Goal: Complete application form: Complete application form

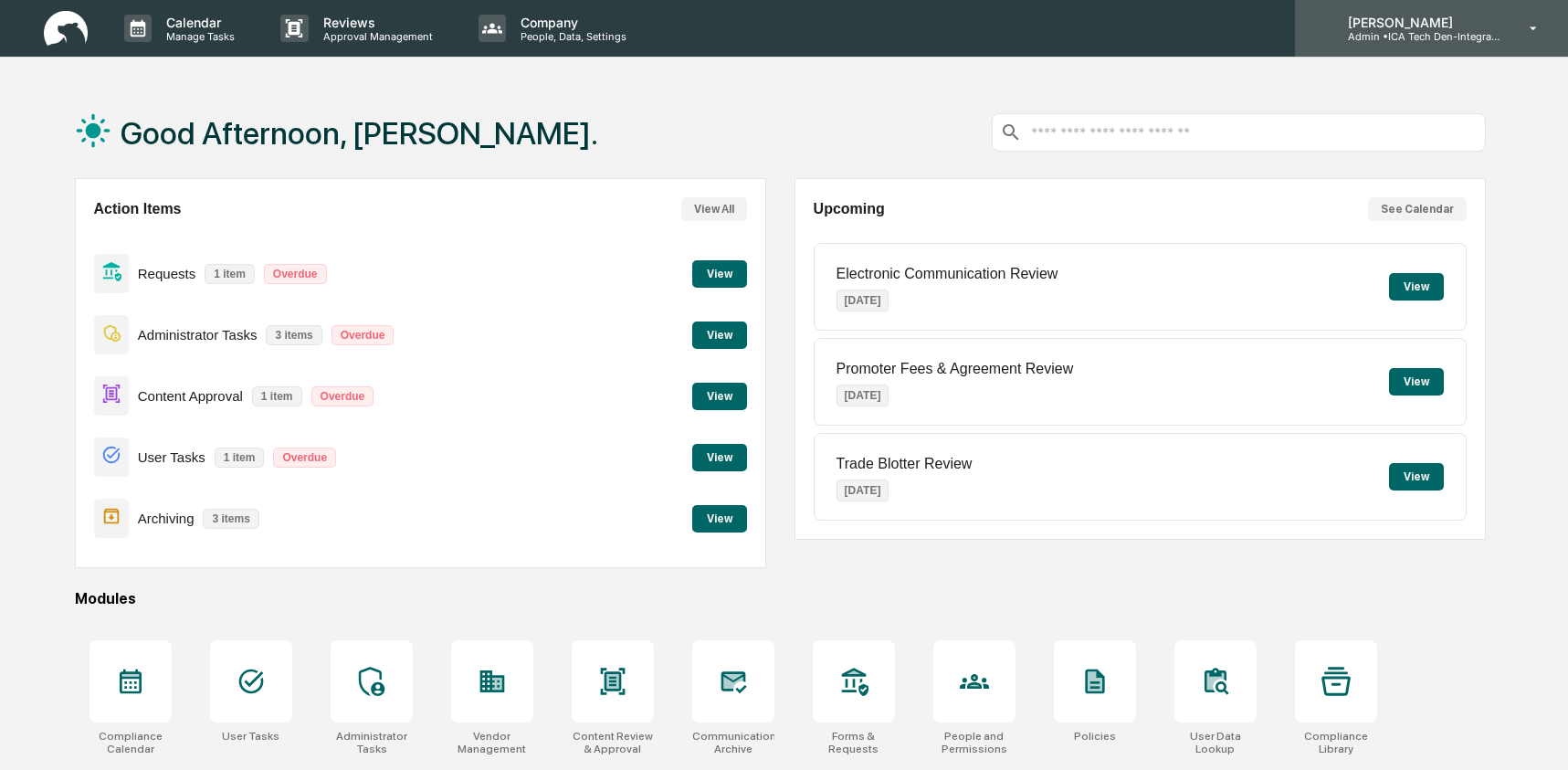
click at [1457, 38] on p "Admin • ICA Tech Den-Integrated Compliance Advisors" at bounding box center [1418, 35] width 169 height 12
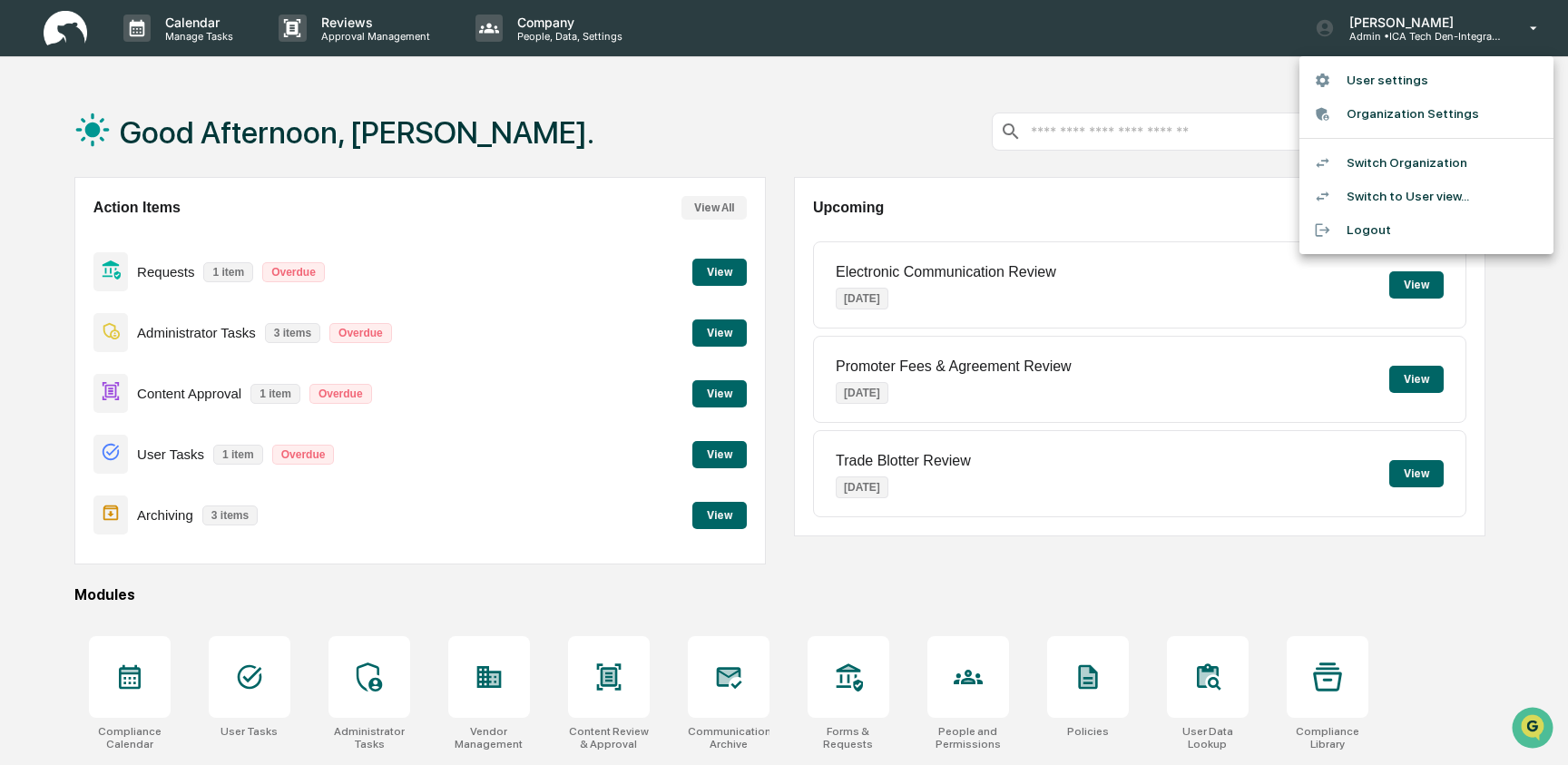
click at [1432, 190] on li "Switch to User view..." at bounding box center [1425, 196] width 254 height 33
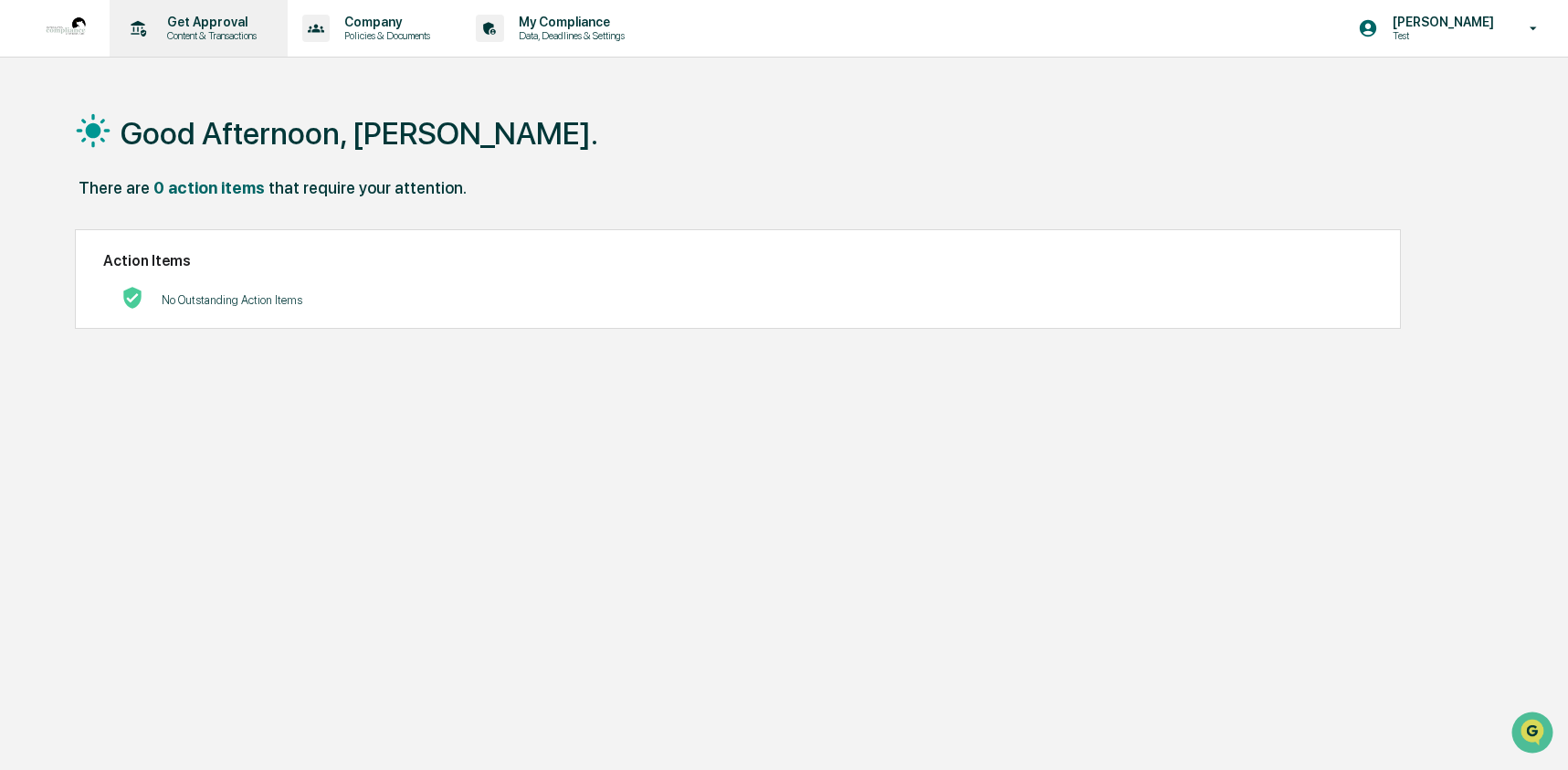
click at [213, 42] on div "Get Approval Content & Transactions" at bounding box center [196, 28] width 160 height 57
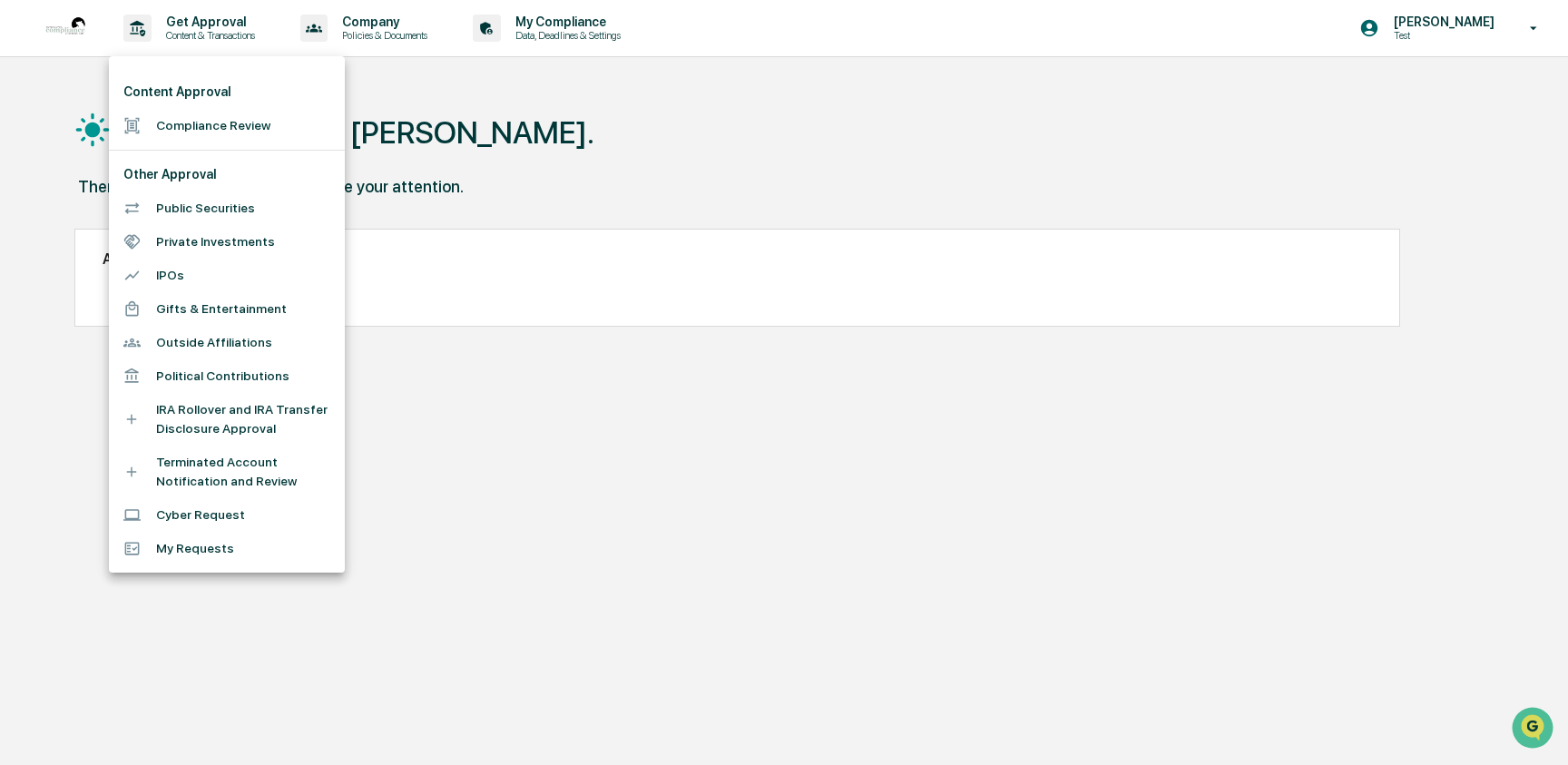
click at [205, 210] on li "Public Securities" at bounding box center [226, 207] width 236 height 33
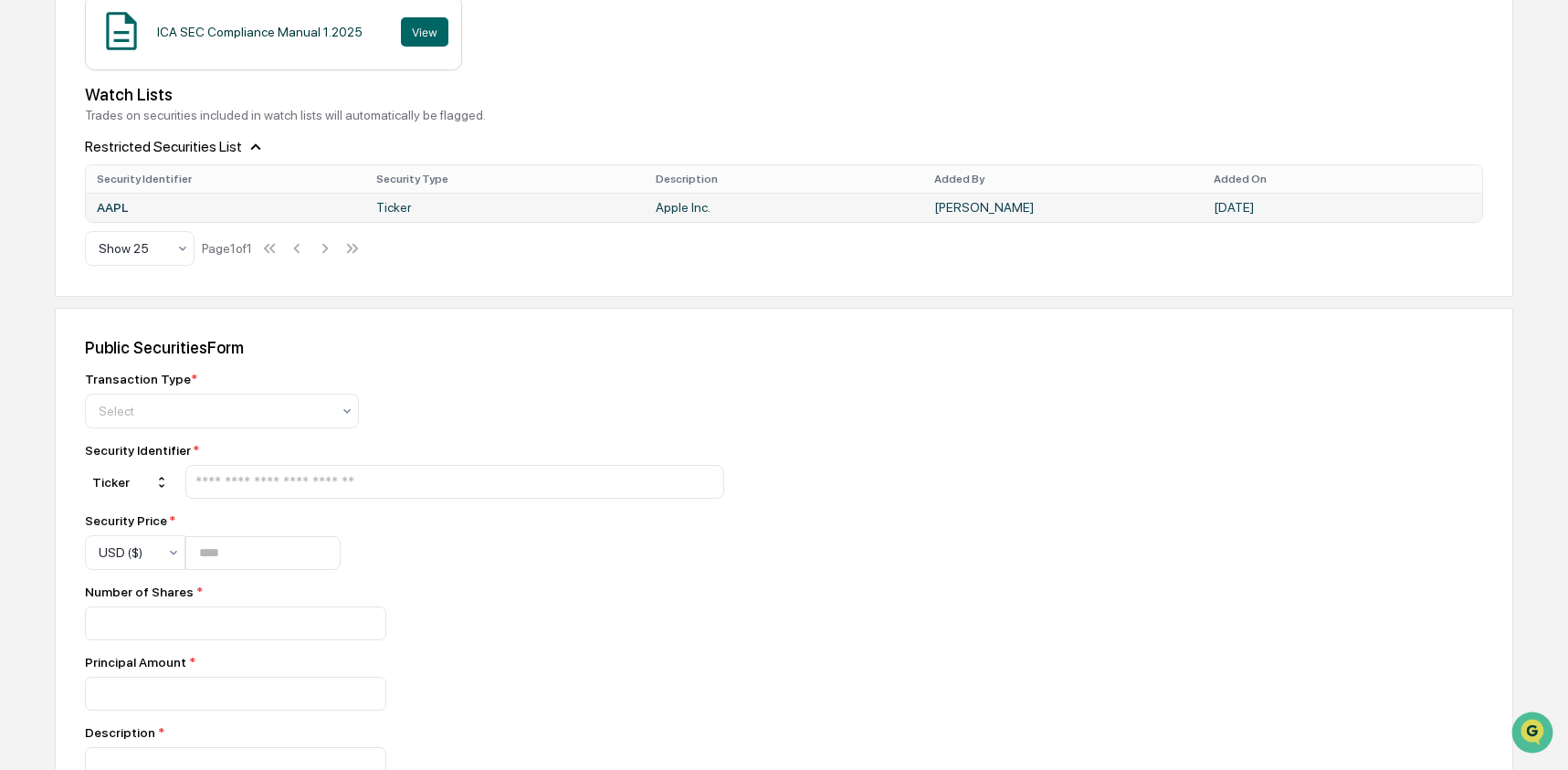
scroll to position [566, 0]
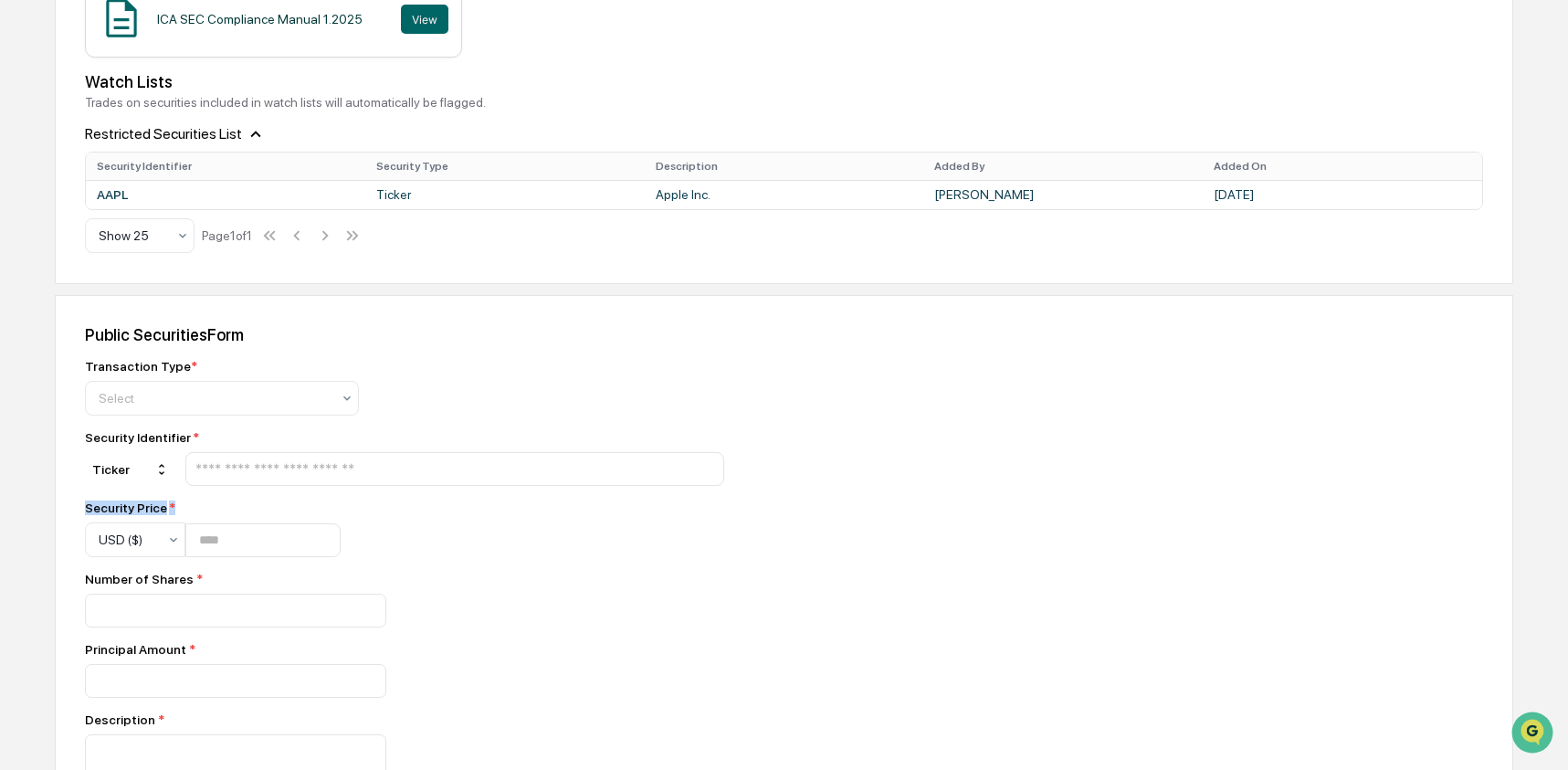
drag, startPoint x: 189, startPoint y: 531, endPoint x: 82, endPoint y: 522, distance: 107.4
click at [82, 522] on div "Public Securities Form Transaction Type * Select Security Identifier * Ticker S…" at bounding box center [784, 725] width 1459 height 861
copy div "Security Price *"
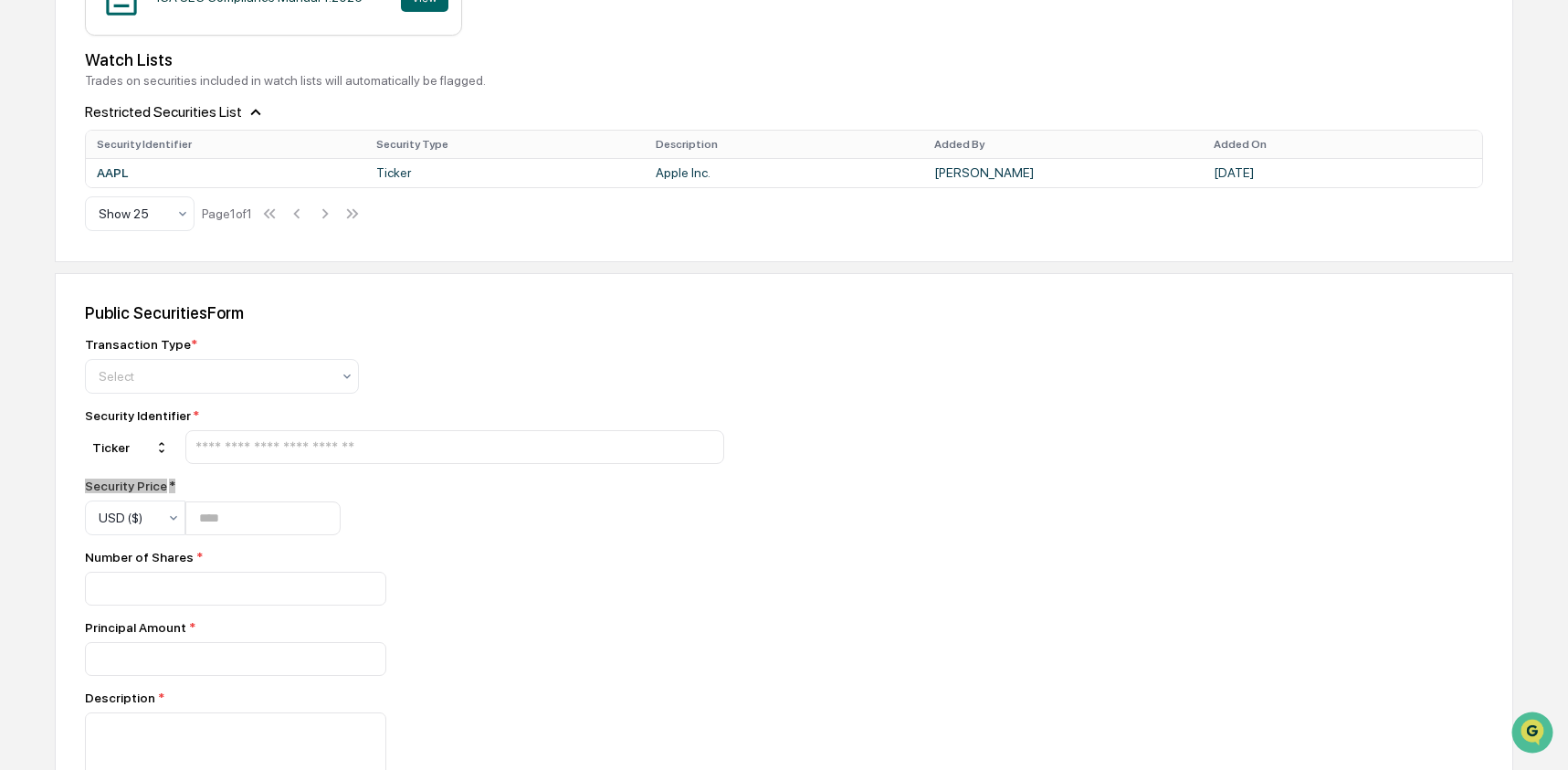
scroll to position [589, 0]
drag, startPoint x: 206, startPoint y: 586, endPoint x: 49, endPoint y: 580, distance: 157.1
click at [49, 580] on div "Home Get Approval Public Securities Public Securities Request - Public Securiti…" at bounding box center [784, 314] width 1568 height 1635
copy div "Number of Shares *"
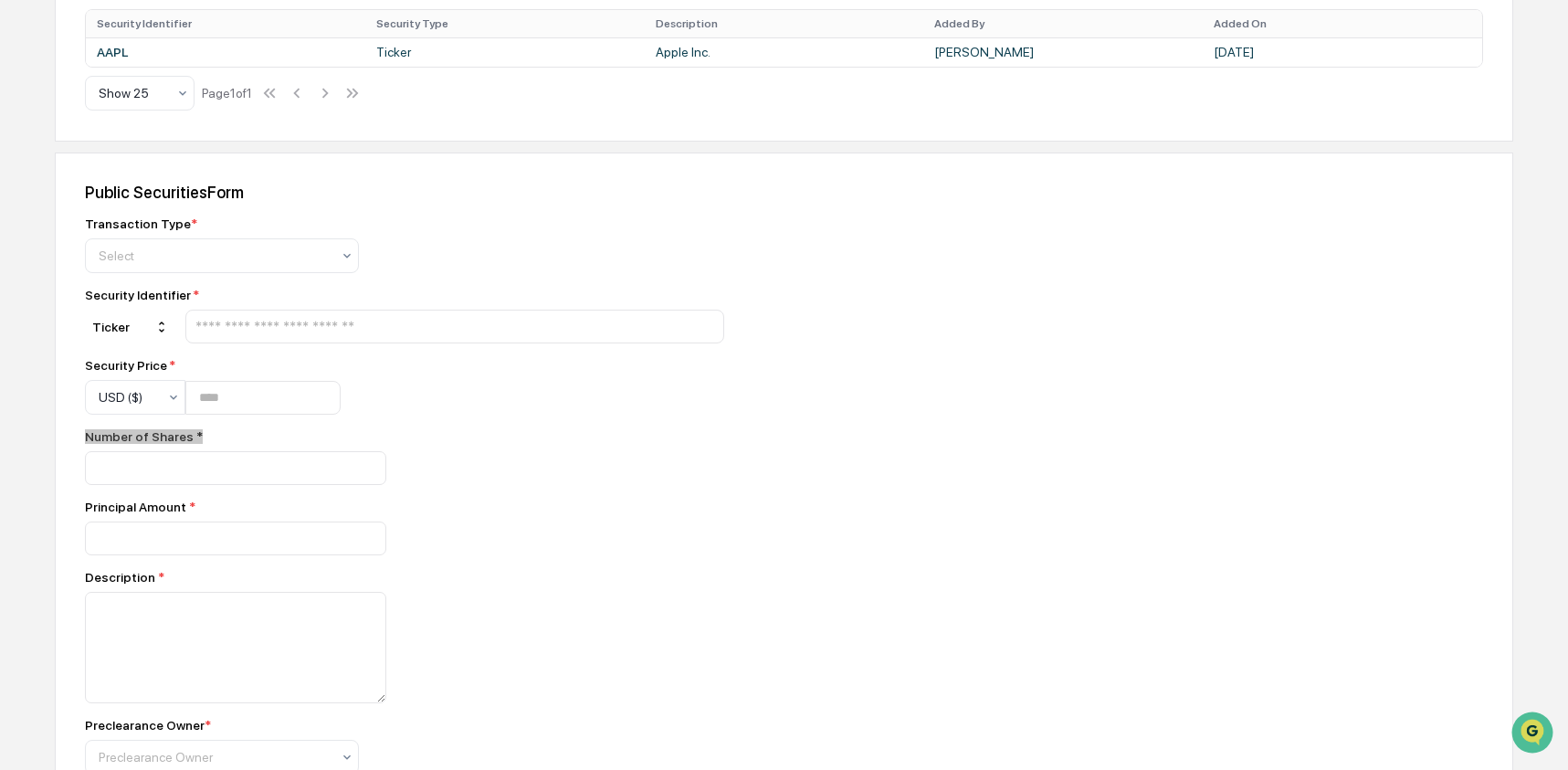
scroll to position [724, 0]
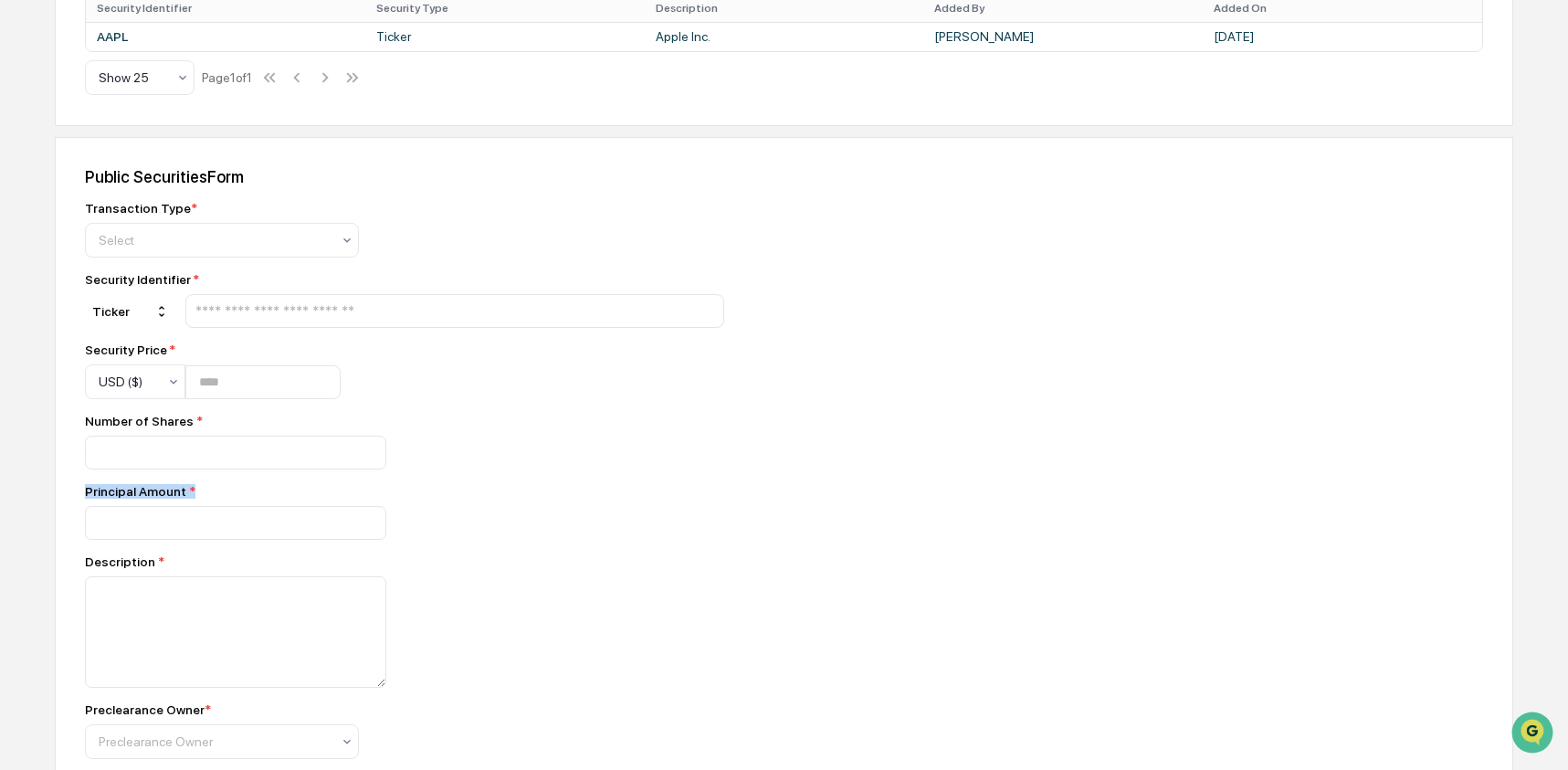
drag, startPoint x: 203, startPoint y: 521, endPoint x: 61, endPoint y: 515, distance: 142.1
click at [61, 515] on div "Public Securities Form Transaction Type * Select Security Identifier * Ticker S…" at bounding box center [784, 567] width 1459 height 861
copy div "Principal Amount *"
drag, startPoint x: 171, startPoint y: 589, endPoint x: 77, endPoint y: 590, distance: 94.0
click at [77, 590] on div "Public Securities Form Transaction Type * Select Security Identifier * Ticker S…" at bounding box center [784, 567] width 1459 height 861
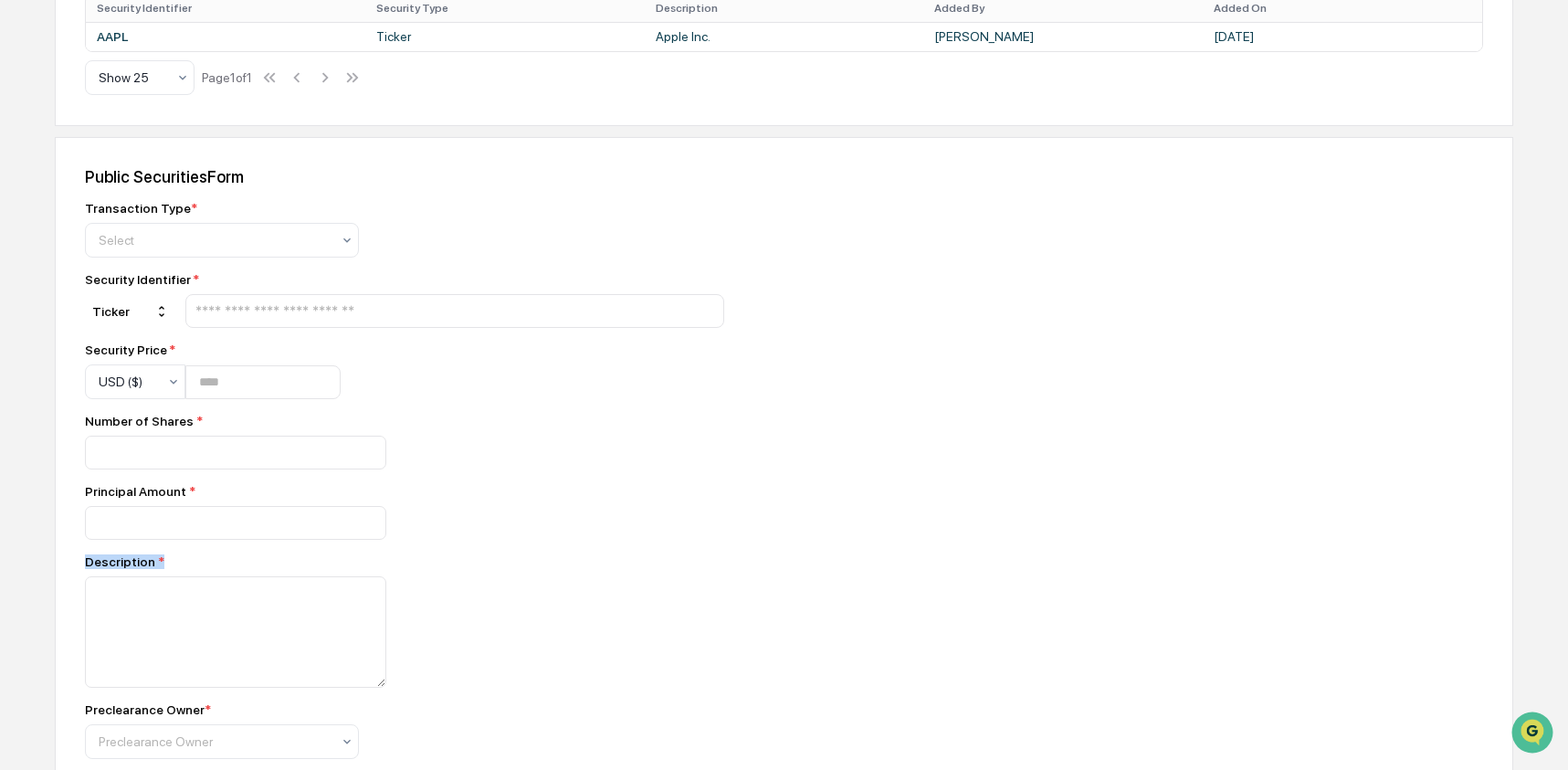
copy div "Description *"
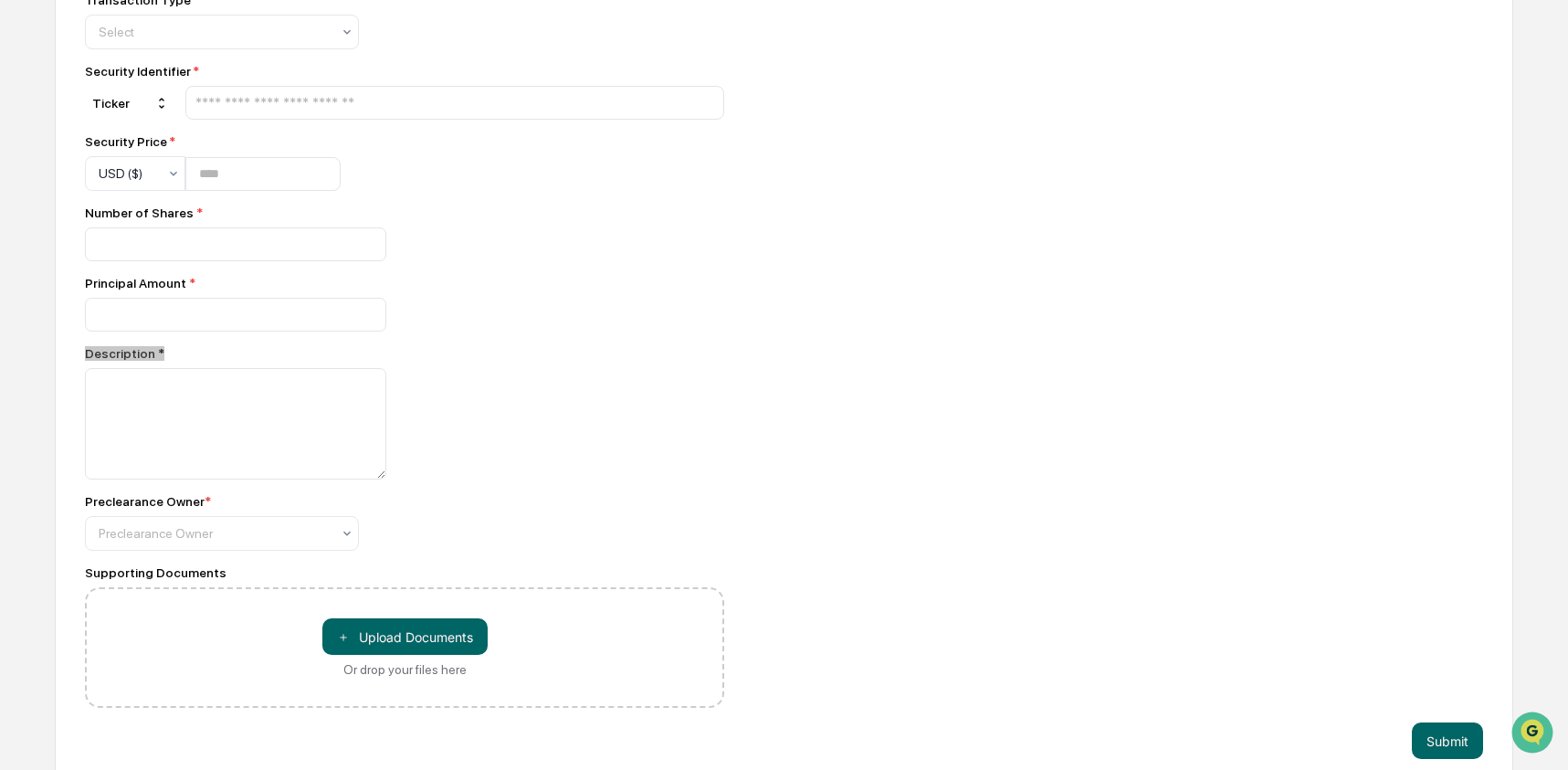
scroll to position [945, 0]
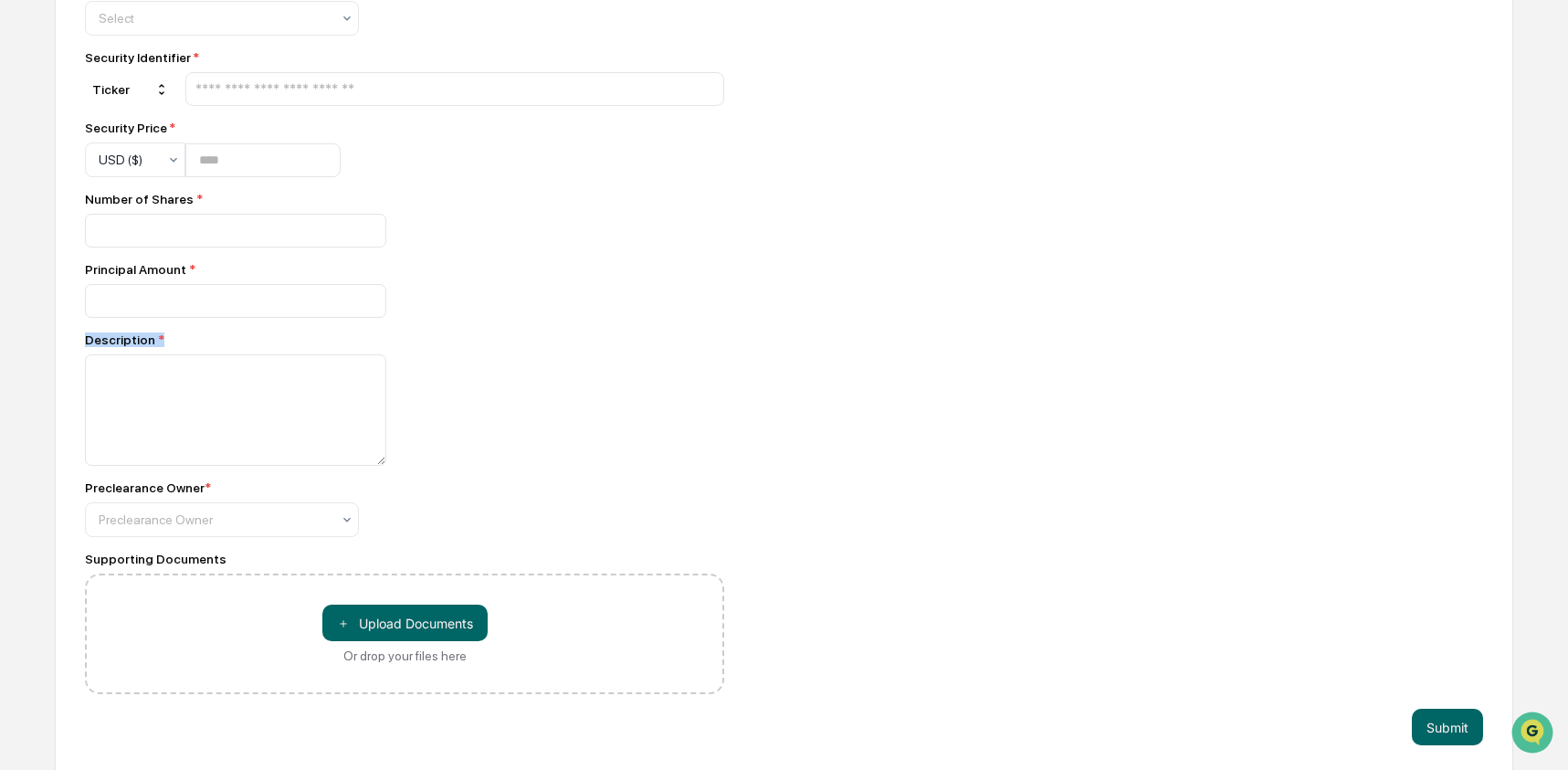
drag, startPoint x: 228, startPoint y: 524, endPoint x: 60, endPoint y: 505, distance: 169.1
click at [60, 505] on div "Public Securities Form Transaction Type * Select Security Identifier * Ticker S…" at bounding box center [784, 345] width 1459 height 861
copy div "Preclearance Owner *"
drag, startPoint x: 233, startPoint y: 594, endPoint x: 40, endPoint y: 600, distance: 193.1
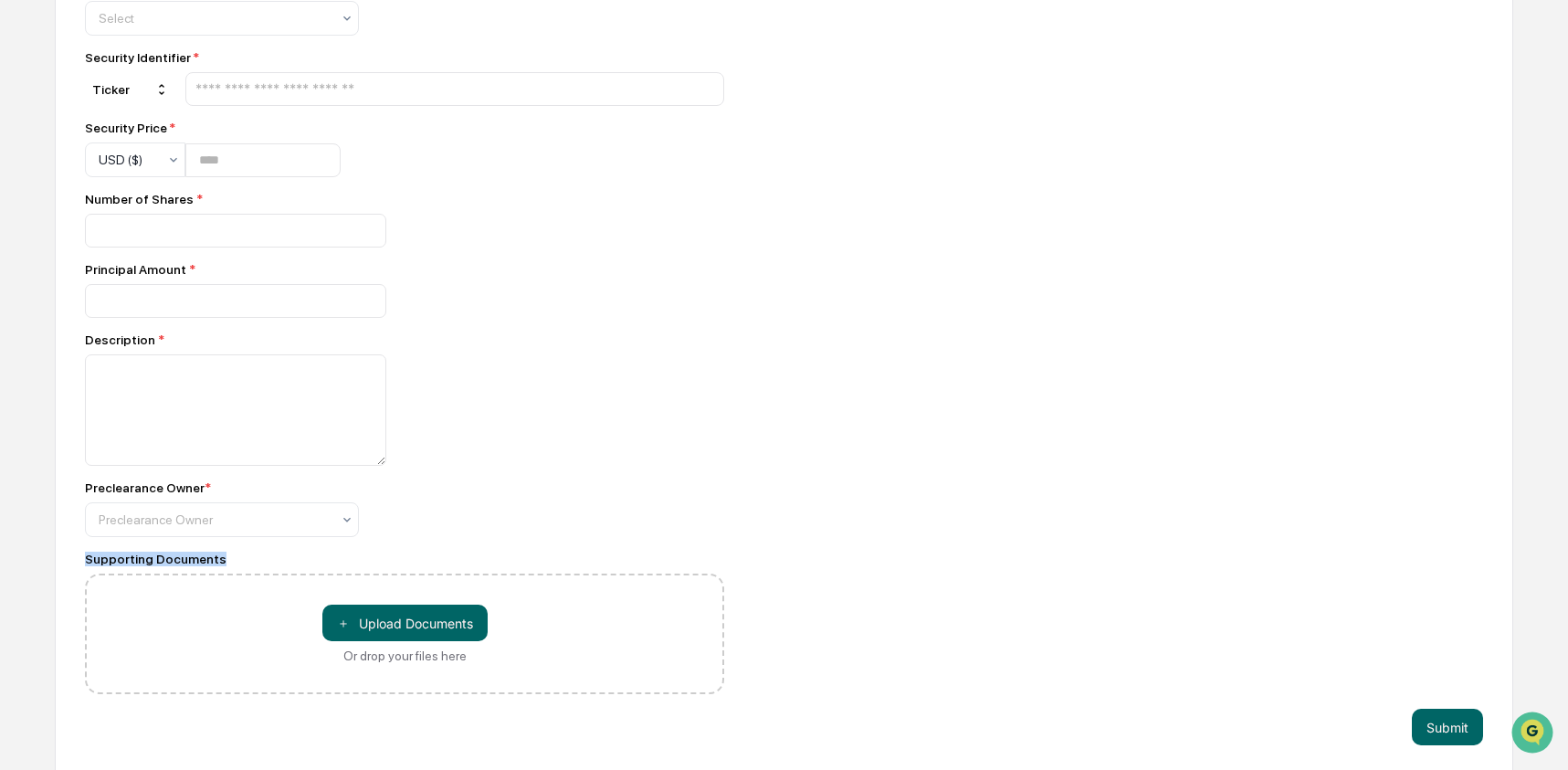
copy div "Supporting Documents"
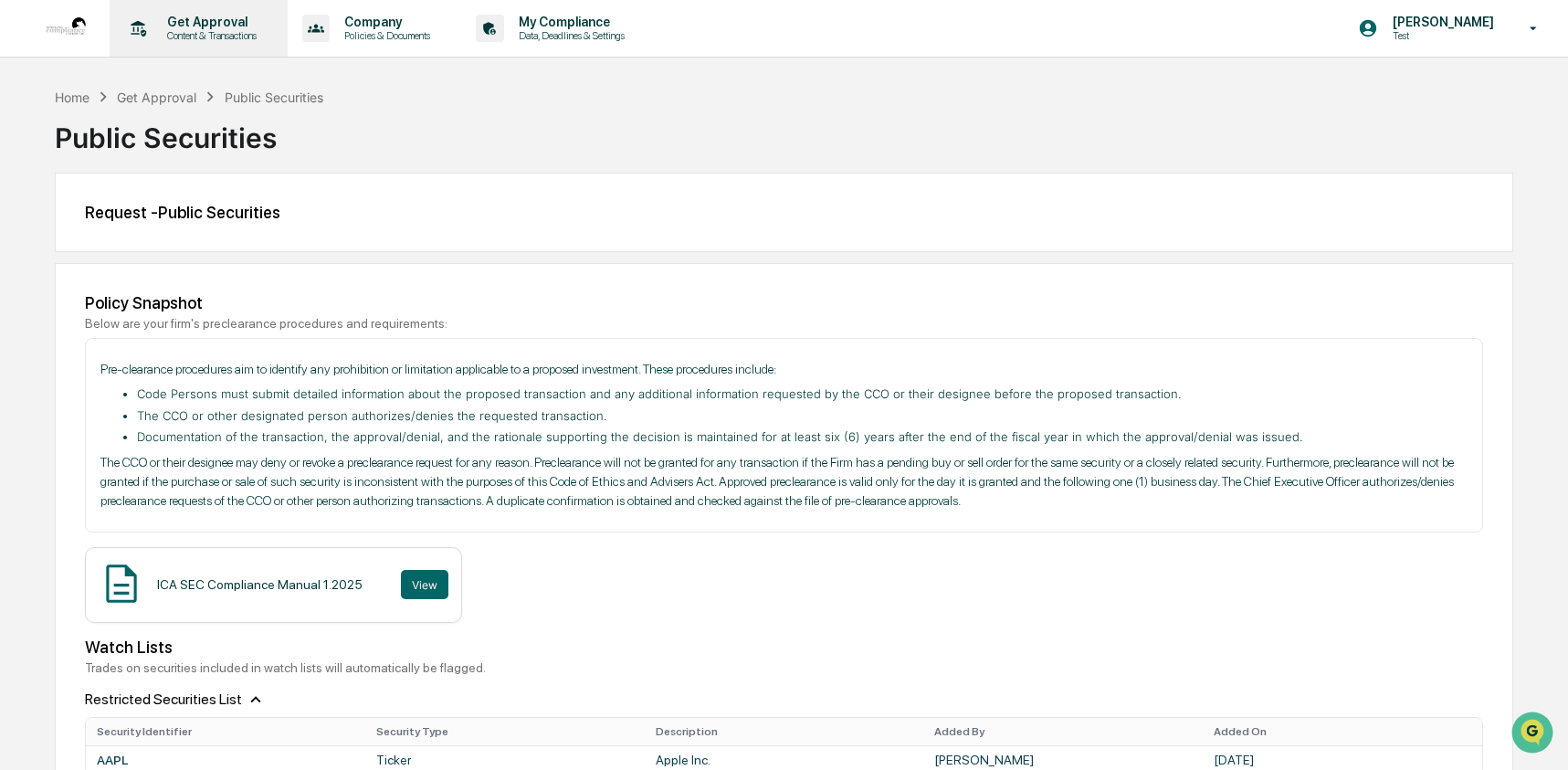
click at [203, 33] on p "Content & Transactions" at bounding box center [209, 35] width 113 height 12
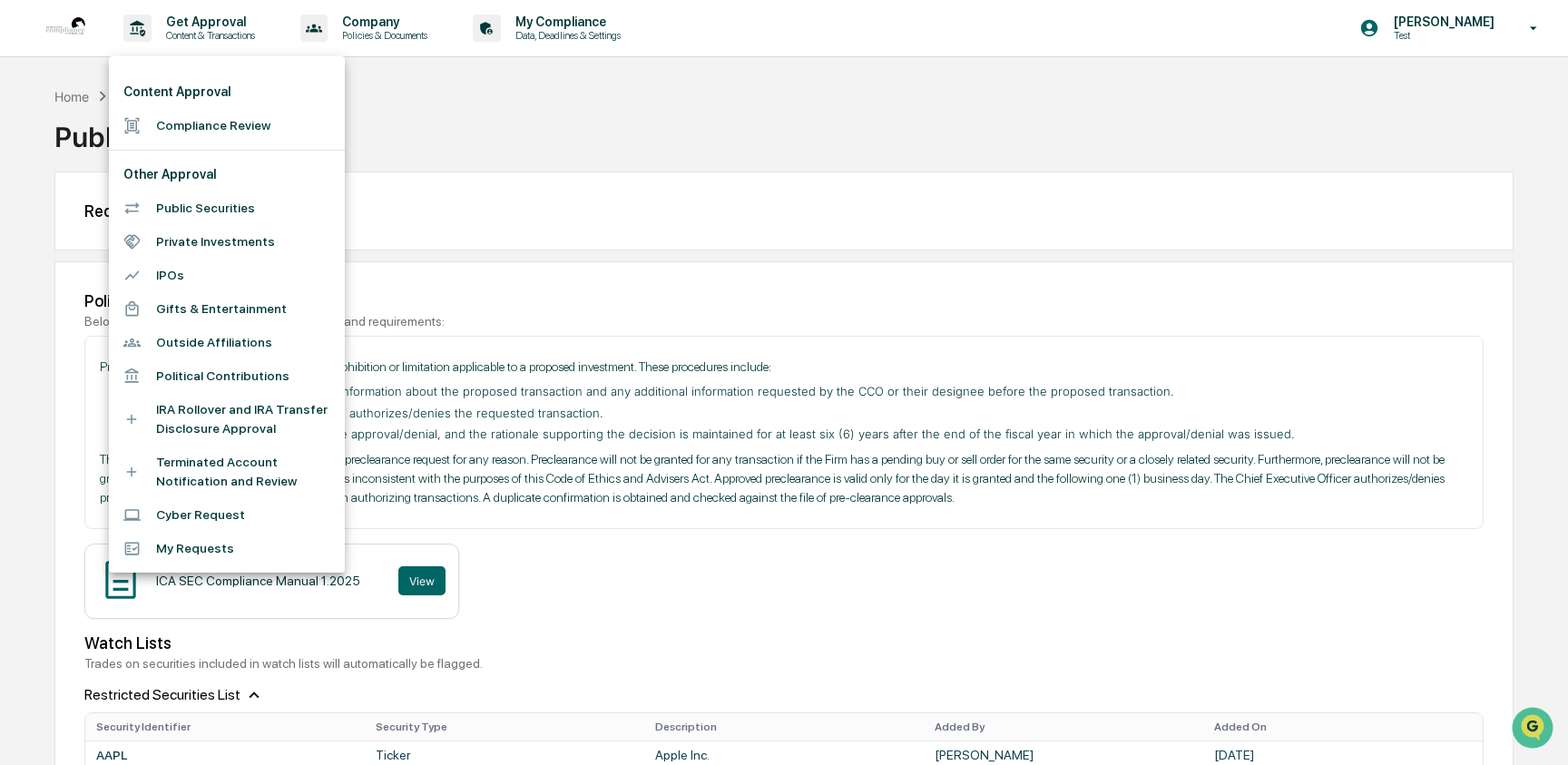
click at [203, 234] on li "Private Investments" at bounding box center [226, 242] width 236 height 33
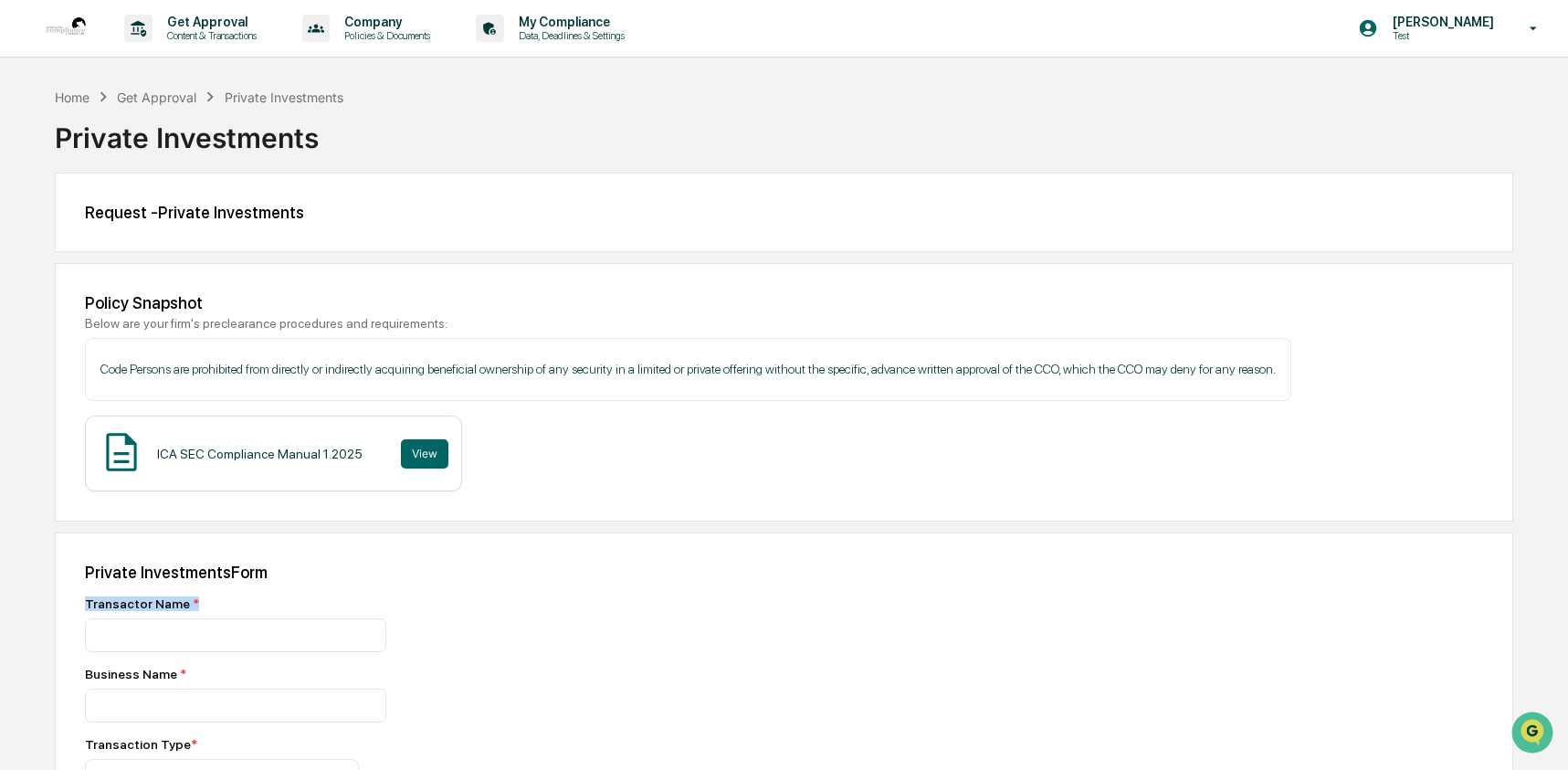
drag, startPoint x: 207, startPoint y: 608, endPoint x: 75, endPoint y: 613, distance: 132.1
copy div "Transactor Name *"
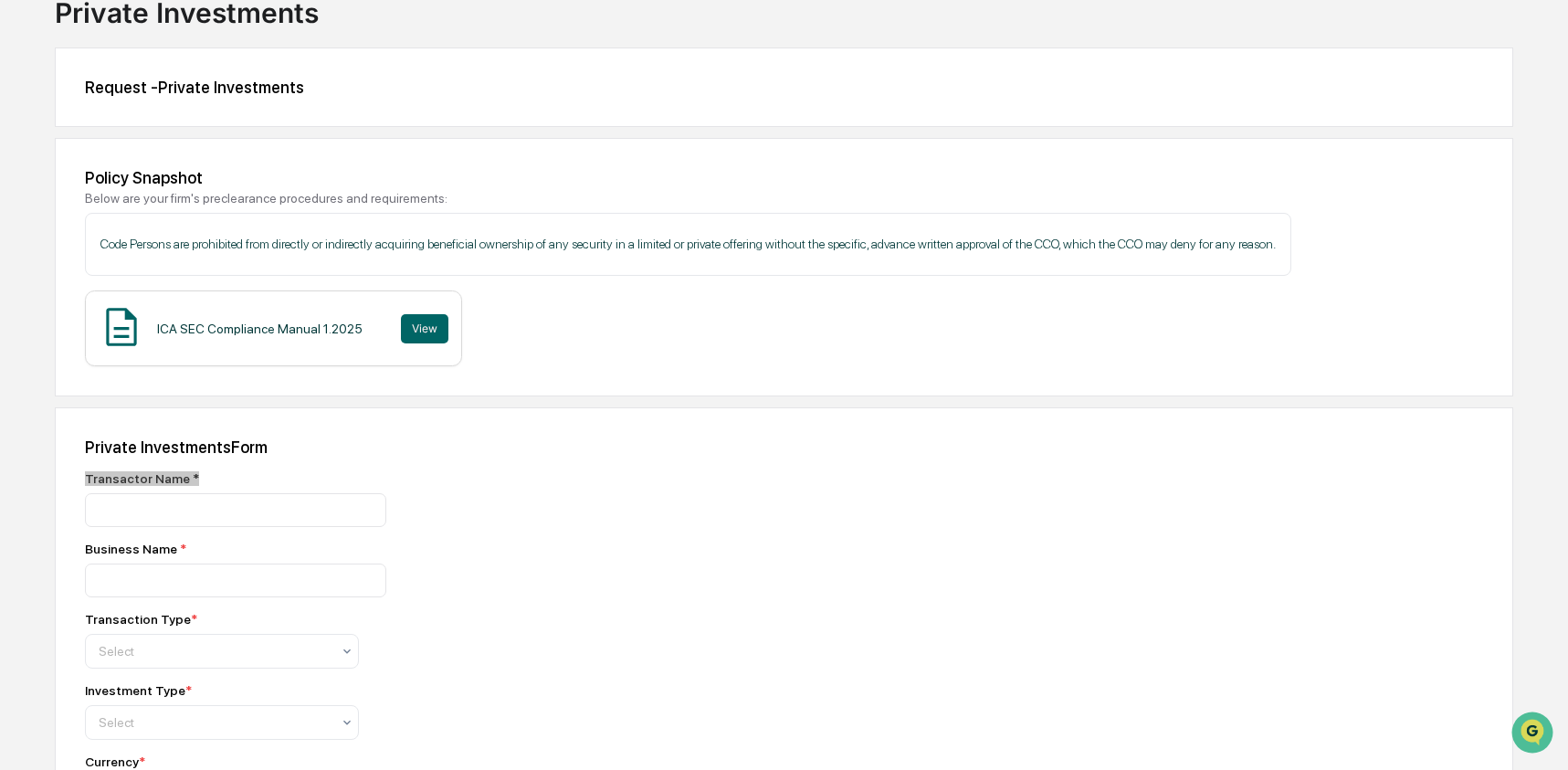
scroll to position [142, 0]
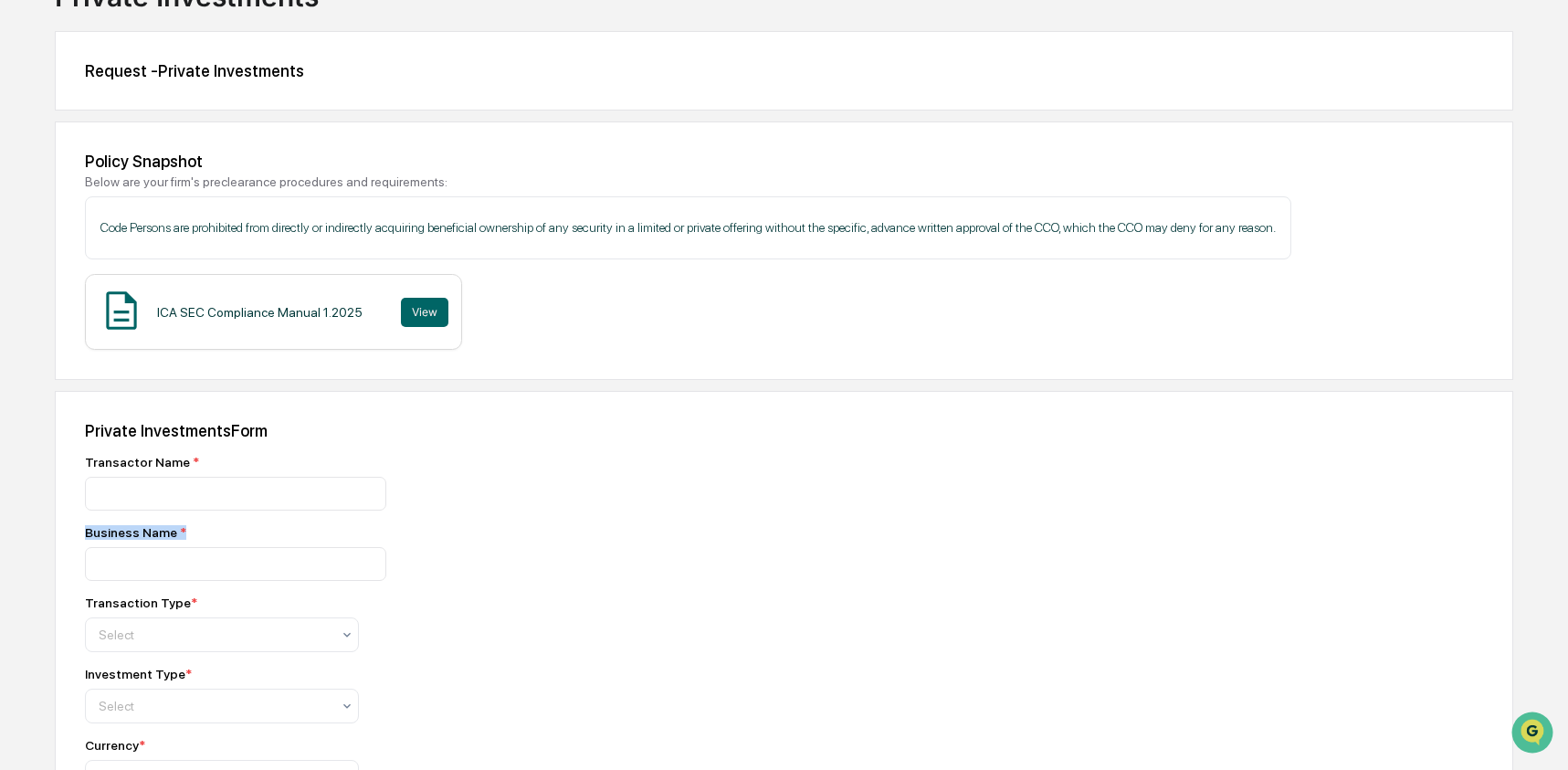
drag, startPoint x: 206, startPoint y: 535, endPoint x: 78, endPoint y: 527, distance: 128.2
copy div "Business Name *"
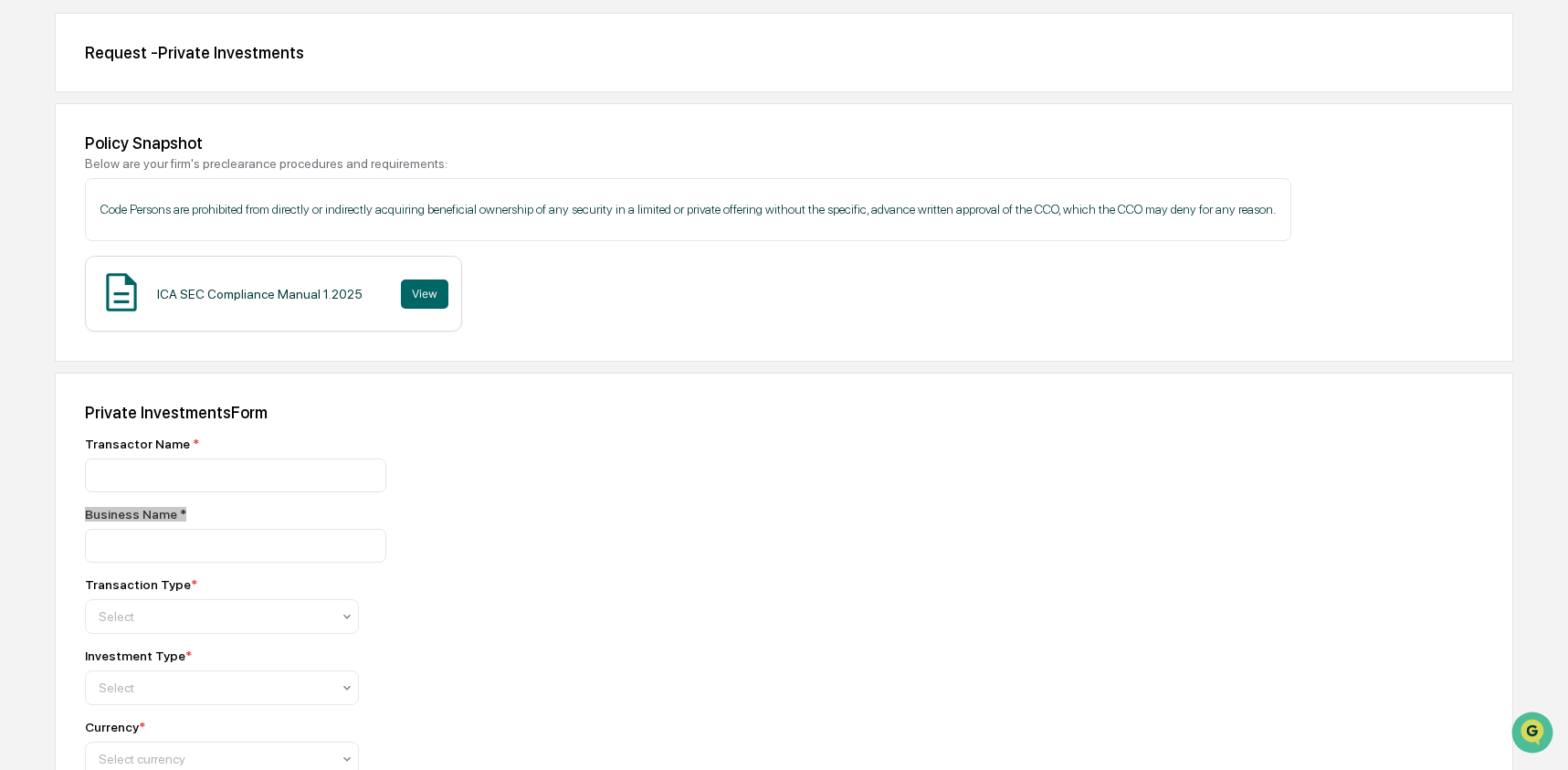
scroll to position [169, 0]
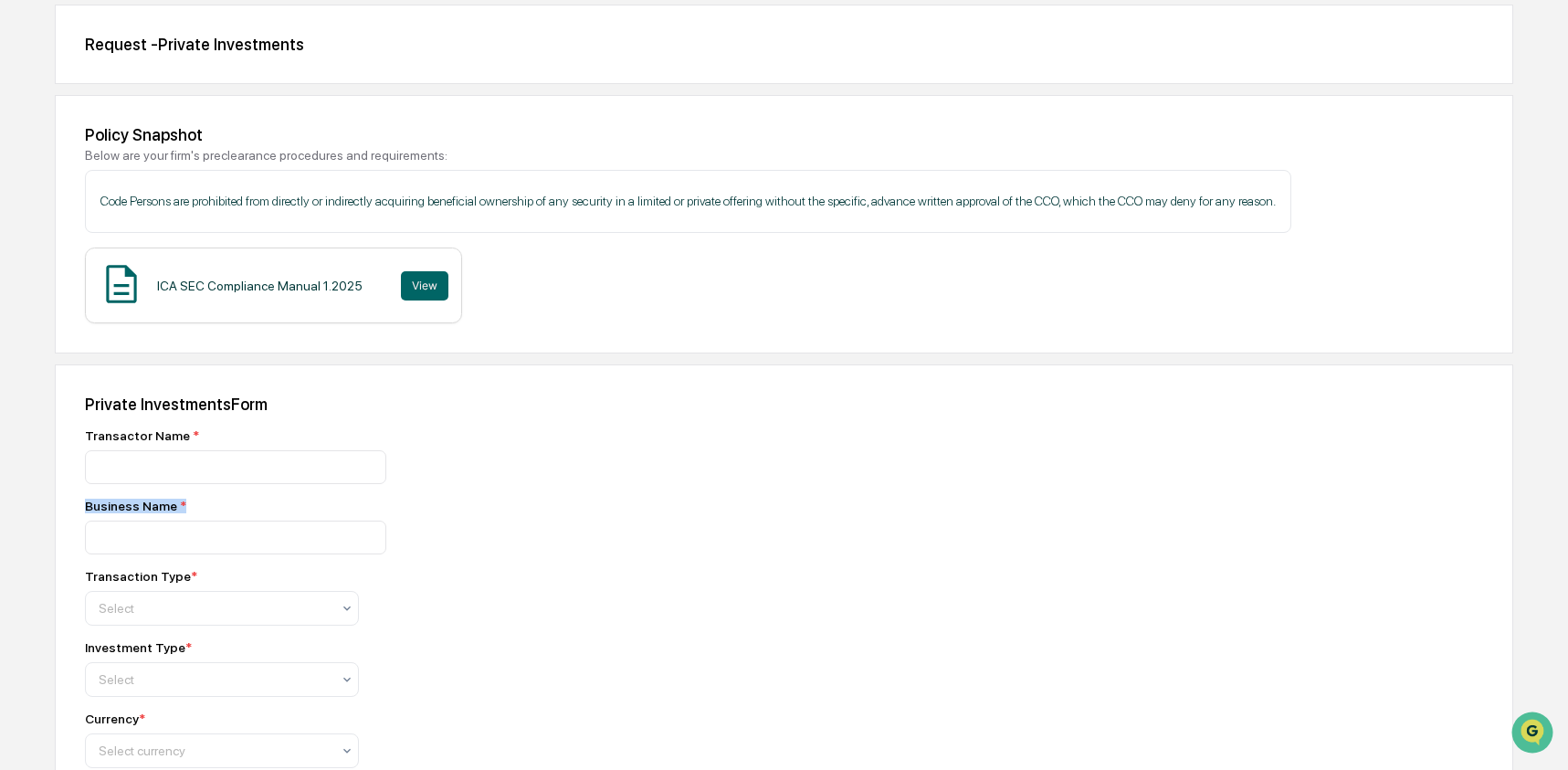
drag, startPoint x: 210, startPoint y: 584, endPoint x: 66, endPoint y: 578, distance: 144.1
copy div "Transaction Type *"
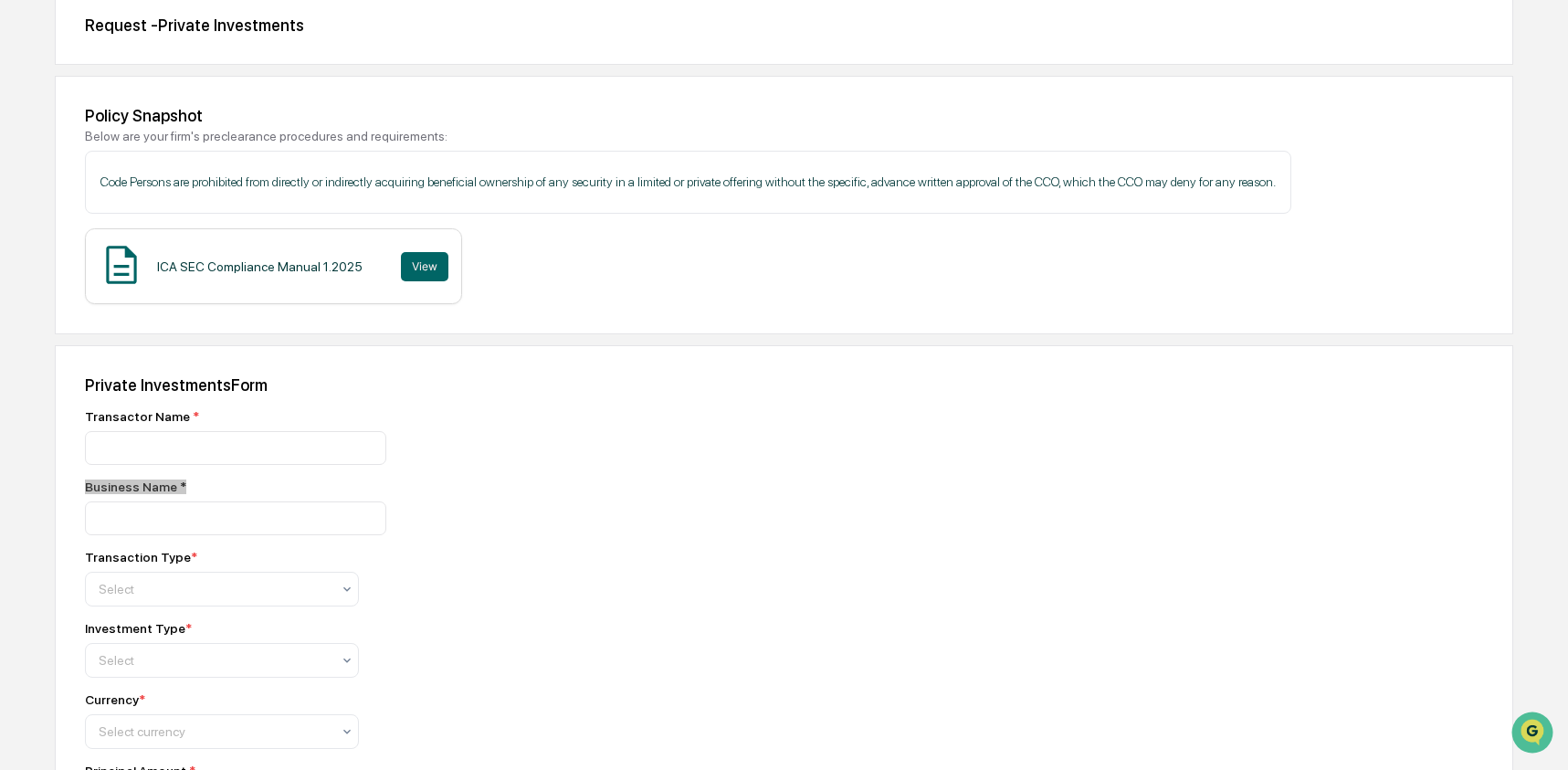
scroll to position [192, 0]
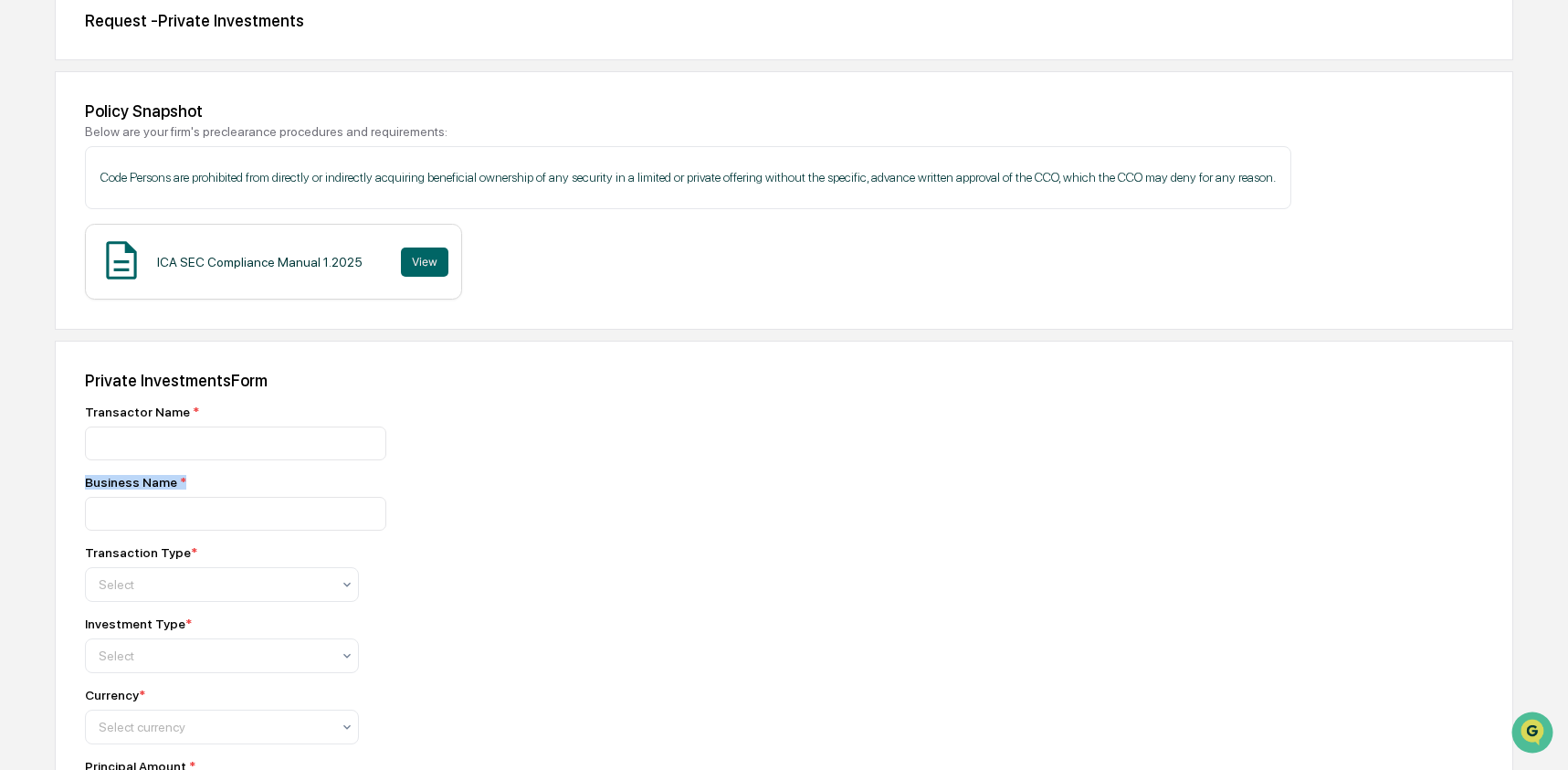
drag, startPoint x: 198, startPoint y: 631, endPoint x: 50, endPoint y: 626, distance: 148.1
click at [50, 626] on div "Home Get Approval Private Investments Private Investments Request - Private Inv…" at bounding box center [784, 566] width 1568 height 1343
copy div "Investment Type *"
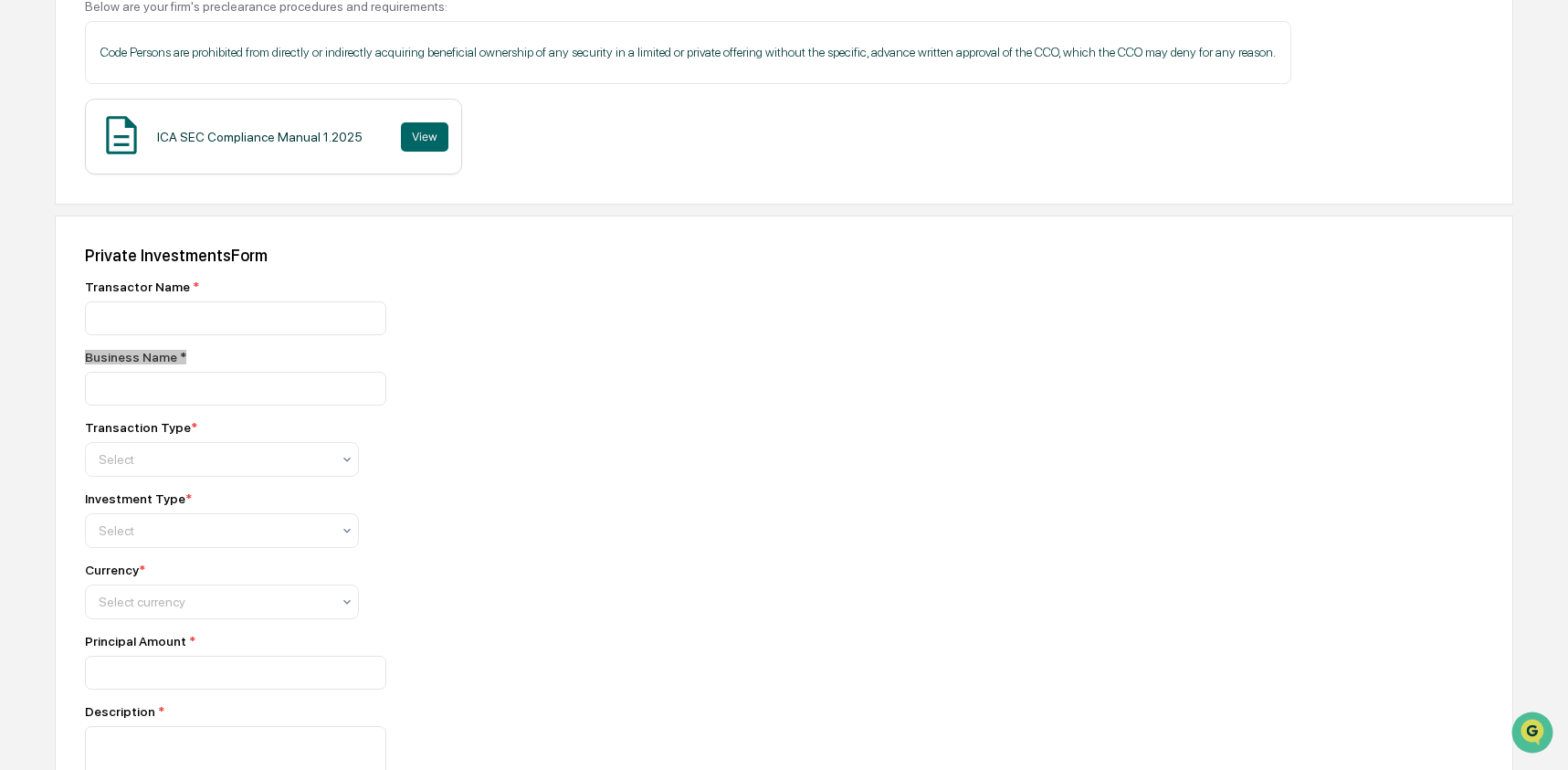
scroll to position [389, 0]
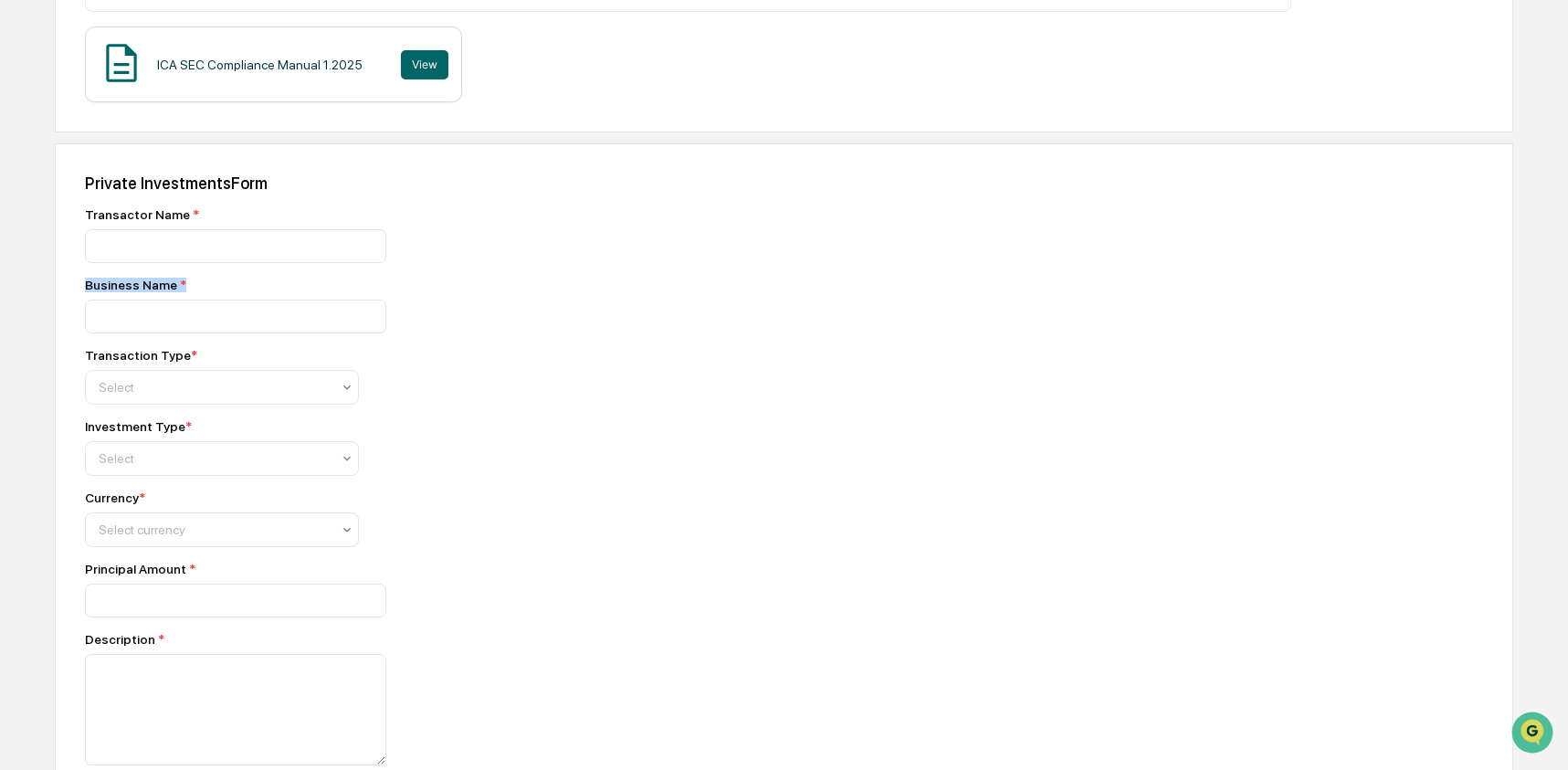
drag, startPoint x: 168, startPoint y: 508, endPoint x: 72, endPoint y: 504, distance: 96.1
click at [72, 504] on div "Private Investments Form Transactor Name * Business Name * Transaction Type * S…" at bounding box center [784, 592] width 1459 height 897
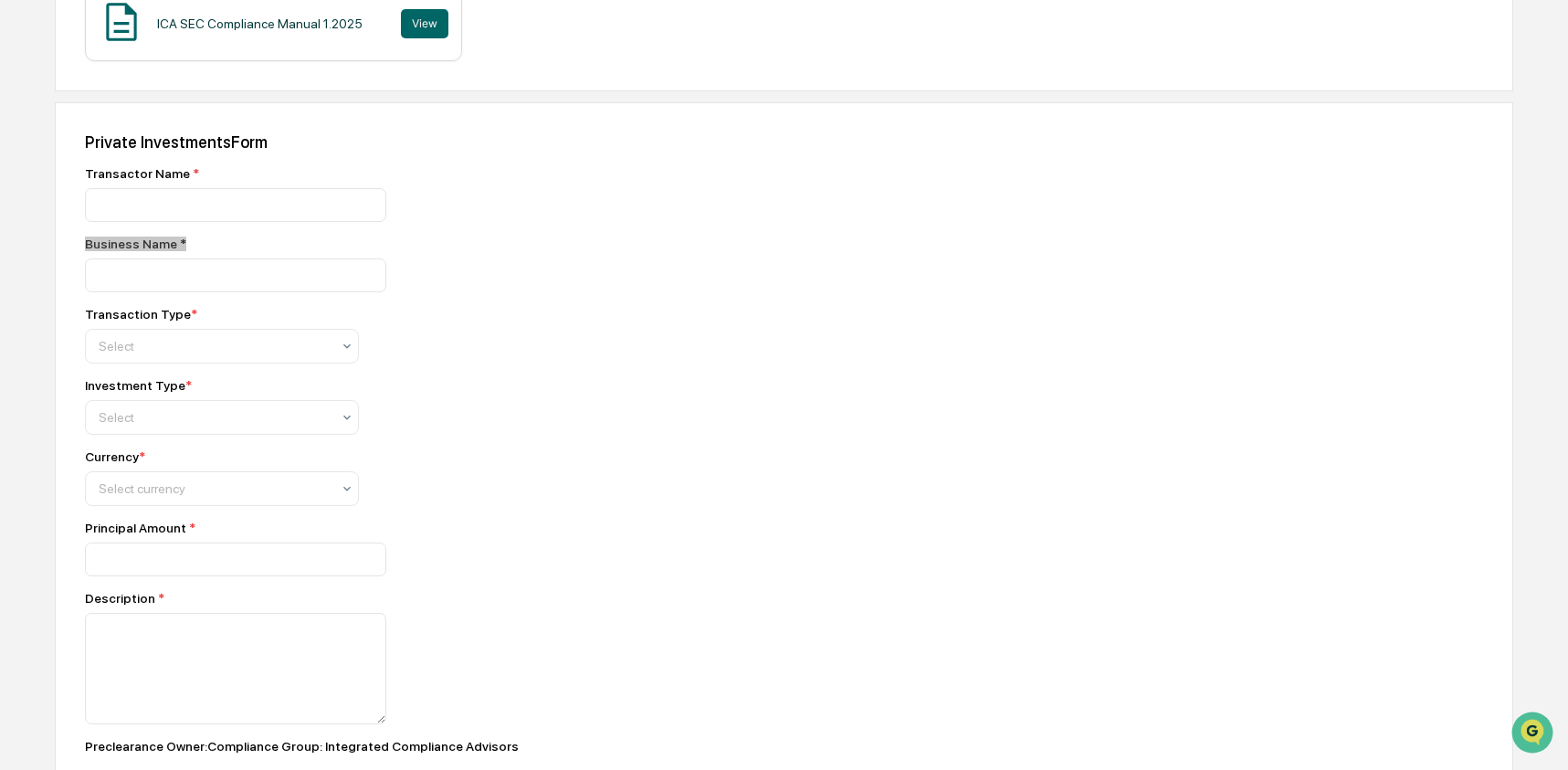
scroll to position [436, 0]
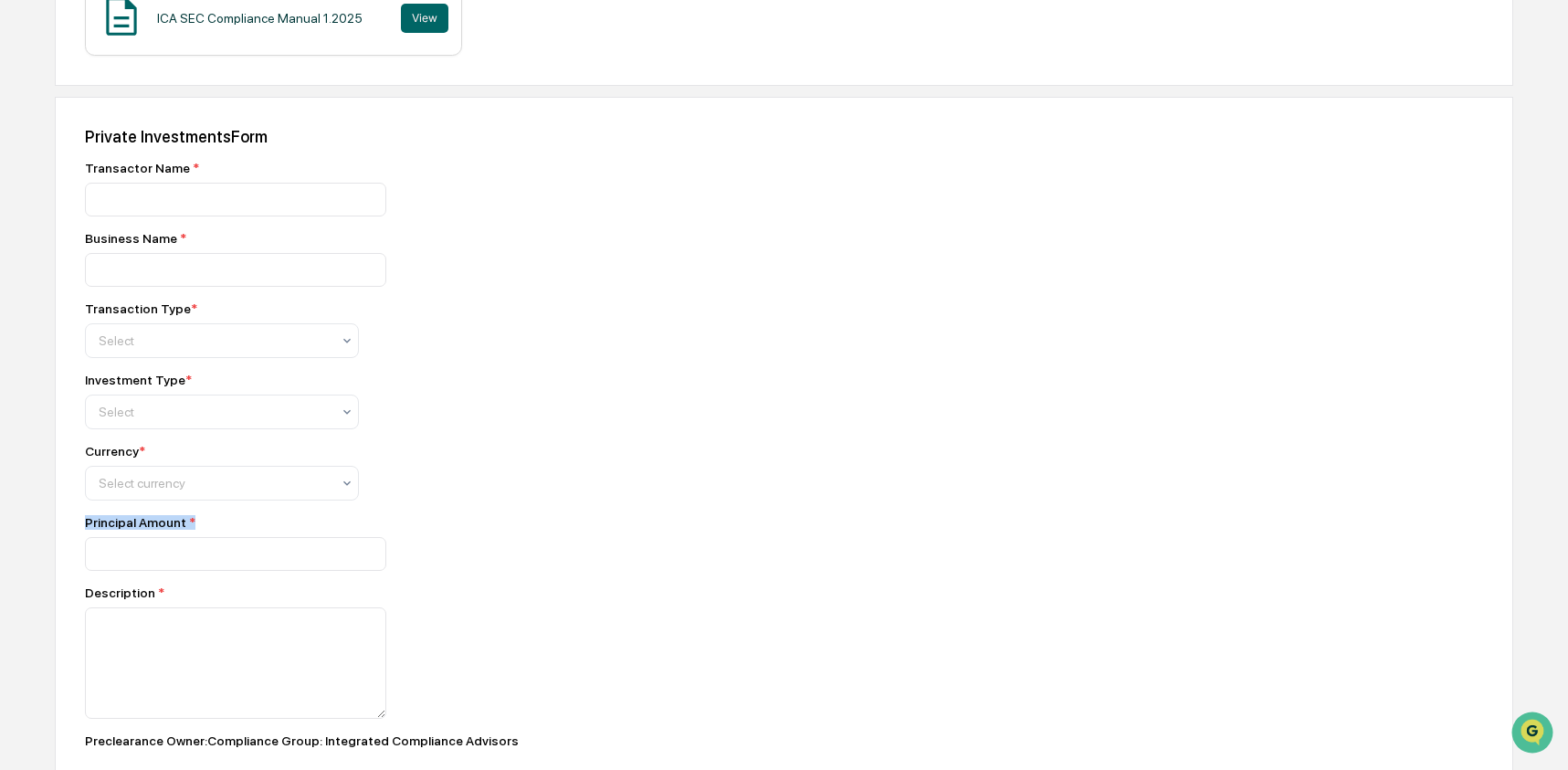
drag, startPoint x: 196, startPoint y: 525, endPoint x: 39, endPoint y: 515, distance: 157.3
click at [39, 515] on div "Home Get Approval Private Investments Private Investments Request - Private Inv…" at bounding box center [784, 323] width 1568 height 1343
drag, startPoint x: 157, startPoint y: 599, endPoint x: 67, endPoint y: 597, distance: 90.0
click at [67, 597] on div "Private Investments Form Transactor Name * Business Name * Transaction Type * S…" at bounding box center [784, 545] width 1459 height 897
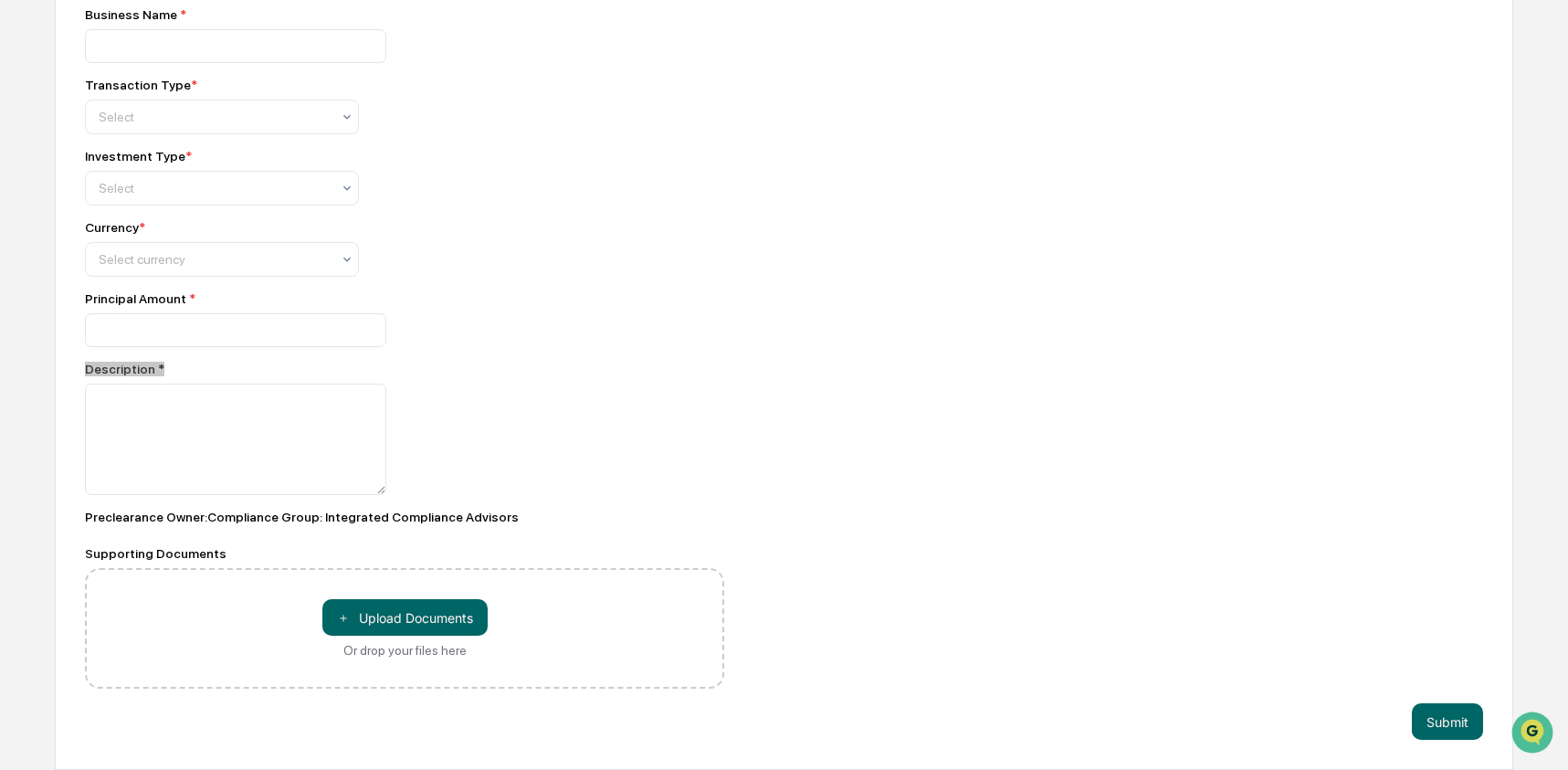
scroll to position [672, 0]
drag, startPoint x: 177, startPoint y: 554, endPoint x: 31, endPoint y: 557, distance: 146.0
click at [31, 557] on div "Home Get Approval Private Investments Private Investments Request - Private Inv…" at bounding box center [784, 99] width 1568 height 1343
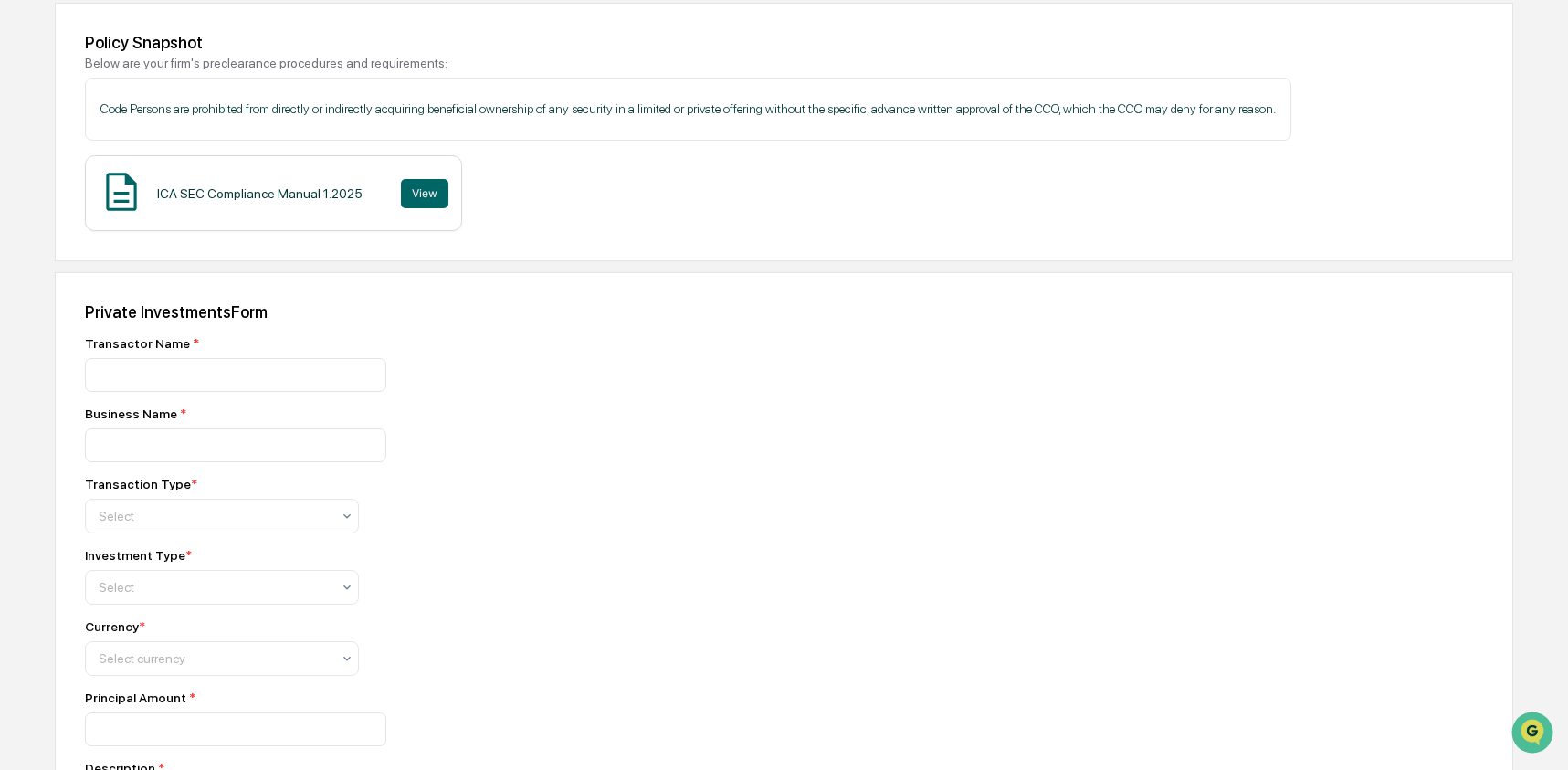
scroll to position [0, 0]
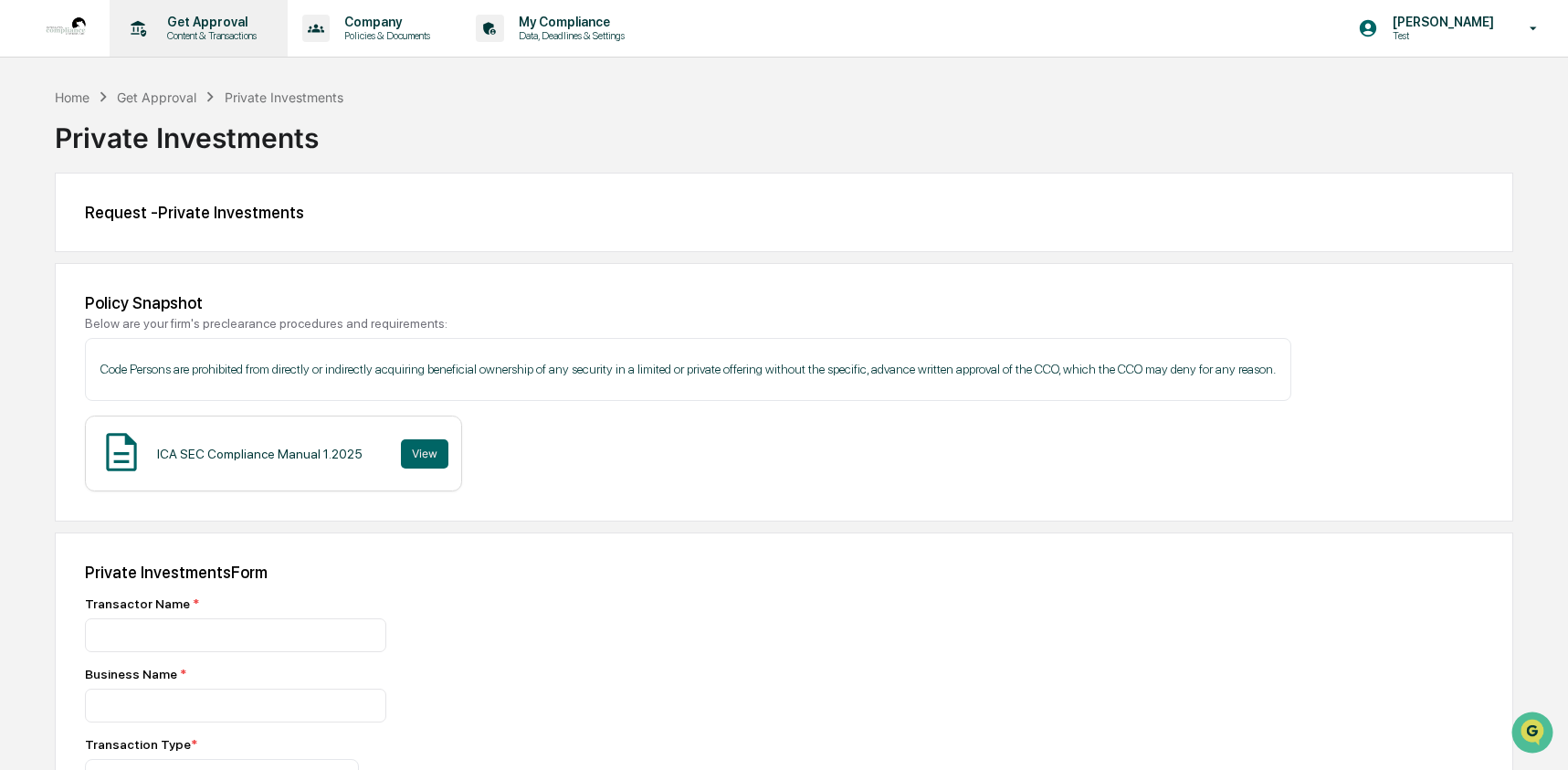
click at [172, 33] on p "Content & Transactions" at bounding box center [209, 35] width 113 height 12
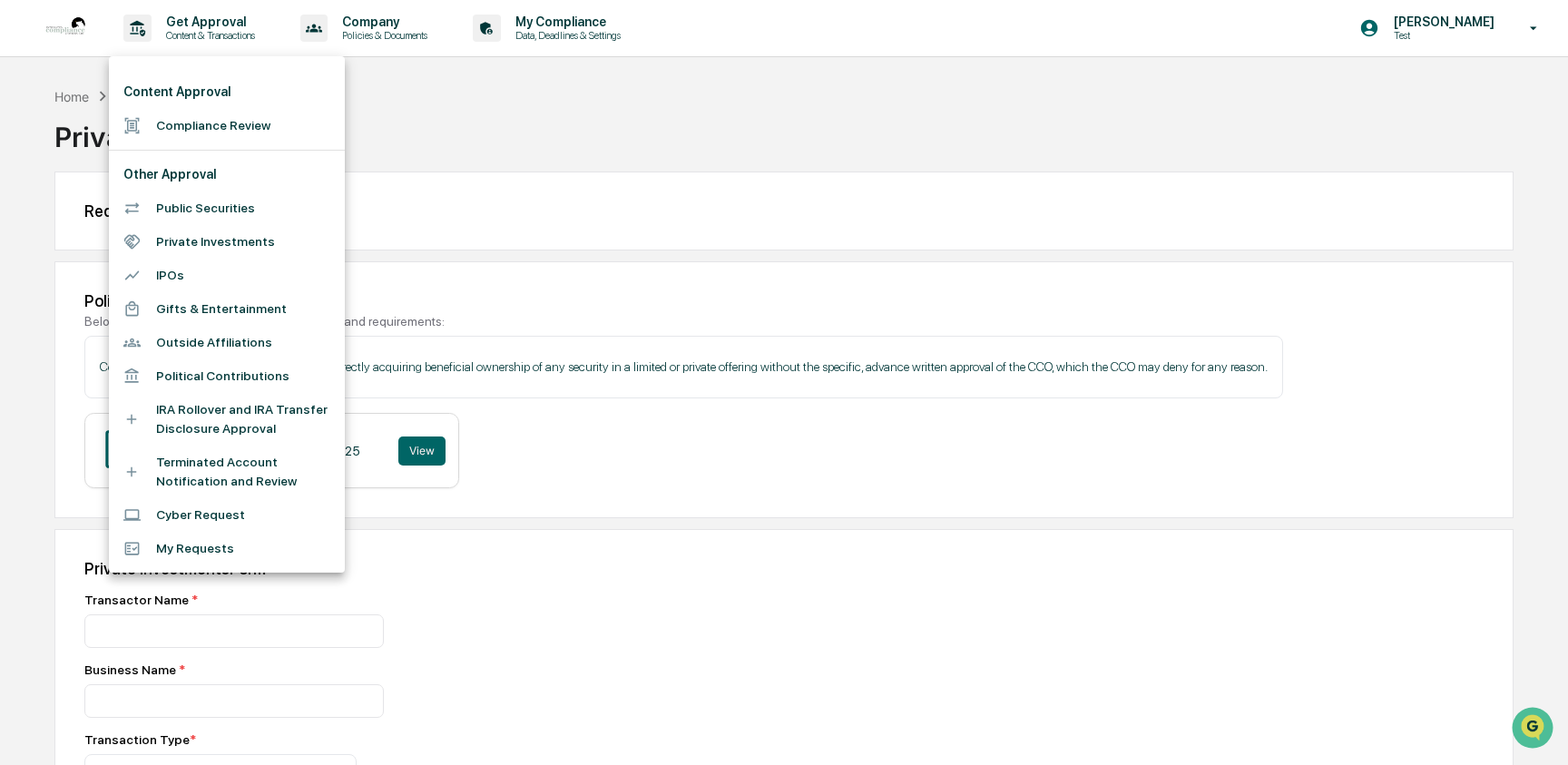
click at [168, 284] on li "IPOs" at bounding box center [226, 275] width 236 height 33
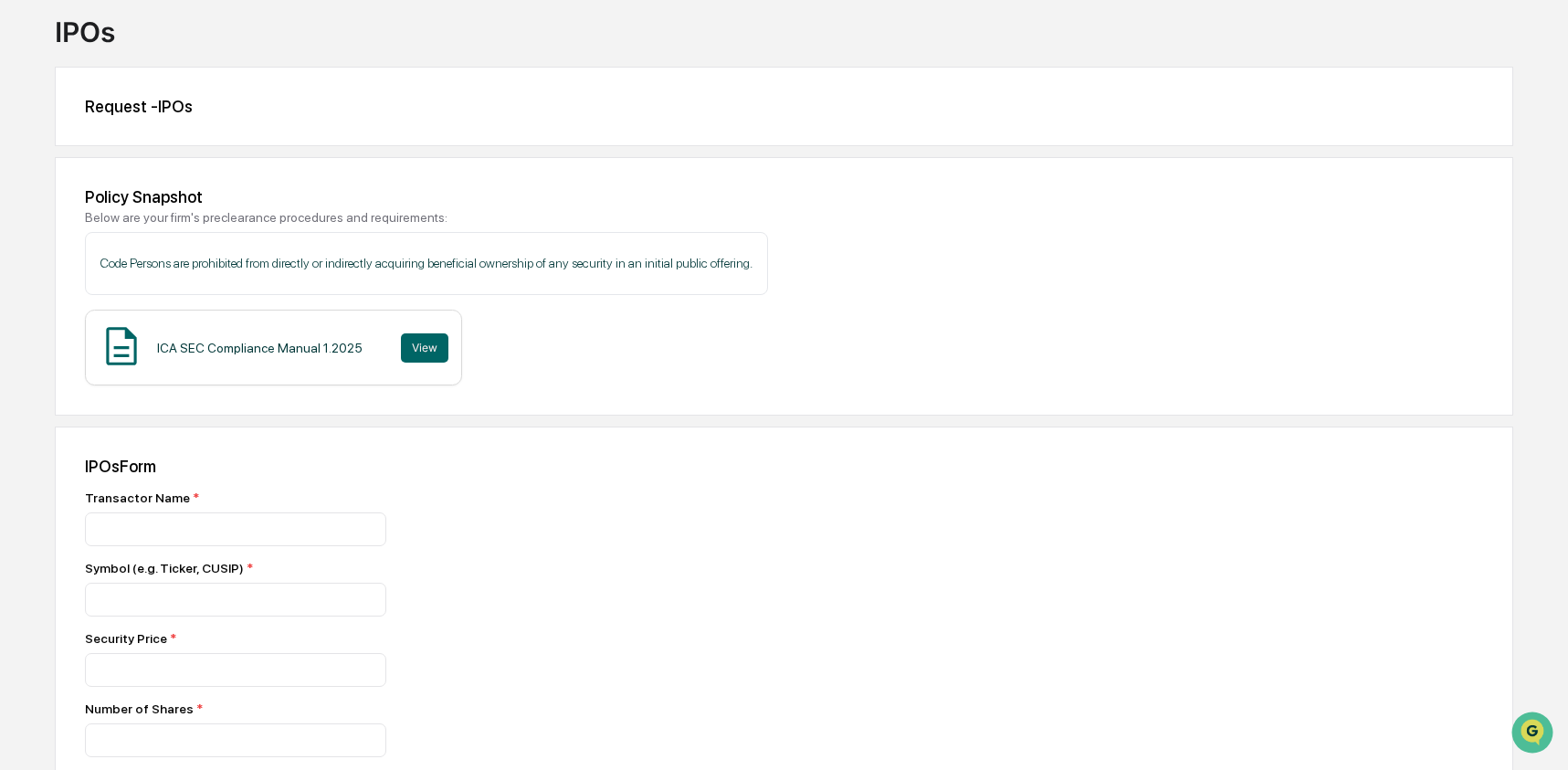
scroll to position [151, 0]
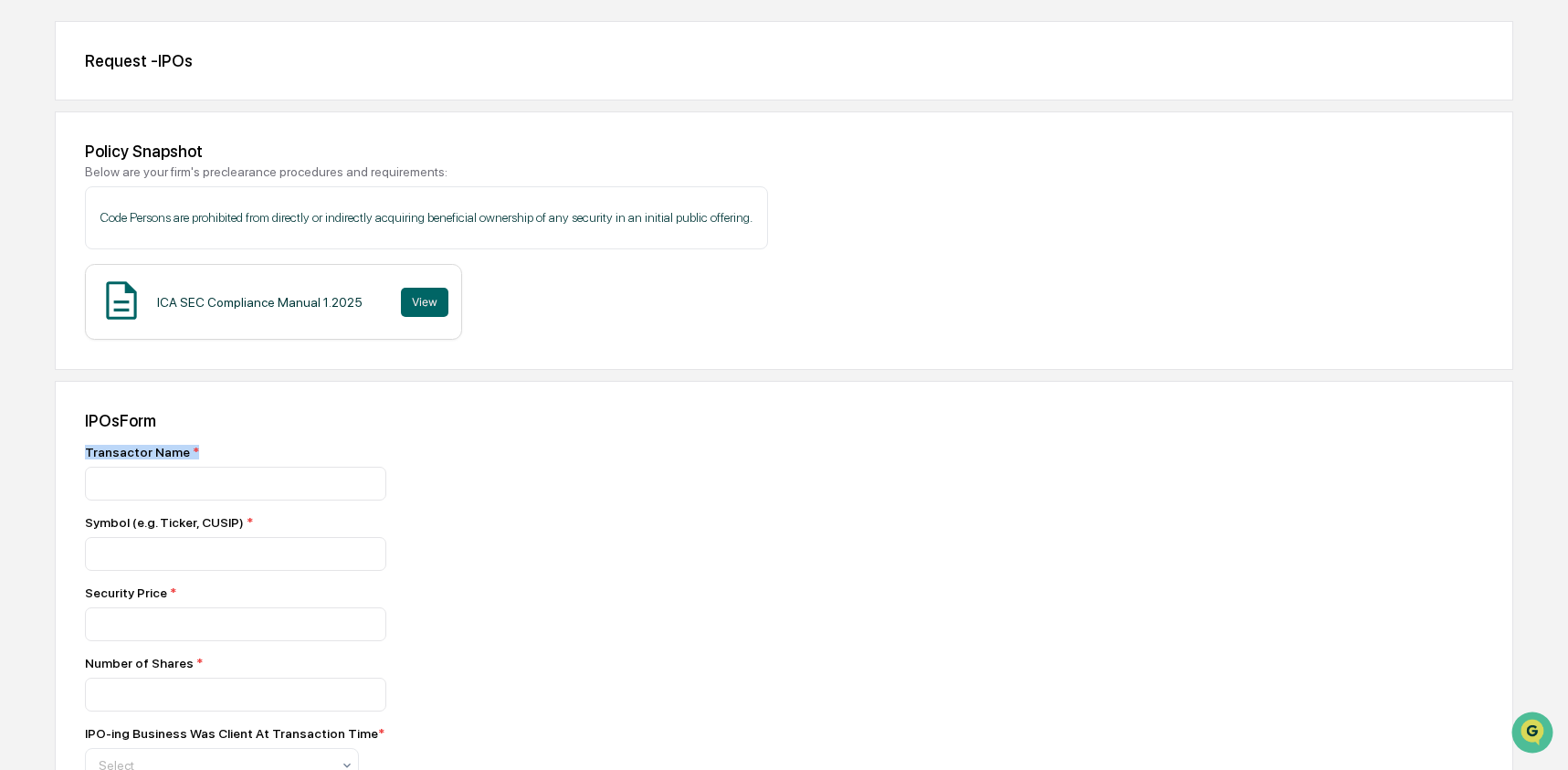
drag, startPoint x: 187, startPoint y: 453, endPoint x: 35, endPoint y: 453, distance: 152.0
click at [35, 453] on div "Home Get Approval IPOs IPOs Request - IPOs Policy Snapshot Below are your firm'…" at bounding box center [784, 570] width 1568 height 1271
drag, startPoint x: 253, startPoint y: 527, endPoint x: -109, endPoint y: 531, distance: 362.0
click at [0, 531] on html "Get Approval Content & Transactions Company Policies & Documents My Compliance …" at bounding box center [784, 234] width 1568 height 770
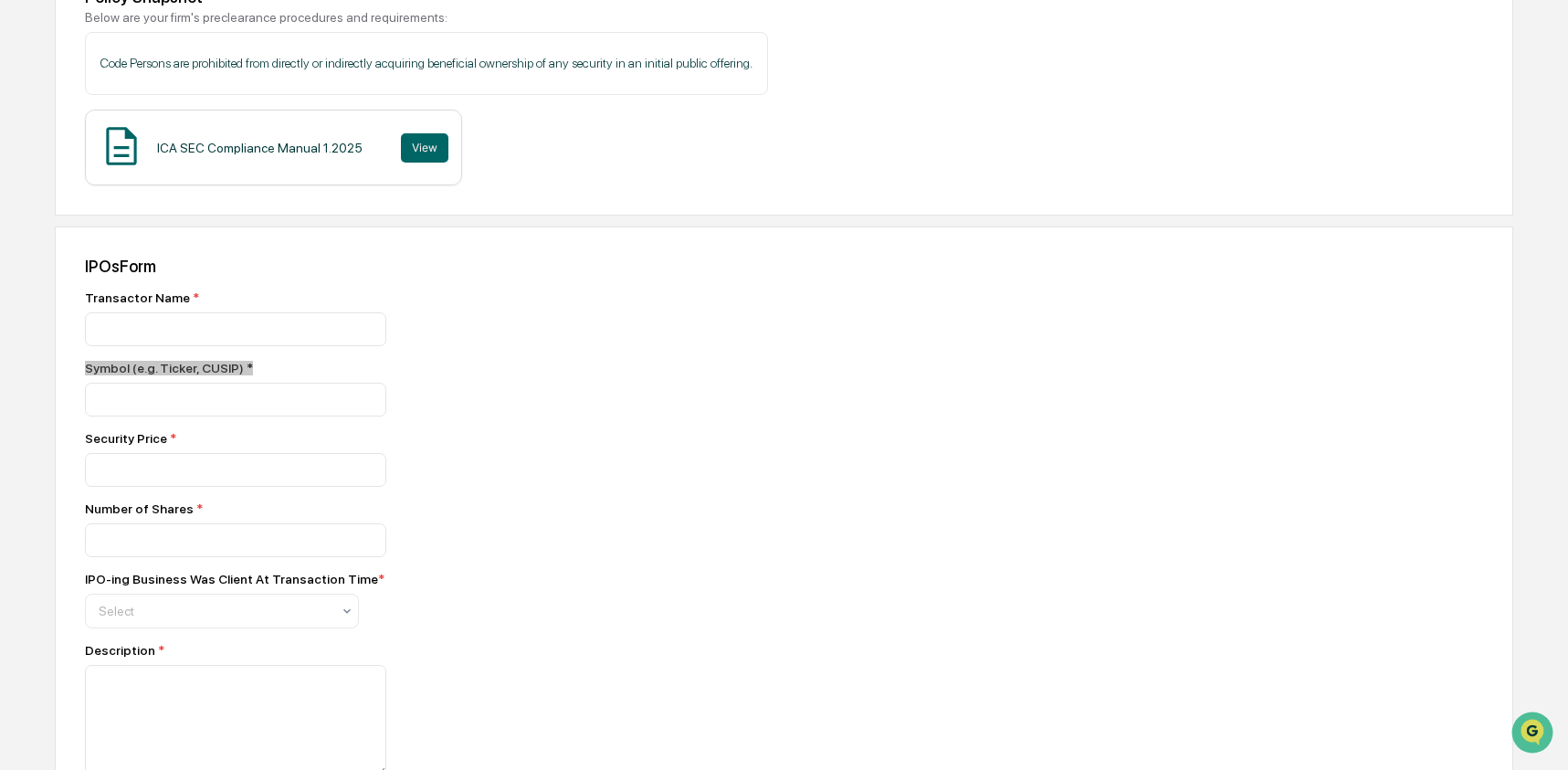
scroll to position [310, 0]
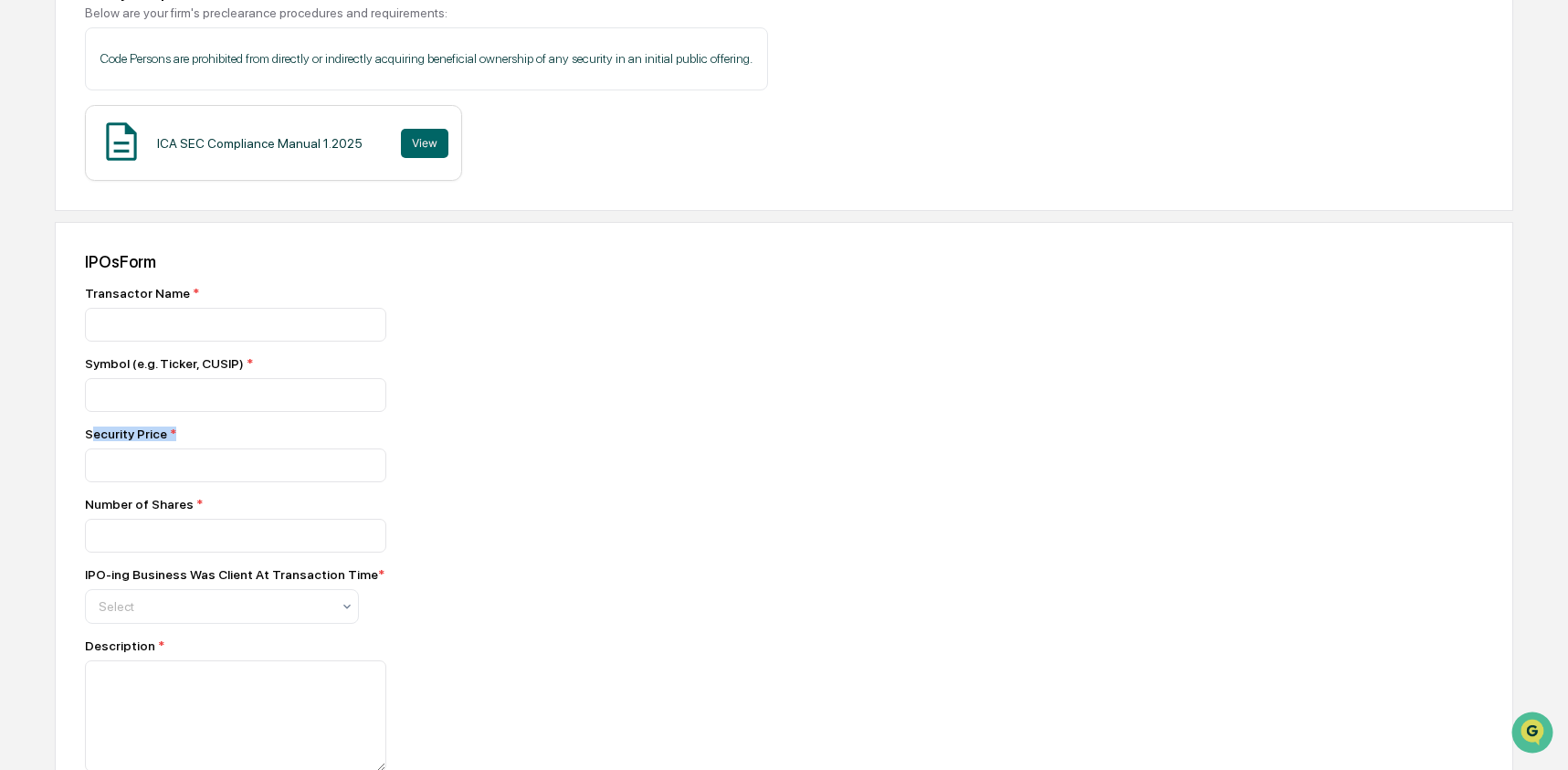
drag, startPoint x: 189, startPoint y: 443, endPoint x: 95, endPoint y: 440, distance: 94.0
click at [95, 440] on div "Security Price *" at bounding box center [405, 434] width 639 height 14
drag, startPoint x: 95, startPoint y: 440, endPoint x: -179, endPoint y: 514, distance: 283.8
click at [0, 460] on html "Get Approval Content & Transactions Company Policies & Documents My Compliance …" at bounding box center [784, 75] width 1568 height 770
click at [100, 436] on div "Security Price *" at bounding box center [405, 434] width 639 height 14
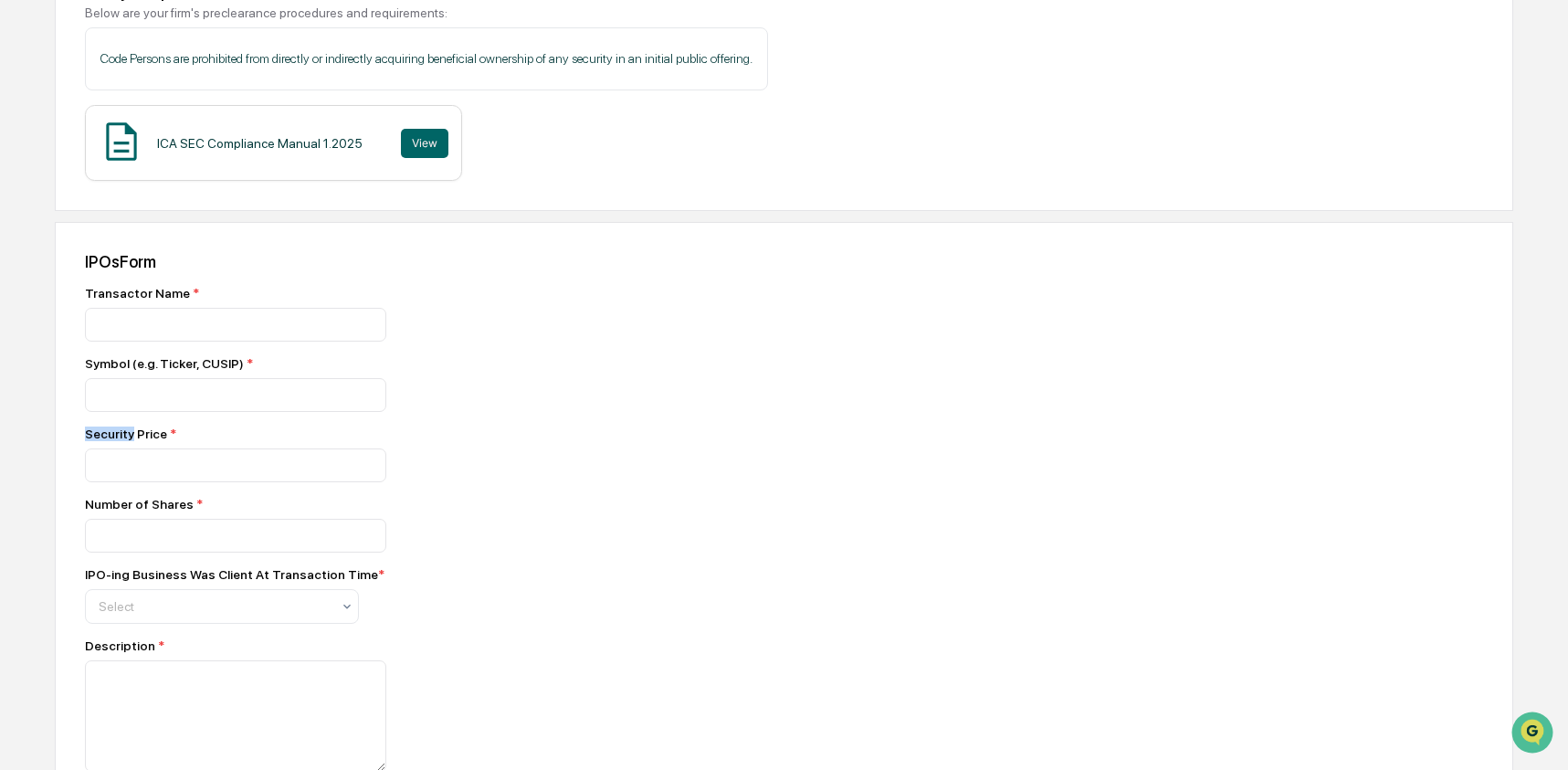
click at [99, 436] on div "Security Price *" at bounding box center [405, 434] width 639 height 14
drag, startPoint x: 212, startPoint y: 514, endPoint x: -195, endPoint y: 528, distance: 407.2
click at [0, 460] on html "Get Approval Content & Transactions Company Policies & Documents My Compliance …" at bounding box center [784, 75] width 1568 height 770
click at [94, 511] on div "Number of Shares *" at bounding box center [405, 504] width 639 height 14
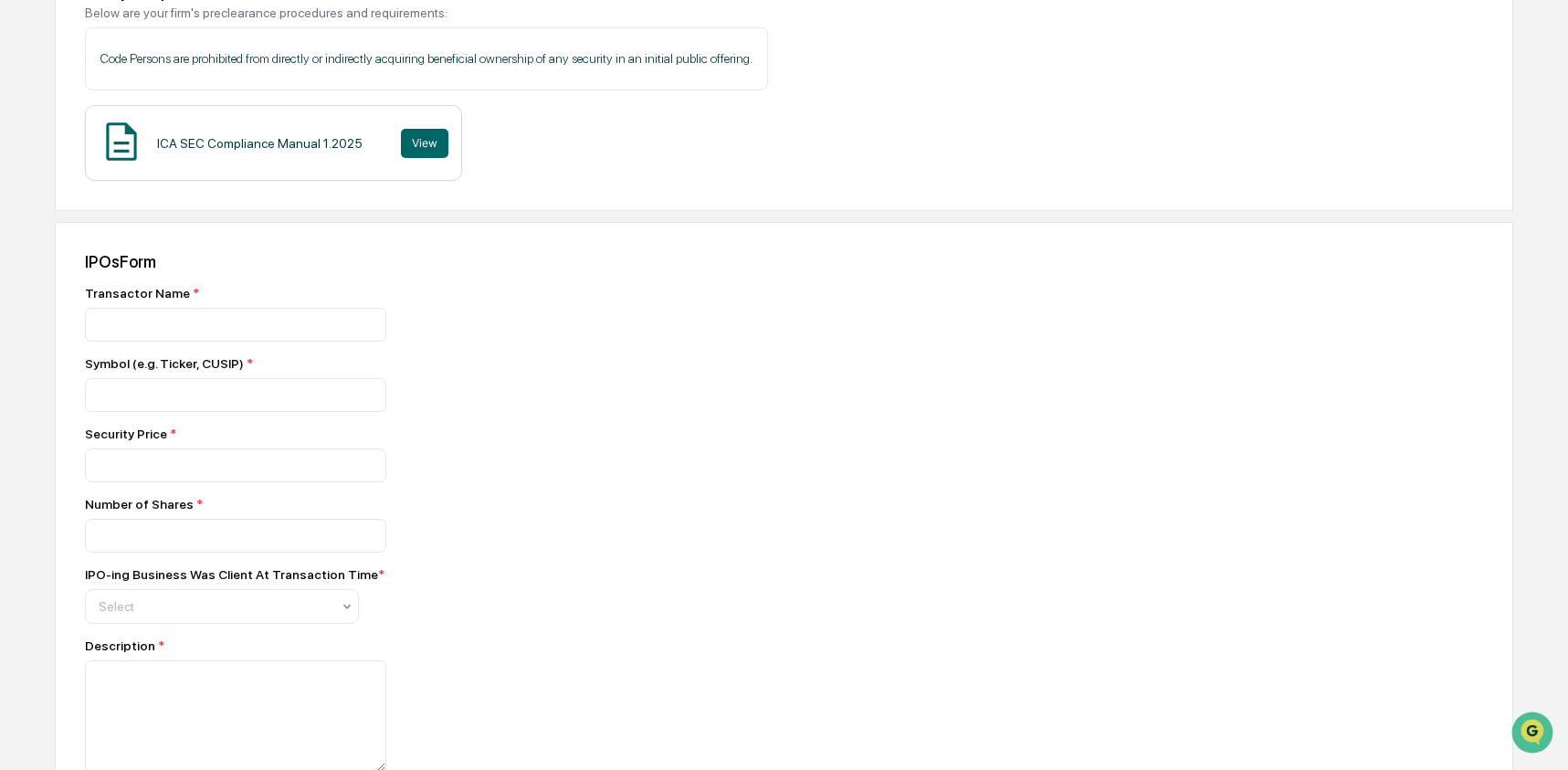
click at [94, 511] on div "Number of Shares *" at bounding box center [405, 504] width 639 height 14
click at [138, 582] on div "IPO-ing Business Was Client At Transaction Time *" at bounding box center [235, 574] width 300 height 14
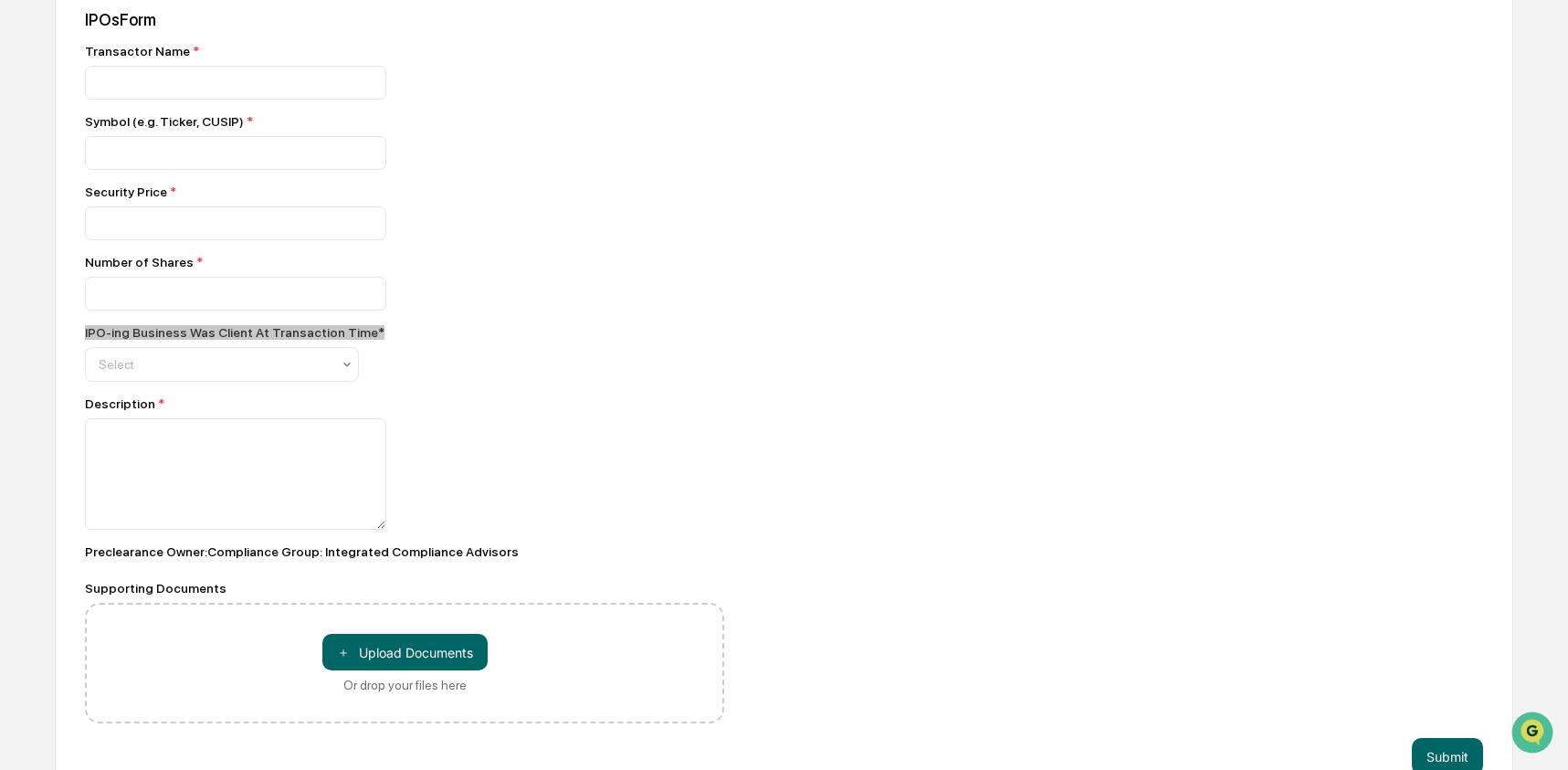
scroll to position [561, 0]
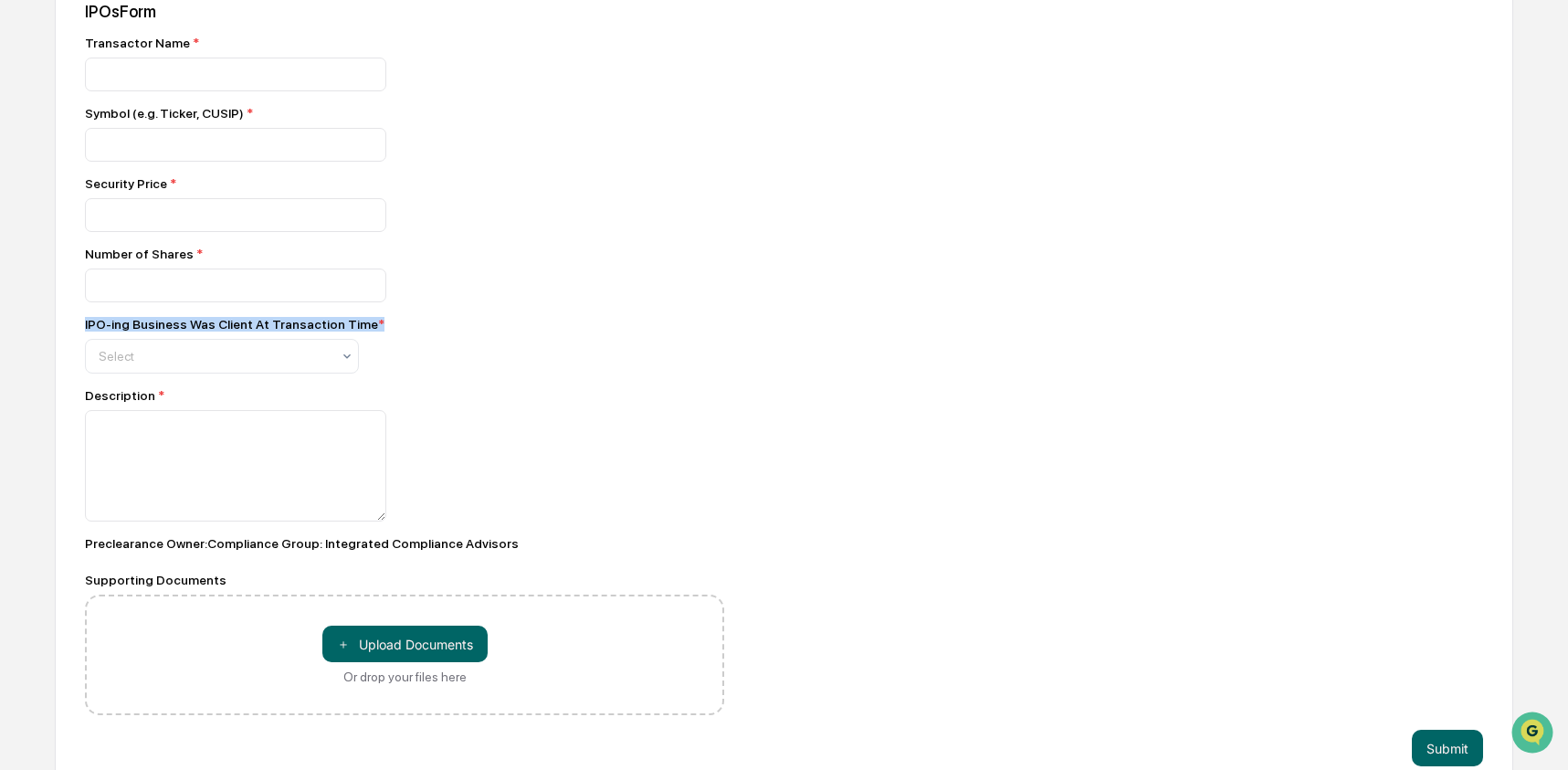
click at [97, 403] on div "Description *" at bounding box center [405, 395] width 639 height 14
click at [143, 587] on div "Supporting Documents" at bounding box center [405, 579] width 639 height 14
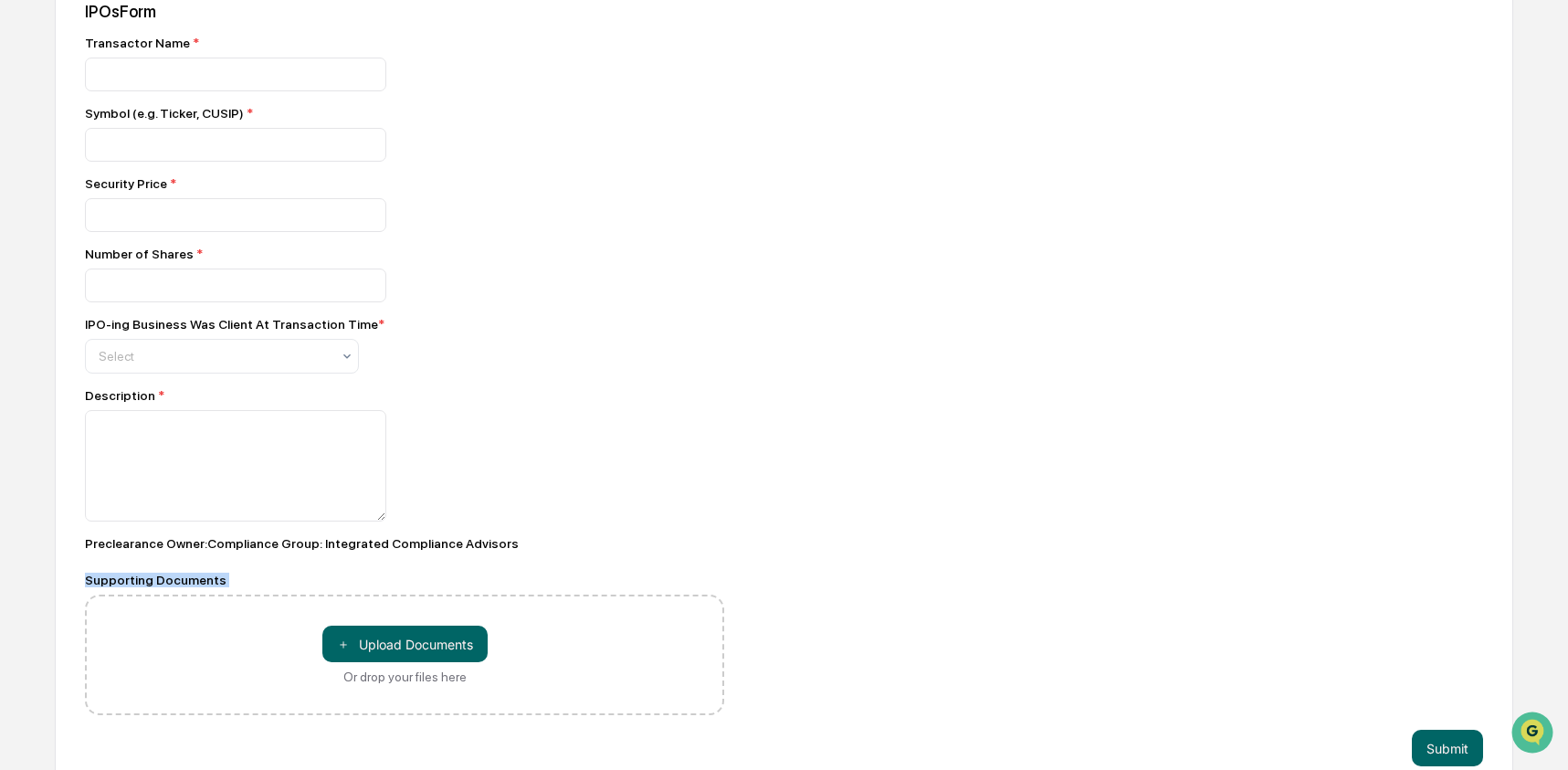
click at [143, 587] on div "Supporting Documents" at bounding box center [405, 579] width 639 height 14
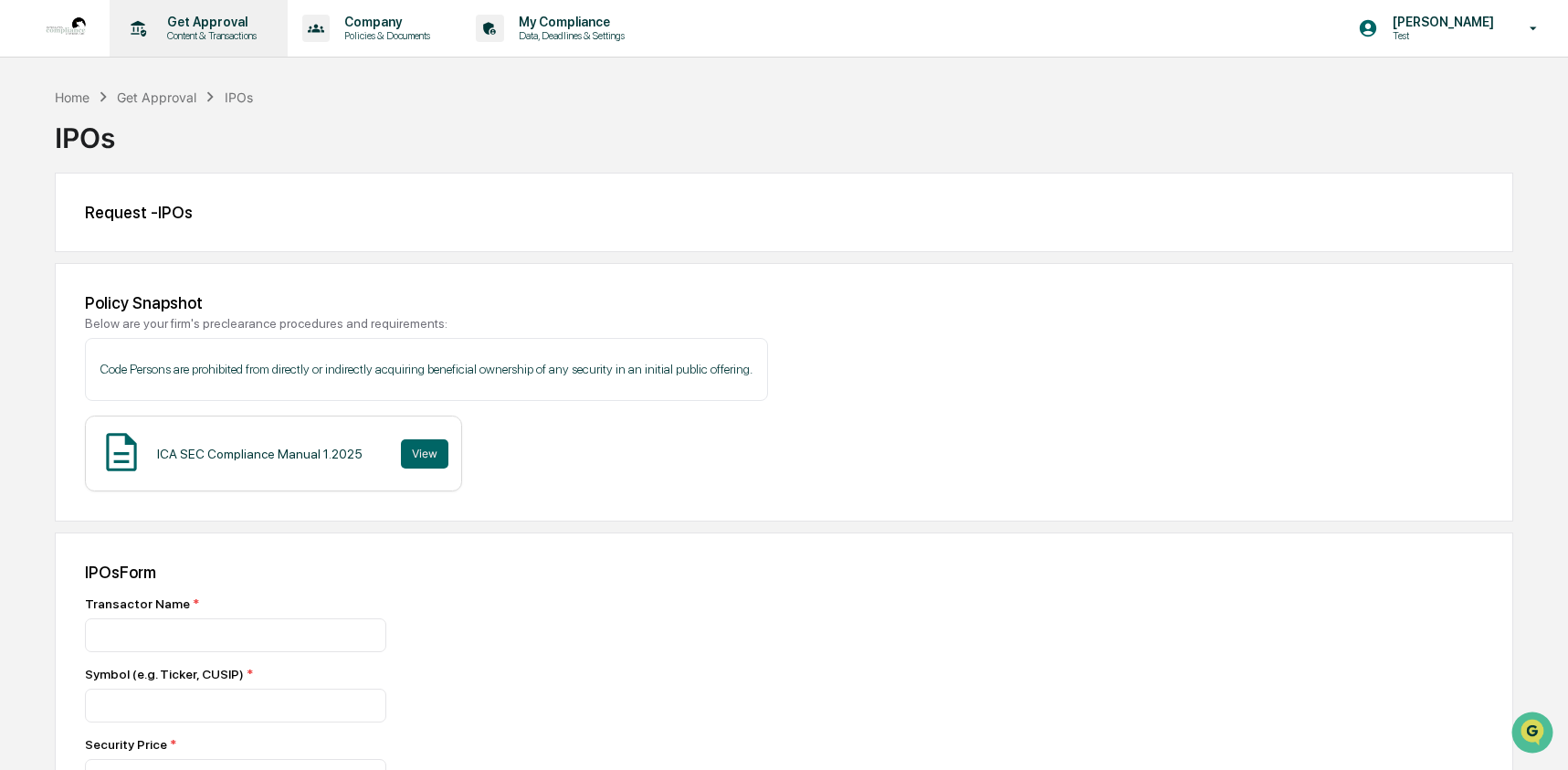
click at [210, 31] on p "Content & Transactions" at bounding box center [209, 35] width 113 height 12
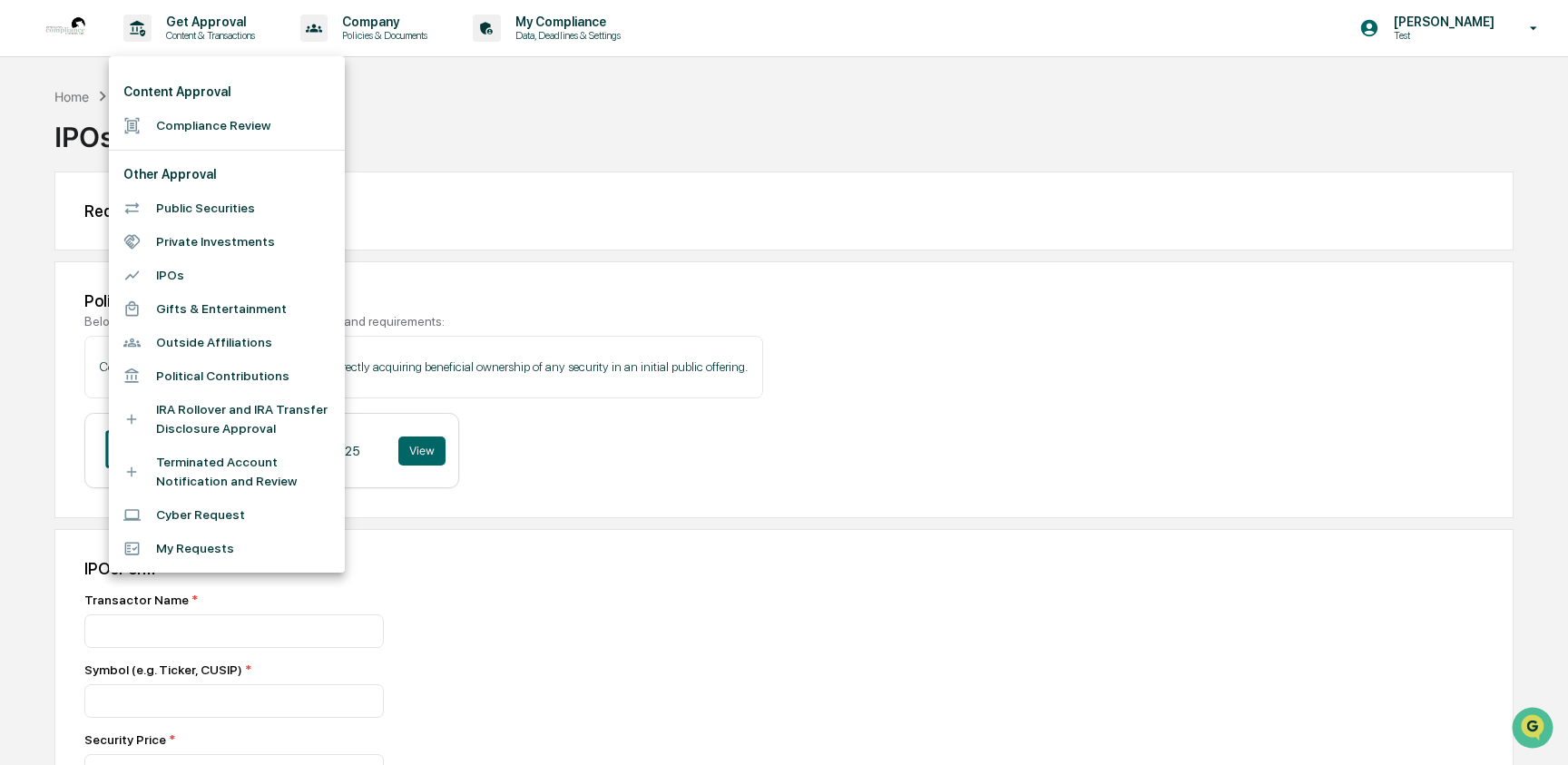
click at [210, 318] on li "Gifts & Entertainment" at bounding box center [226, 308] width 236 height 33
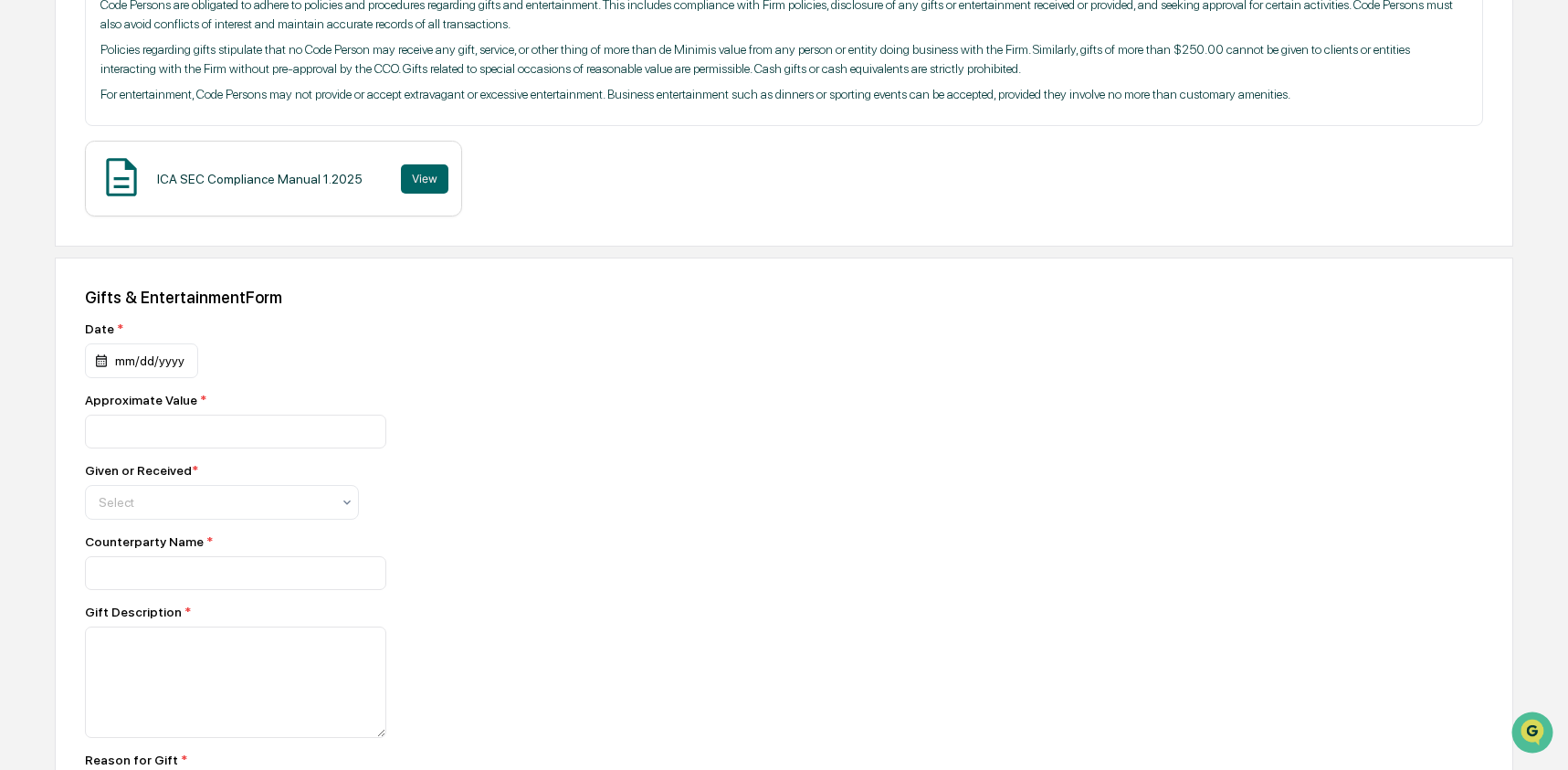
scroll to position [368, 0]
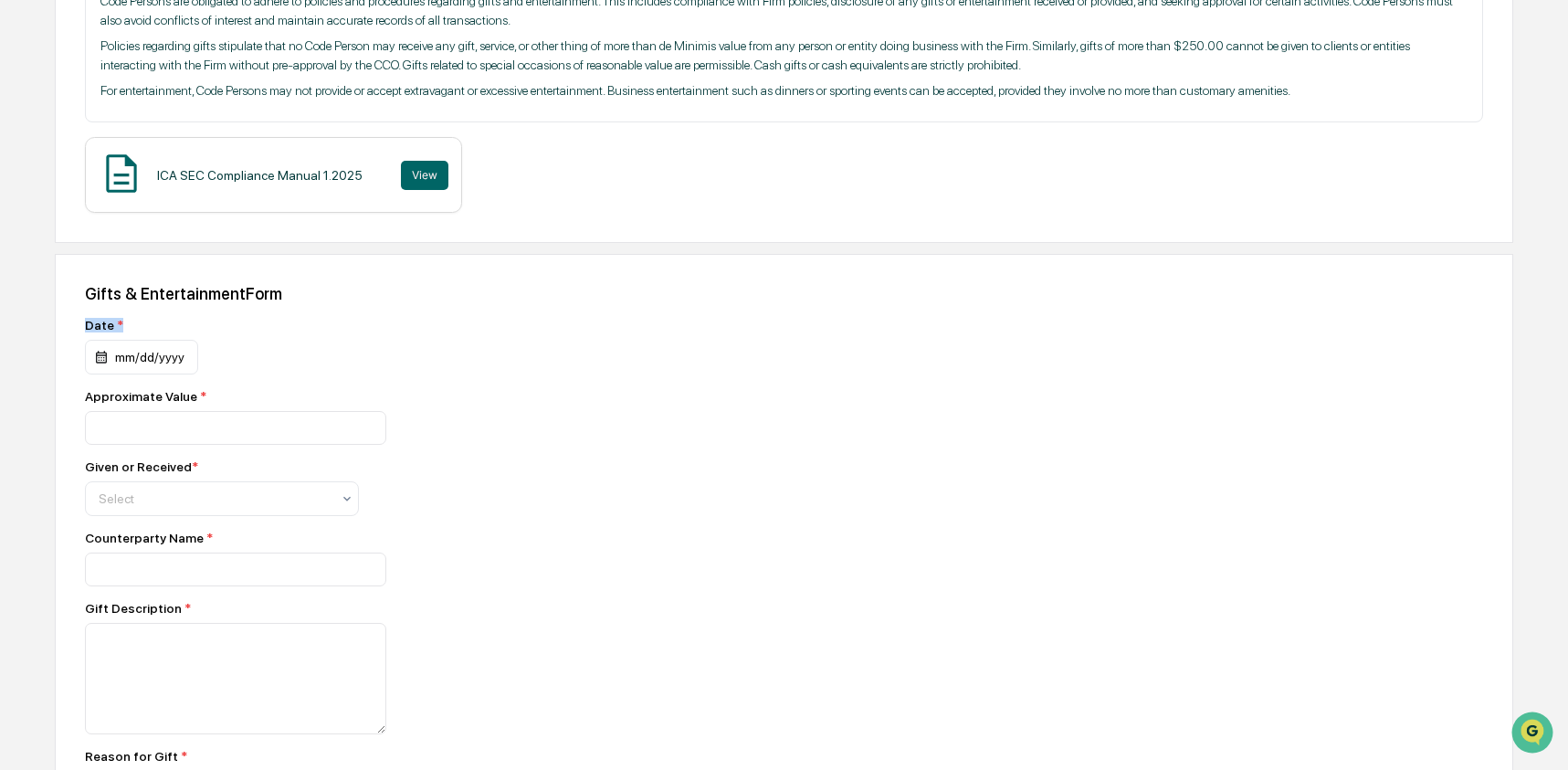
drag, startPoint x: 128, startPoint y: 349, endPoint x: 65, endPoint y: 347, distance: 63.0
click at [65, 347] on div "Gifts & Entertainment Form Date * mm/dd/yyyy Approximate Value * Given or Recei…" at bounding box center [784, 667] width 1459 height 826
drag, startPoint x: 213, startPoint y: 424, endPoint x: 66, endPoint y: 418, distance: 147.1
click at [66, 418] on div "Gifts & Entertainment Form Date * mm/dd/yyyy Approximate Value * Given or Recei…" at bounding box center [784, 667] width 1459 height 826
drag, startPoint x: 210, startPoint y: 495, endPoint x: 65, endPoint y: 485, distance: 145.3
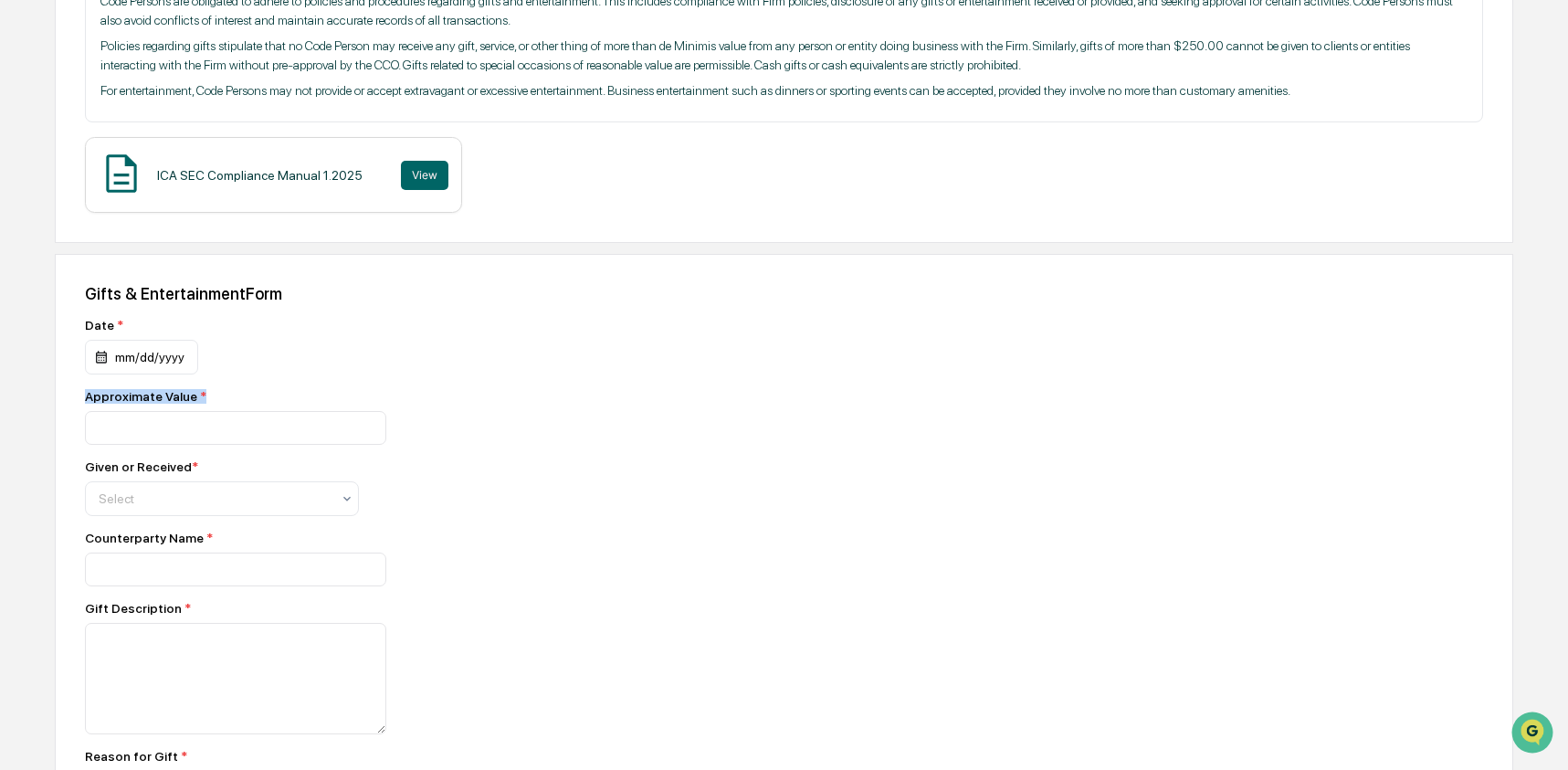
click at [65, 485] on div "Gifts & Entertainment Form Date * mm/dd/yyyy Approximate Value * Given or Recei…" at bounding box center [784, 667] width 1459 height 826
drag, startPoint x: 214, startPoint y: 566, endPoint x: 13, endPoint y: 562, distance: 201.0
click at [13, 562] on div "Home Get Approval Gifts & Entertainment Gifts & Entertainment Request - Gifts &…" at bounding box center [784, 399] width 1568 height 1362
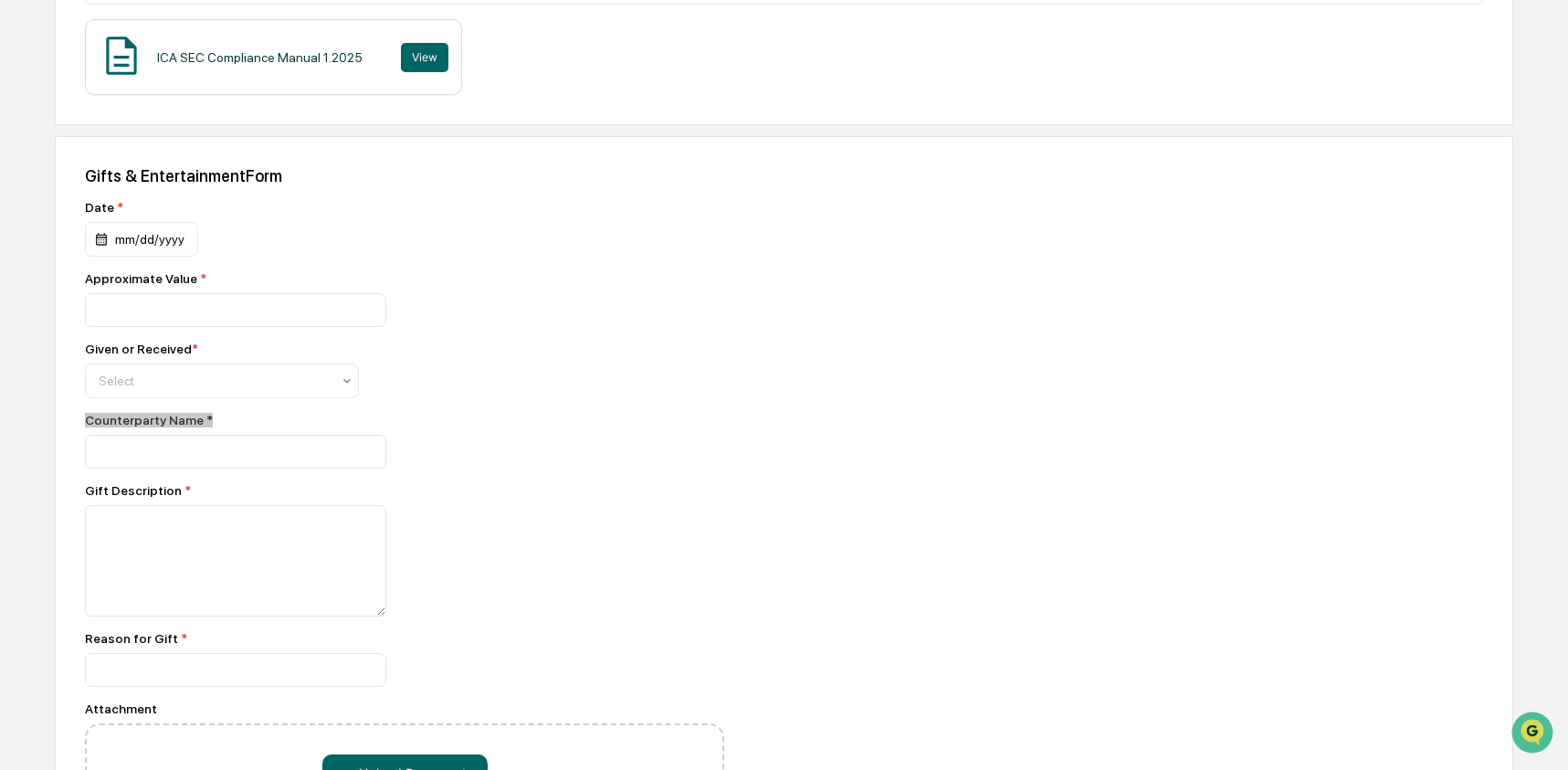
scroll to position [487, 0]
drag, startPoint x: 202, startPoint y: 523, endPoint x: 75, endPoint y: 522, distance: 127.0
click at [76, 521] on div "Gifts & Entertainment Form Date * mm/dd/yyyy Approximate Value * Given or Recei…" at bounding box center [784, 548] width 1459 height 826
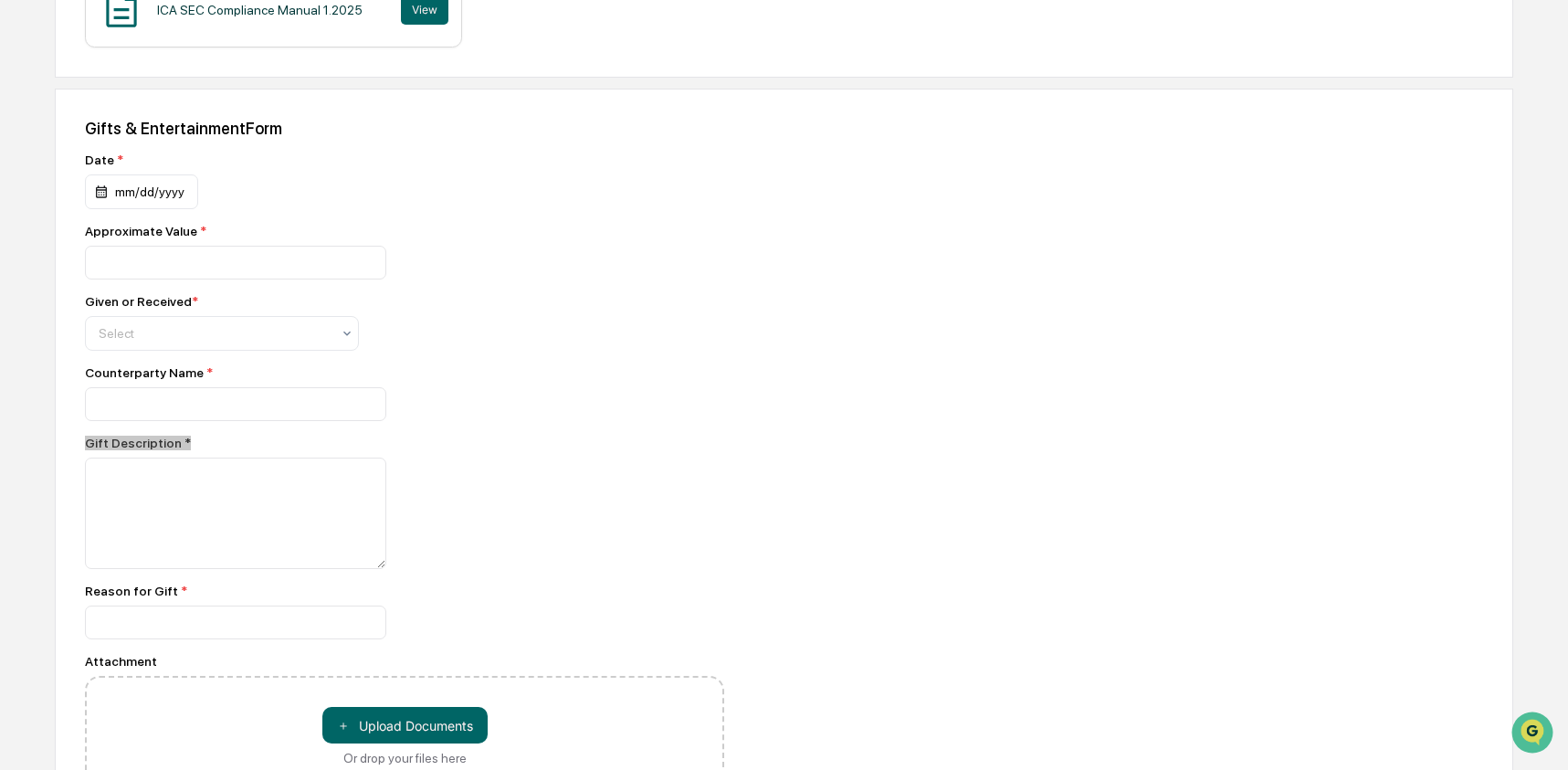
scroll to position [598, 0]
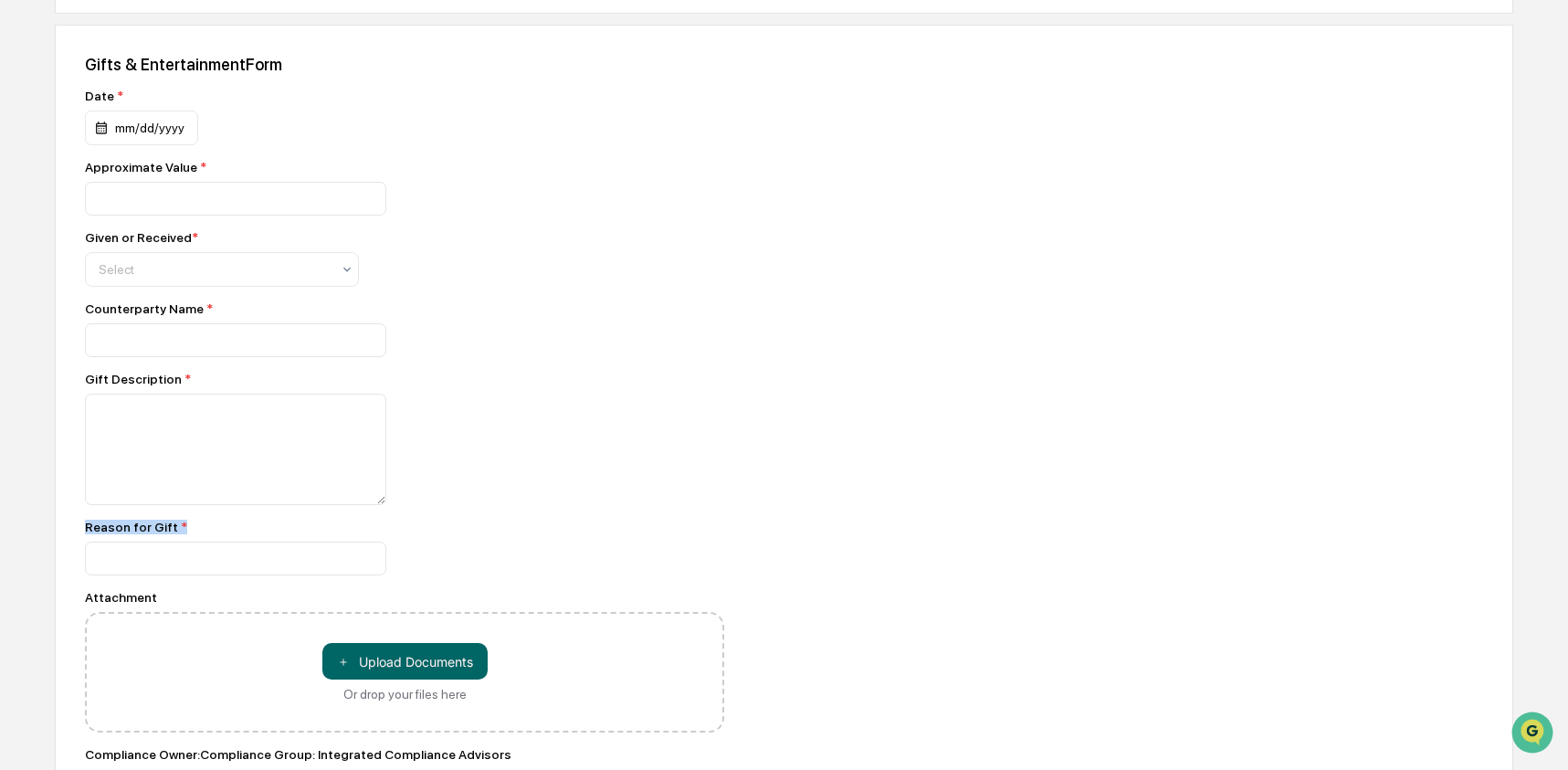
drag, startPoint x: 197, startPoint y: 558, endPoint x: 61, endPoint y: 549, distance: 136.3
click at [61, 549] on div "Gifts & Entertainment Form Date * mm/dd/yyyy Approximate Value * Given or Recei…" at bounding box center [784, 438] width 1459 height 826
drag, startPoint x: 168, startPoint y: 630, endPoint x: 50, endPoint y: 626, distance: 118.1
click at [50, 626] on div "Home Get Approval Gifts & Entertainment Gifts & Entertainment Request - Gifts &…" at bounding box center [784, 170] width 1568 height 1362
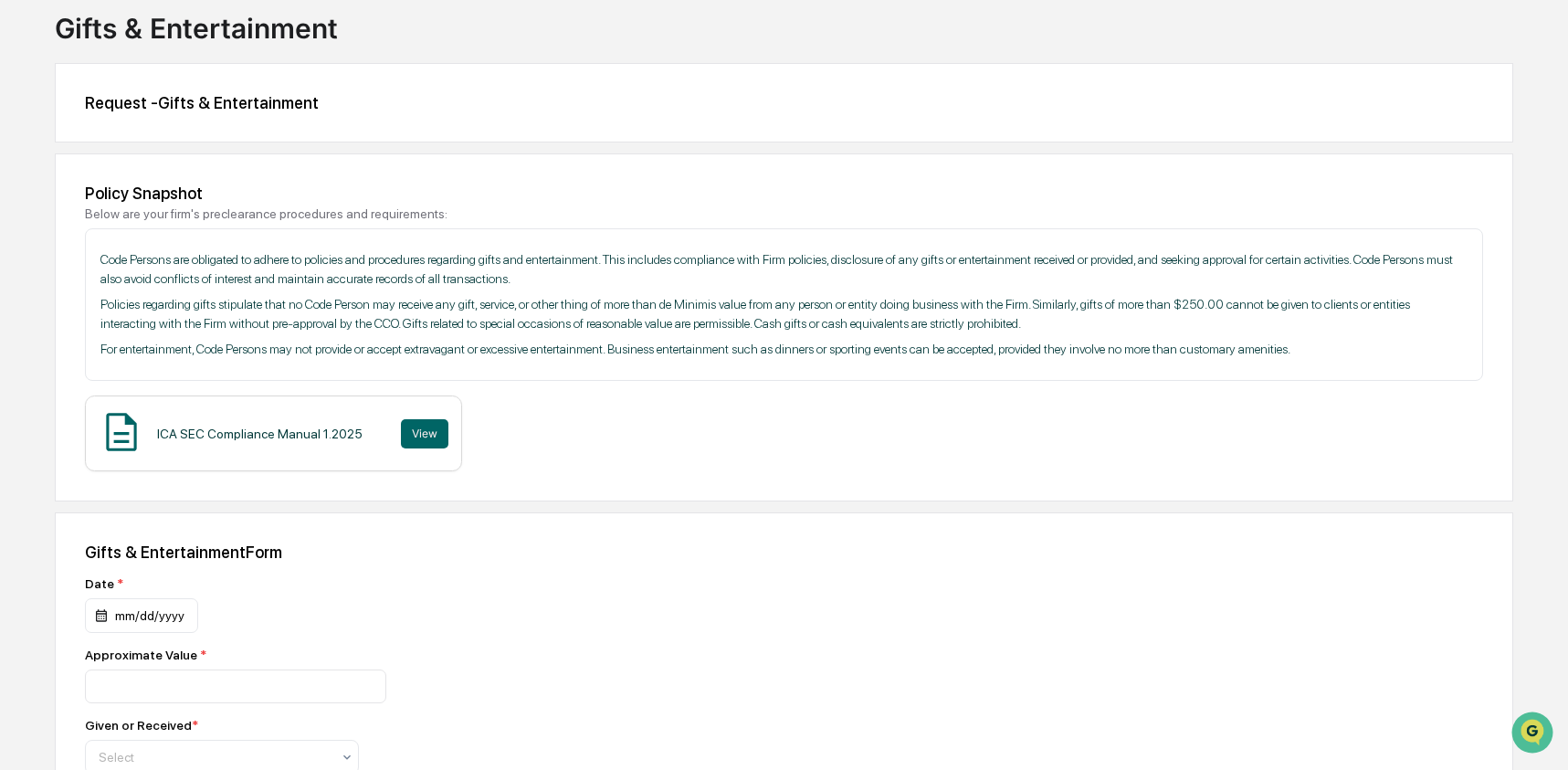
scroll to position [0, 0]
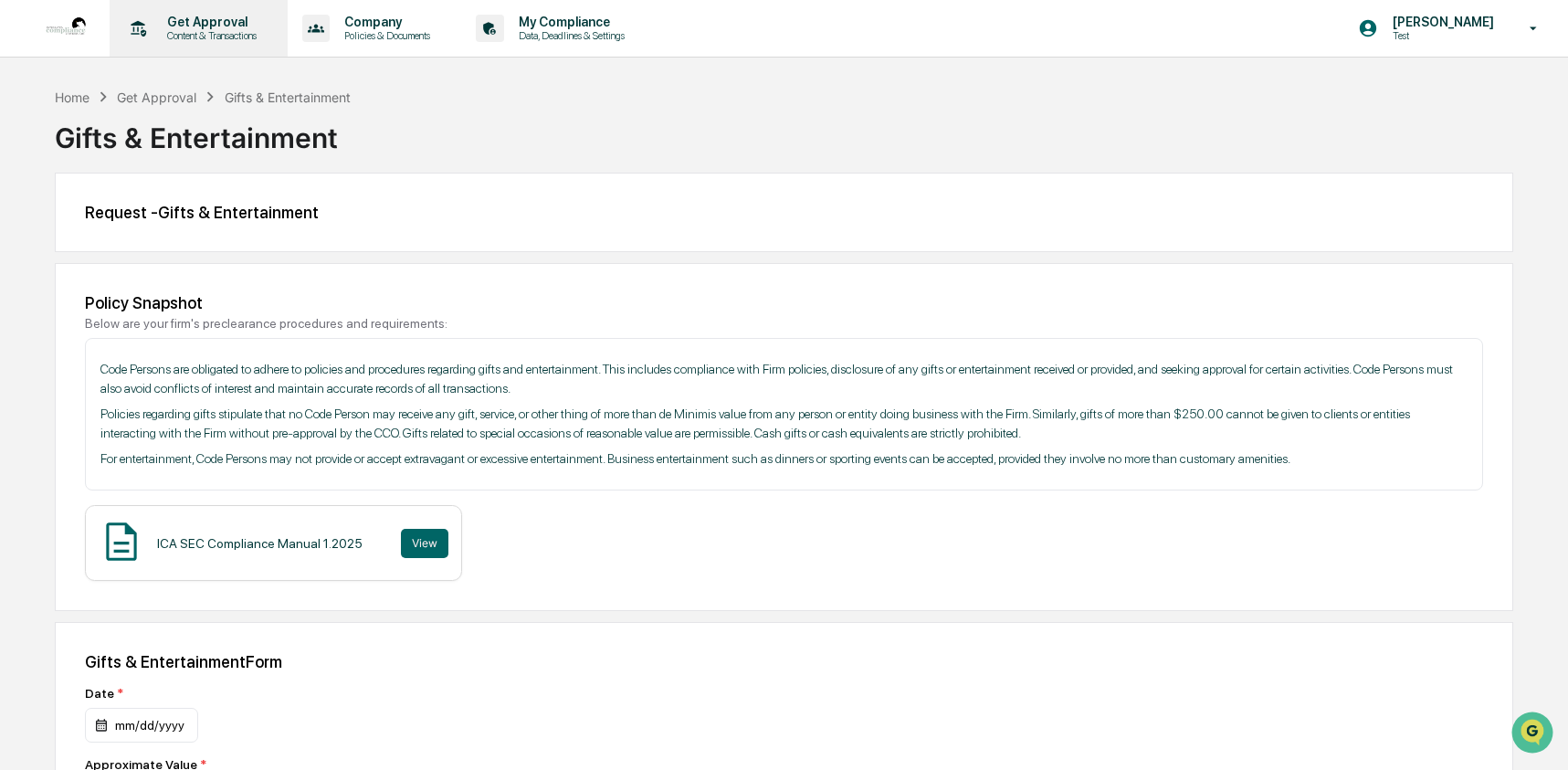
click at [229, 21] on p "Get Approval" at bounding box center [209, 21] width 113 height 14
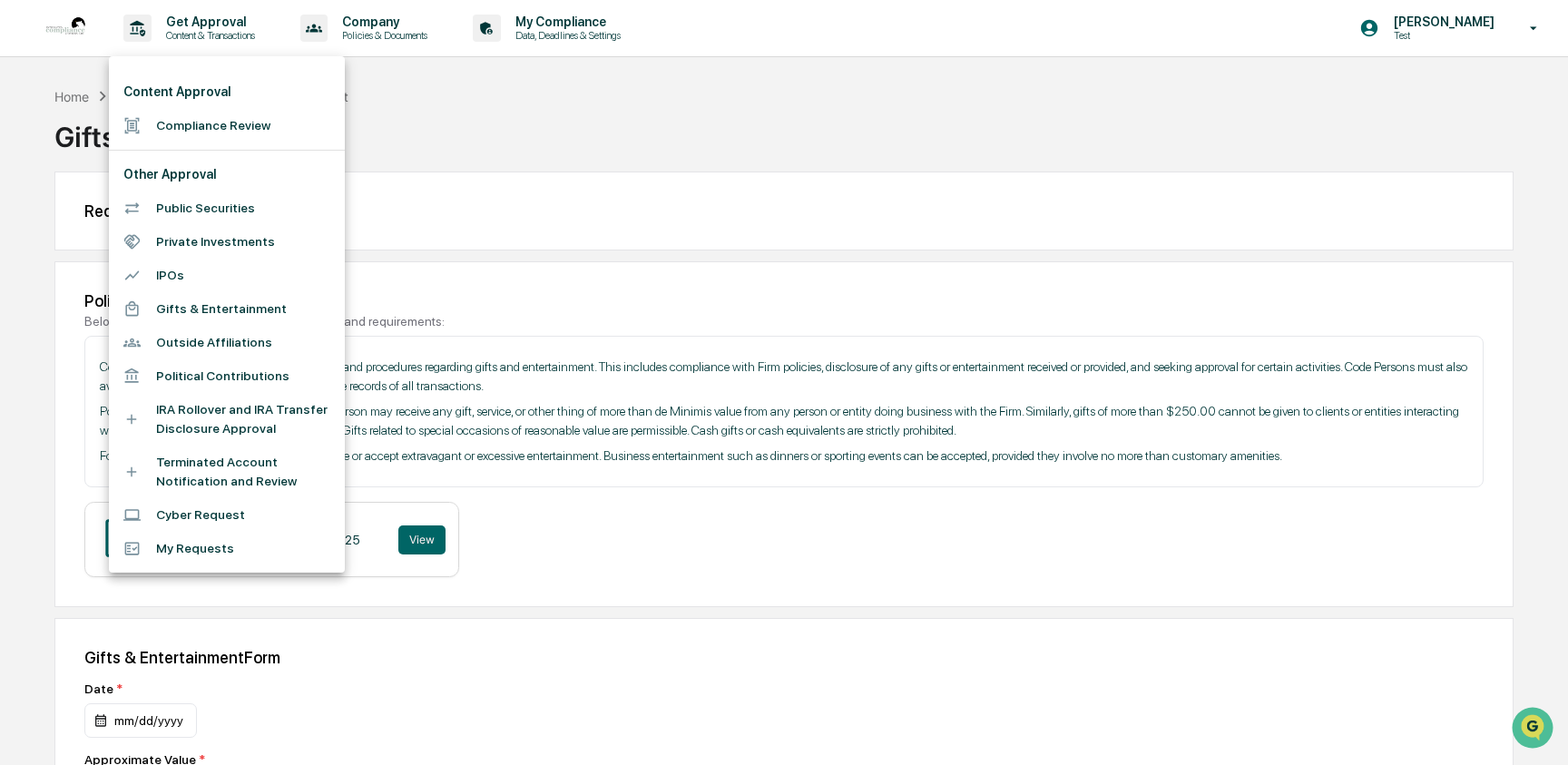
click at [223, 336] on li "Outside Affiliations" at bounding box center [226, 343] width 236 height 33
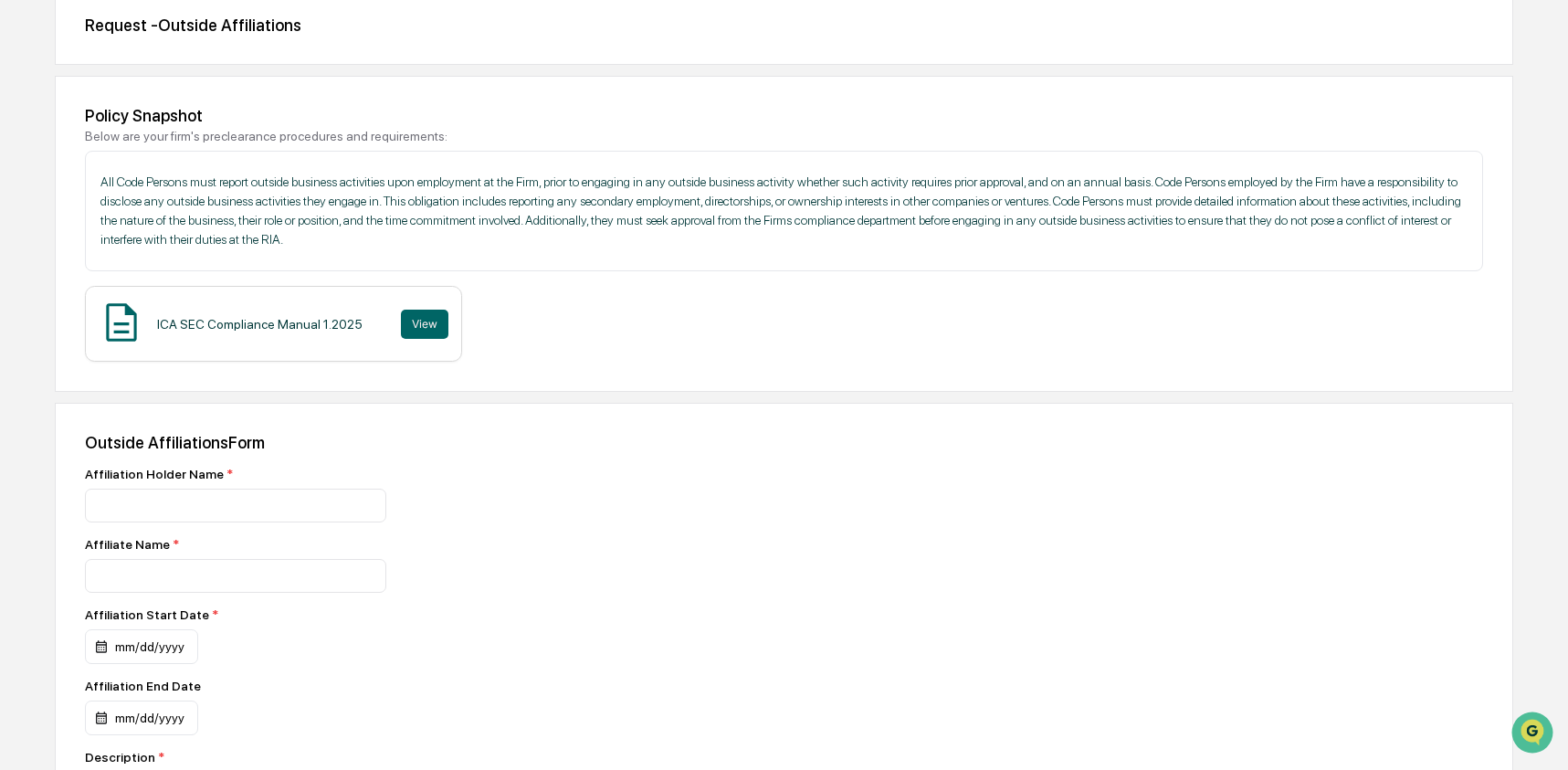
scroll to position [225, 0]
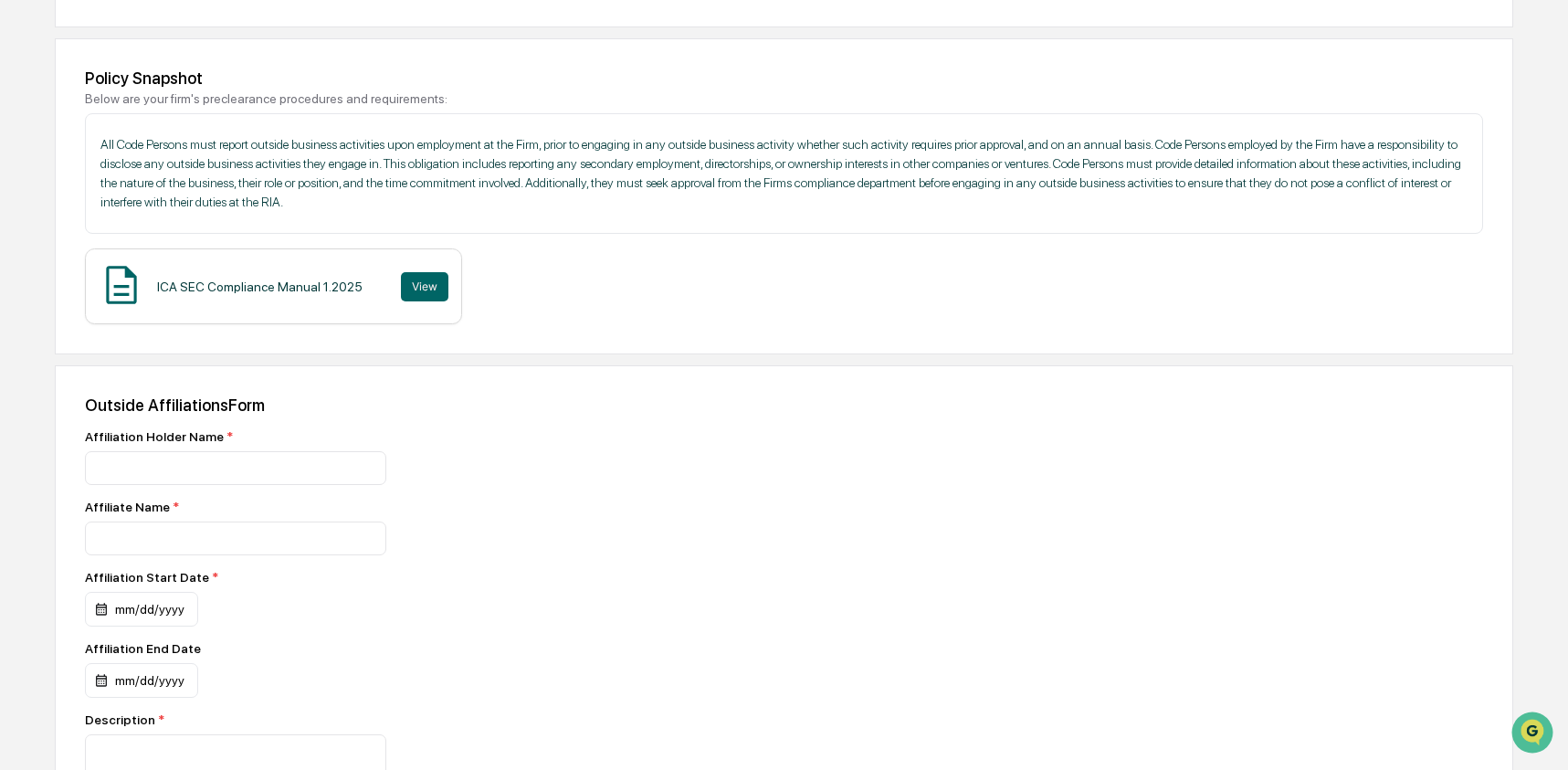
click at [209, 447] on div "Affiliation Holder Name *" at bounding box center [405, 457] width 639 height 56
drag, startPoint x: 241, startPoint y: 443, endPoint x: 81, endPoint y: 444, distance: 160.0
click at [81, 444] on div "Outside Affiliations Form Affiliation Holder Name * Affiliate Name * Affiliatio…" at bounding box center [784, 743] width 1459 height 756
click at [115, 510] on div "Affiliate Name *" at bounding box center [405, 507] width 639 height 14
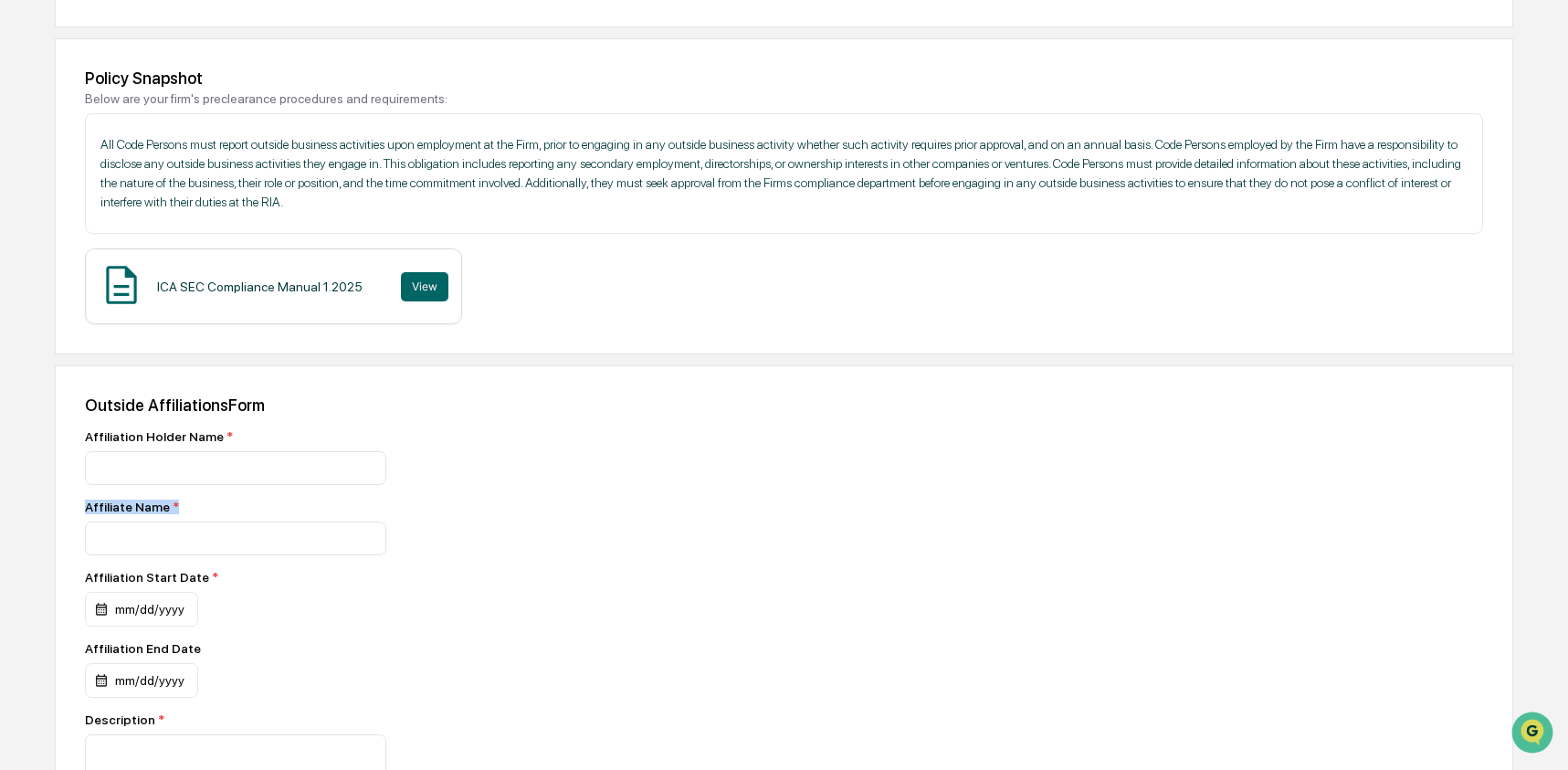
click at [115, 510] on div "Affiliate Name *" at bounding box center [405, 507] width 639 height 14
click at [142, 582] on div "Affiliation Start Date *" at bounding box center [222, 577] width 274 height 14
click at [121, 655] on div "Affiliation End Date" at bounding box center [222, 648] width 274 height 14
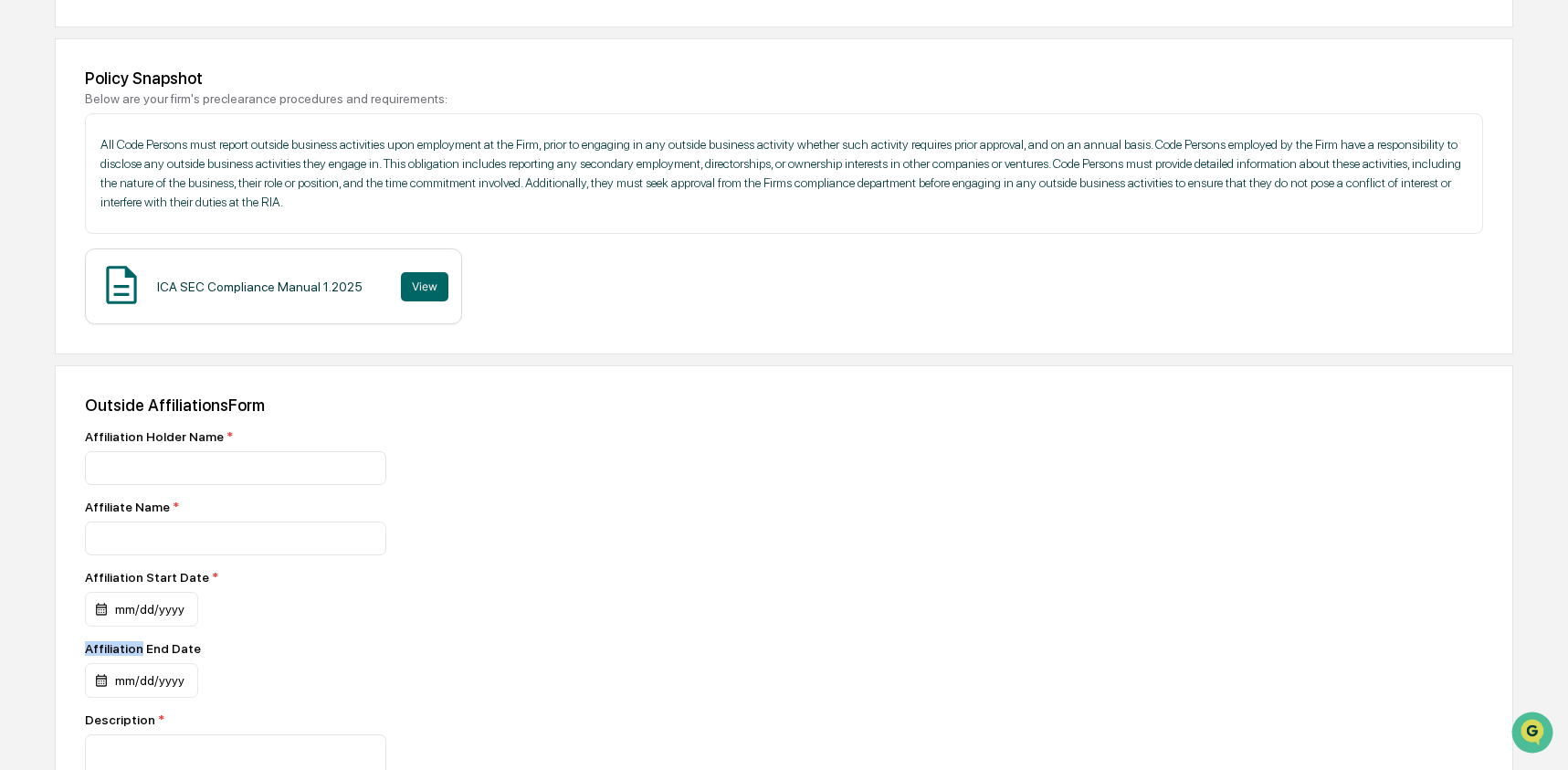
click at [121, 655] on div "Affiliation End Date" at bounding box center [222, 648] width 274 height 14
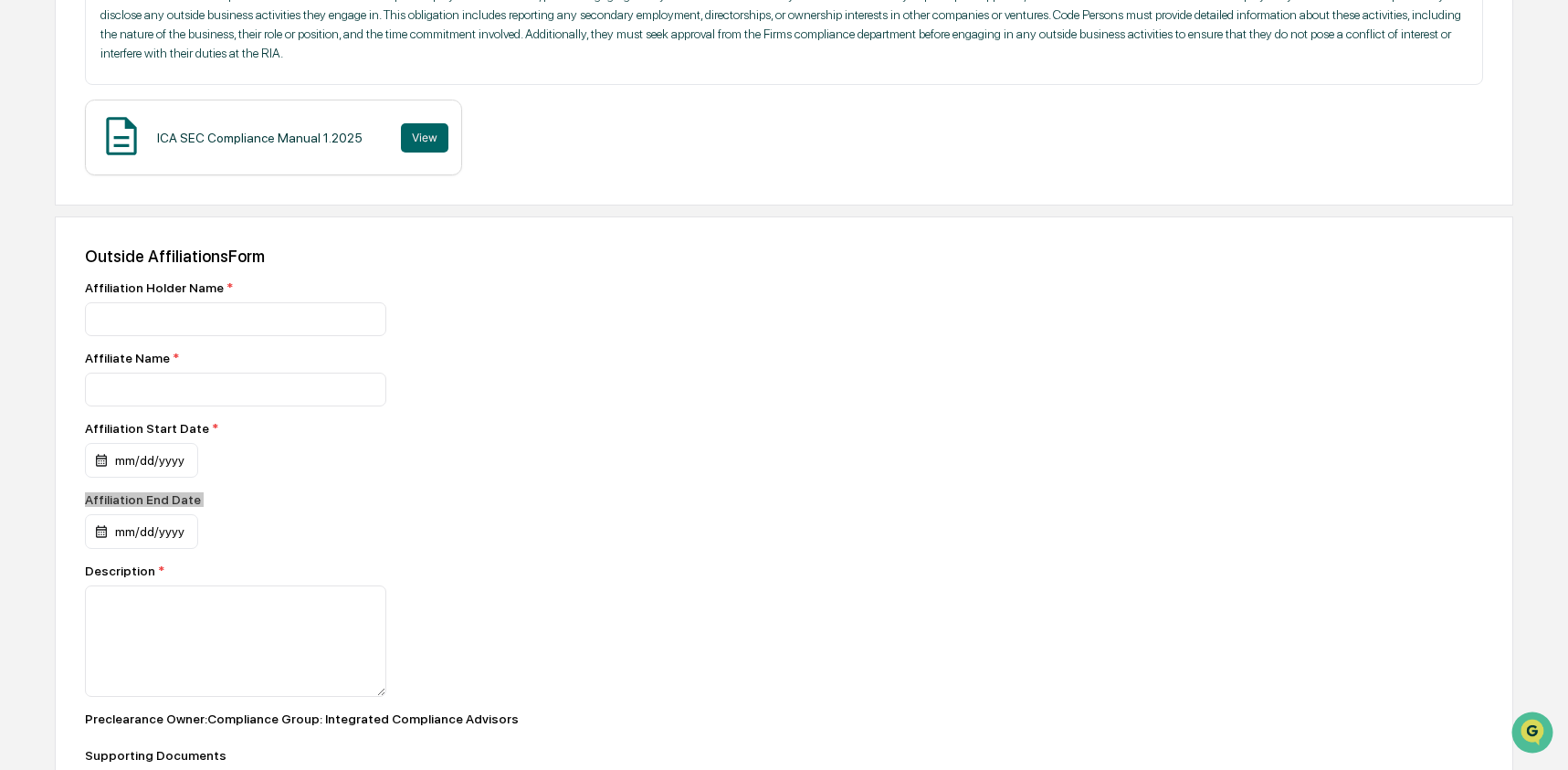
scroll to position [446, 0]
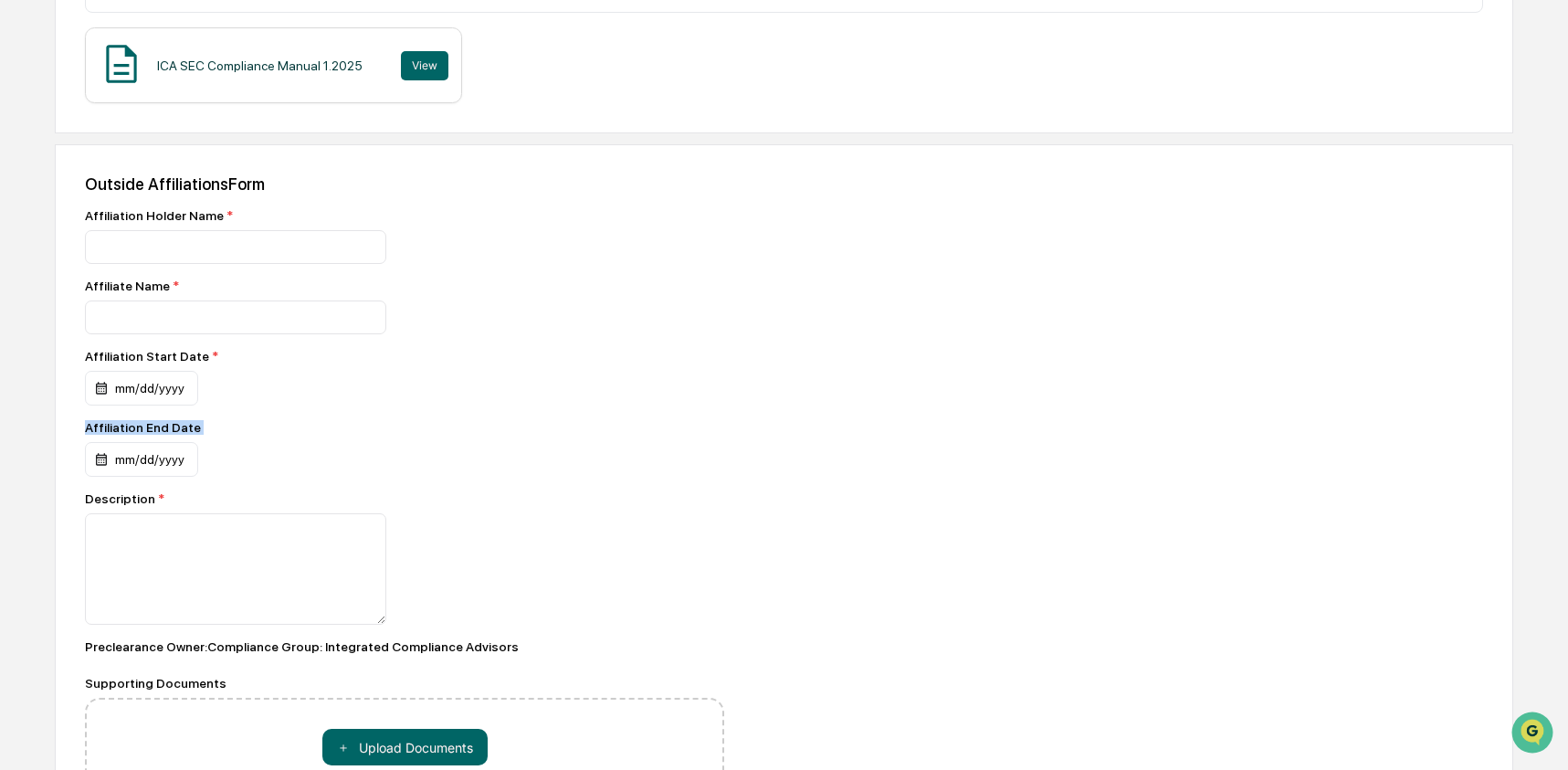
click at [101, 507] on div "Description *" at bounding box center [405, 498] width 639 height 14
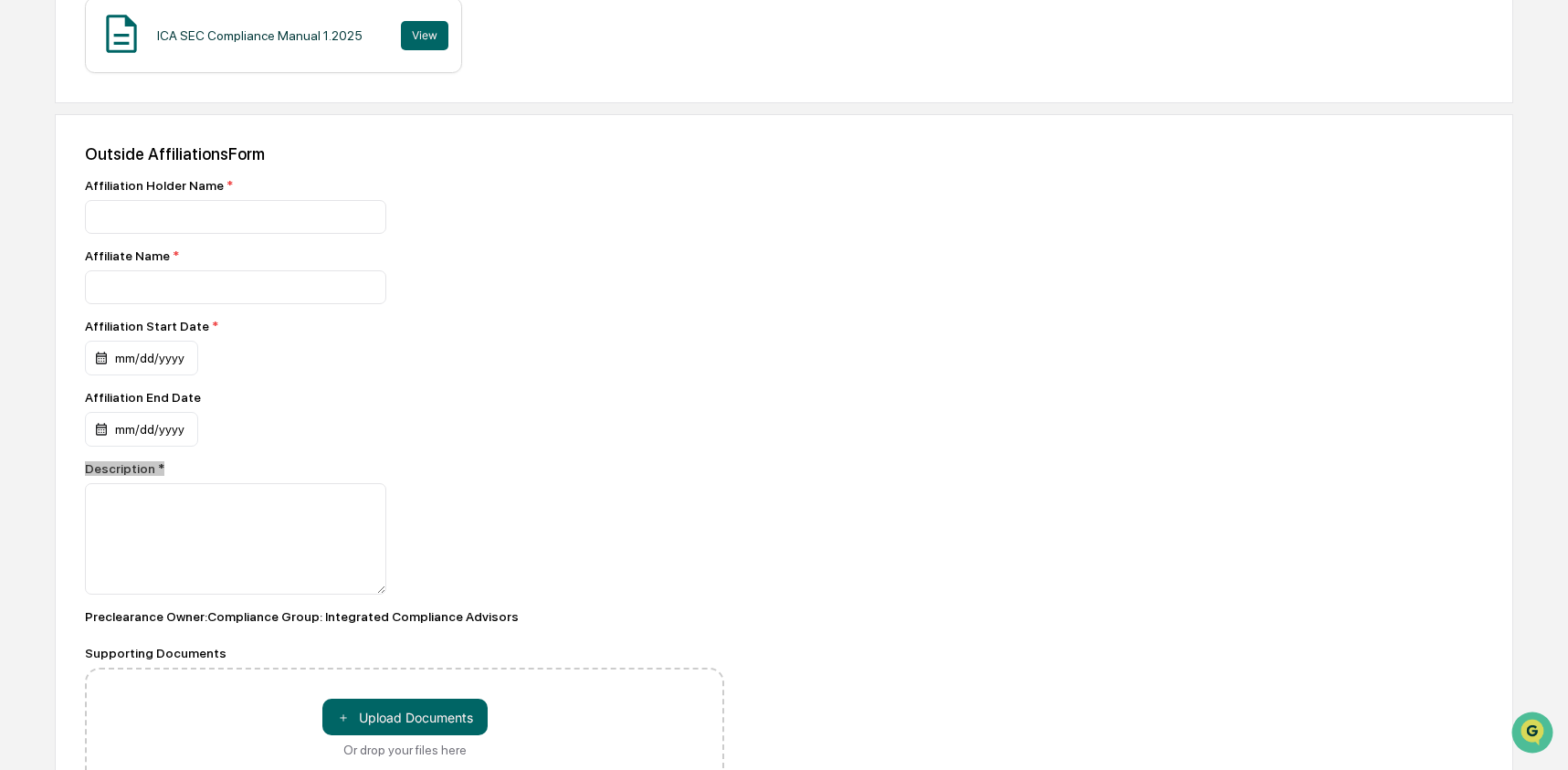
scroll to position [515, 0]
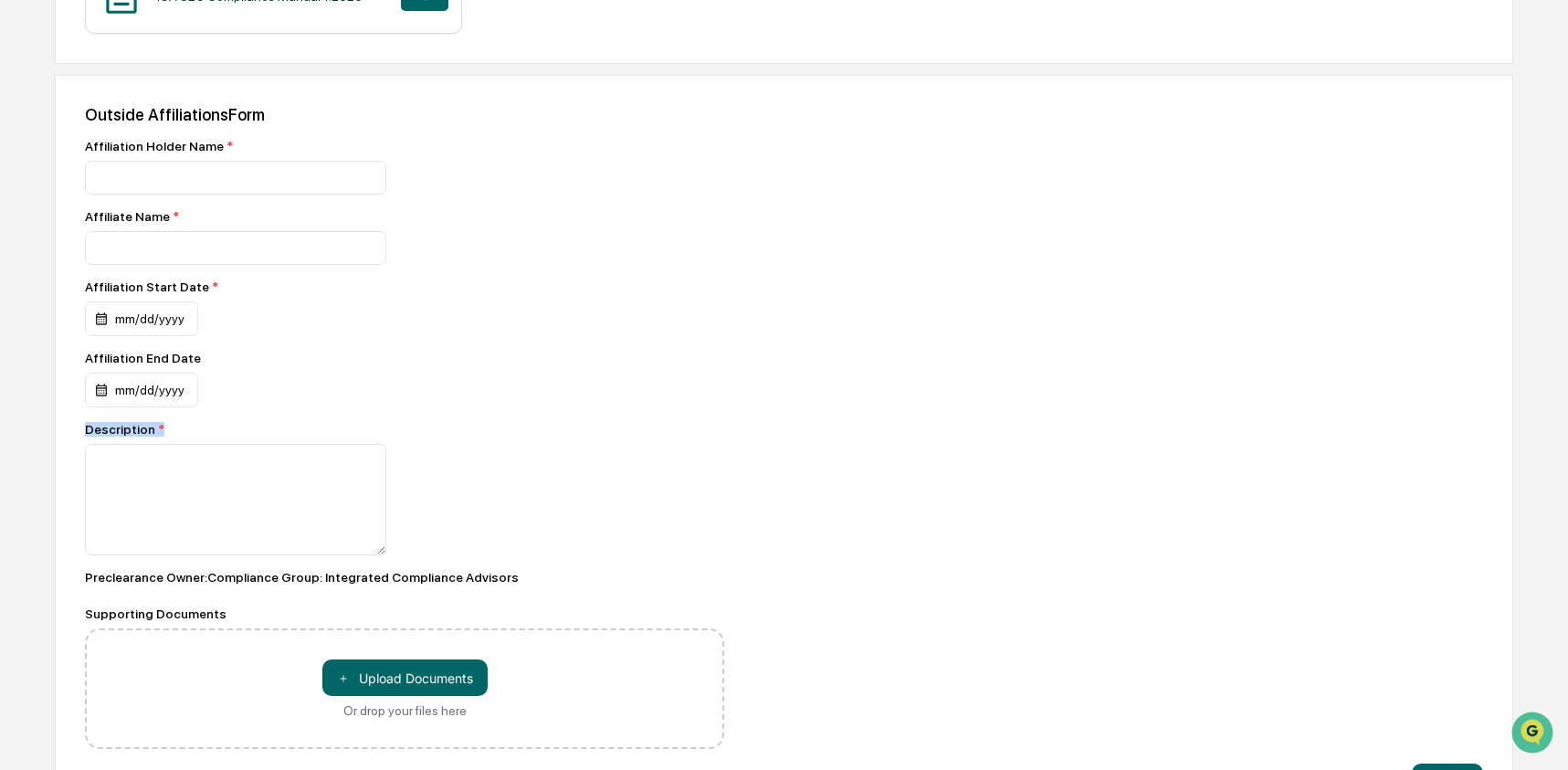
click at [162, 620] on div "Supporting Documents" at bounding box center [405, 613] width 639 height 14
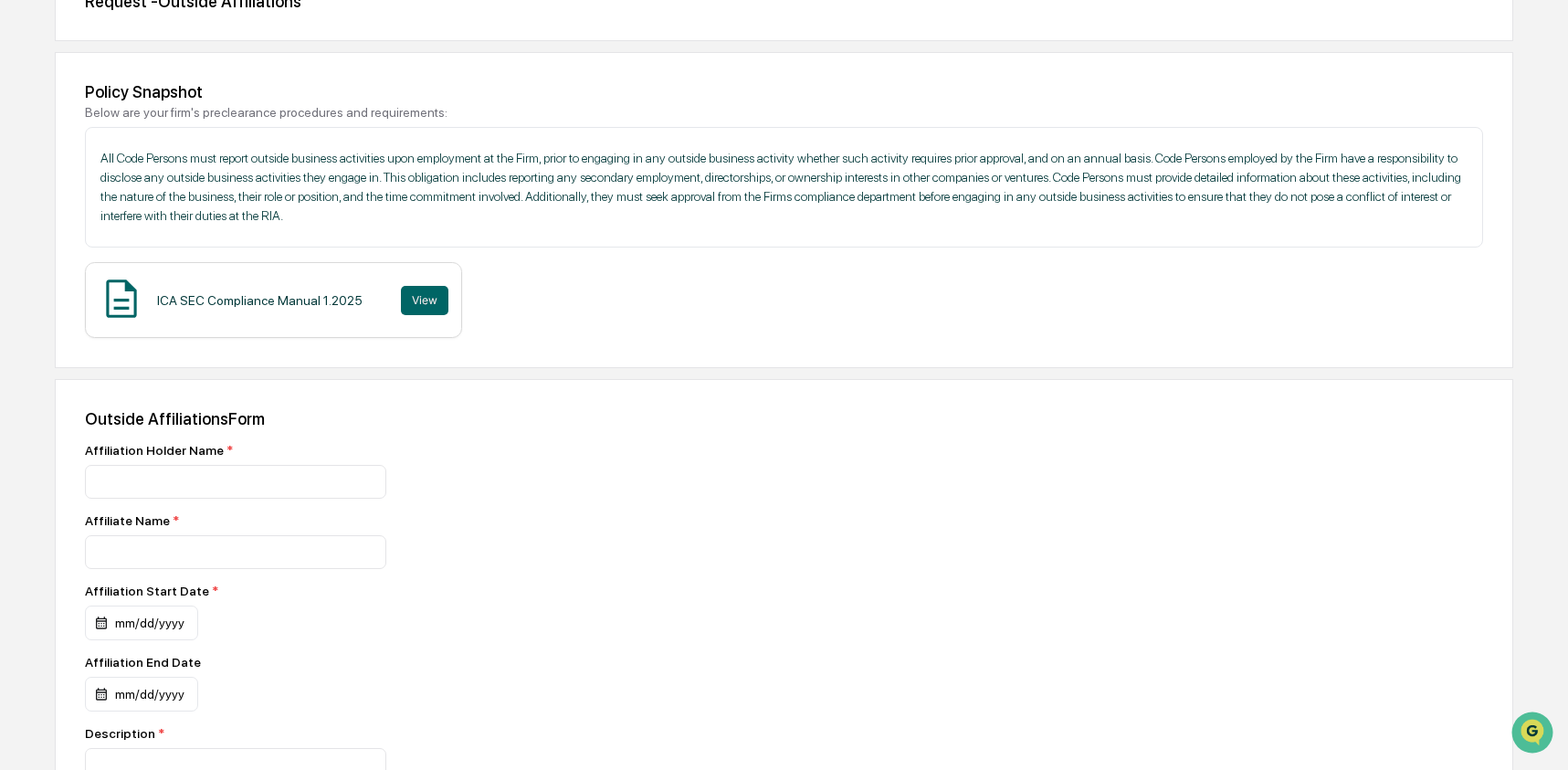
scroll to position [0, 0]
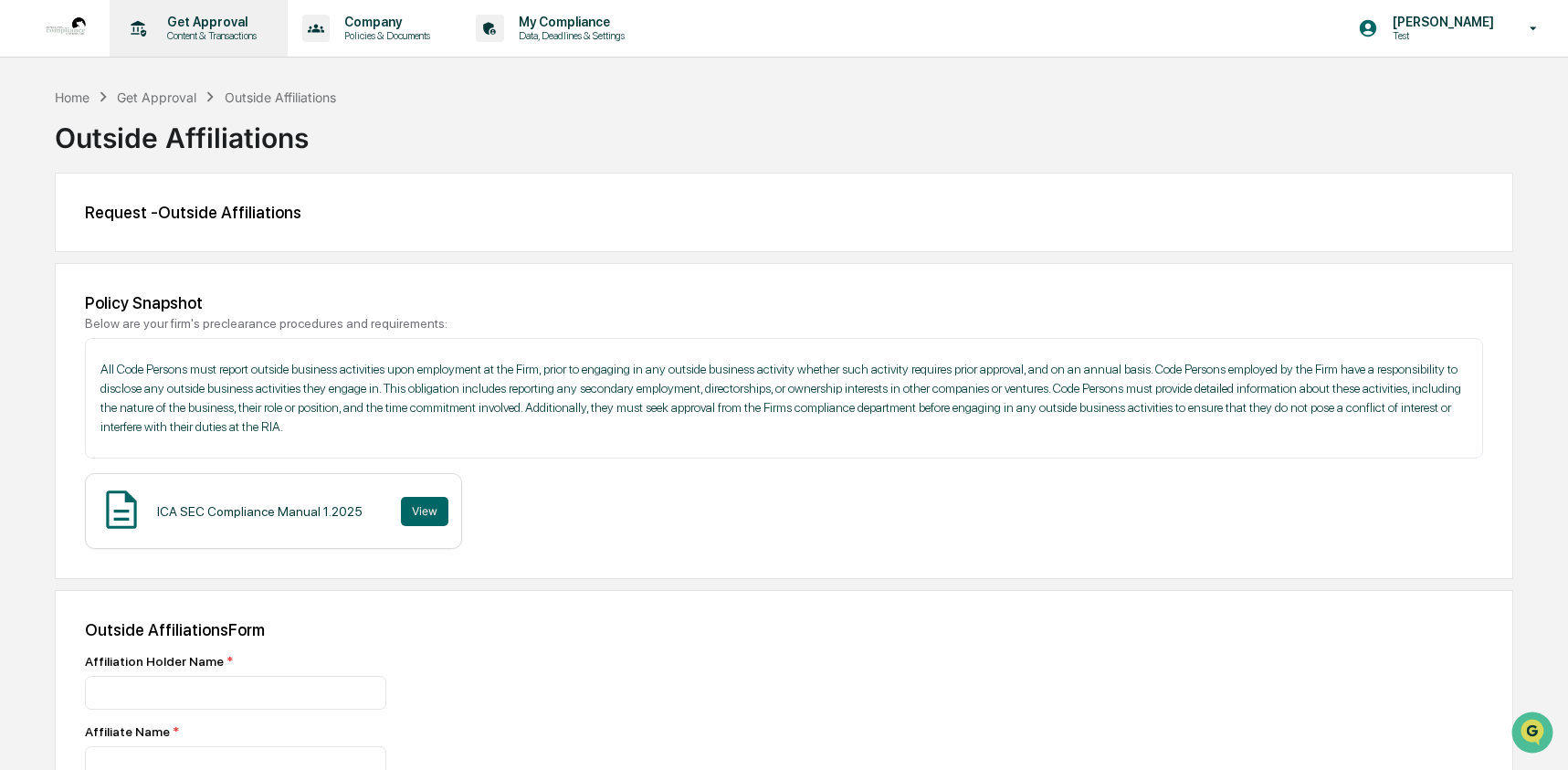
click at [211, 30] on p "Content & Transactions" at bounding box center [209, 35] width 113 height 12
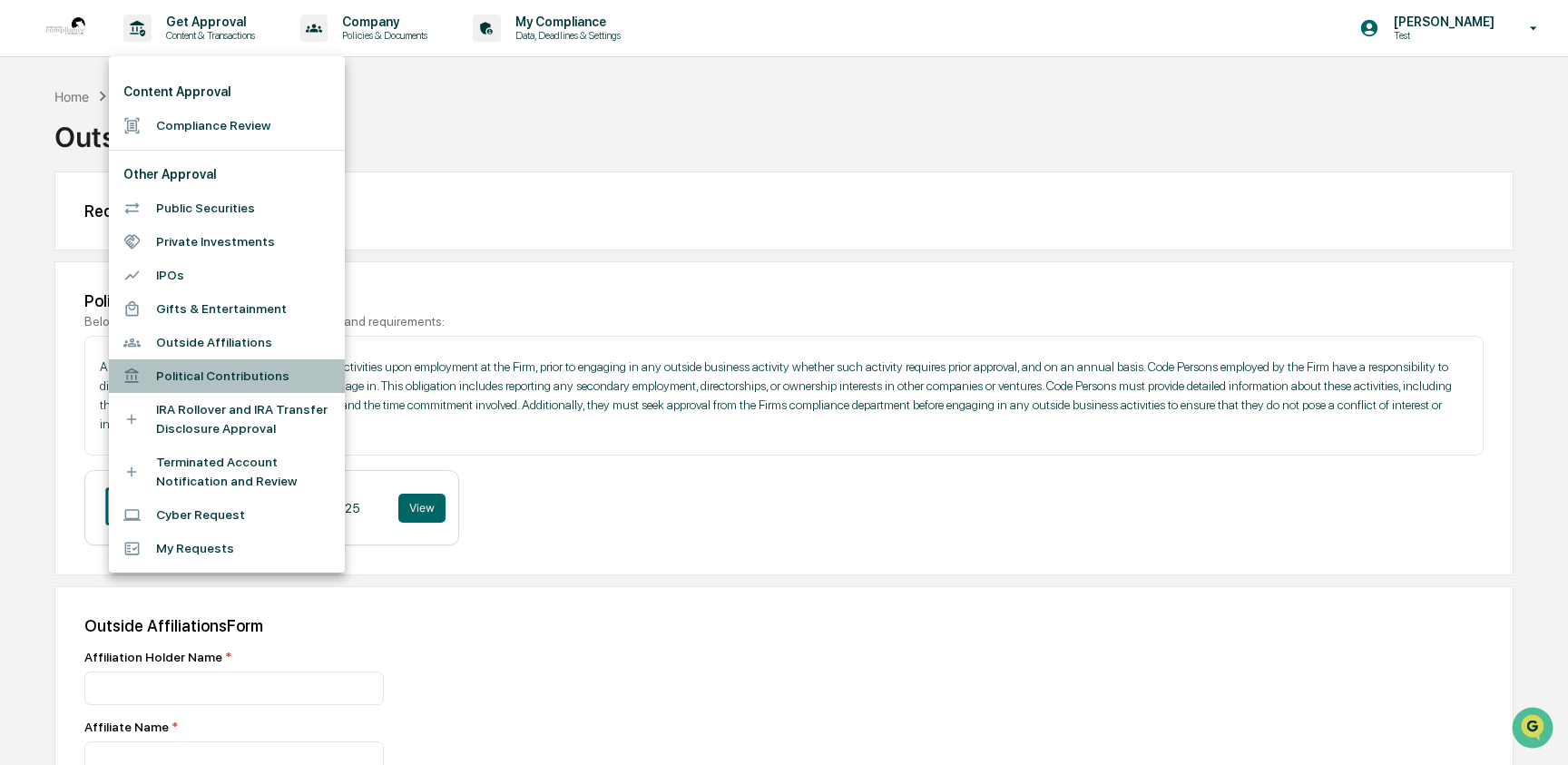
click at [214, 370] on li "Political Contributions" at bounding box center [226, 376] width 236 height 33
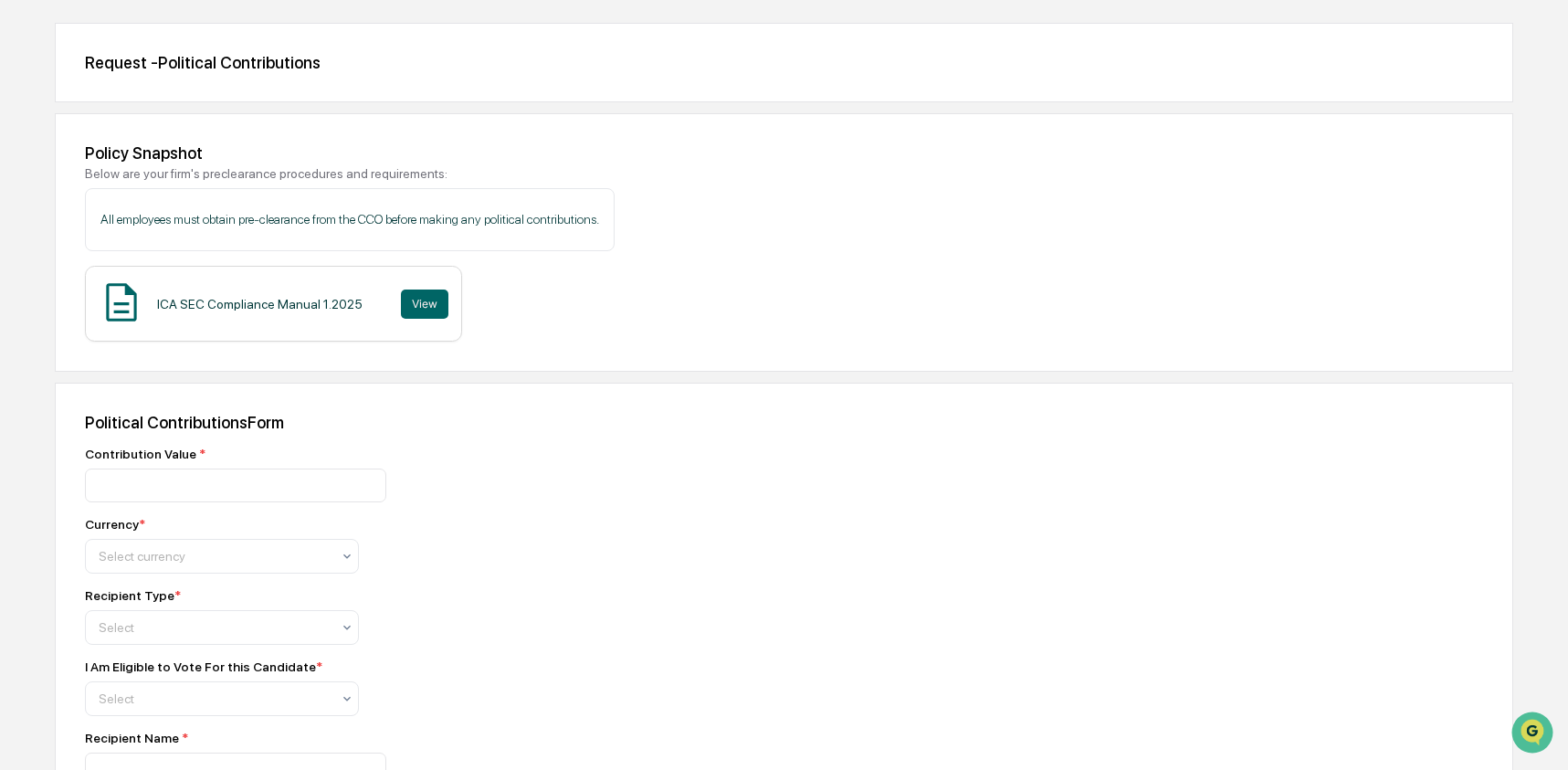
scroll to position [161, 0]
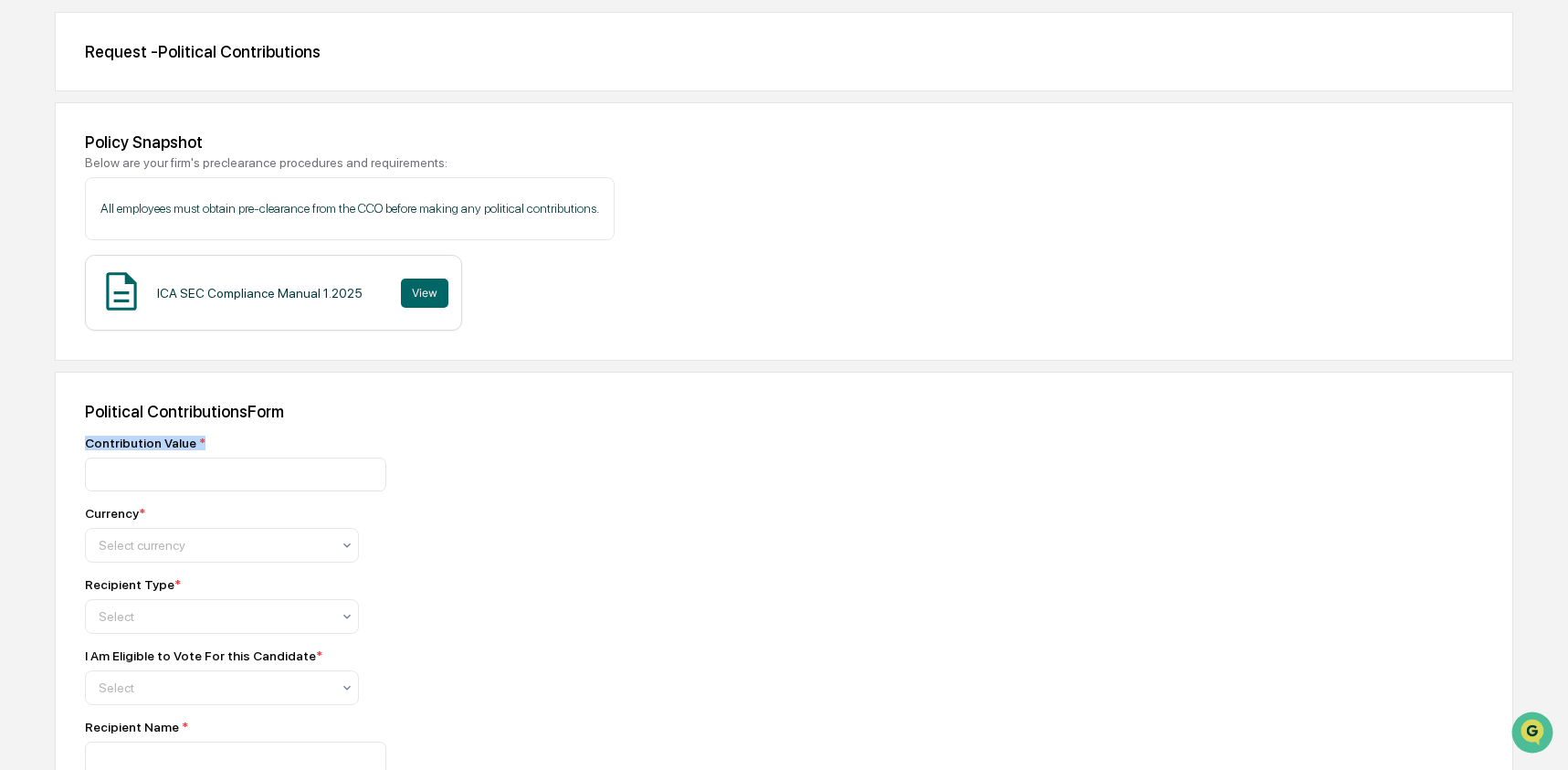
drag, startPoint x: 211, startPoint y: 447, endPoint x: 74, endPoint y: 447, distance: 137.0
click at [74, 447] on div "Political Contributions Form Contribution Value * Currency * Select currency Re…" at bounding box center [784, 784] width 1459 height 827
click at [116, 517] on div "Currency *" at bounding box center [115, 513] width 60 height 14
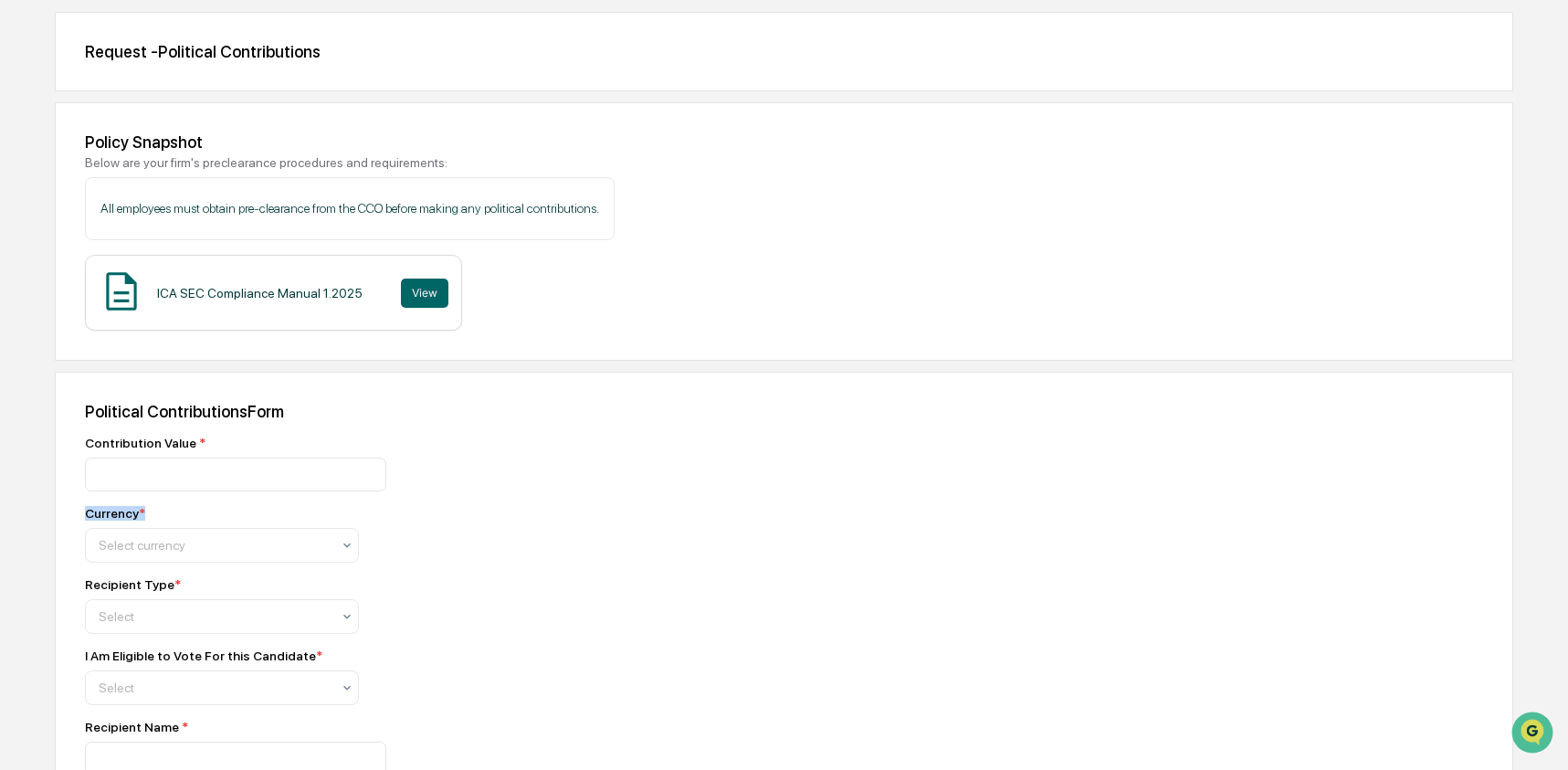
click at [149, 589] on div "Recipient Type *" at bounding box center [133, 584] width 96 height 14
click at [153, 659] on div "I Am Eligible to Vote For this Candidate *" at bounding box center [204, 655] width 237 height 14
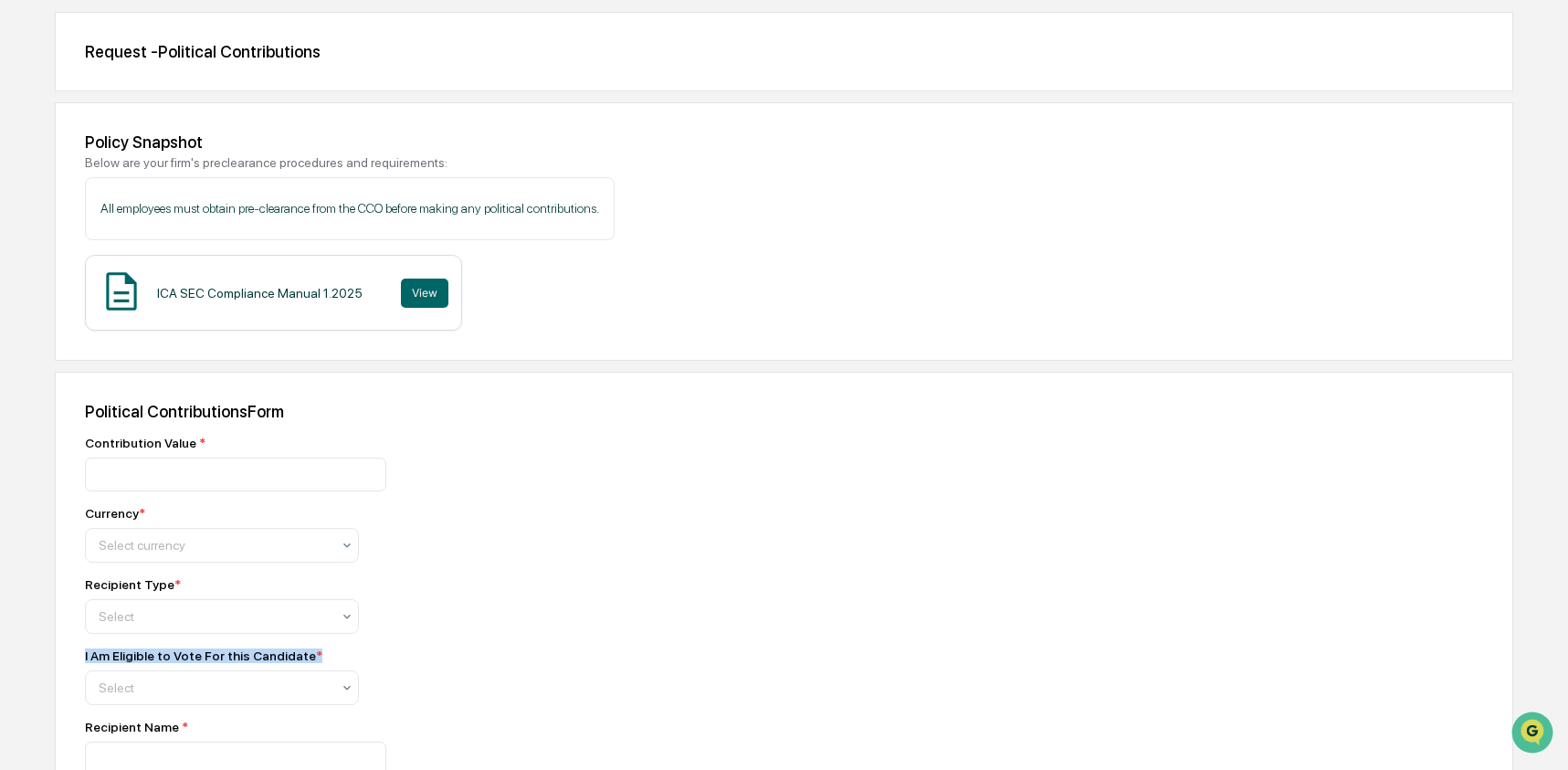
click at [153, 659] on div "I Am Eligible to Vote For this Candidate *" at bounding box center [204, 655] width 237 height 14
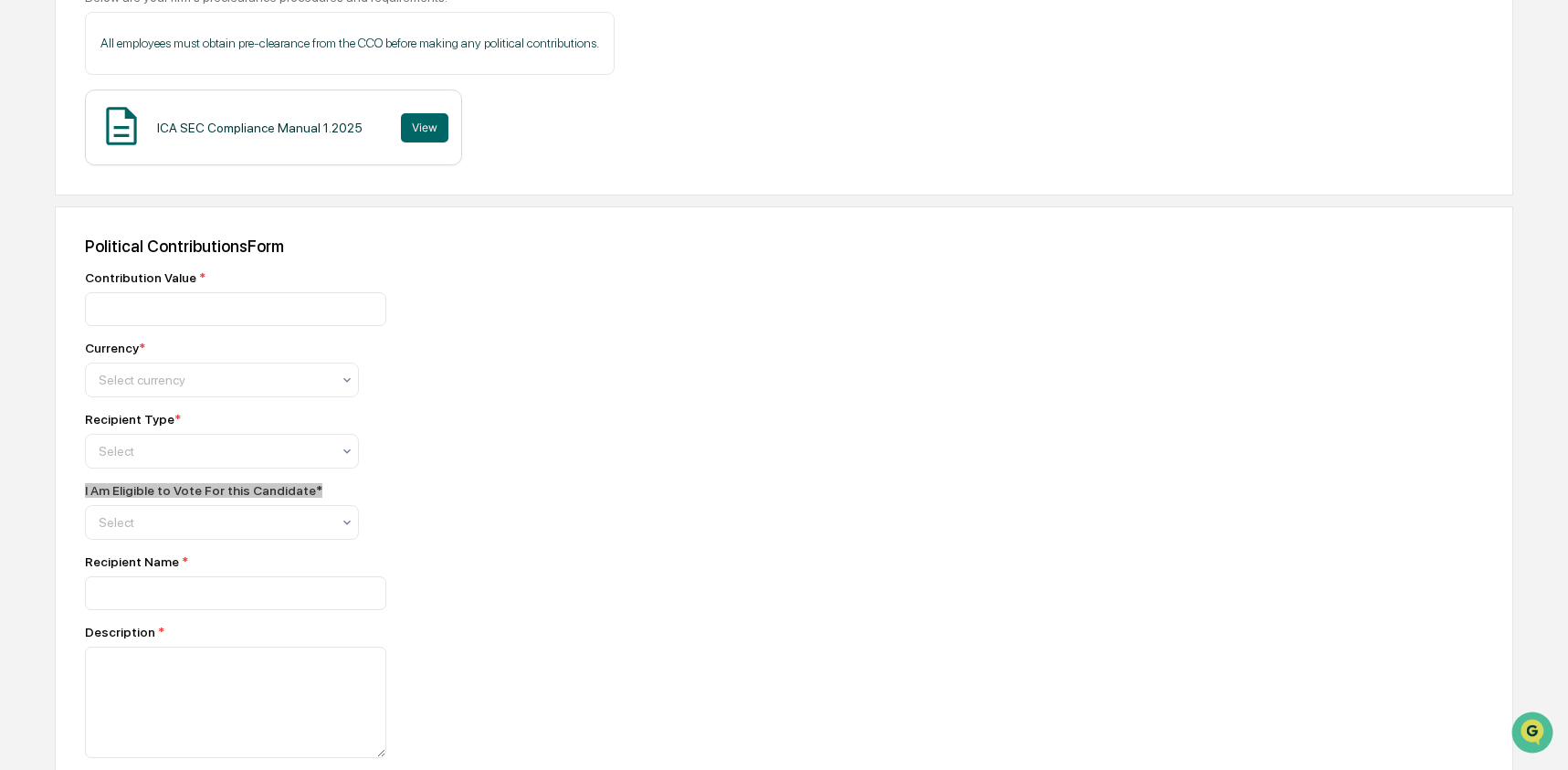
scroll to position [370, 0]
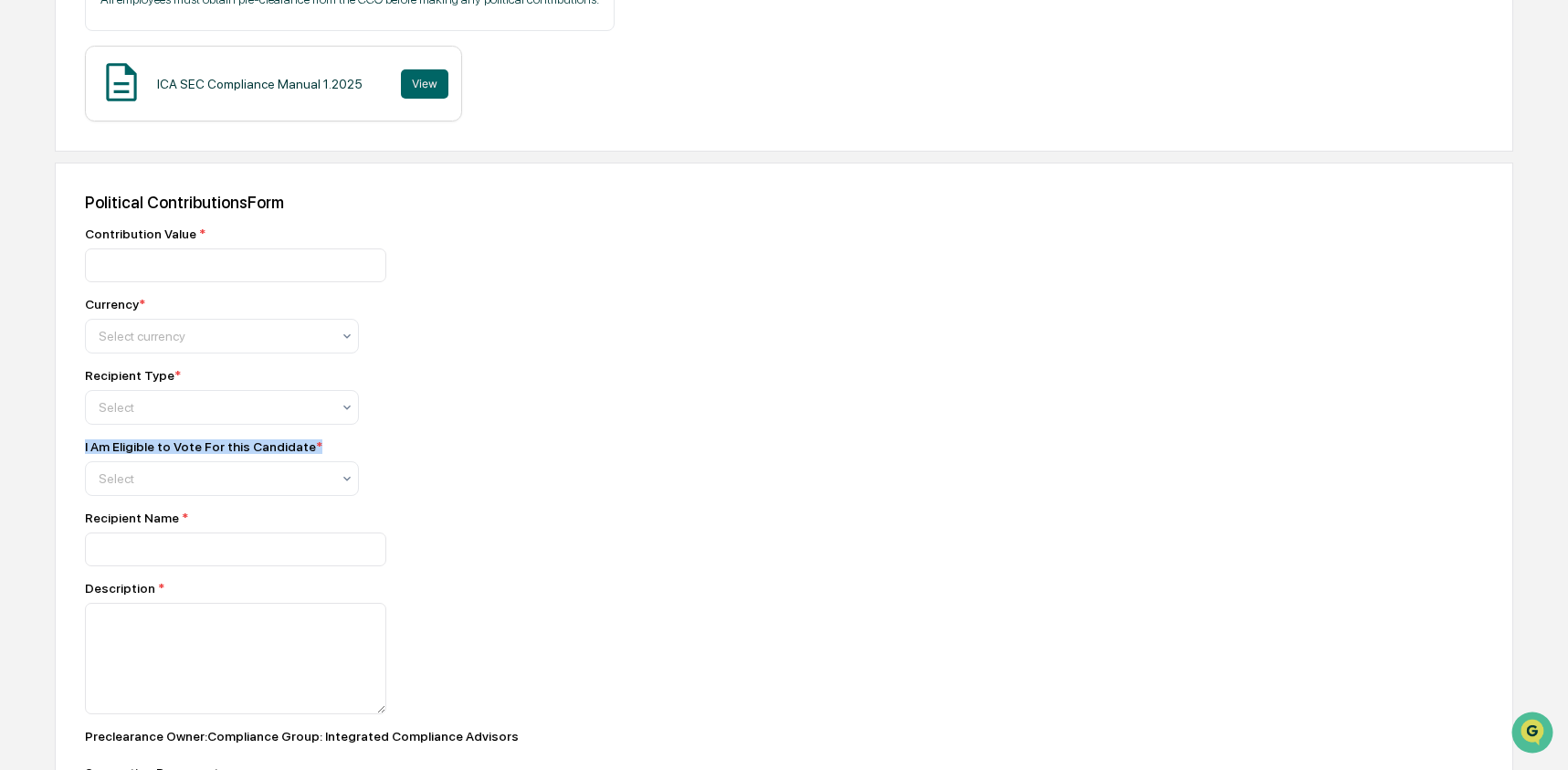
click at [125, 526] on div "Recipient Name *" at bounding box center [405, 517] width 639 height 14
click at [124, 596] on div "Description *" at bounding box center [405, 588] width 639 height 14
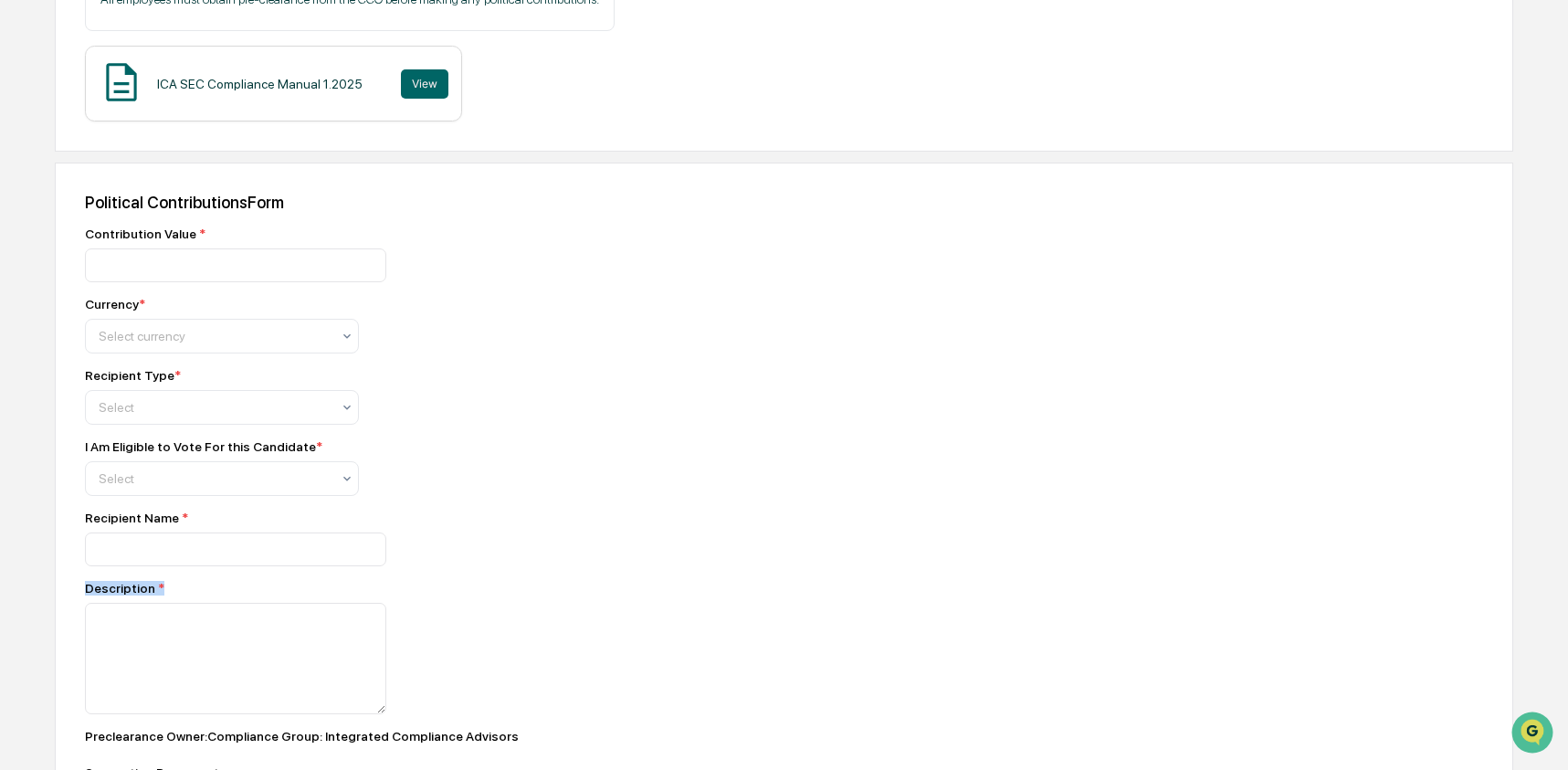
click at [124, 596] on div "Description *" at bounding box center [405, 588] width 639 height 14
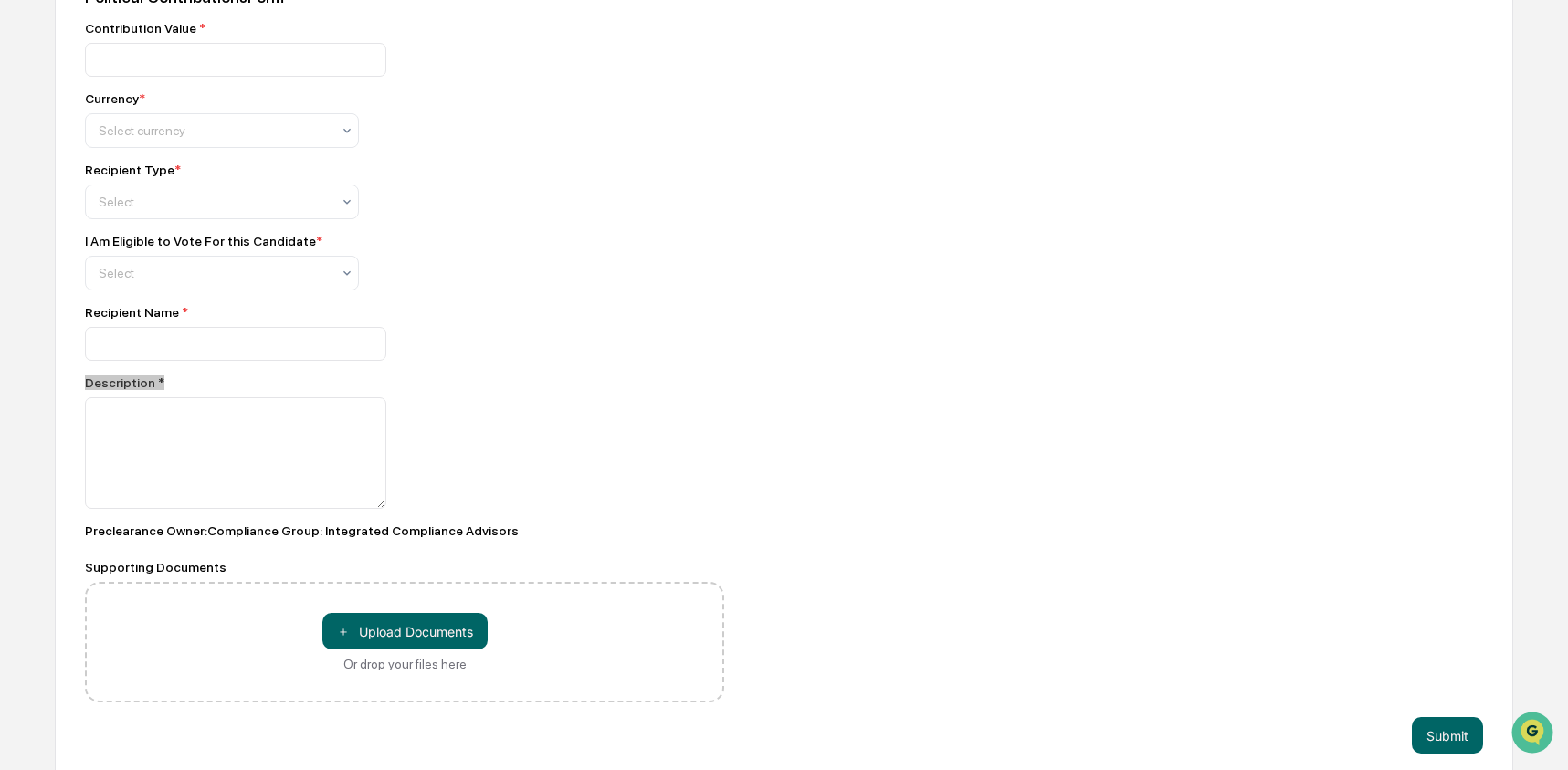
scroll to position [579, 0]
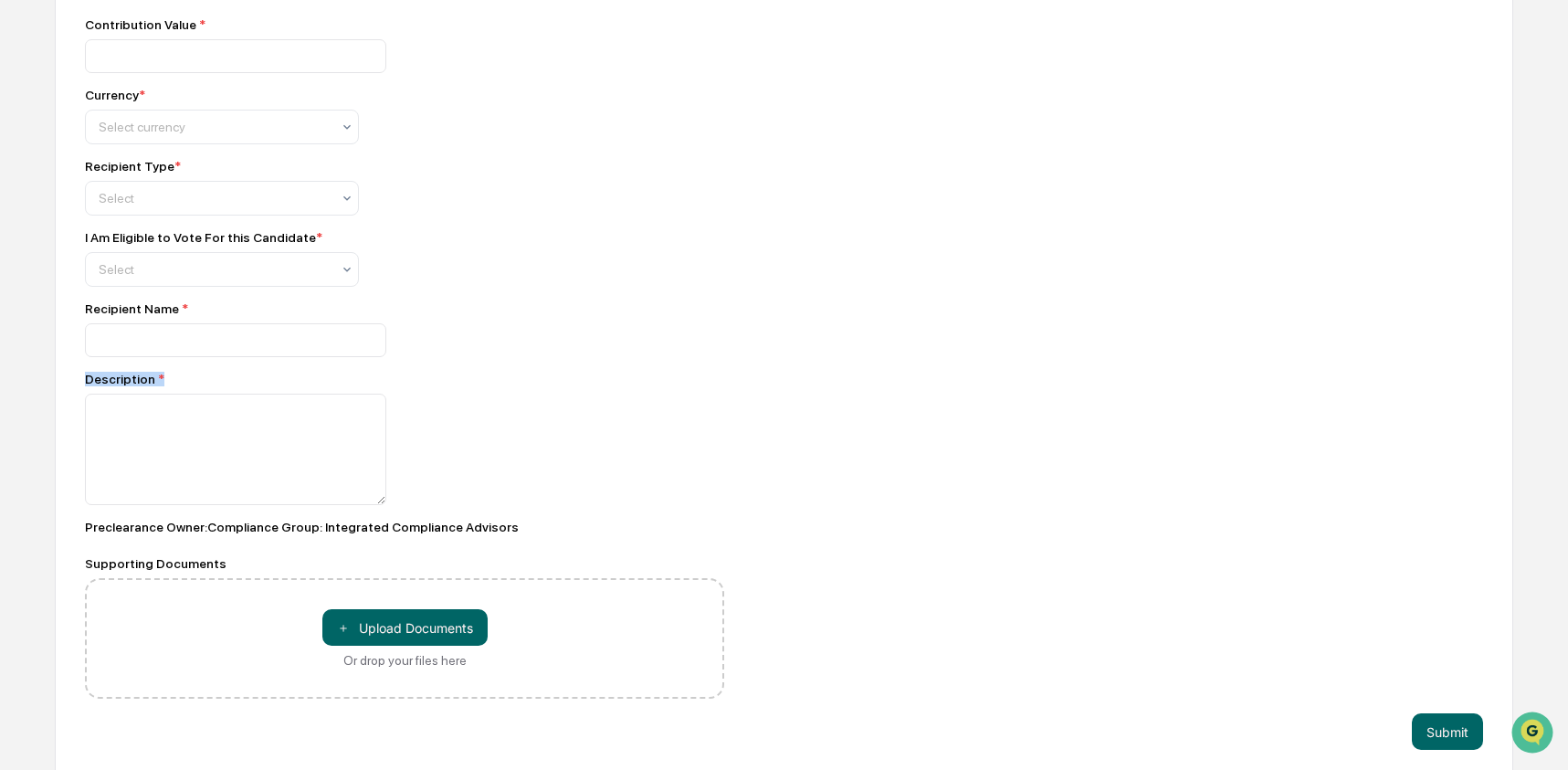
click at [155, 571] on div "Supporting Documents" at bounding box center [405, 563] width 639 height 14
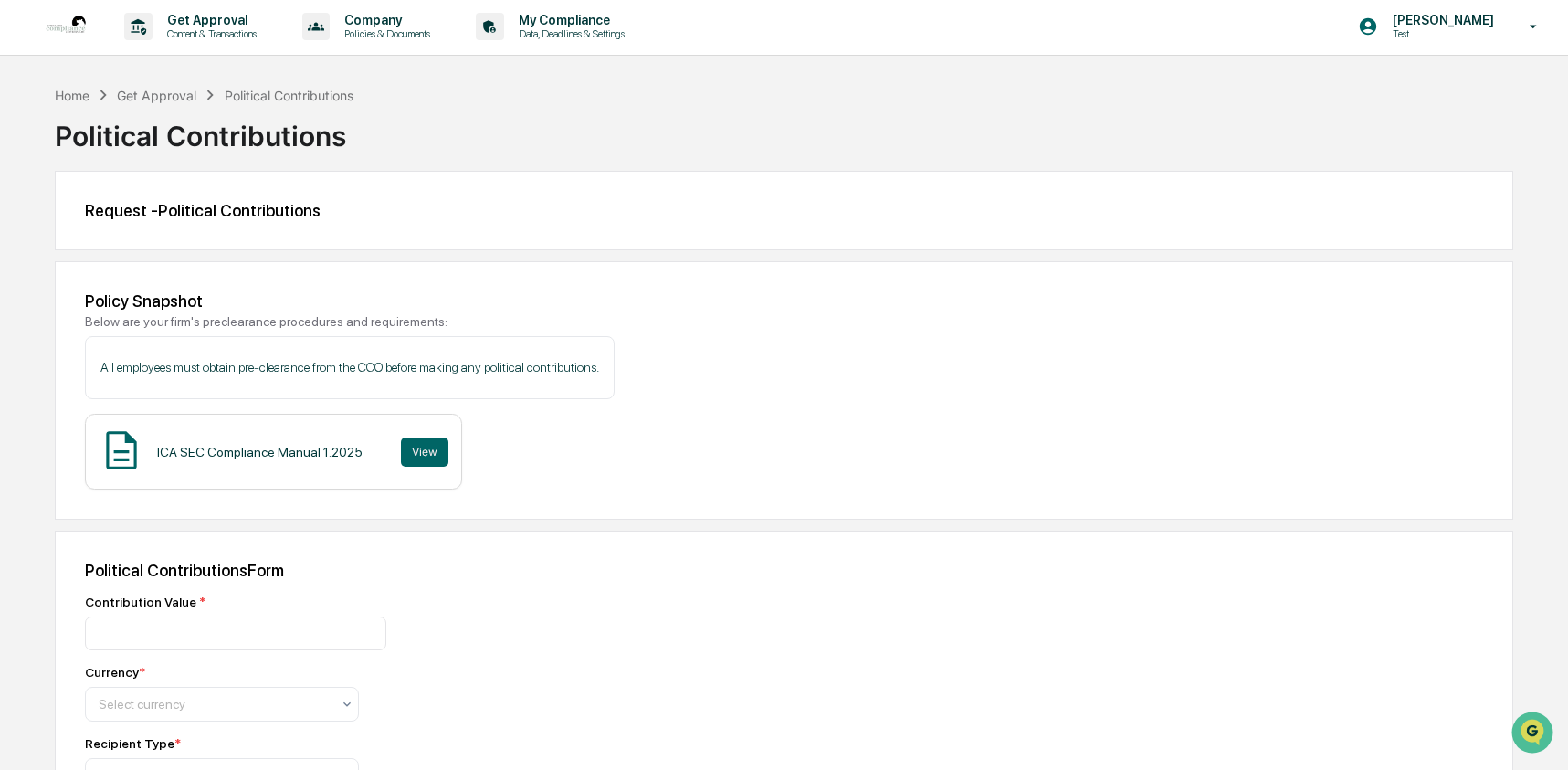
scroll to position [0, 0]
click at [203, 32] on p "Content & Transactions" at bounding box center [209, 35] width 113 height 12
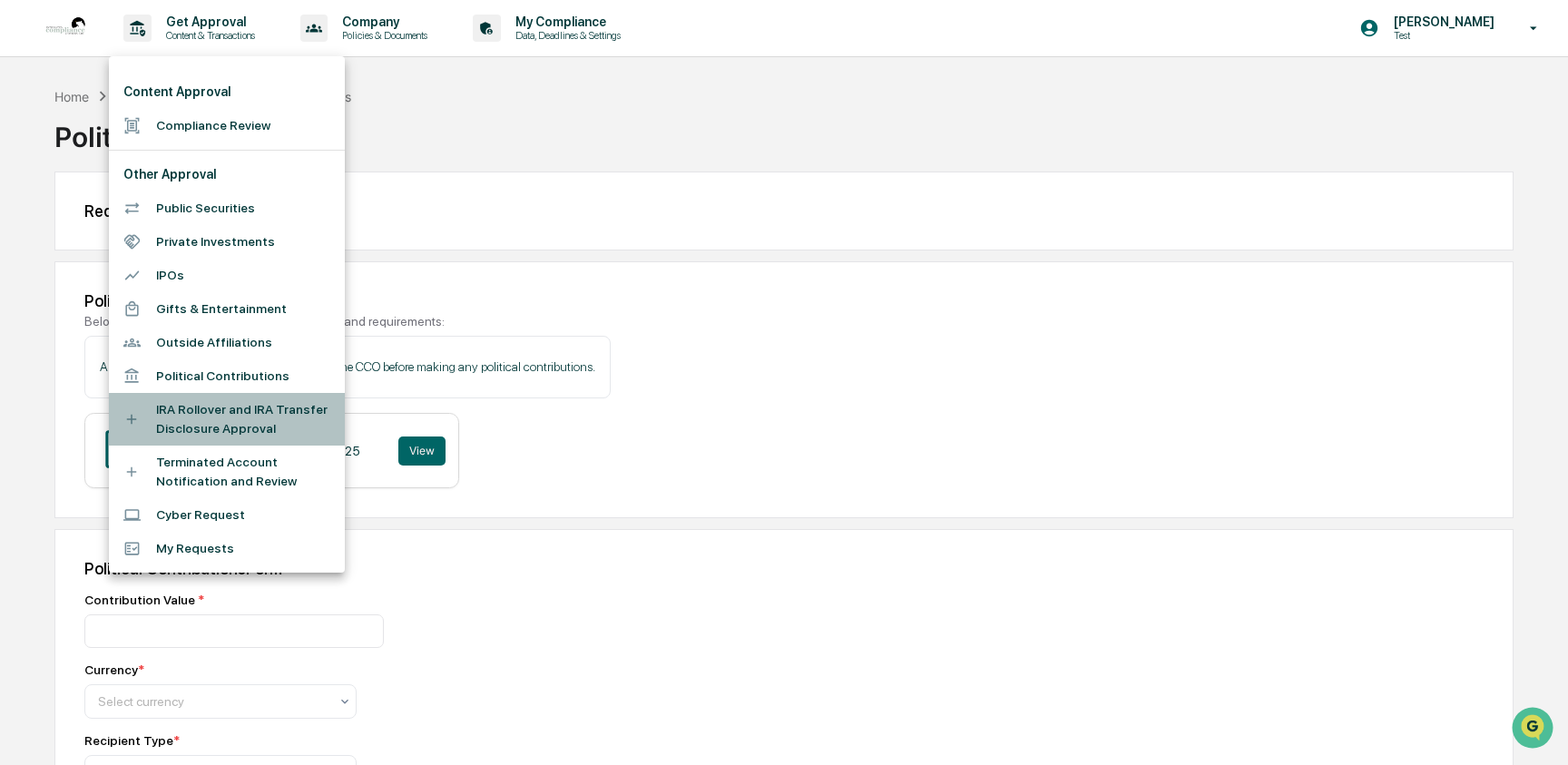
click at [221, 421] on li "IRA Rollover and IRA Transfer Disclosure Approval" at bounding box center [226, 419] width 236 height 52
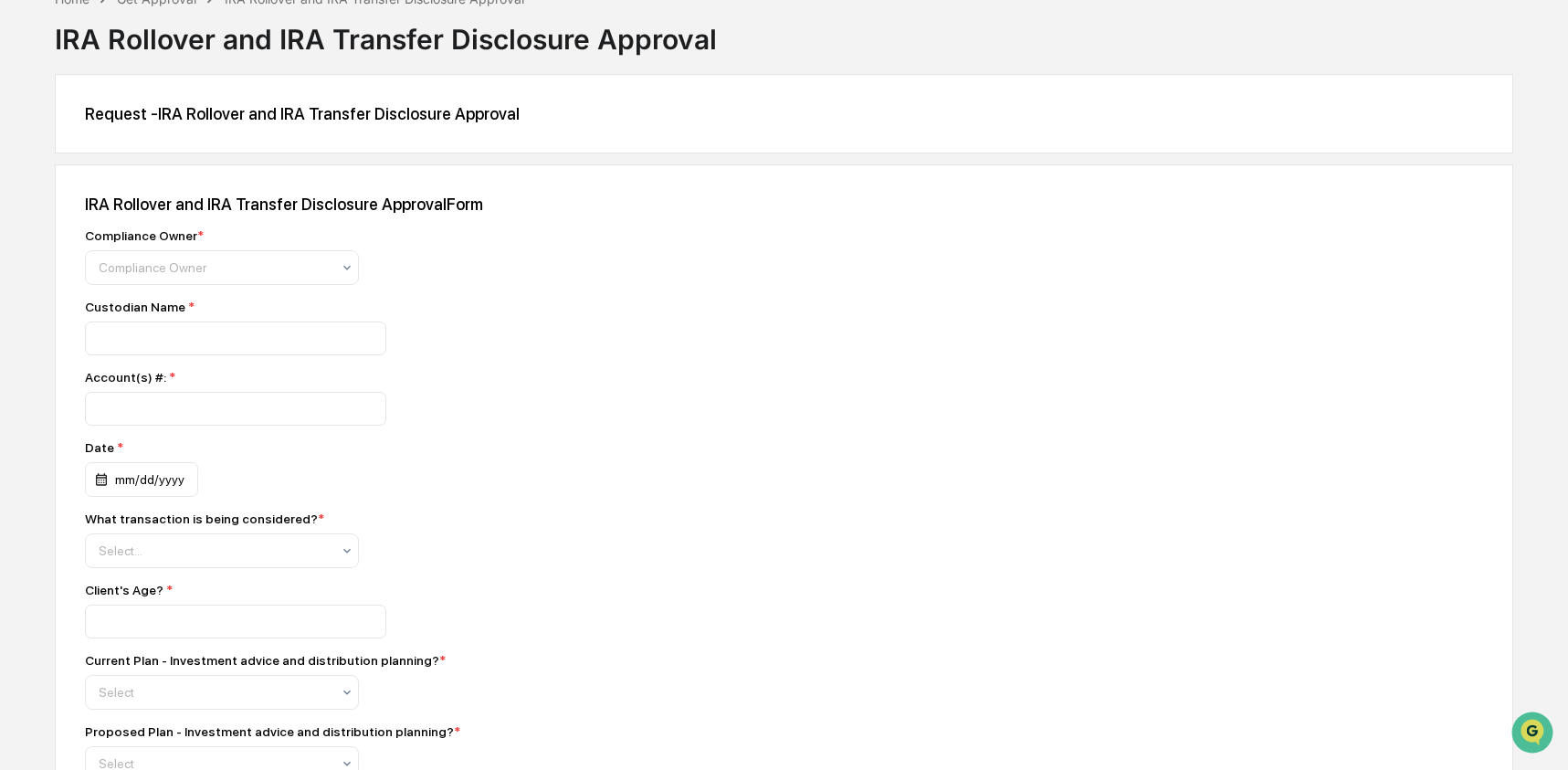
scroll to position [102, 0]
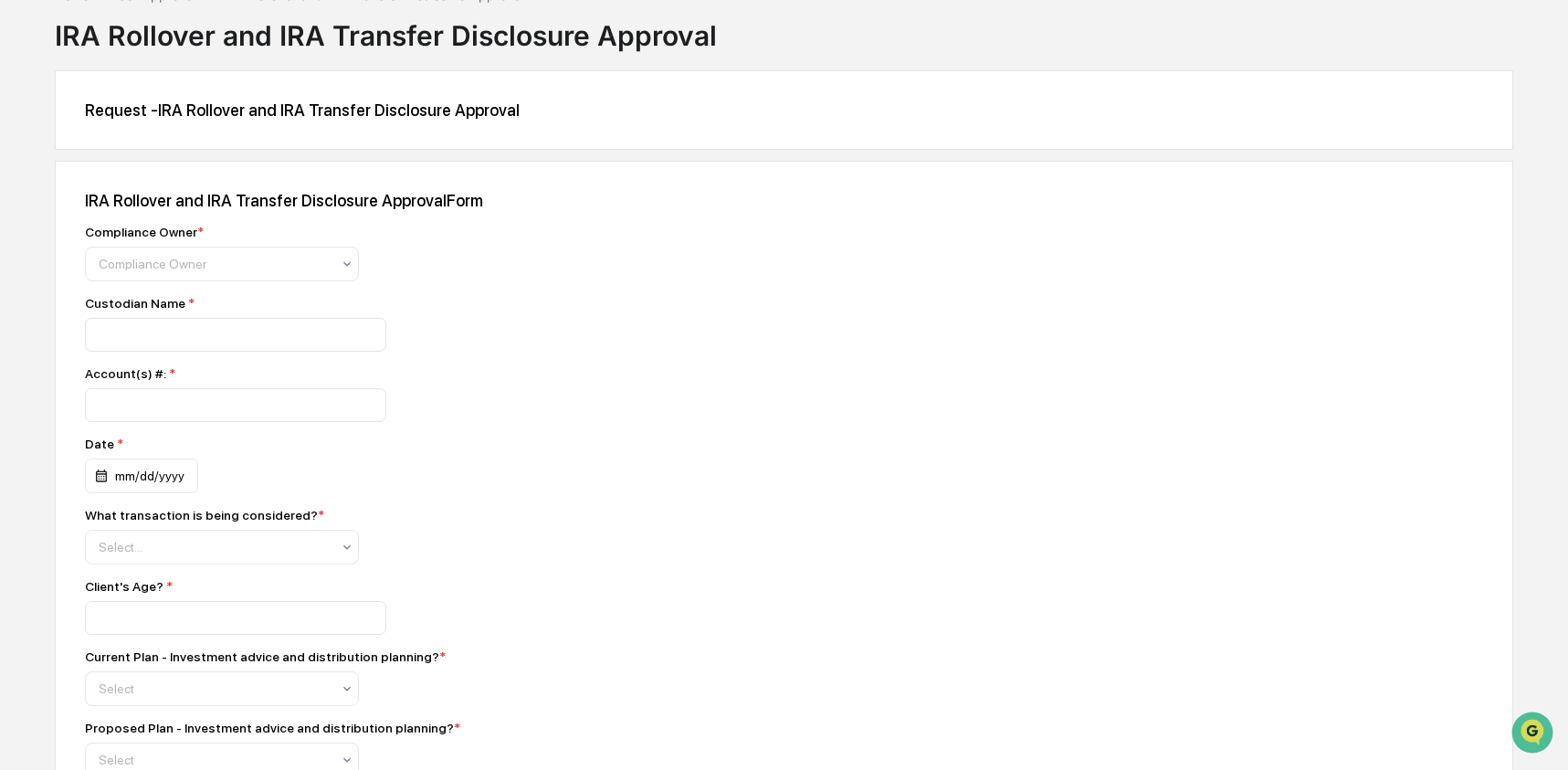
click at [157, 308] on div "Custodian Name *" at bounding box center [405, 303] width 639 height 14
click at [139, 374] on div "Account(s) #: *" at bounding box center [405, 374] width 639 height 14
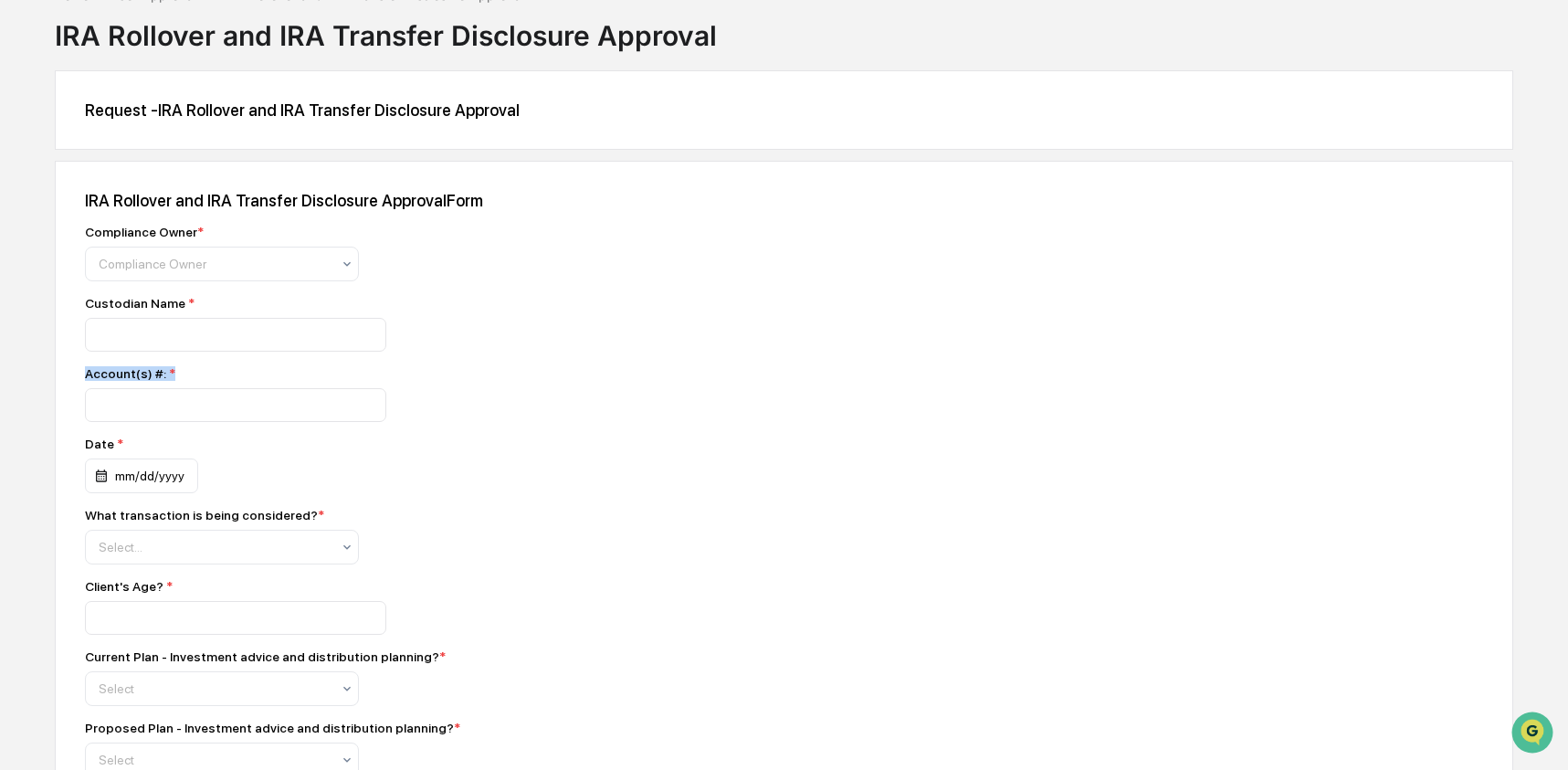
click at [139, 374] on div "Account(s) #: *" at bounding box center [405, 374] width 639 height 14
click at [101, 450] on div "Date *" at bounding box center [222, 443] width 274 height 14
click at [187, 521] on div "What transaction is being considered? *" at bounding box center [205, 514] width 239 height 14
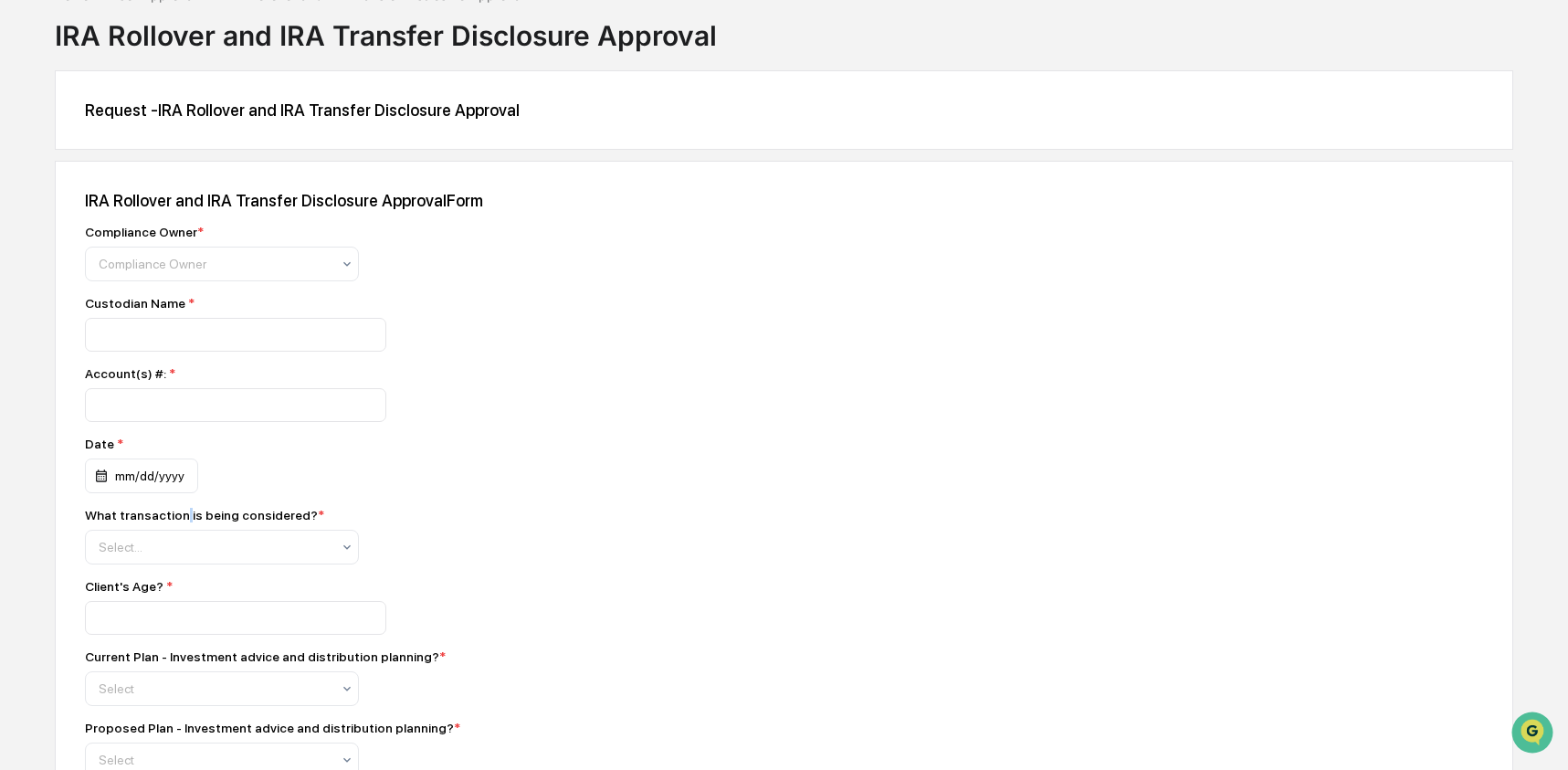
click at [187, 521] on div "What transaction is being considered? *" at bounding box center [205, 514] width 239 height 14
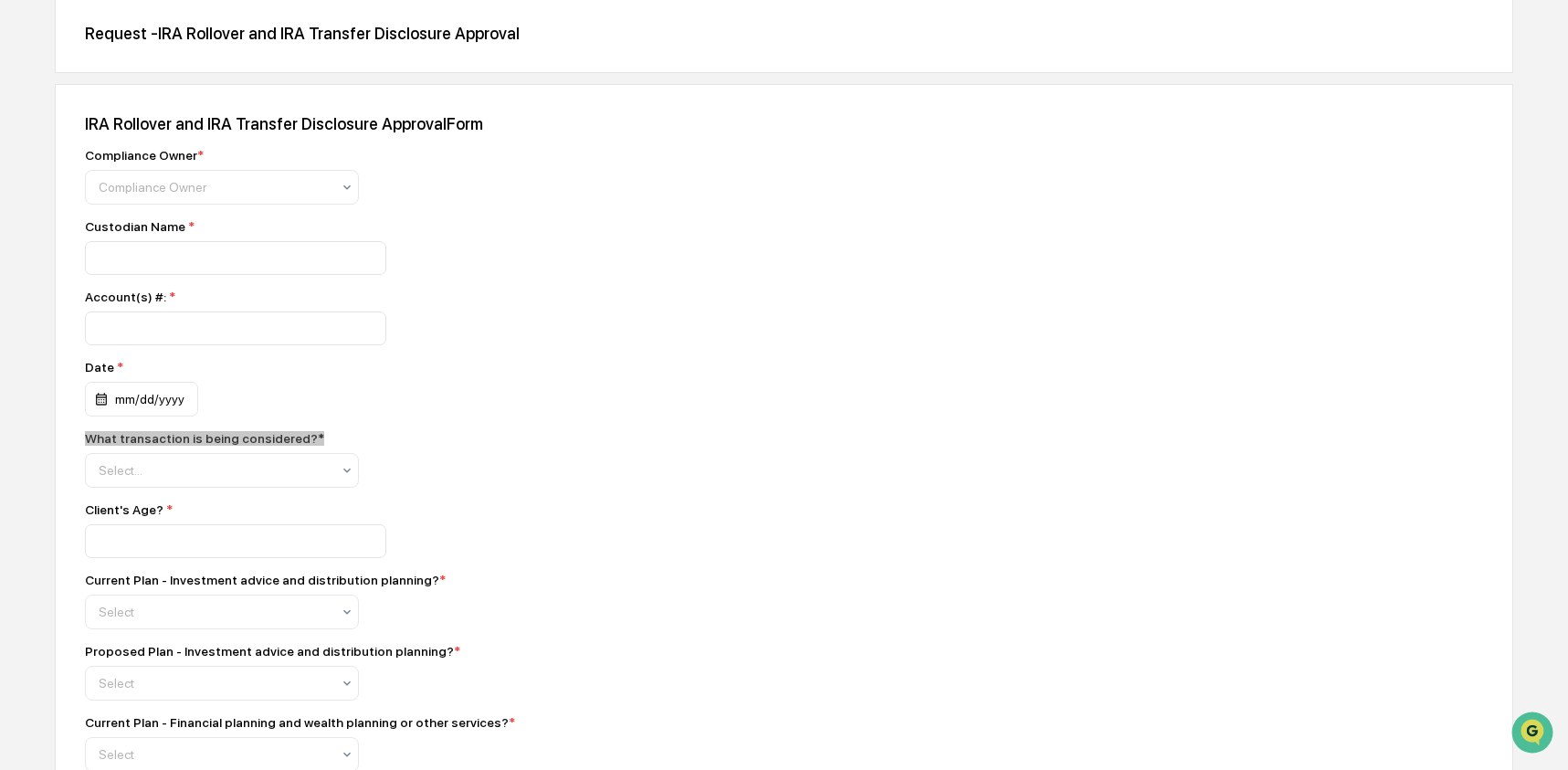
scroll to position [204, 0]
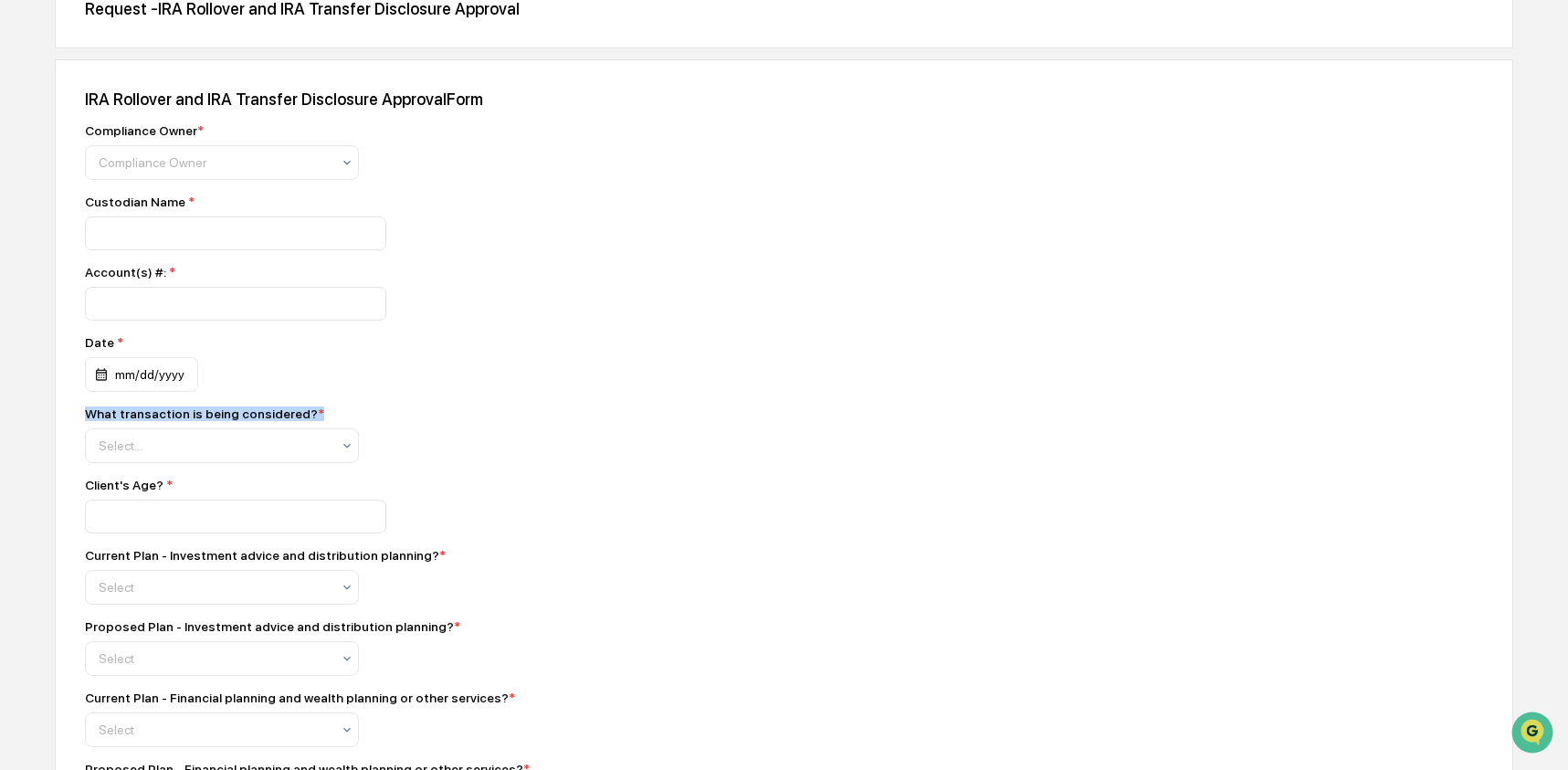
click at [125, 488] on div "Client's Age? *" at bounding box center [405, 485] width 639 height 14
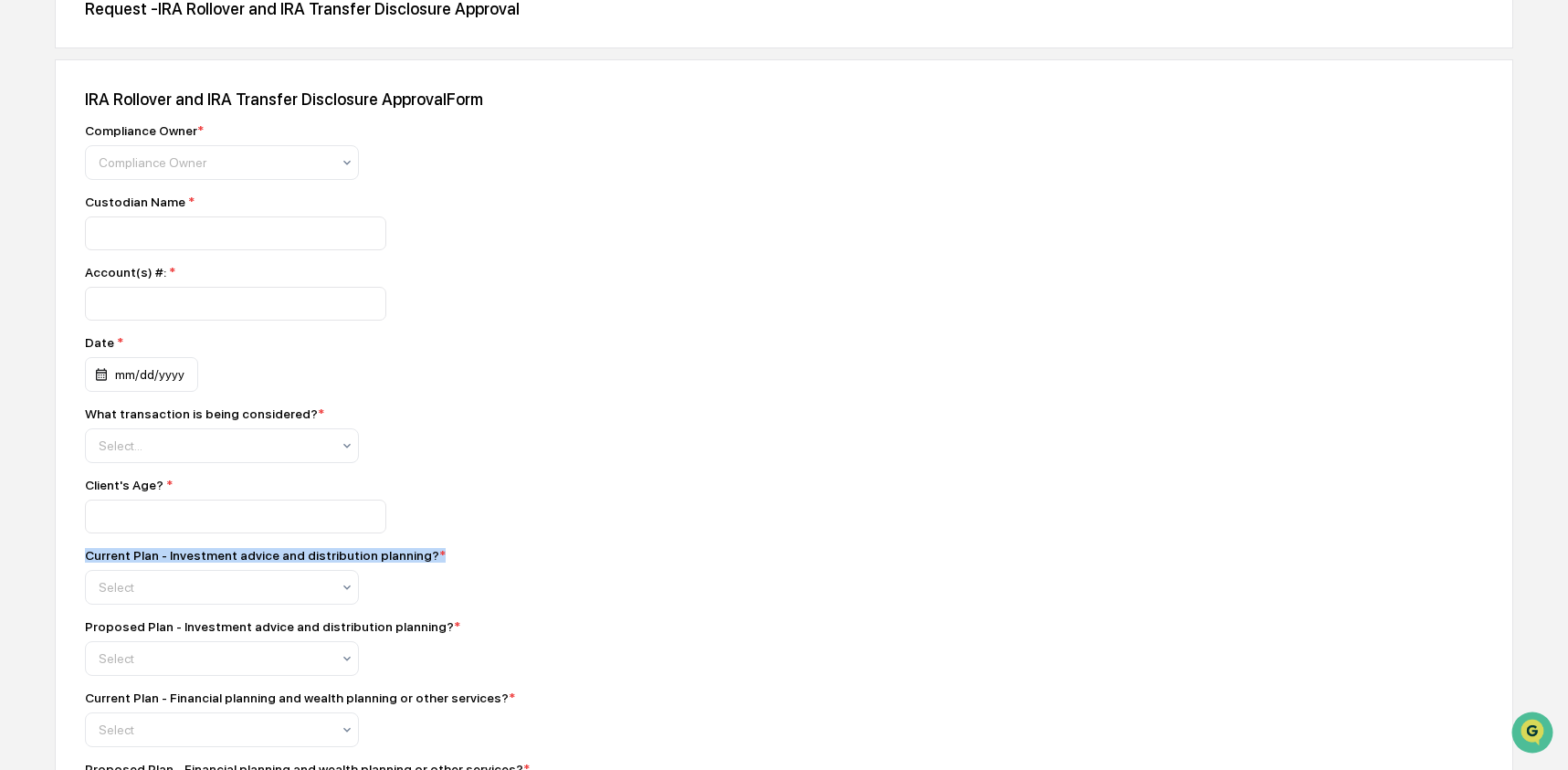
click at [158, 634] on div "Proposed Plan - Investment advice and distribution planning? *" at bounding box center [273, 626] width 375 height 14
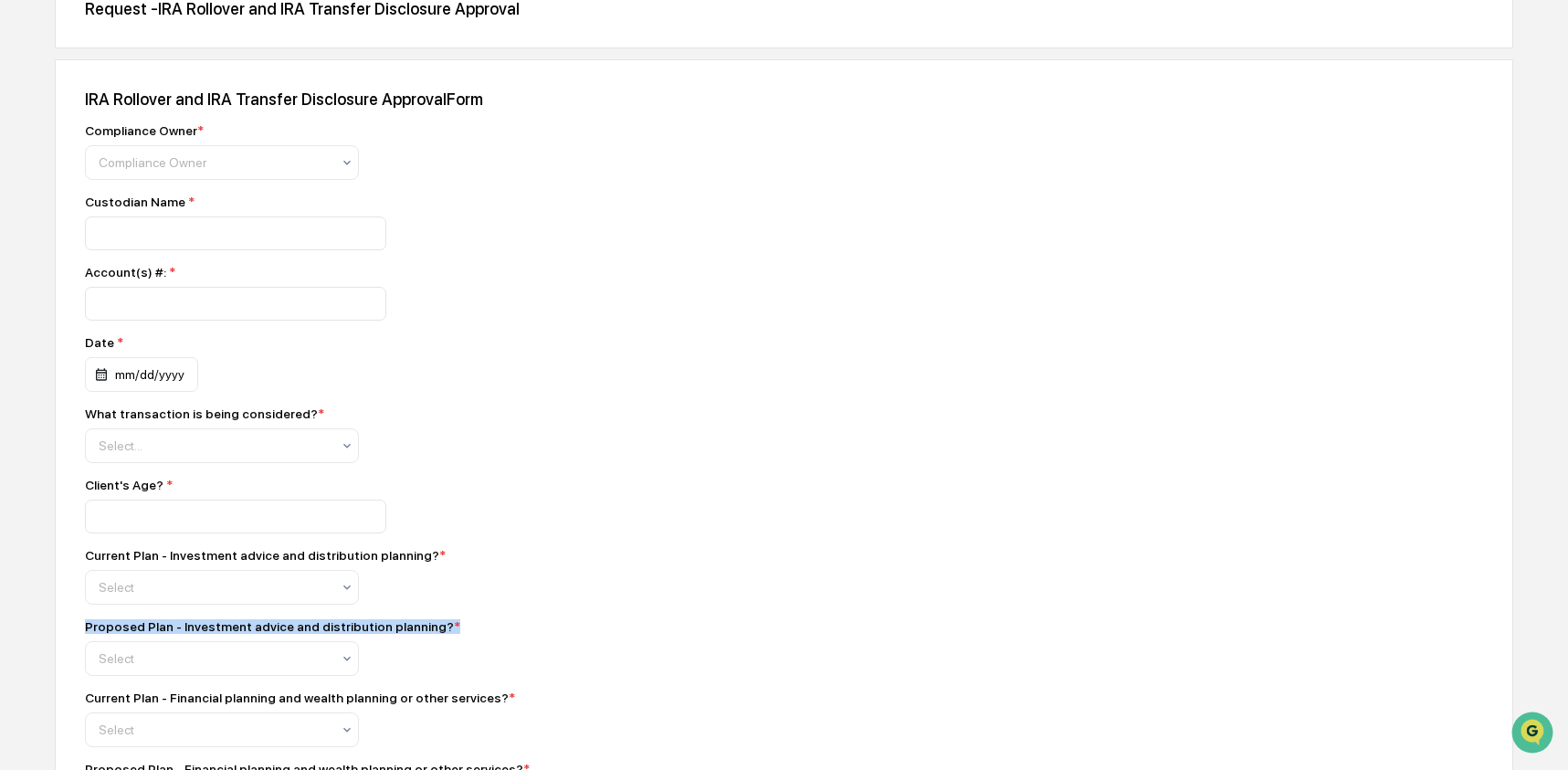
click at [158, 634] on div "Proposed Plan - Investment advice and distribution planning? *" at bounding box center [273, 626] width 375 height 14
click at [150, 705] on div "Current Plan - Financial planning and wealth planning or other services? *" at bounding box center [300, 697] width 430 height 14
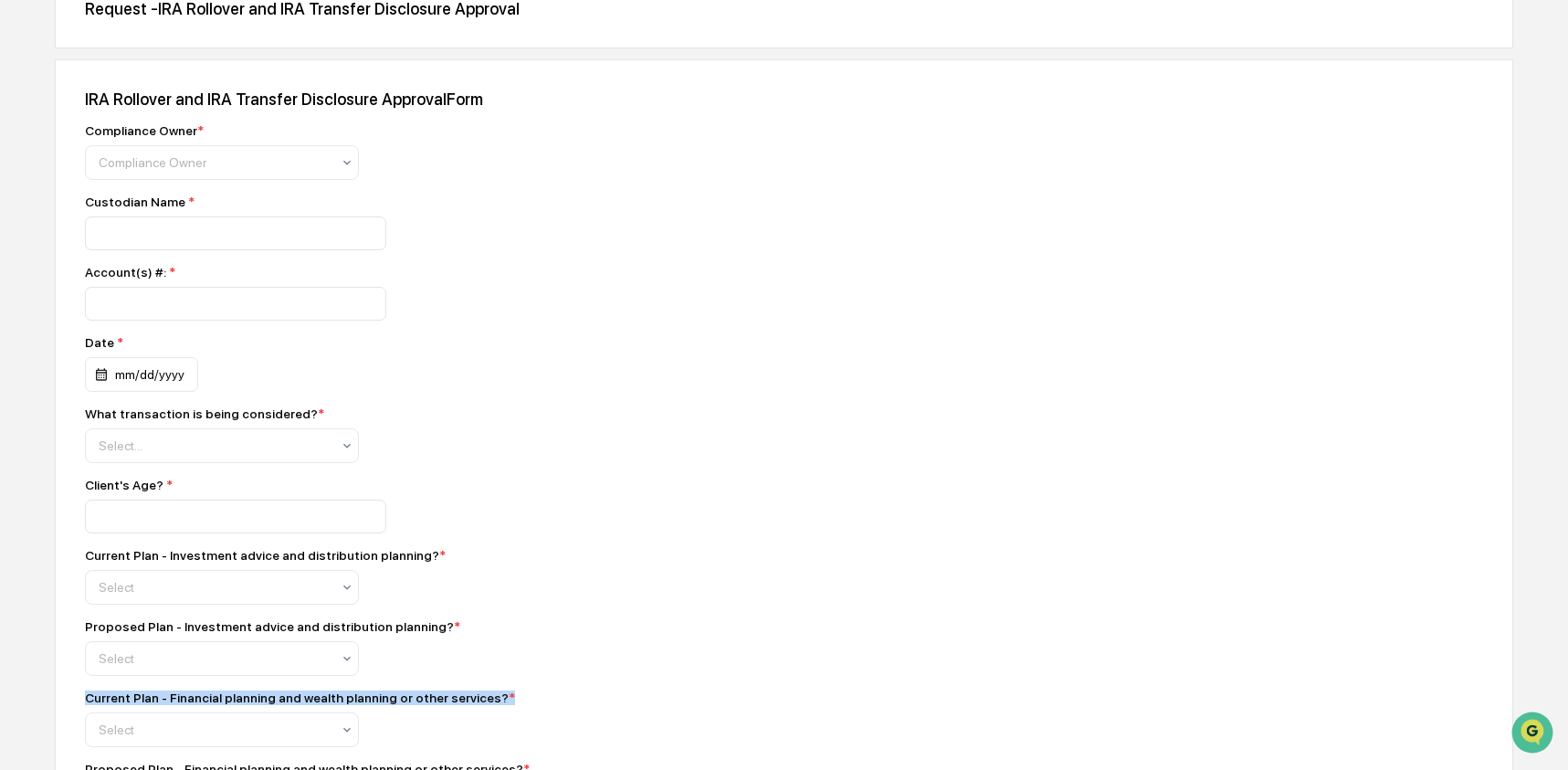
click at [150, 705] on div "Current Plan - Financial planning and wealth planning or other services? *" at bounding box center [300, 697] width 430 height 14
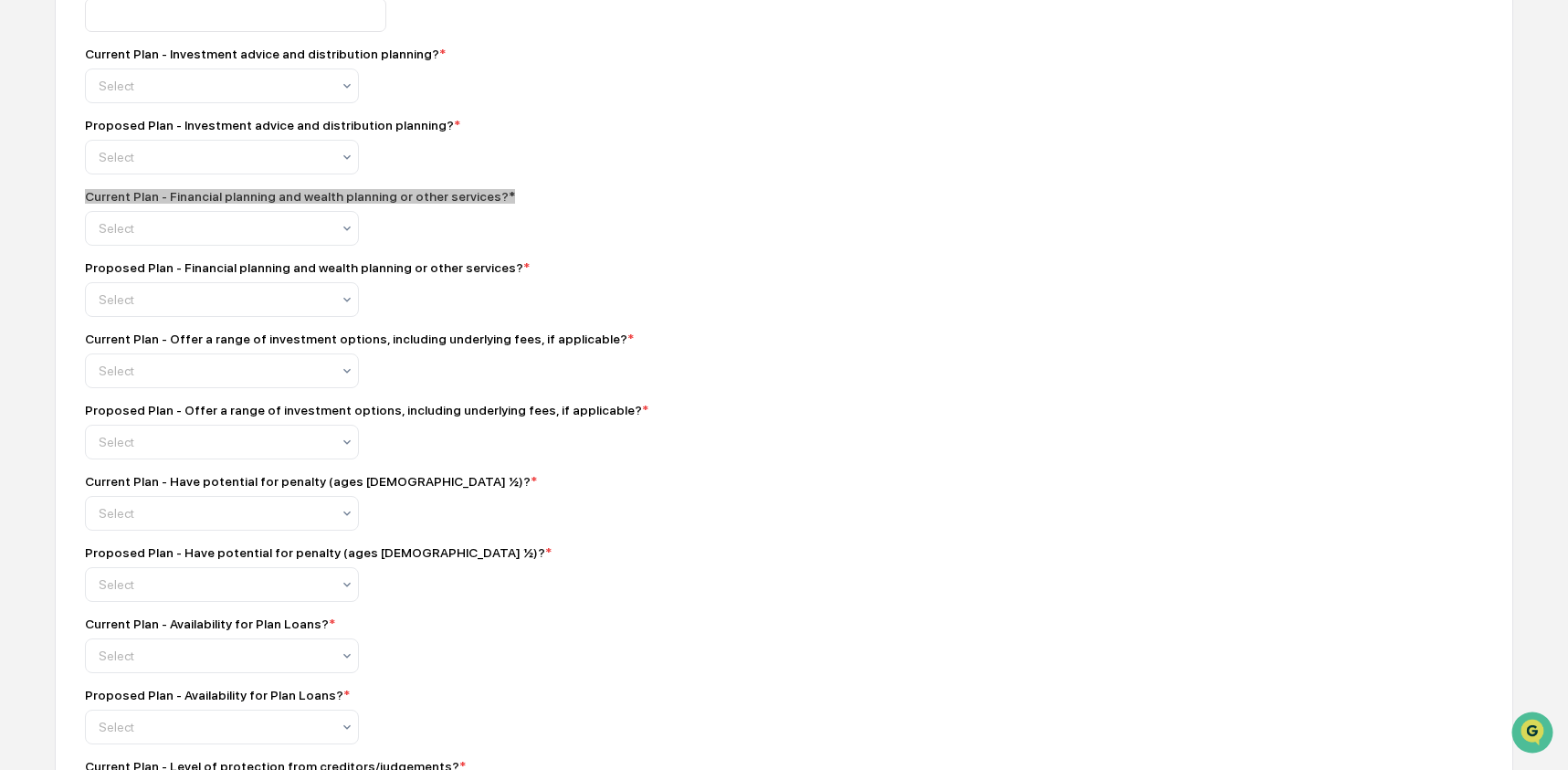
scroll to position [839, 0]
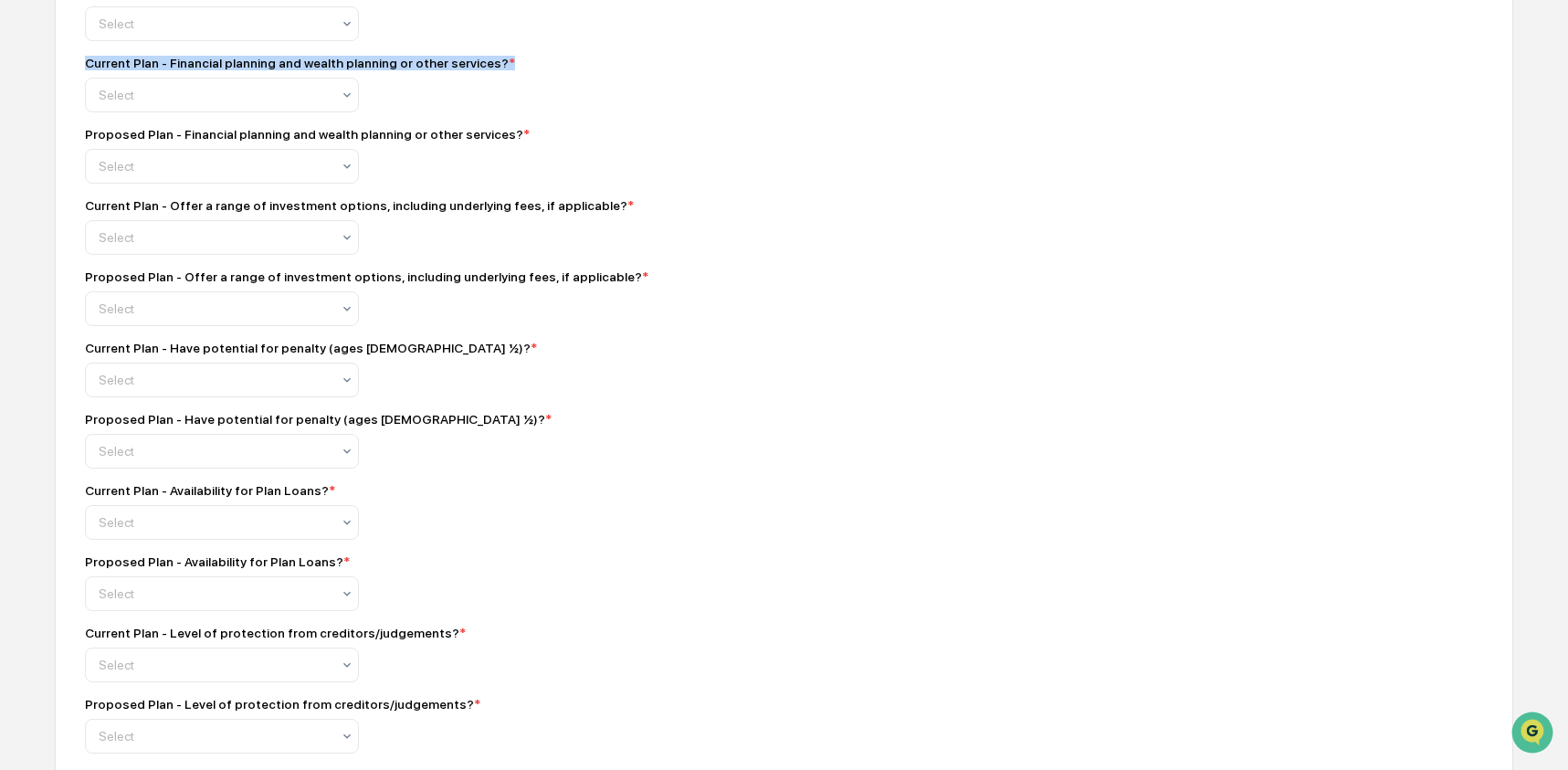
click at [139, 142] on div "Proposed Plan - Financial planning and wealth planning or other services? *" at bounding box center [307, 134] width 445 height 14
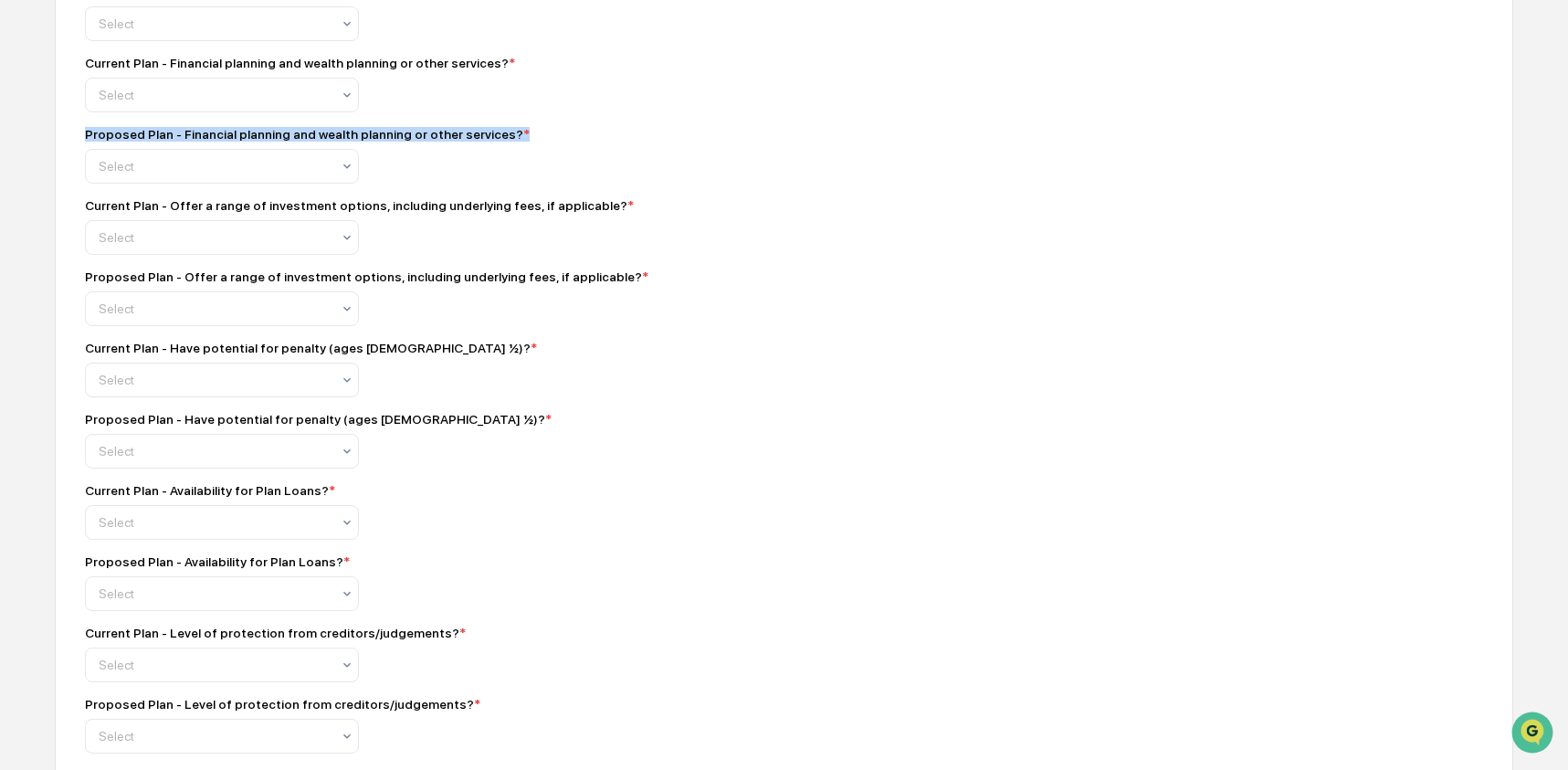
click at [139, 142] on div "Proposed Plan - Financial planning and wealth planning or other services? *" at bounding box center [307, 134] width 445 height 14
click at [214, 213] on div "Current Plan - Offer a range of investment options, including underlying fees, …" at bounding box center [359, 205] width 549 height 14
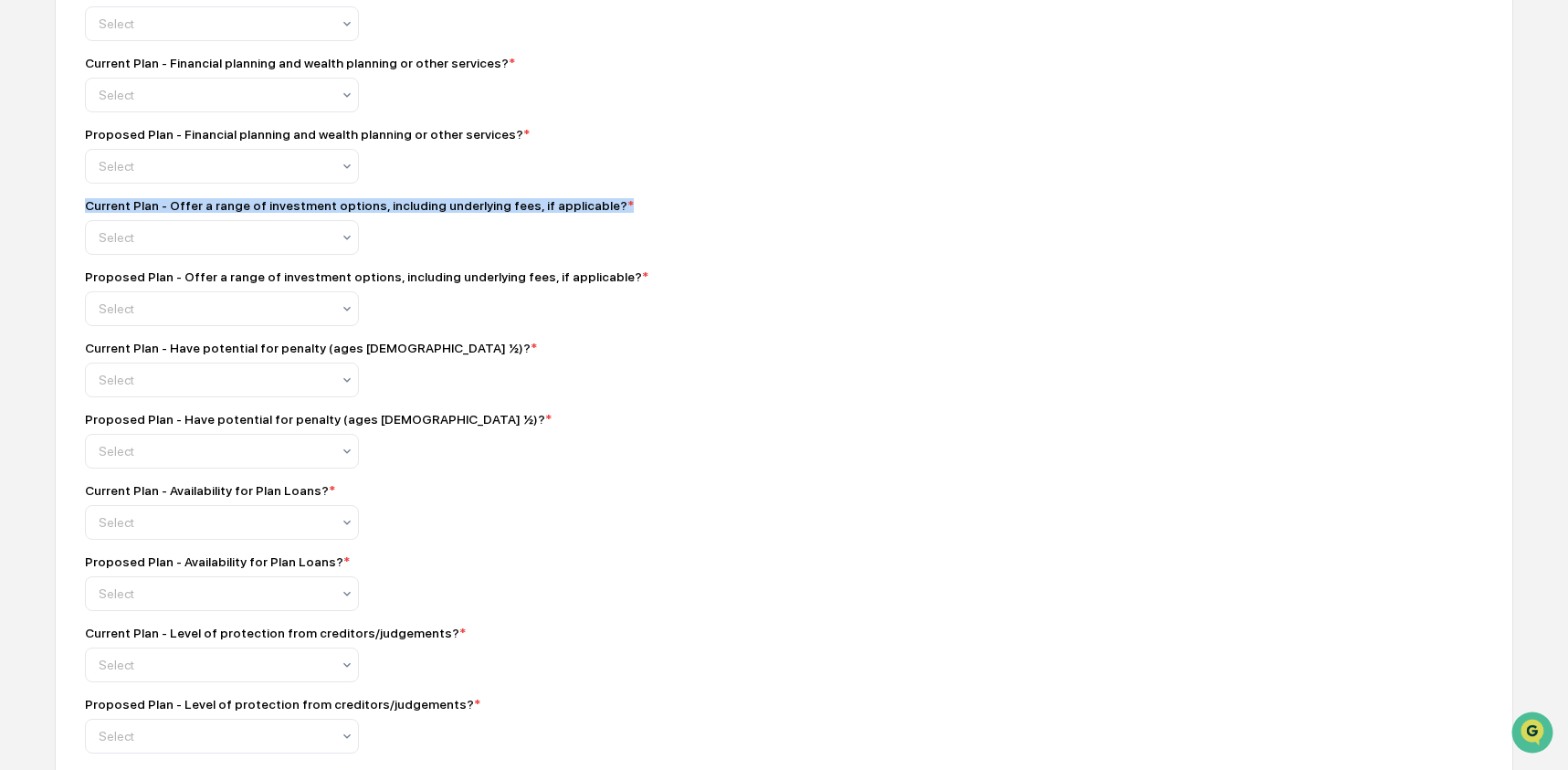
click at [214, 213] on div "Current Plan - Offer a range of investment options, including underlying fees, …" at bounding box center [359, 205] width 549 height 14
click at [171, 284] on div "Proposed Plan - Offer a range of investment options, including underlying fees,…" at bounding box center [367, 276] width 564 height 14
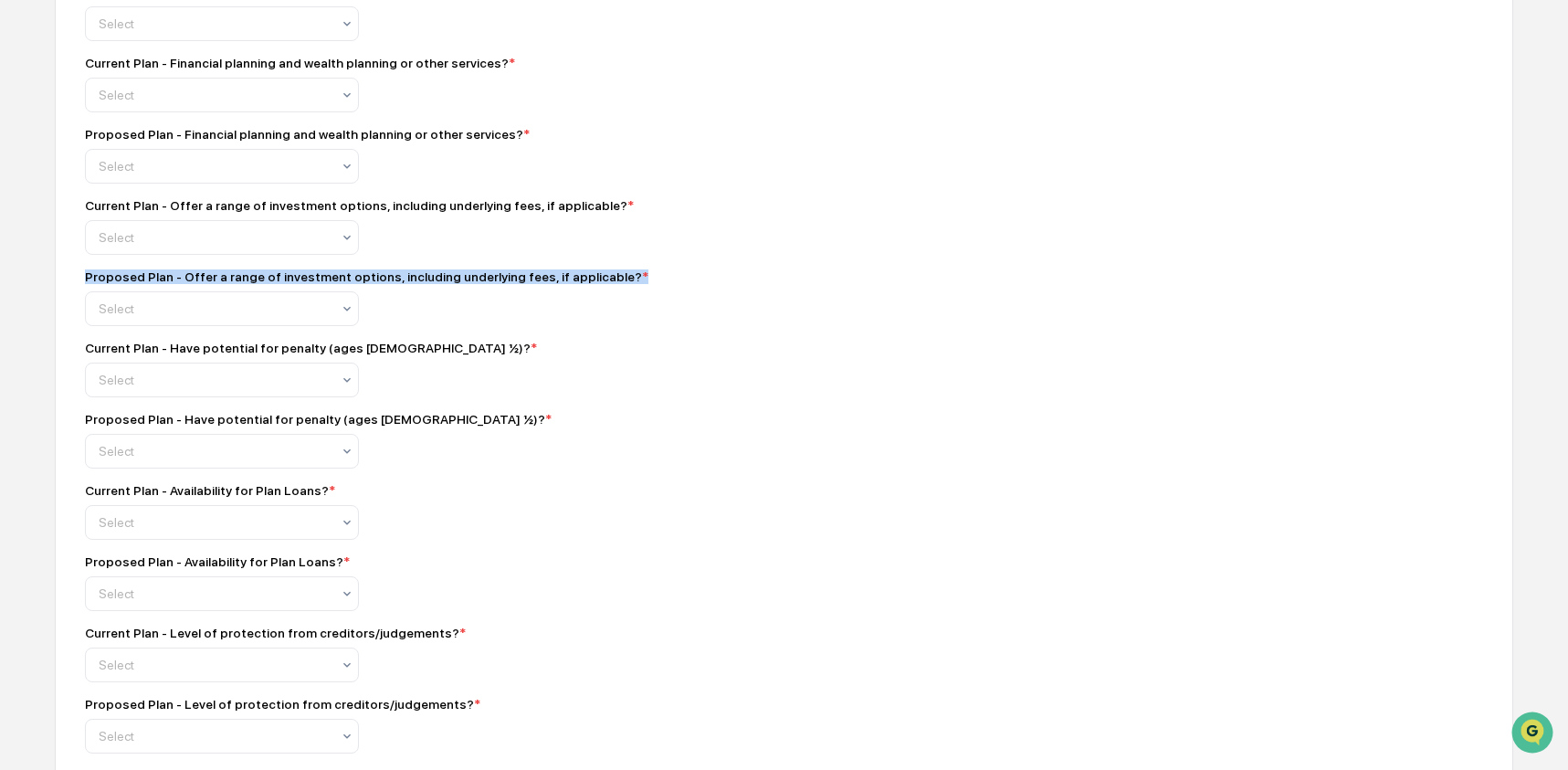
click at [171, 284] on div "Proposed Plan - Offer a range of investment options, including underlying fees,…" at bounding box center [367, 276] width 564 height 14
click at [162, 355] on div "Current Plan - Have potential for penalty (ages [DEMOGRAPHIC_DATA] ½)? *" at bounding box center [311, 348] width 452 height 14
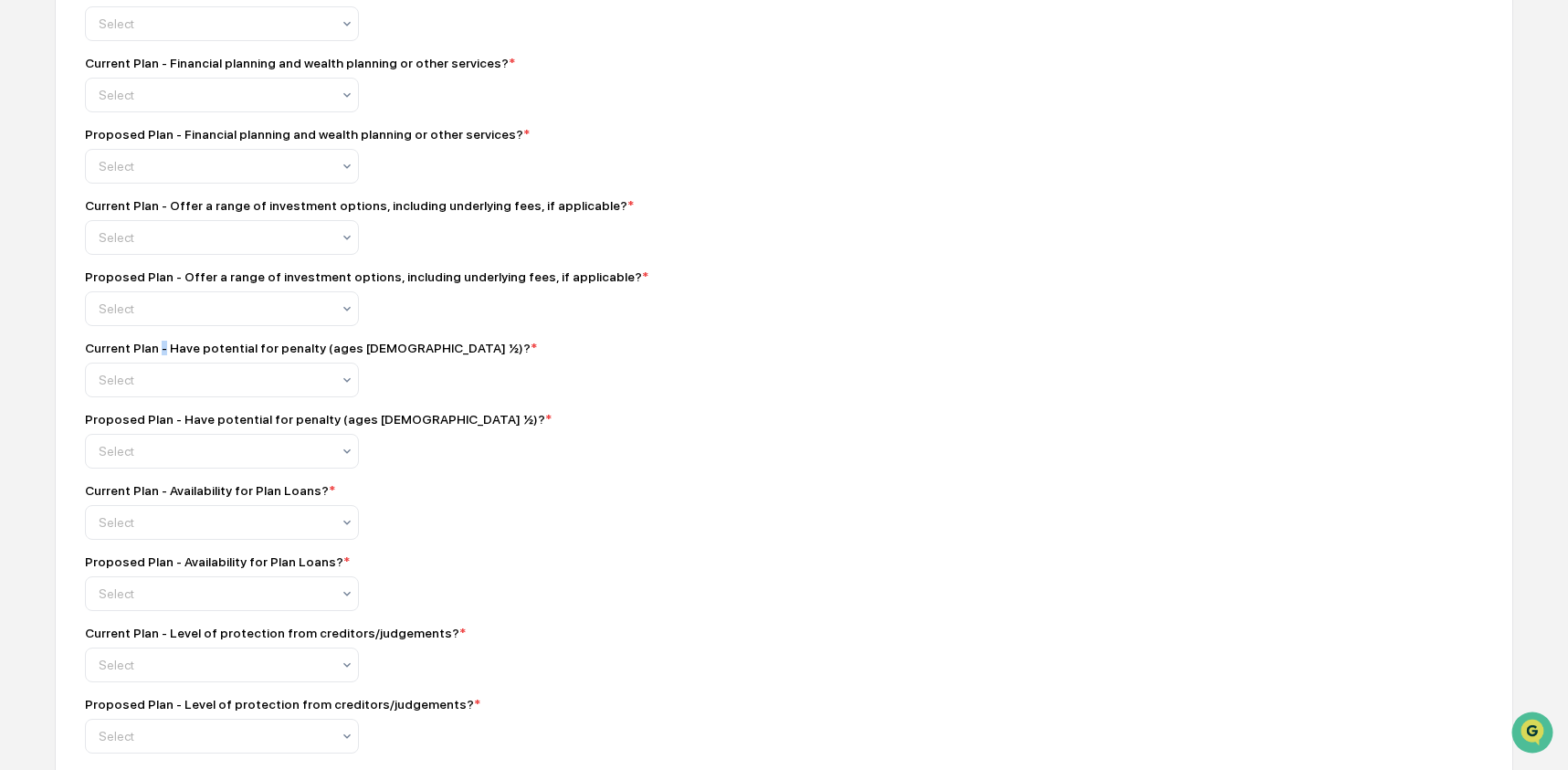
click at [162, 355] on div "Current Plan - Have potential for penalty (ages [DEMOGRAPHIC_DATA] ½)? *" at bounding box center [311, 348] width 452 height 14
click at [235, 427] on div "Proposed Plan - Have potential for penalty (ages [DEMOGRAPHIC_DATA] ½)? *" at bounding box center [319, 419] width 467 height 14
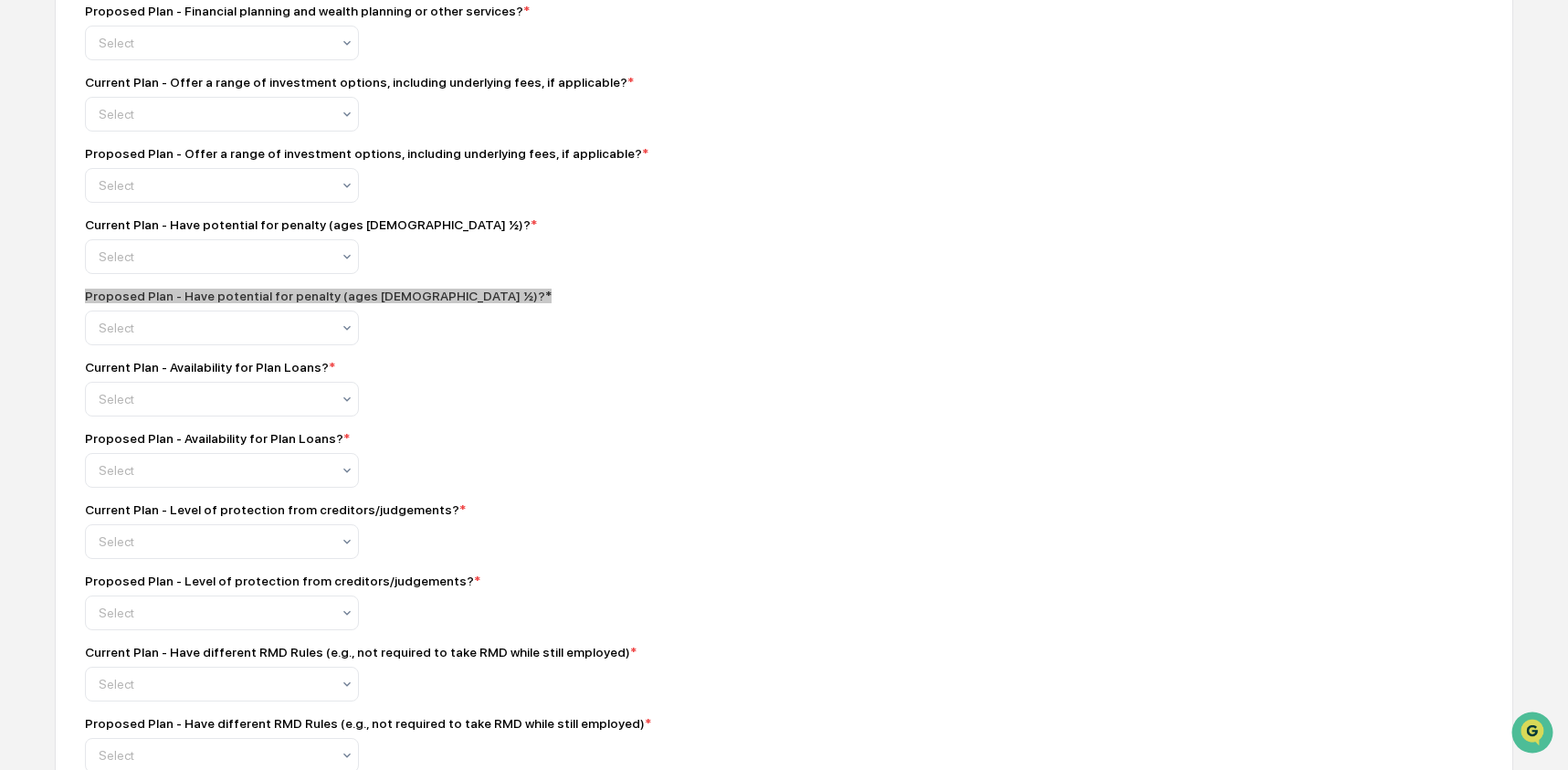
scroll to position [972, 0]
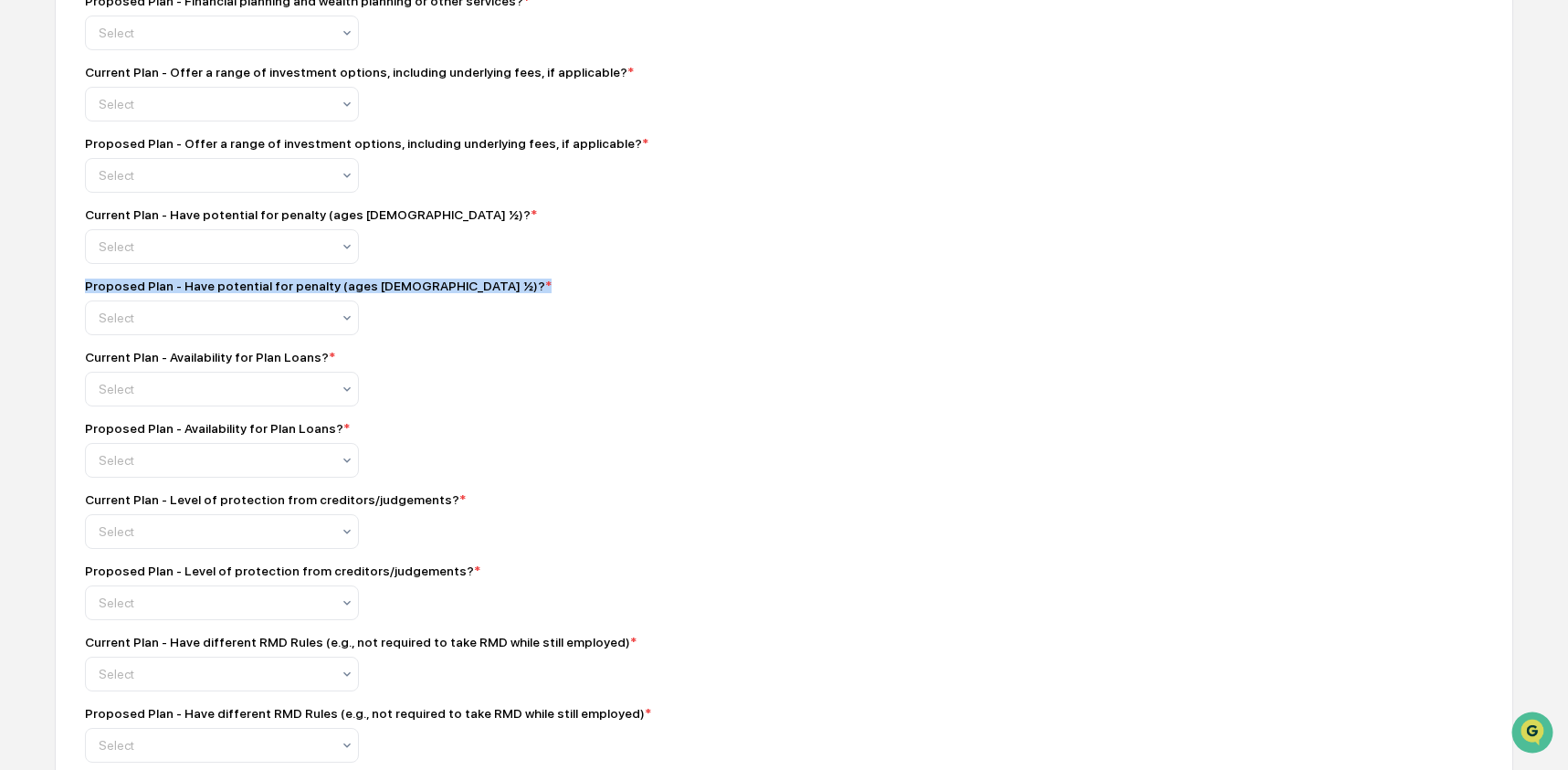
click at [143, 365] on div "Current Plan - Availability for Plan Loans? *" at bounding box center [210, 356] width 250 height 14
click at [168, 436] on div "Proposed Plan - Availability for Plan Loans? *" at bounding box center [217, 428] width 265 height 14
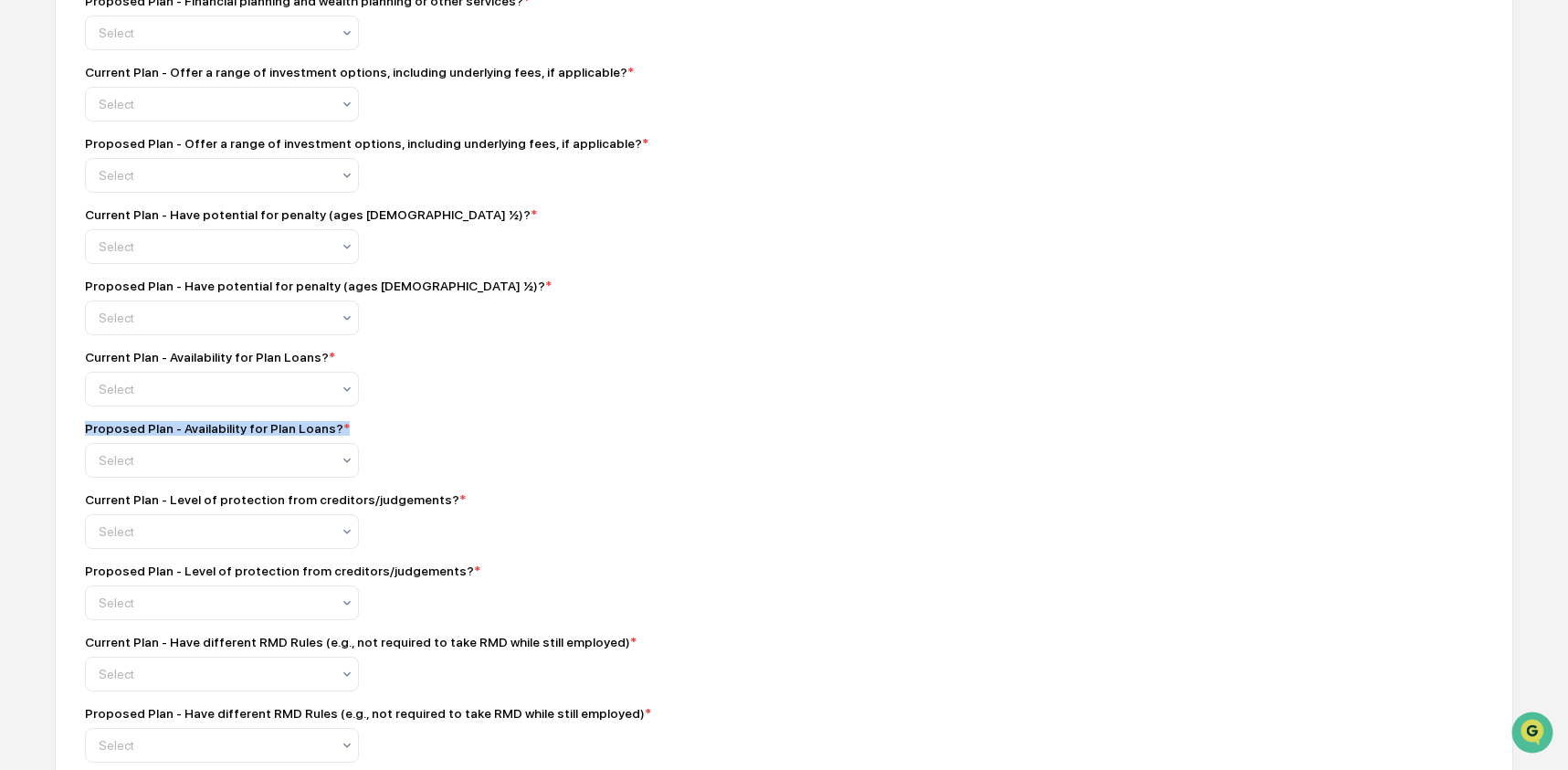
click at [168, 436] on div "Proposed Plan - Availability for Plan Loans? *" at bounding box center [217, 428] width 265 height 14
click at [222, 507] on div "Current Plan - Level of protection from creditors/judgements? *" at bounding box center [276, 499] width 381 height 14
click at [226, 578] on div "Proposed Plan - Level of protection from creditors/judgements? *" at bounding box center [282, 571] width 395 height 14
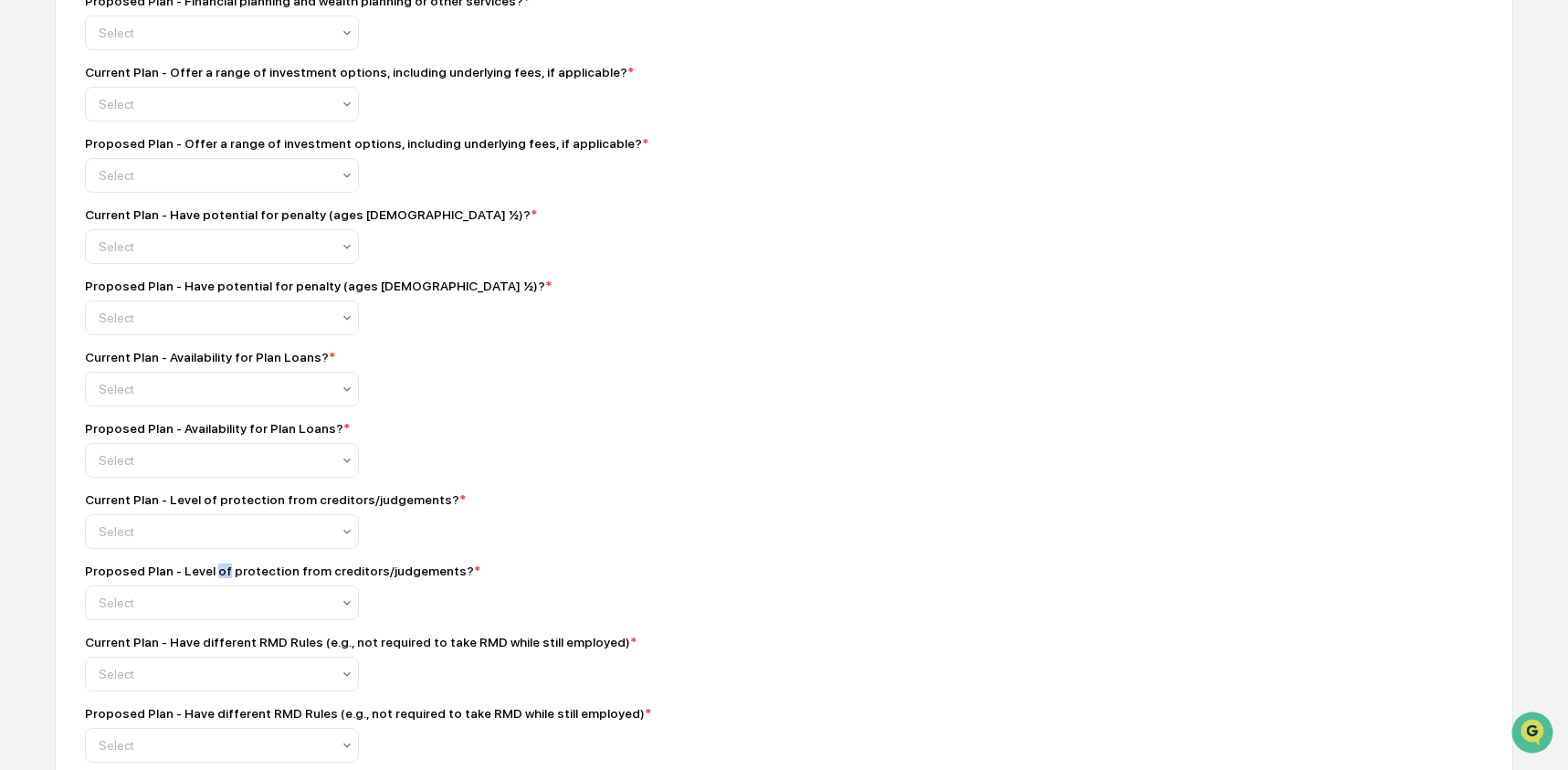
click at [226, 578] on div "Proposed Plan - Level of protection from creditors/judgements? *" at bounding box center [282, 571] width 395 height 14
click at [134, 649] on div "Current Plan - Have different RMD Rules (e.g., not required to take RMD while s…" at bounding box center [361, 642] width 551 height 14
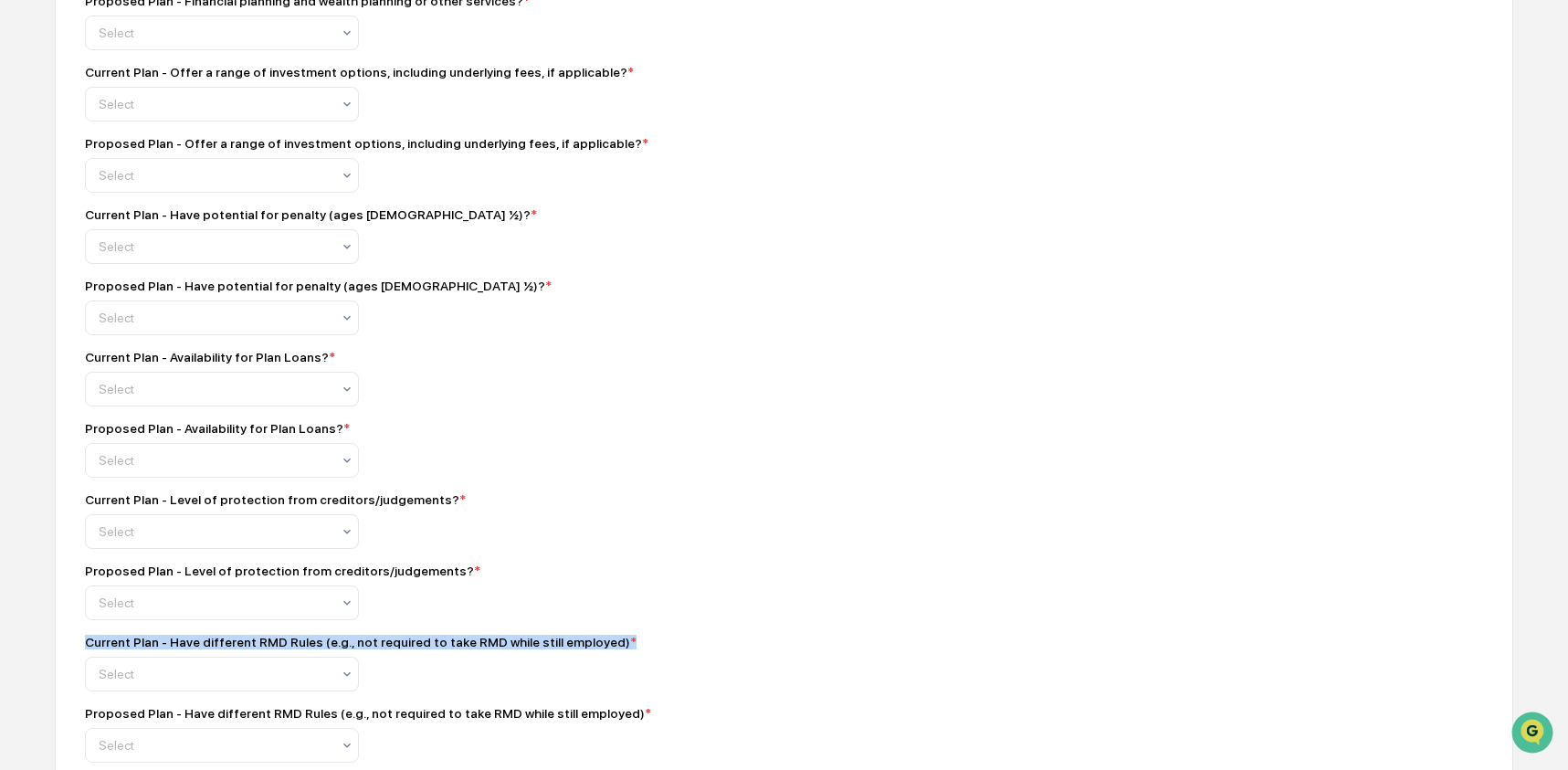
click at [134, 649] on div "Current Plan - Have different RMD Rules (e.g., not required to take RMD while s…" at bounding box center [361, 642] width 551 height 14
click at [150, 721] on div "Proposed Plan - Have different RMD Rules (e.g., not required to take RMD while …" at bounding box center [369, 713] width 567 height 14
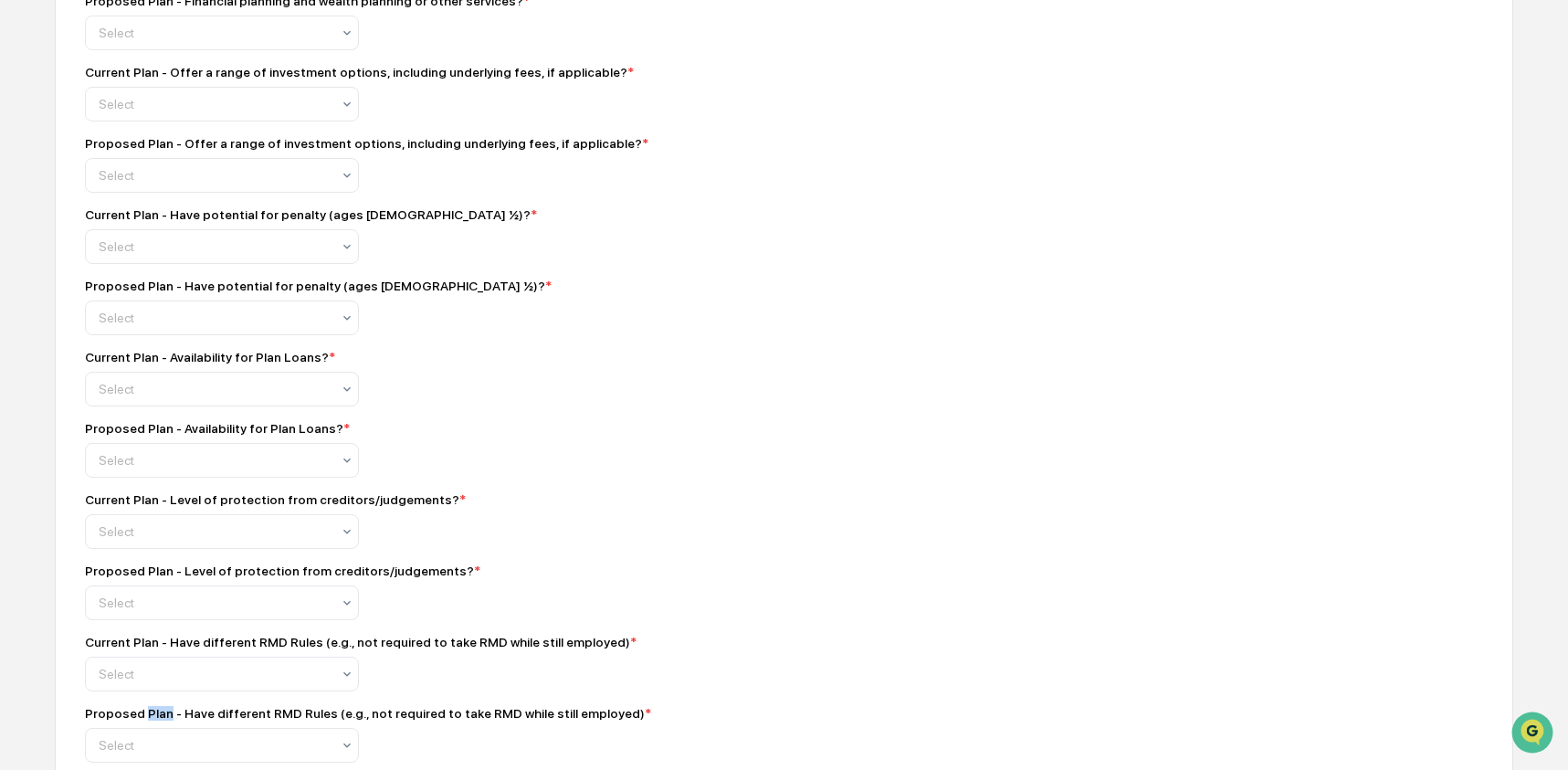
click at [150, 721] on div "Proposed Plan - Have different RMD Rules (e.g., not required to take RMD while …" at bounding box center [369, 713] width 567 height 14
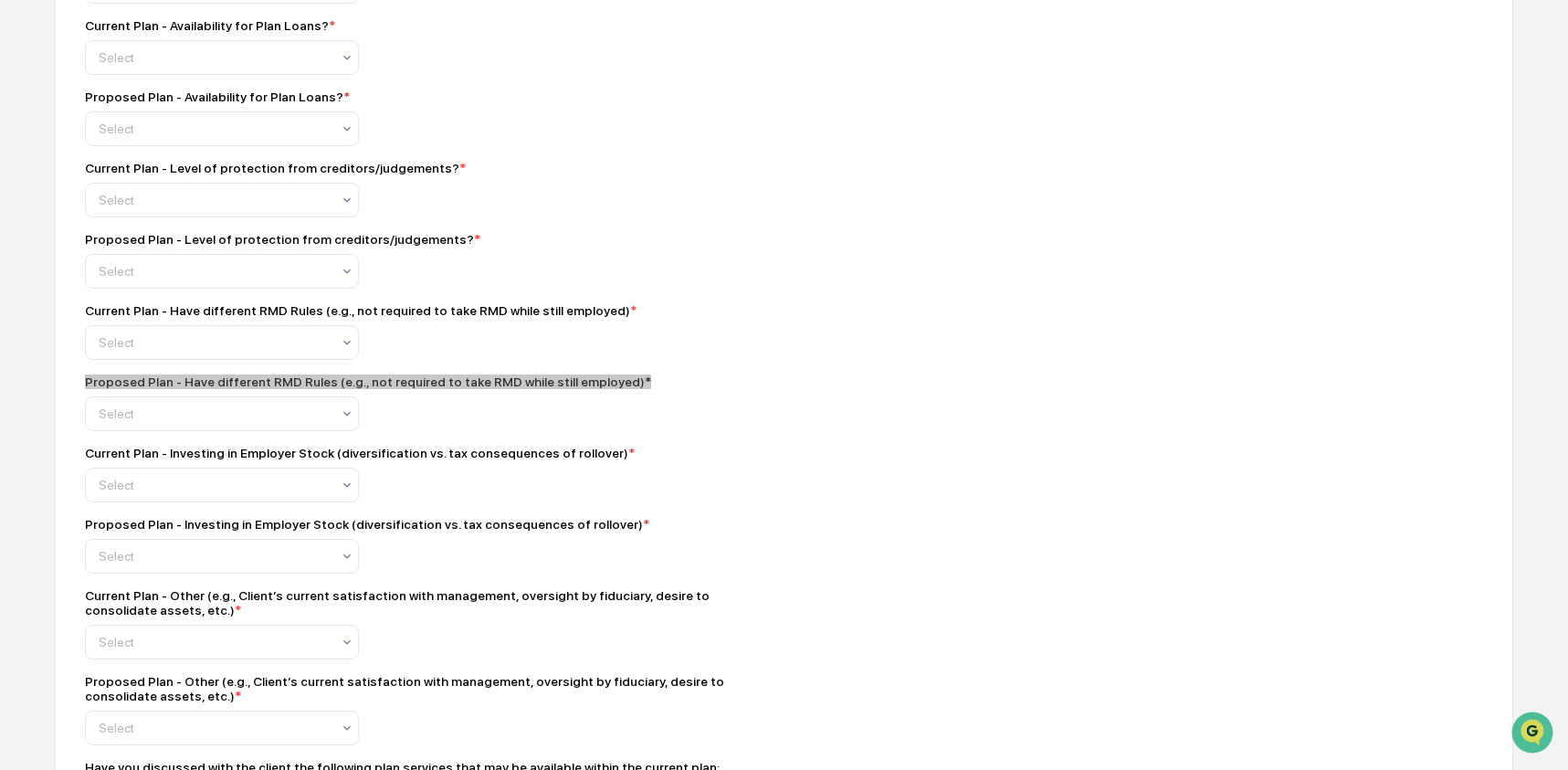
scroll to position [1304, 0]
click at [193, 460] on div "Current Plan - Investing in Employer Stock (diversification vs. tax consequence…" at bounding box center [360, 452] width 549 height 14
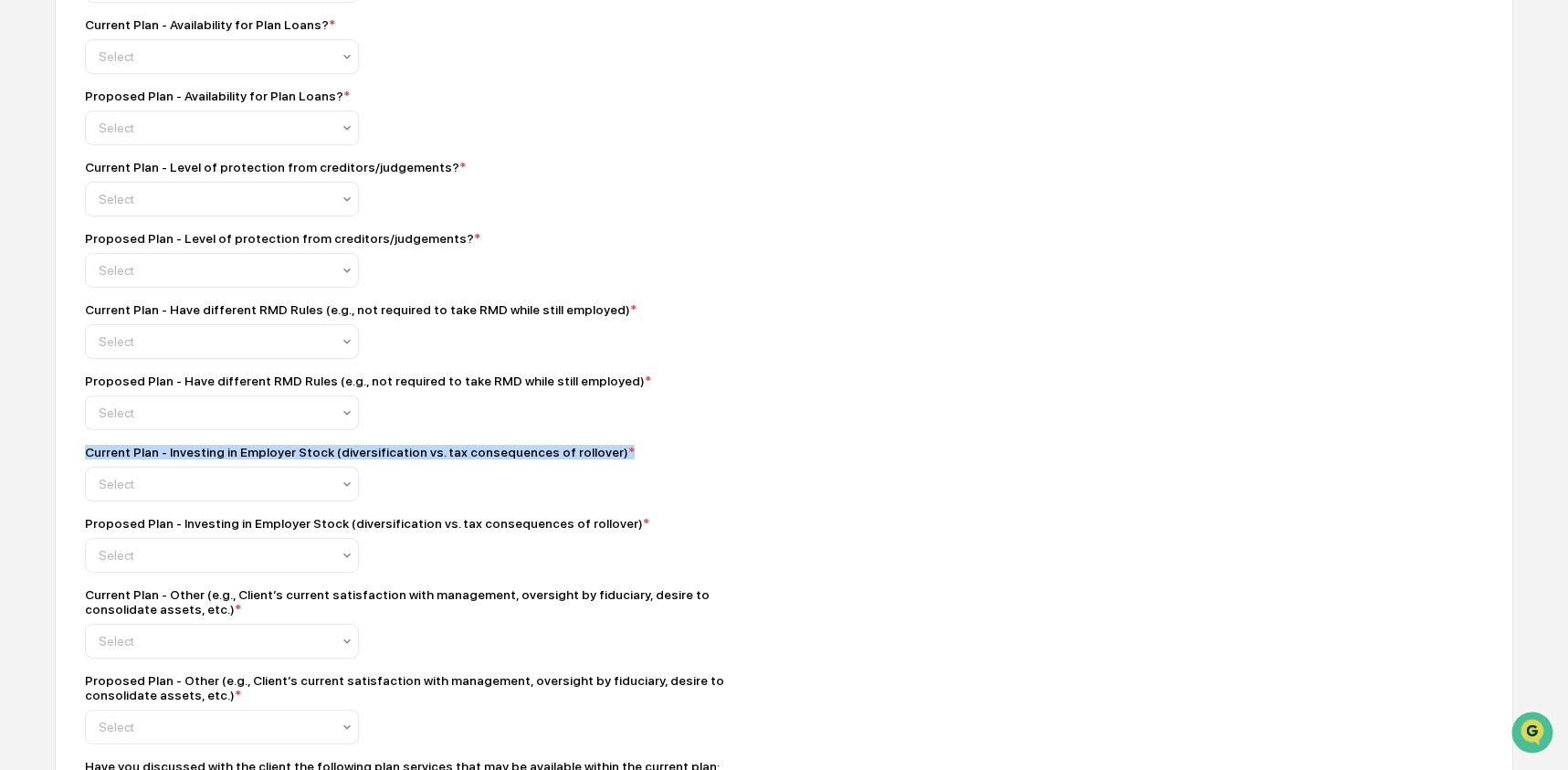
click at [193, 460] on div "Current Plan - Investing in Employer Stock (diversification vs. tax consequence…" at bounding box center [360, 452] width 549 height 14
click at [218, 531] on div "Proposed Plan - Investing in Employer Stock (diversification vs. tax consequenc…" at bounding box center [368, 523] width 565 height 14
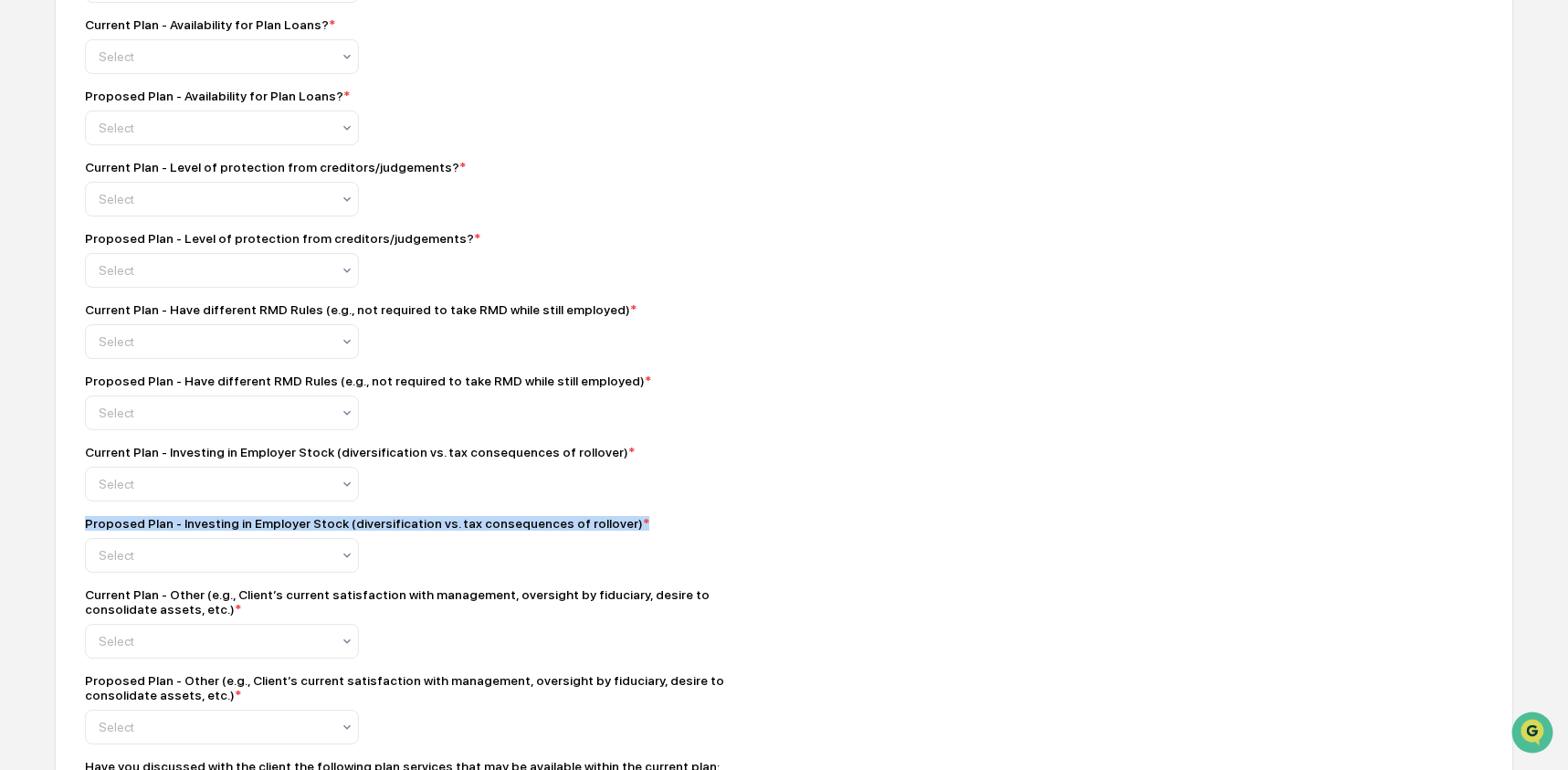
click at [218, 531] on div "Proposed Plan - Investing in Employer Stock (diversification vs. tax consequenc…" at bounding box center [368, 523] width 565 height 14
click at [202, 617] on div "Current Plan - Other (e.g., Client’s current satisfaction with management, over…" at bounding box center [405, 601] width 639 height 30
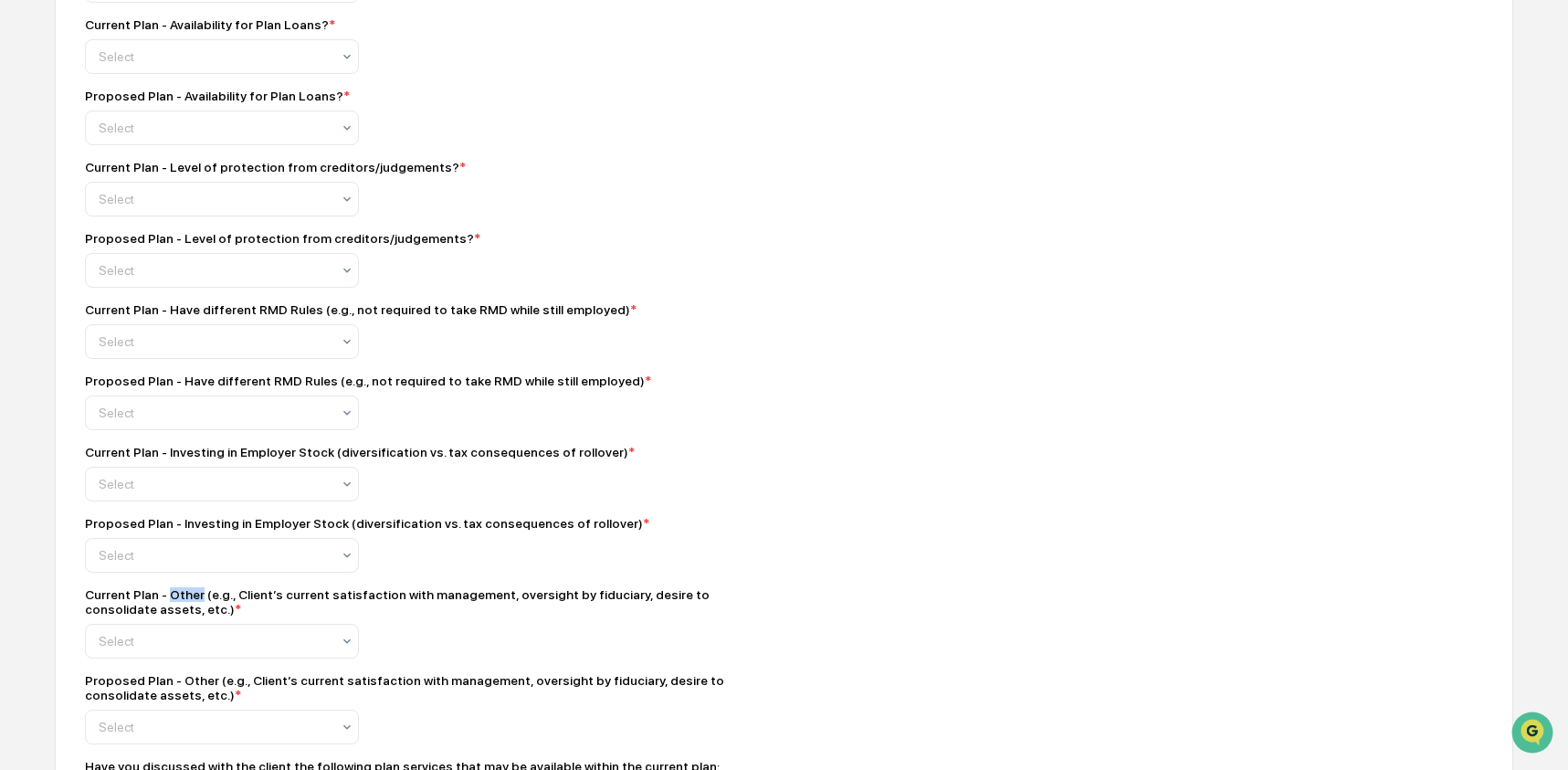
click at [202, 617] on div "Current Plan - Other (e.g., Client’s current satisfaction with management, over…" at bounding box center [405, 601] width 639 height 30
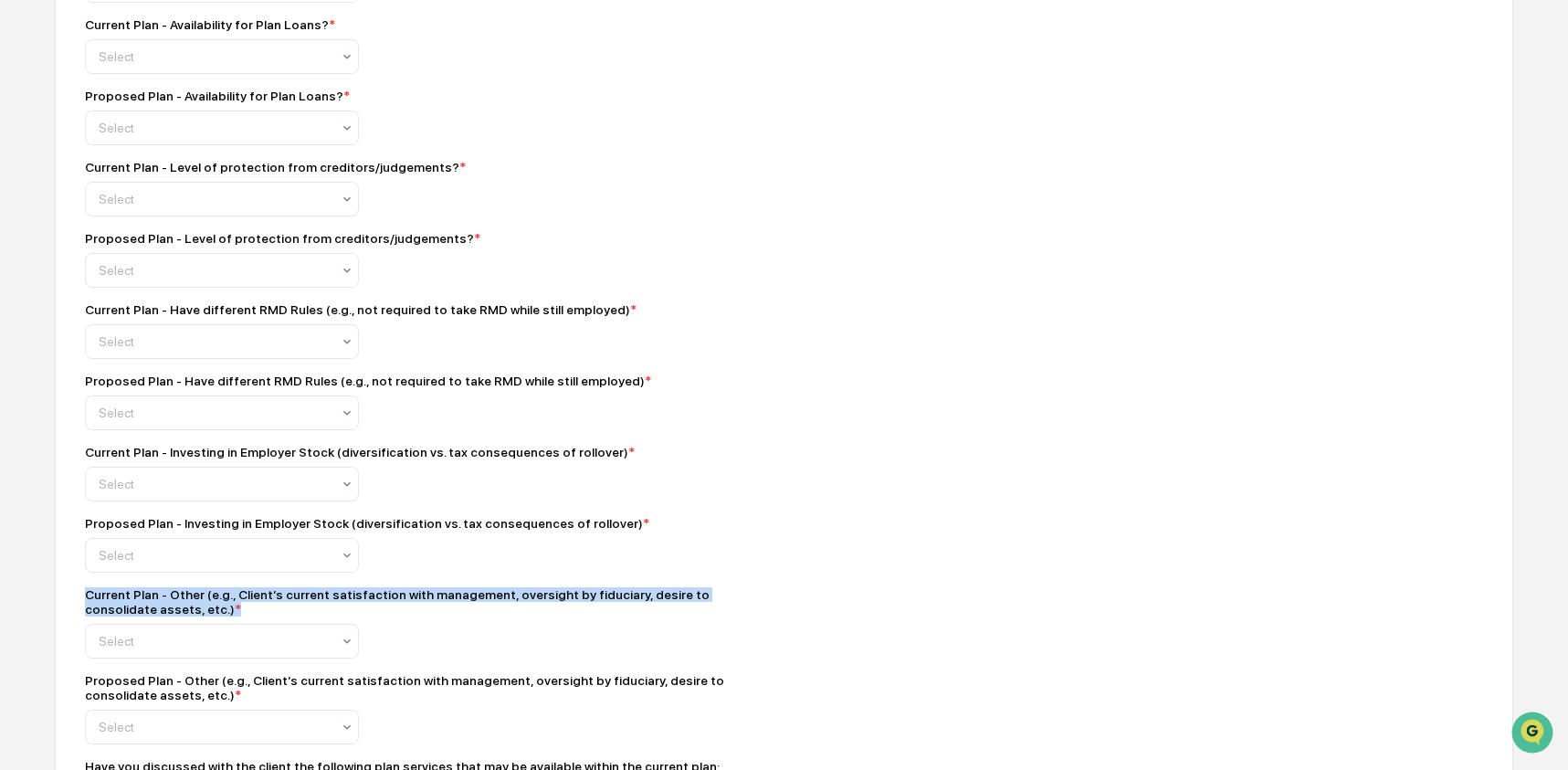
click at [202, 617] on div "Current Plan - Other (e.g., Client’s current satisfaction with management, over…" at bounding box center [405, 601] width 639 height 30
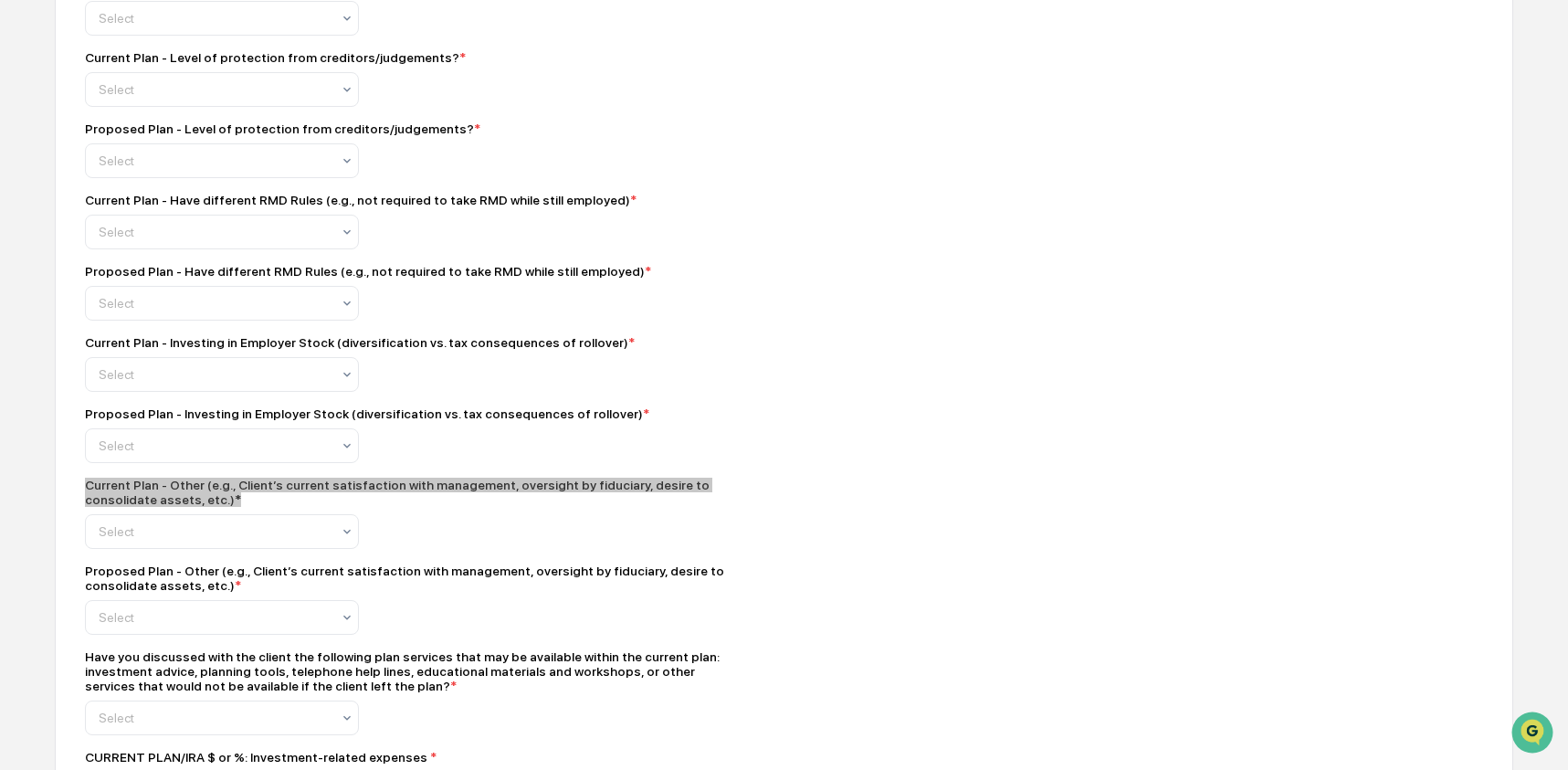
scroll to position [1419, 0]
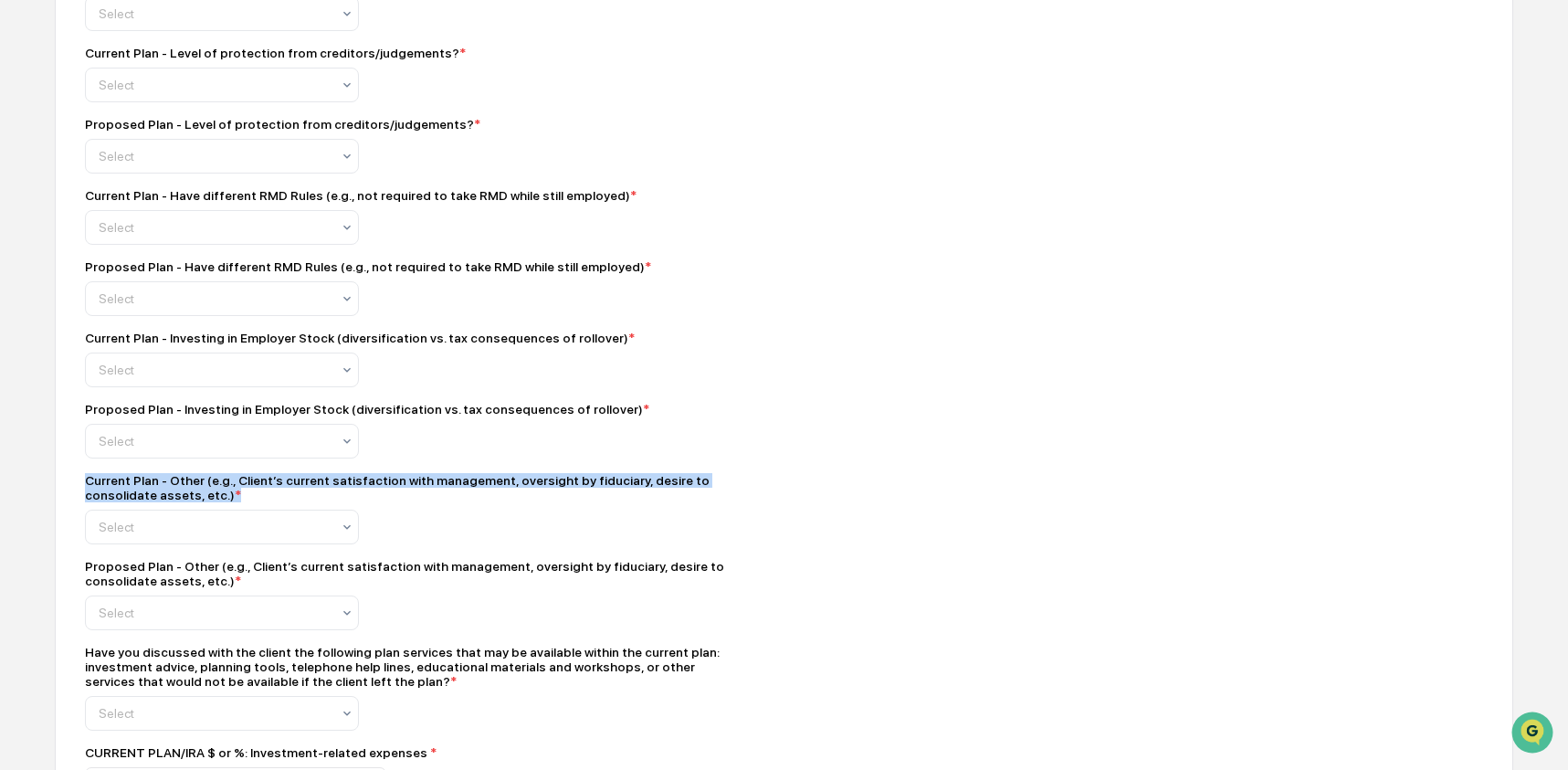
click at [210, 588] on div "Proposed Plan - Other (e.g., Client’s current satisfaction with management, ove…" at bounding box center [405, 574] width 639 height 30
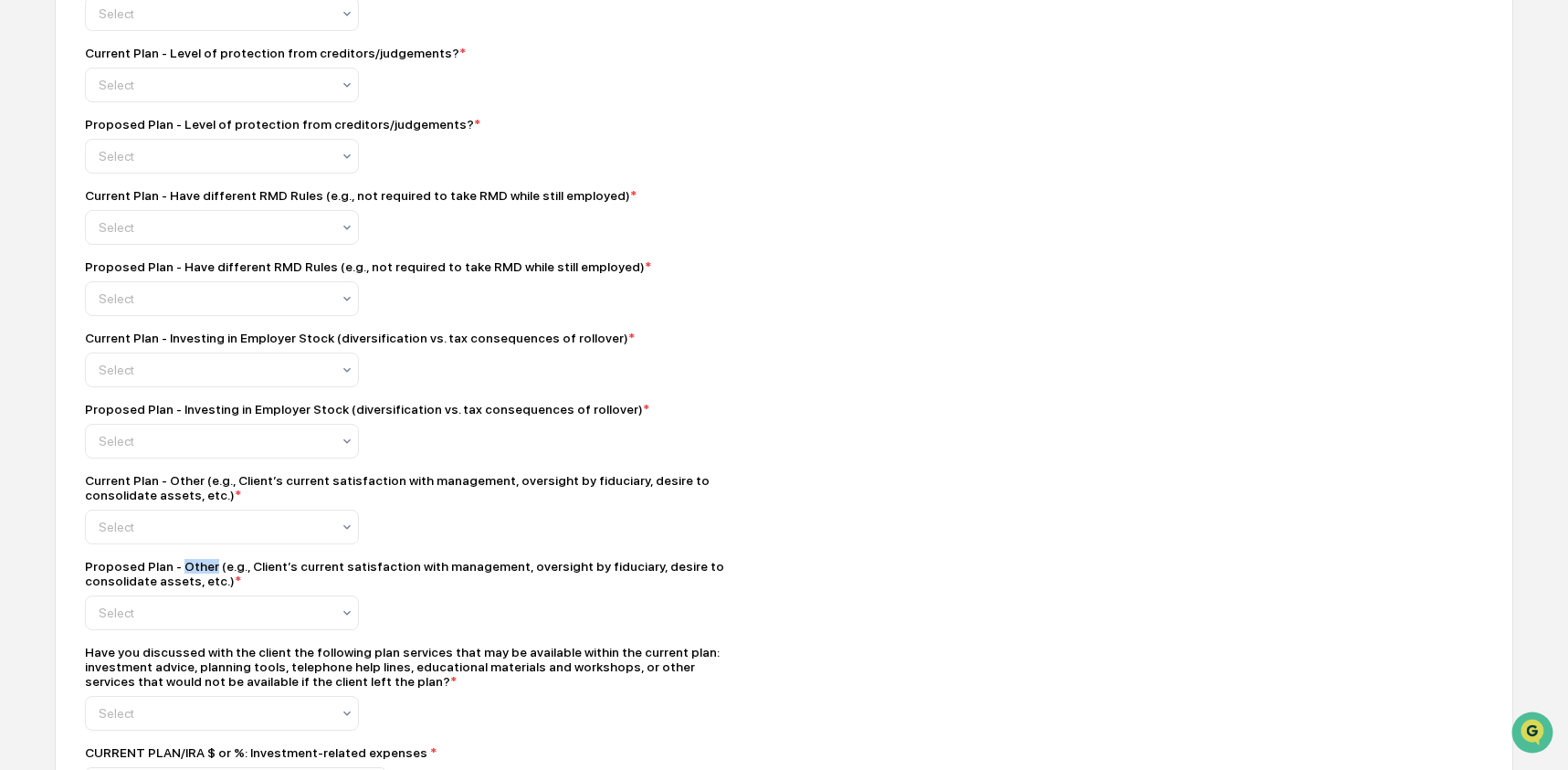
click at [210, 588] on div "Proposed Plan - Other (e.g., Client’s current satisfaction with management, ove…" at bounding box center [405, 574] width 639 height 30
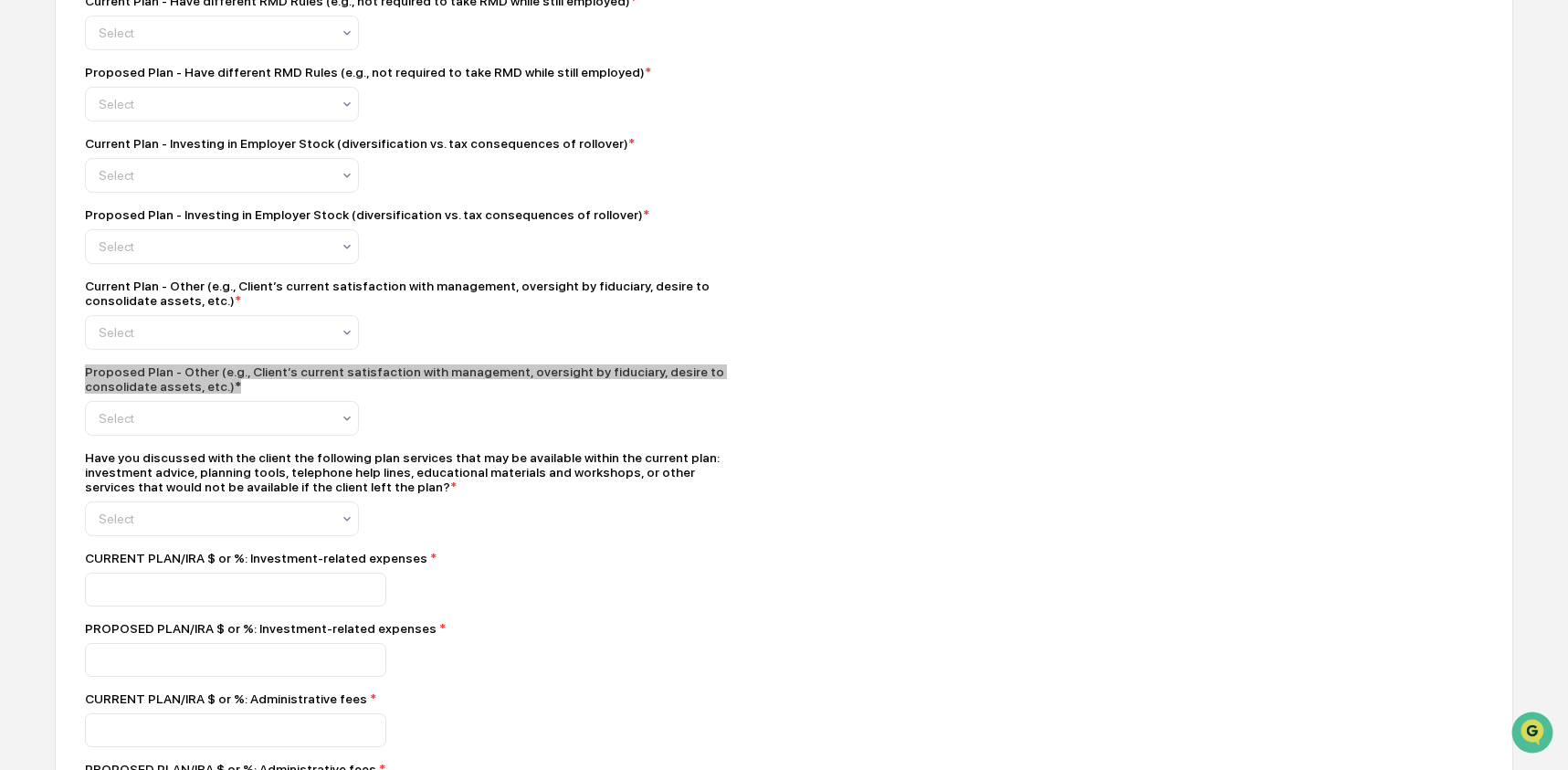
scroll to position [1690, 0]
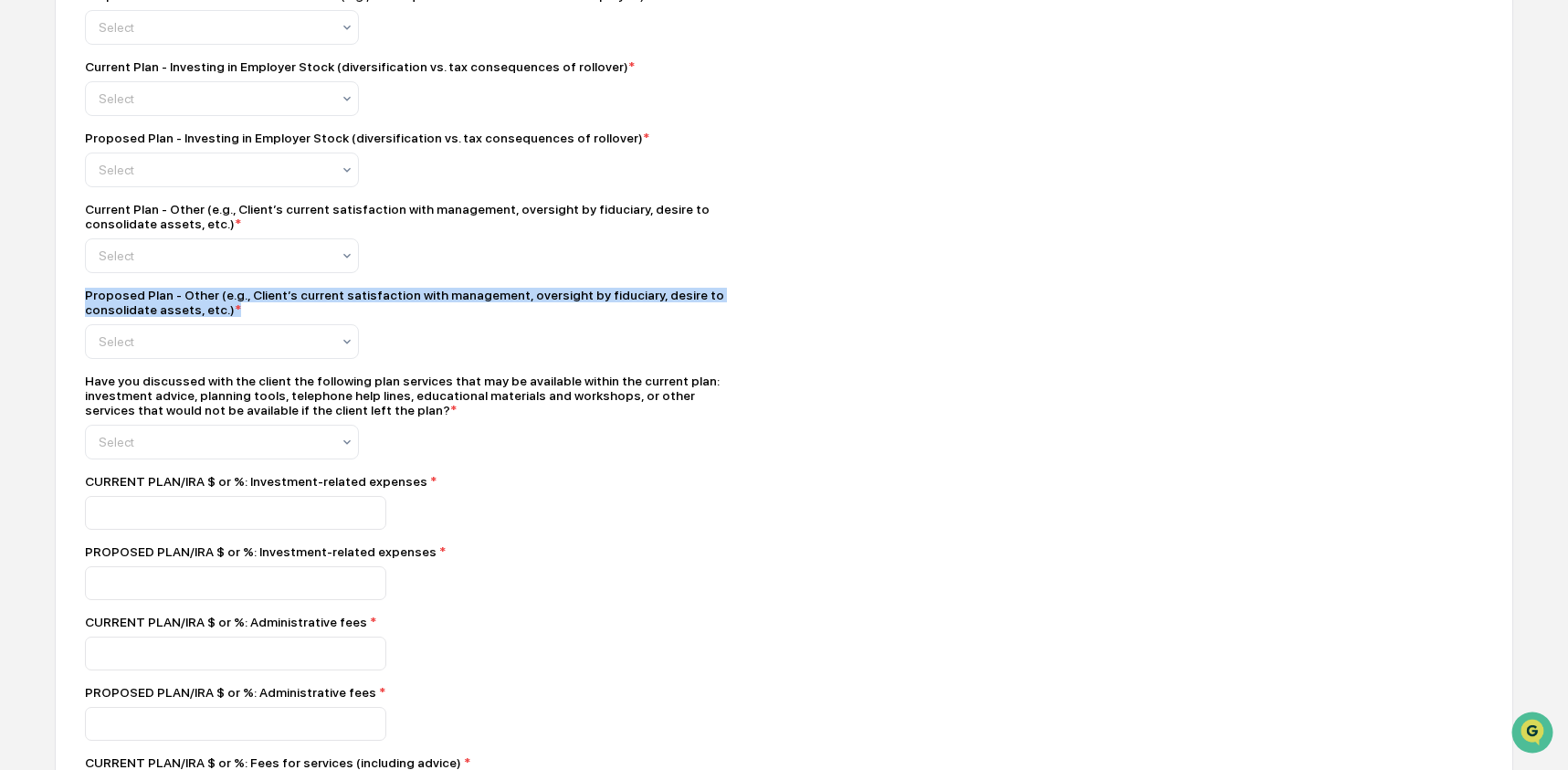
click at [186, 418] on div "Have you discussed with the client the following plan services that may be avai…" at bounding box center [405, 396] width 639 height 44
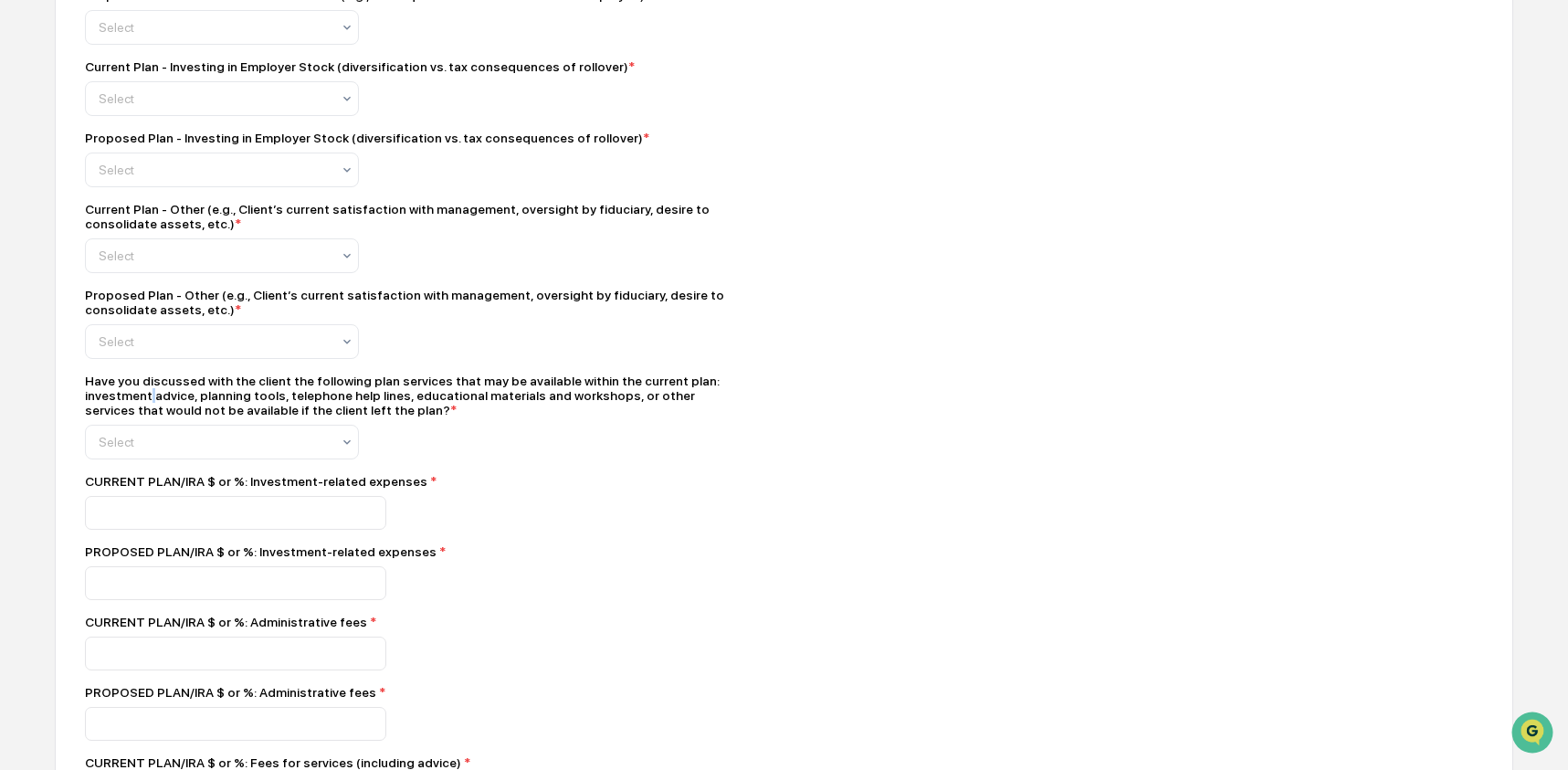
click at [186, 418] on div "Have you discussed with the client the following plan services that may be avai…" at bounding box center [405, 396] width 639 height 44
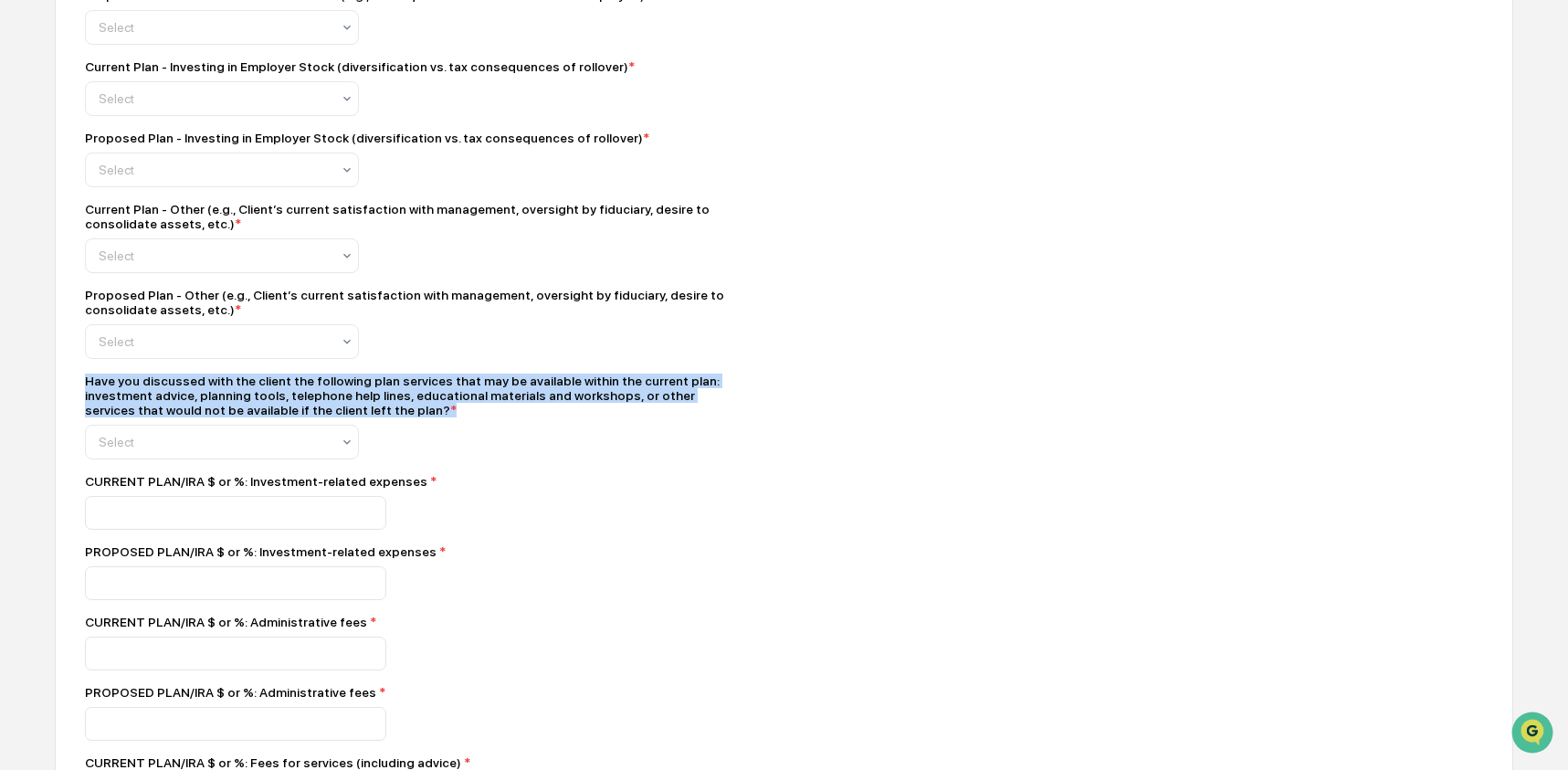
click at [186, 418] on div "Have you discussed with the client the following plan services that may be avai…" at bounding box center [405, 396] width 639 height 44
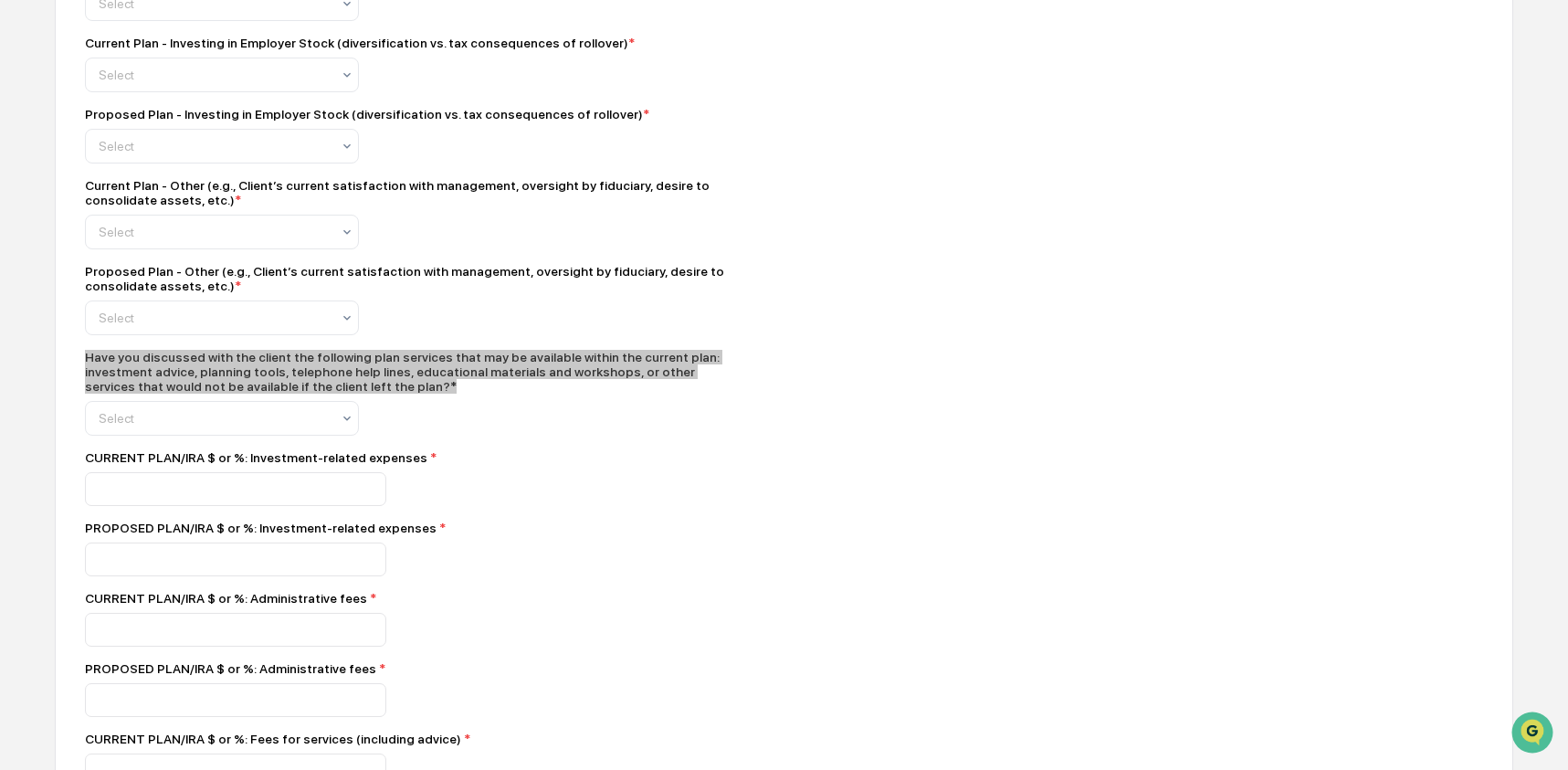
scroll to position [1722, 0]
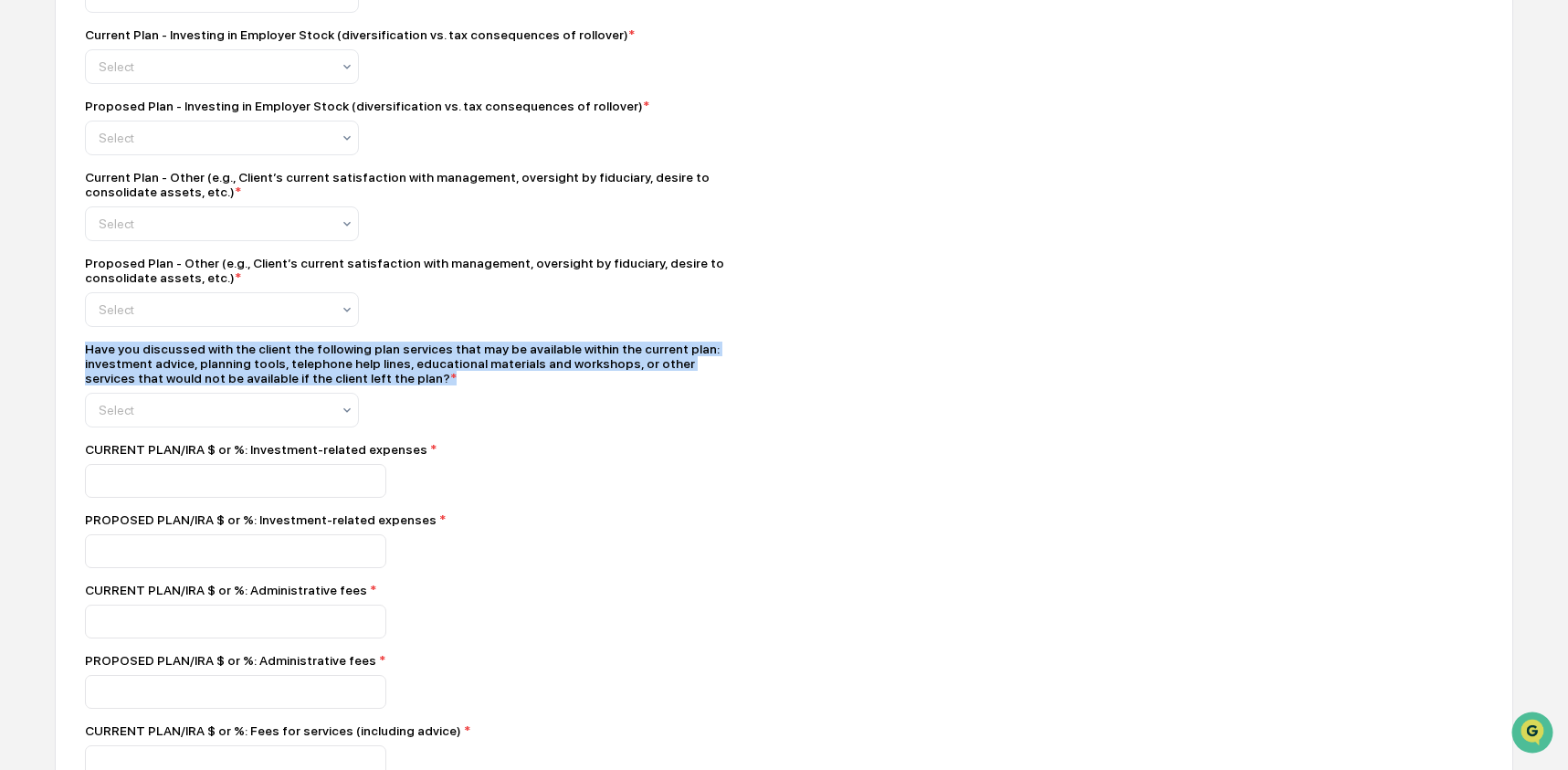
click at [168, 457] on div "CURRENT PLAN/IRA $ or %: Investment-related expenses *" at bounding box center [405, 449] width 639 height 14
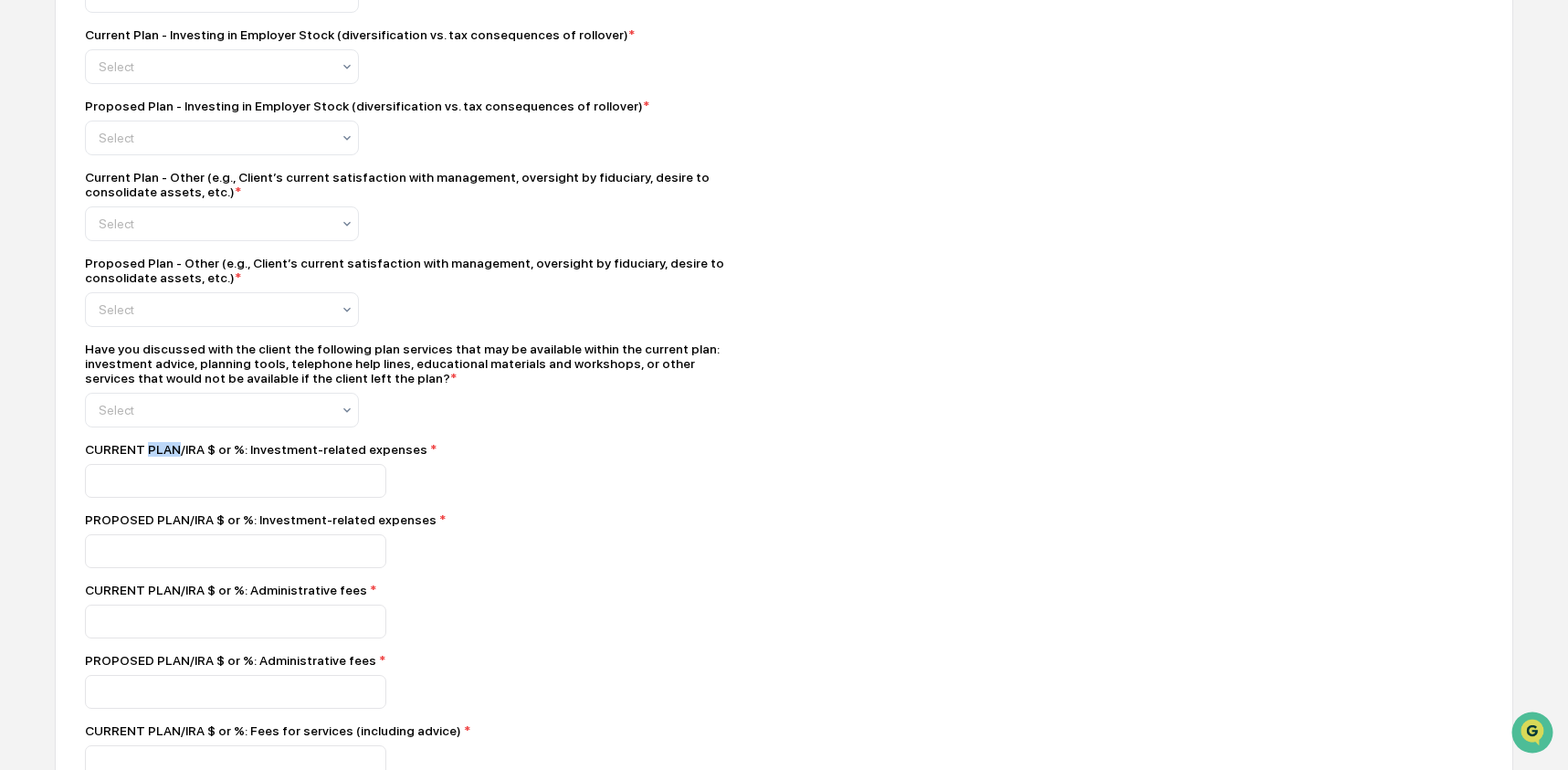
click at [168, 457] on div "CURRENT PLAN/IRA $ or %: Investment-related expenses *" at bounding box center [405, 449] width 639 height 14
click at [156, 527] on div "PROPOSED PLAN/IRA $ or %: Investment-related expenses *" at bounding box center [405, 519] width 639 height 14
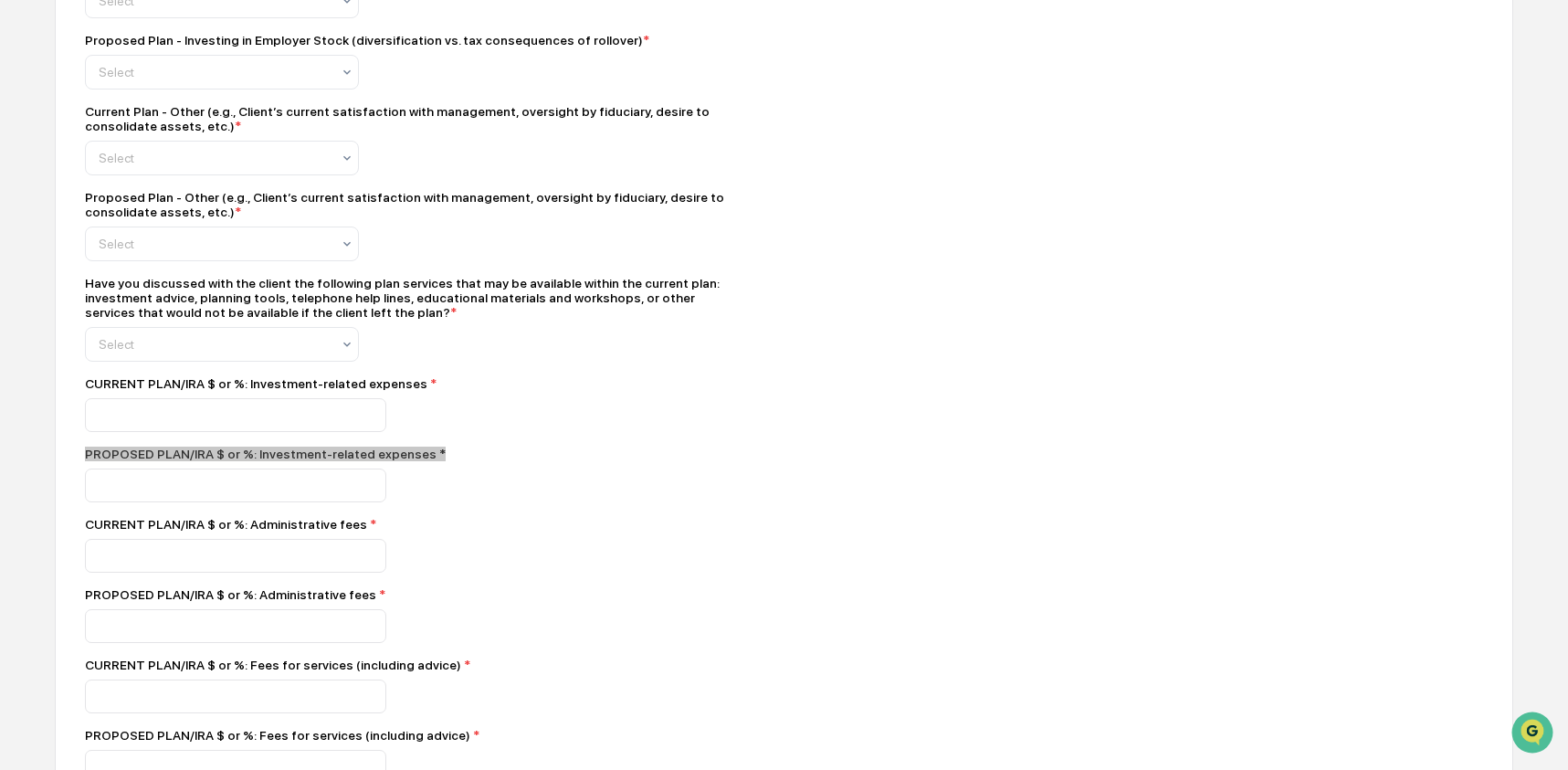
scroll to position [1819, 0]
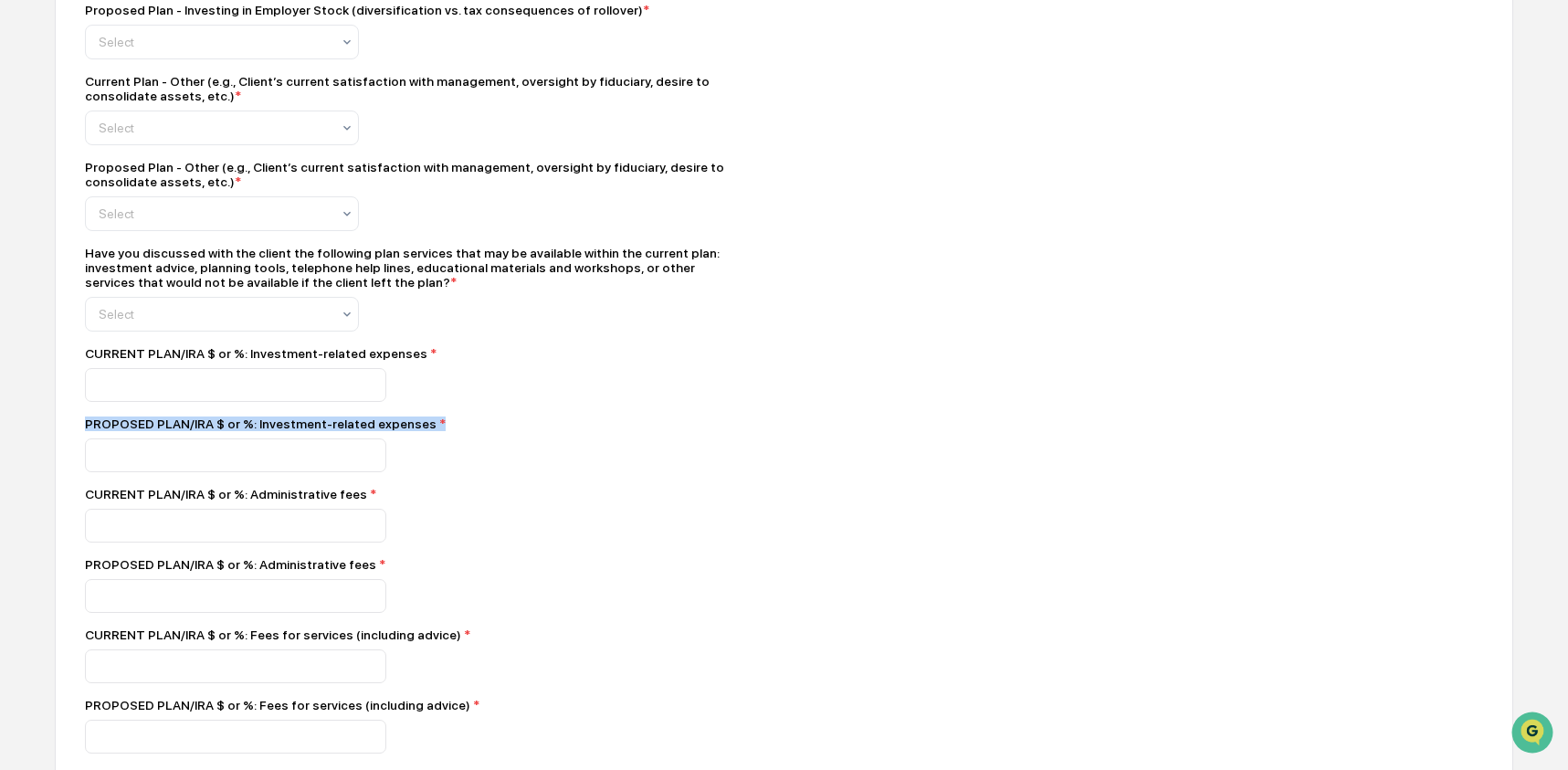
click at [150, 502] on div "CURRENT PLAN/IRA $ or %: Administrative fees *" at bounding box center [405, 494] width 639 height 14
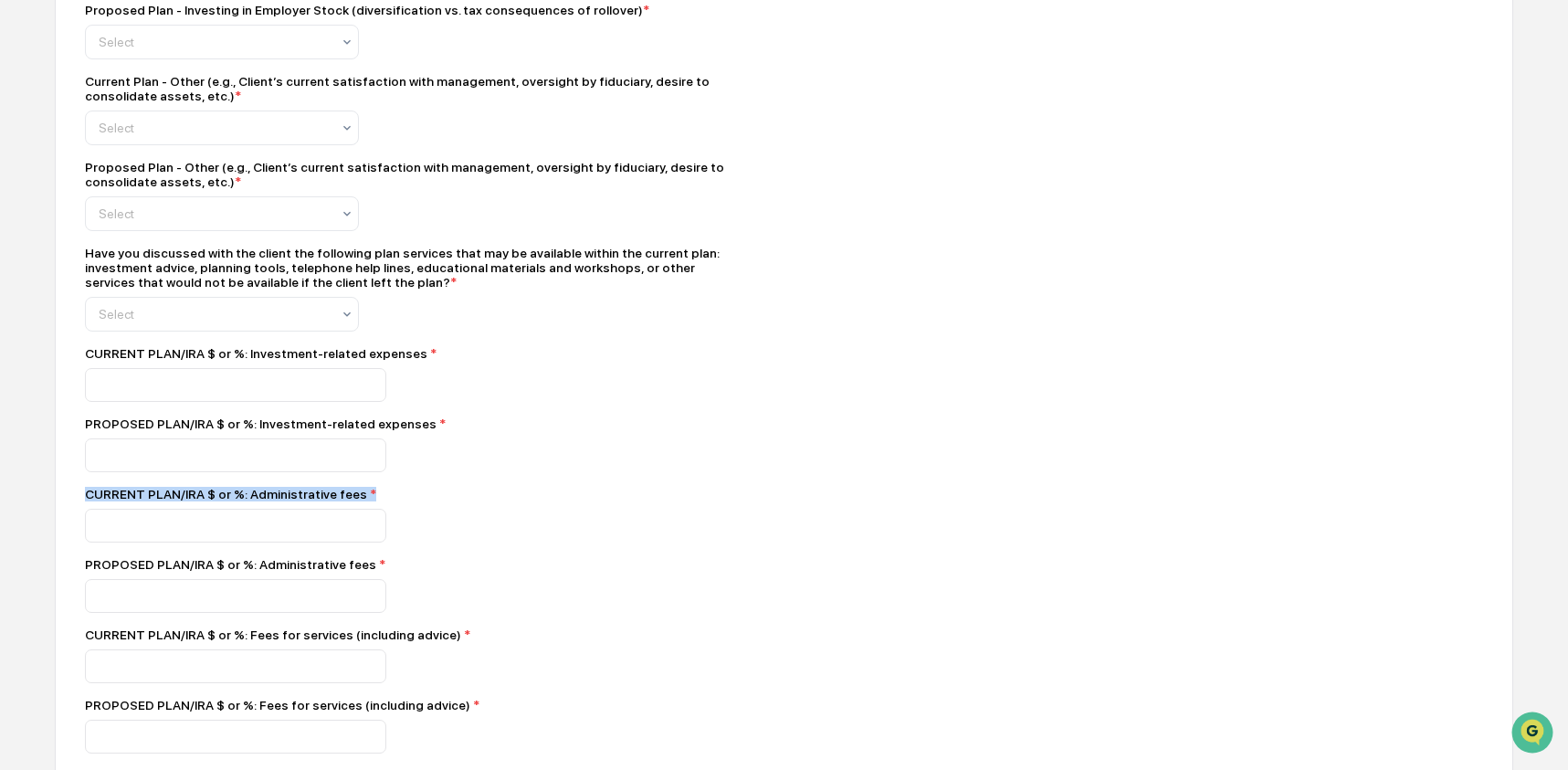
click at [150, 502] on div "CURRENT PLAN/IRA $ or %: Administrative fees *" at bounding box center [405, 494] width 639 height 14
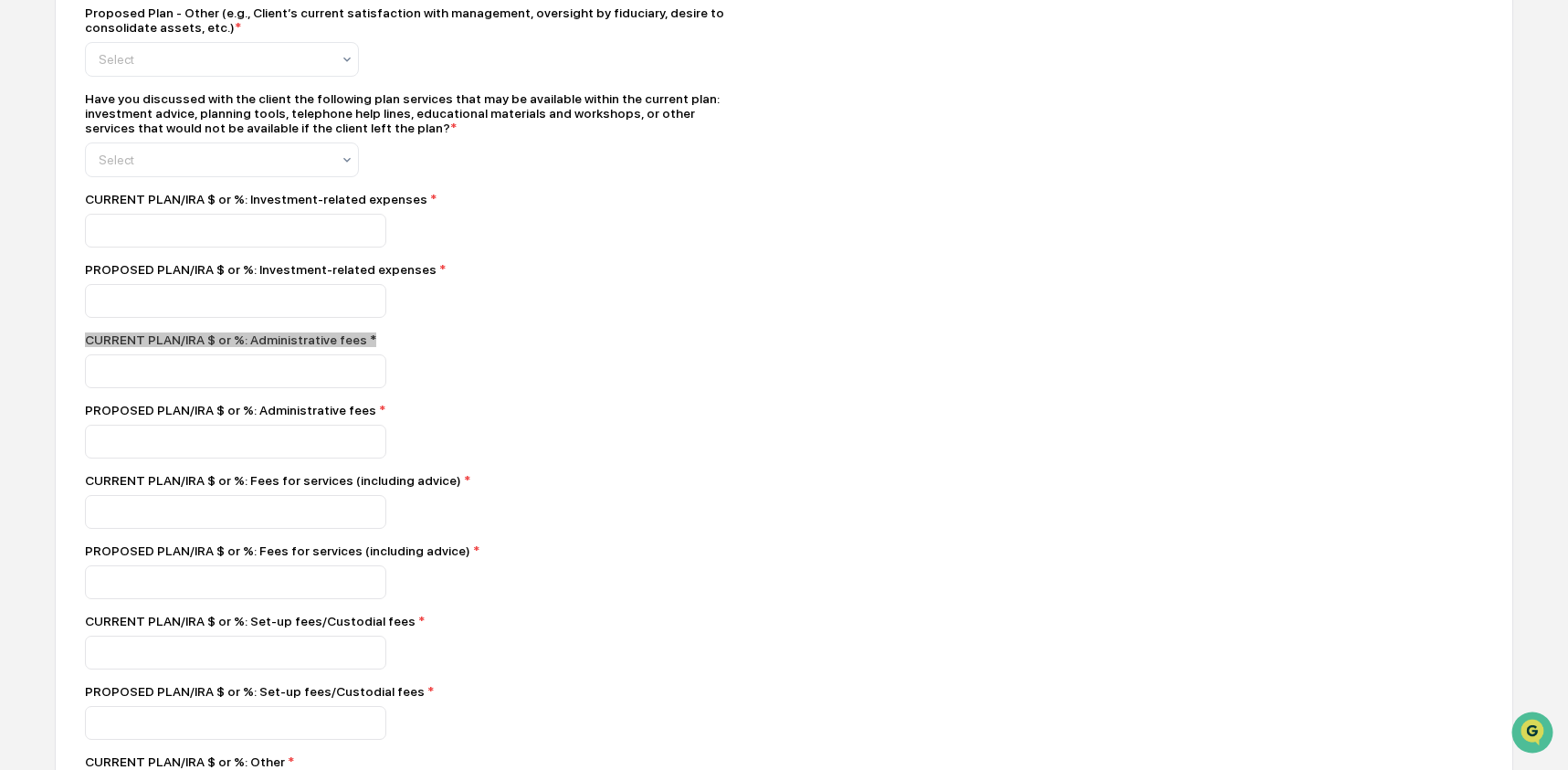
scroll to position [1974, 0]
click at [160, 417] on div "PROPOSED PLAN/IRA $ or %: Administrative fees *" at bounding box center [405, 409] width 639 height 14
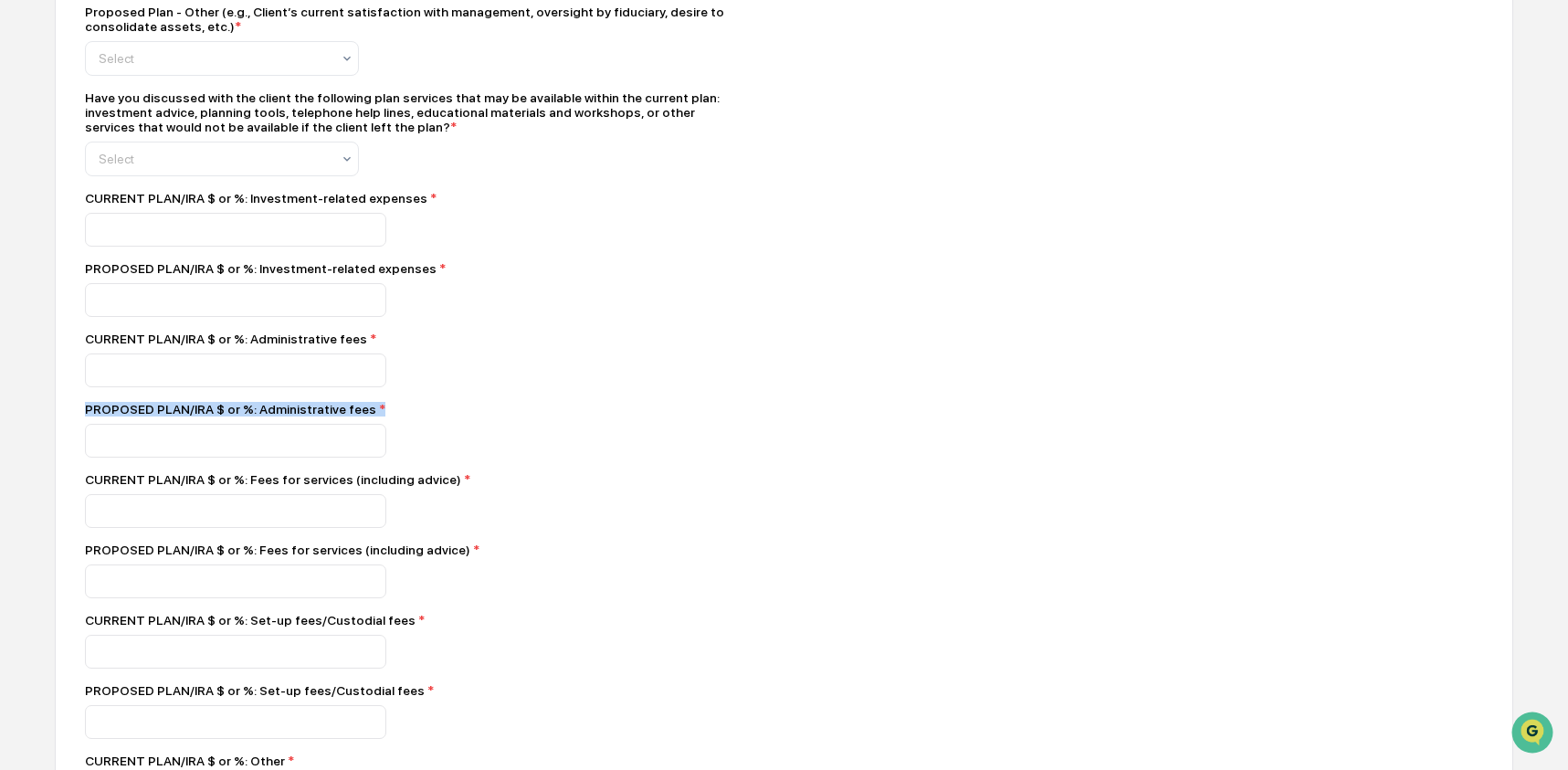
click at [160, 417] on div "PROPOSED PLAN/IRA $ or %: Administrative fees *" at bounding box center [405, 409] width 639 height 14
click at [248, 487] on div "CURRENT PLAN/IRA $ or %: Fees for services (including advice) *" at bounding box center [405, 479] width 639 height 14
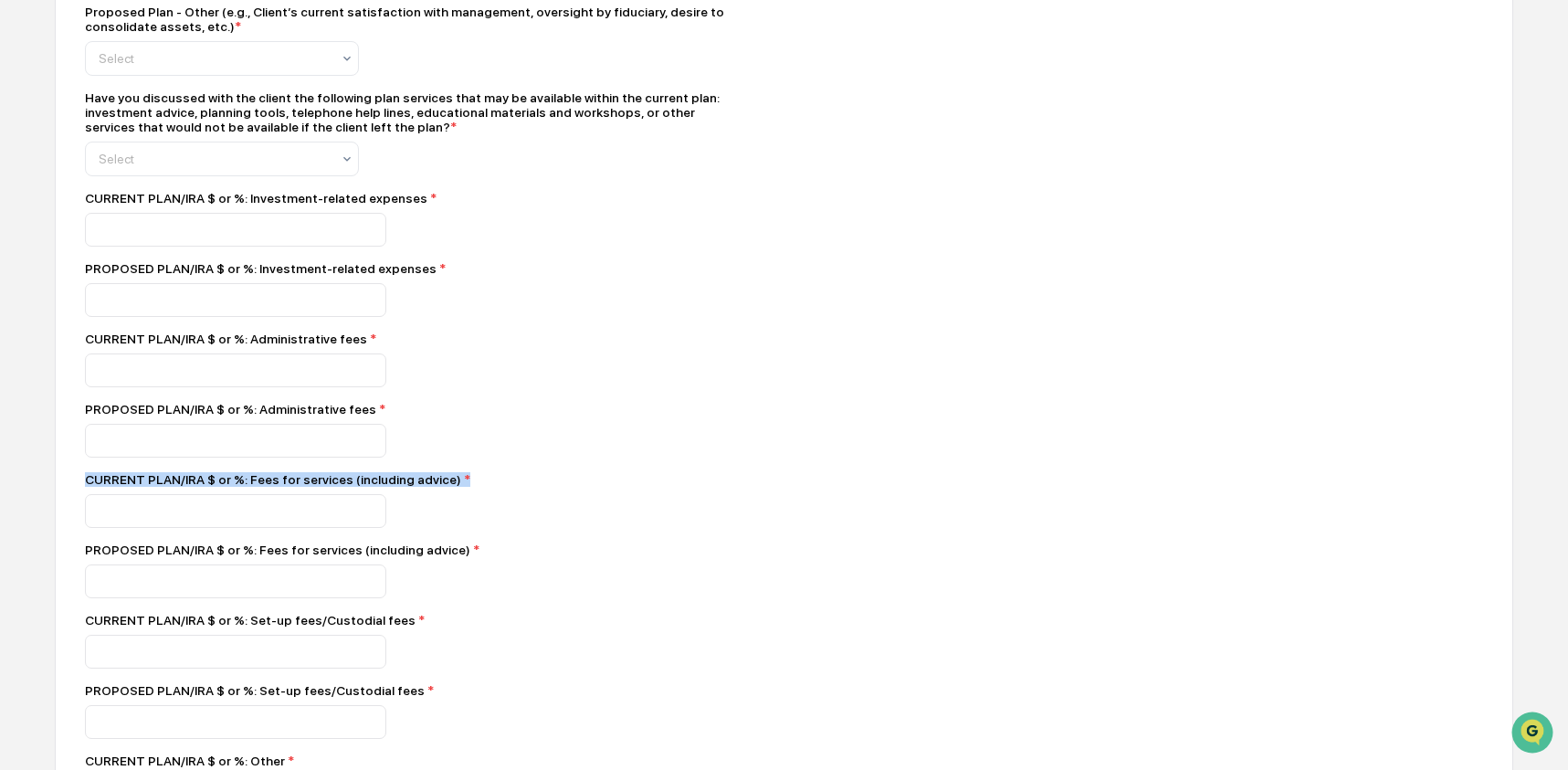
click at [248, 487] on div "CURRENT PLAN/IRA $ or %: Fees for services (including advice) *" at bounding box center [405, 479] width 639 height 14
click at [241, 557] on div "PROPOSED PLAN/IRA $ or %: Fees for services (including advice) *" at bounding box center [405, 550] width 639 height 14
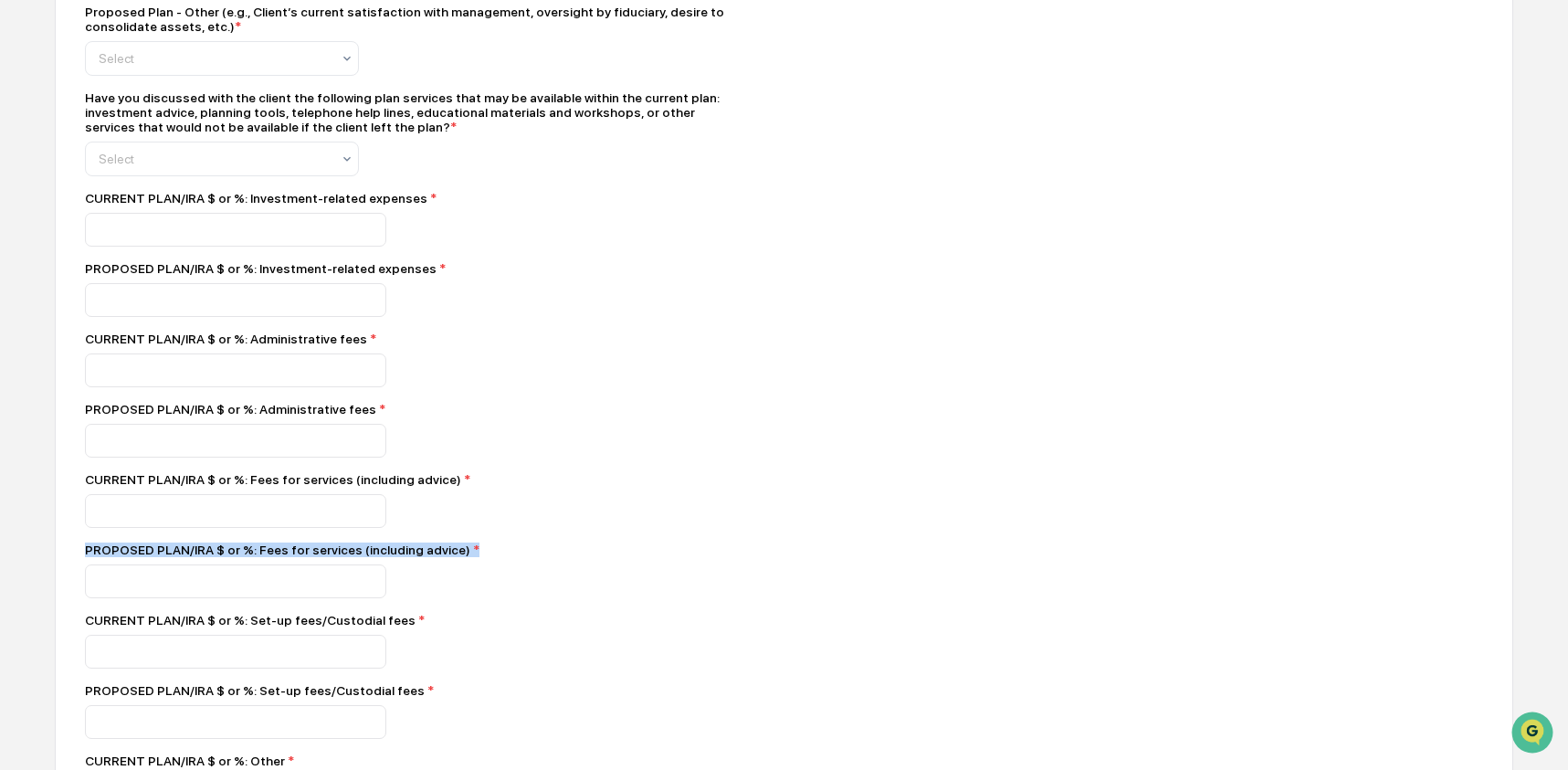
click at [241, 557] on div "PROPOSED PLAN/IRA $ or %: Fees for services (including advice) *" at bounding box center [405, 550] width 639 height 14
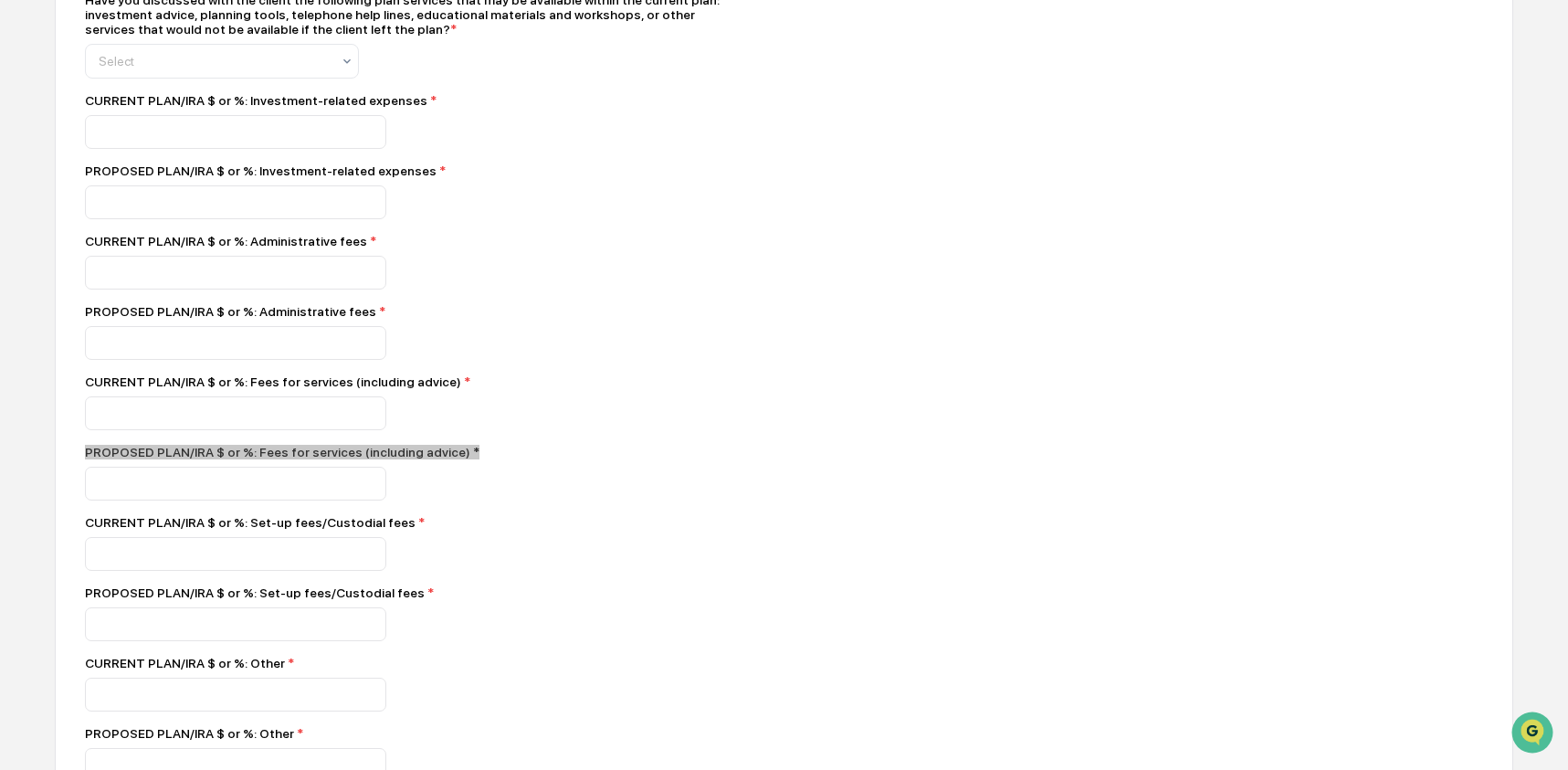
scroll to position [2085, 0]
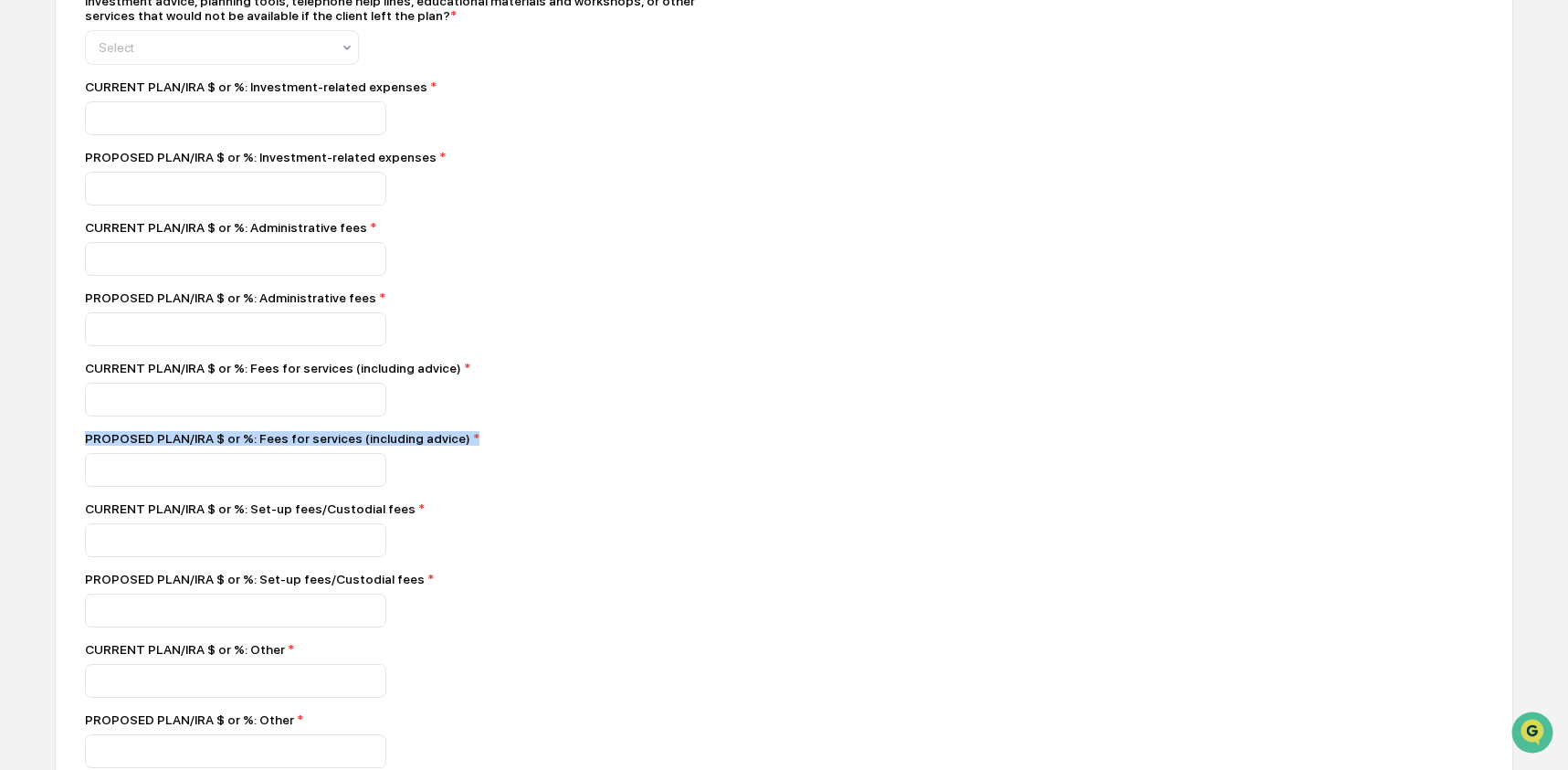
click at [202, 516] on div "CURRENT PLAN/IRA $ or %: Set-up fees/Custodial fees *" at bounding box center [405, 509] width 639 height 14
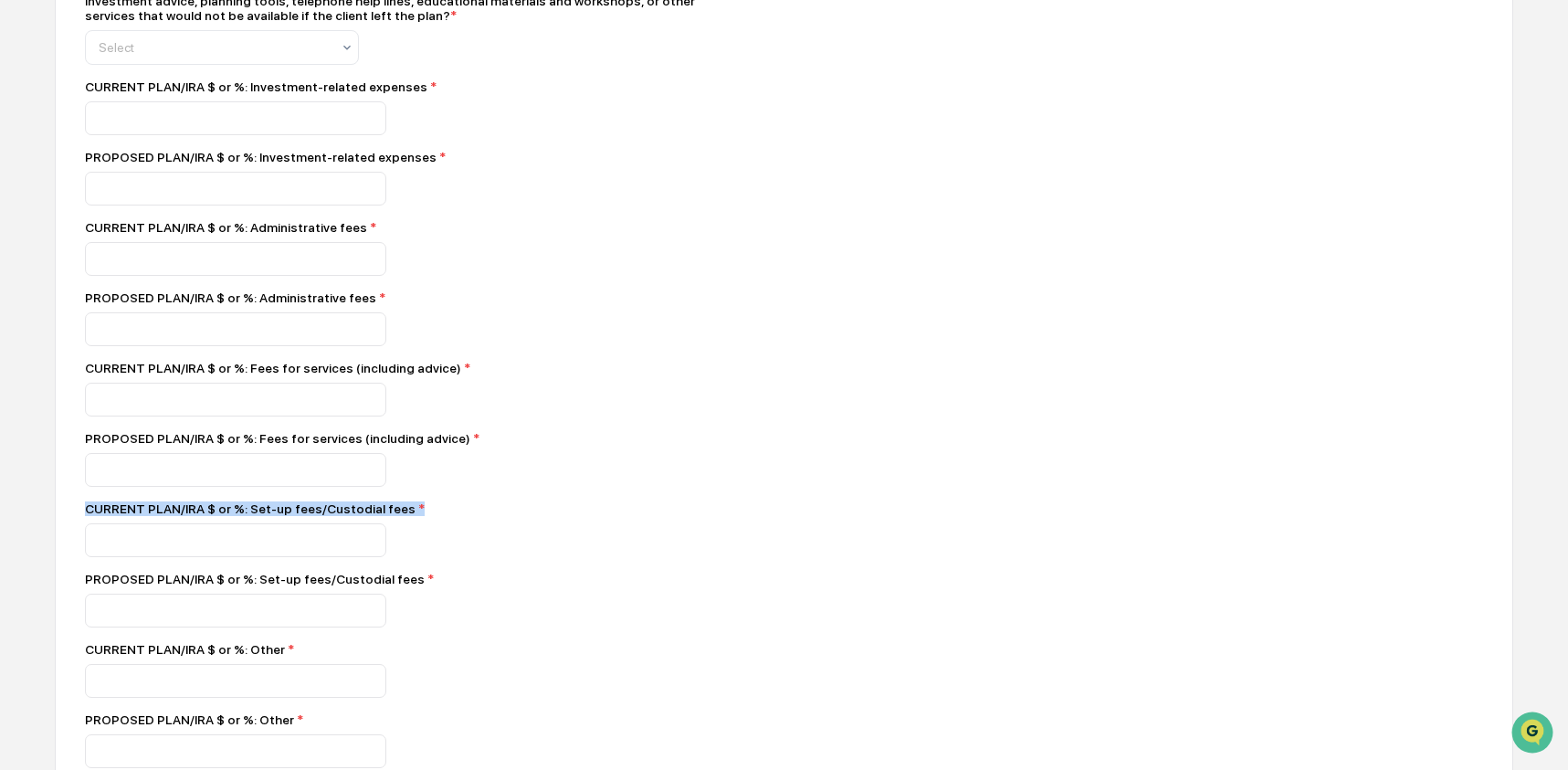
click at [202, 516] on div "CURRENT PLAN/IRA $ or %: Set-up fees/Custodial fees *" at bounding box center [405, 509] width 639 height 14
click at [195, 586] on div "PROPOSED PLAN/IRA $ or %: Set-up fees/Custodial fees *" at bounding box center [405, 578] width 639 height 14
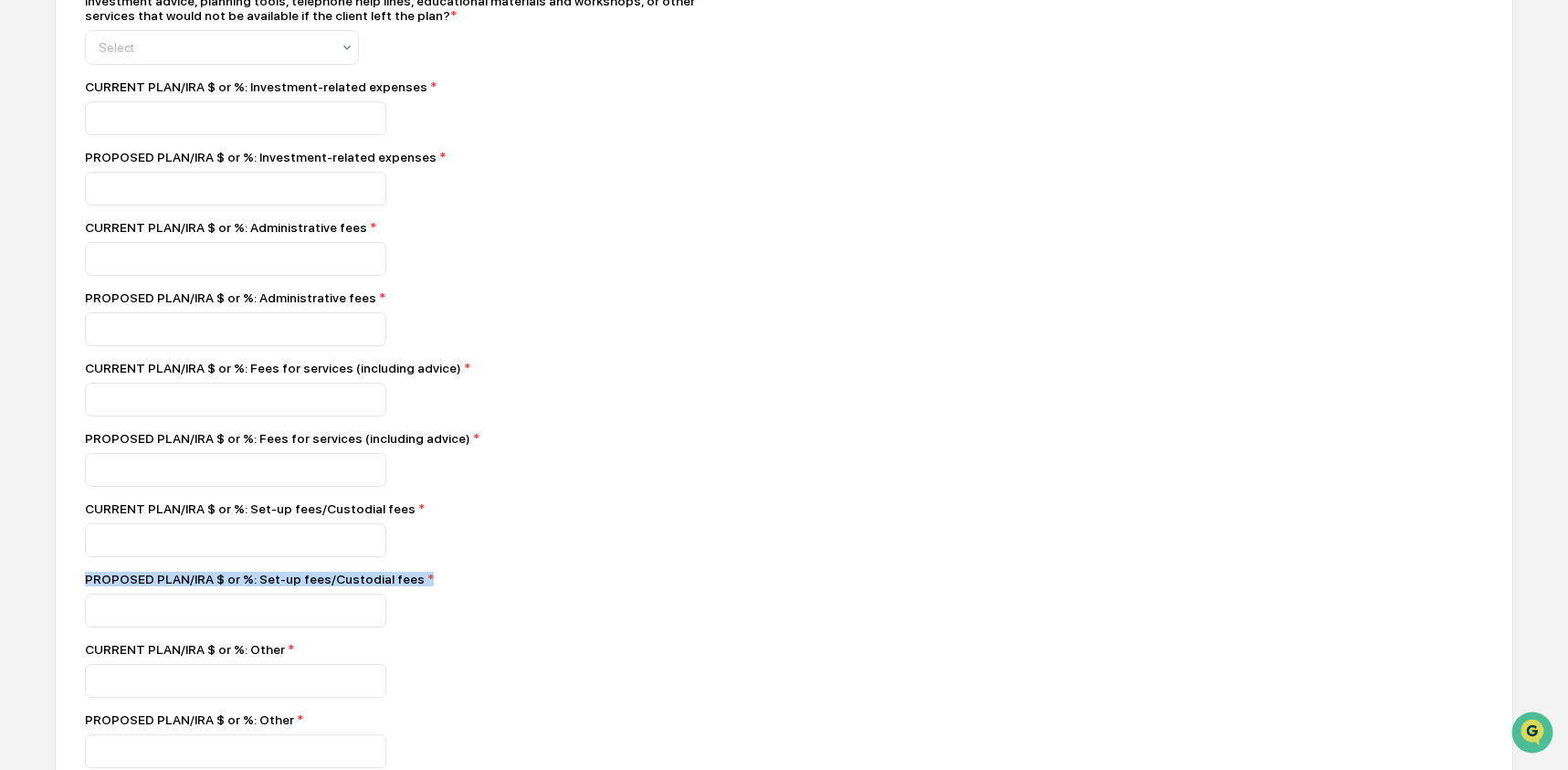
click at [195, 586] on div "PROPOSED PLAN/IRA $ or %: Set-up fees/Custodial fees *" at bounding box center [405, 578] width 639 height 14
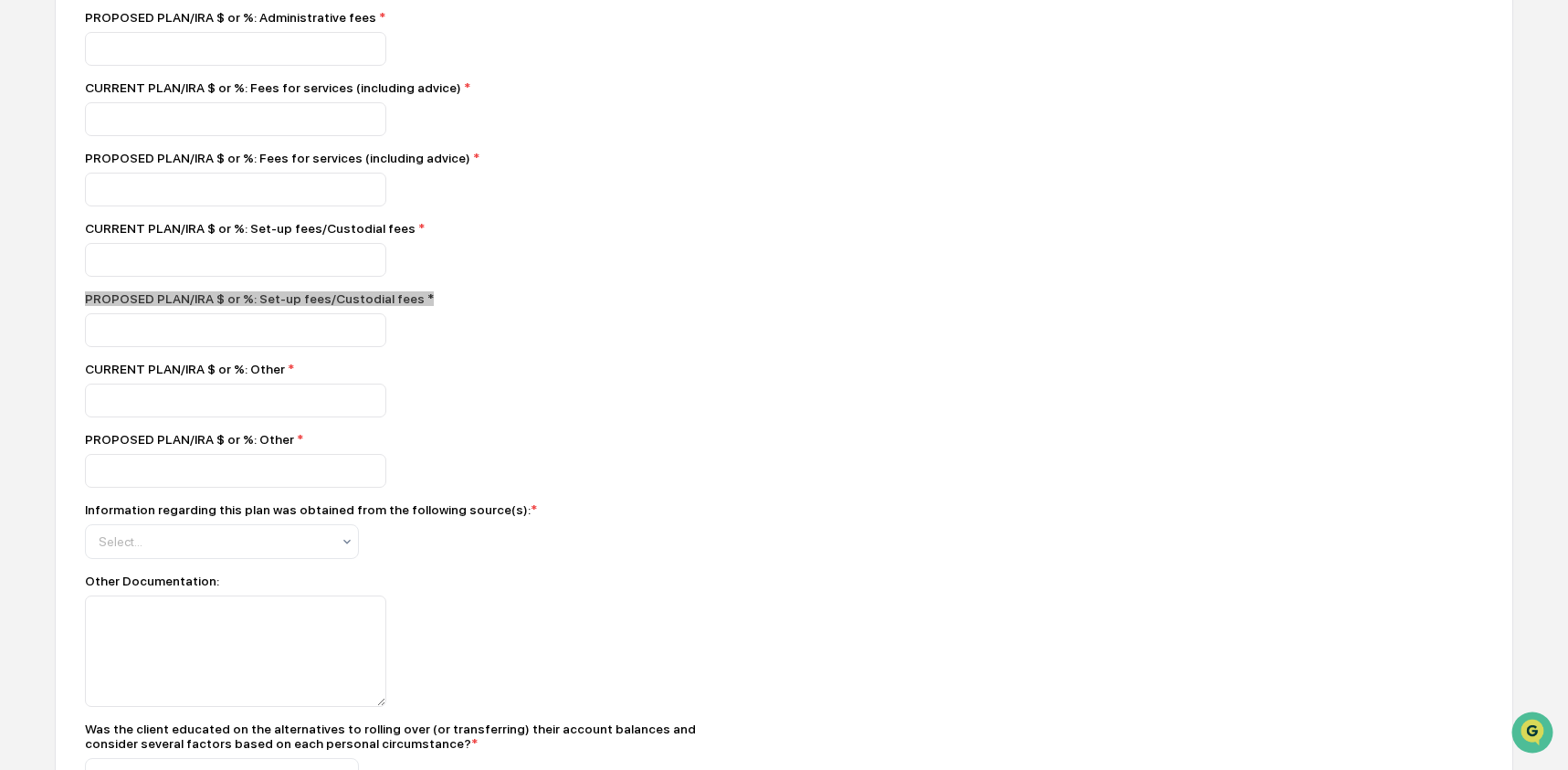
scroll to position [2367, 0]
click at [145, 375] on div "CURRENT PLAN/IRA $ or %: Other *" at bounding box center [405, 368] width 639 height 14
click at [154, 446] on div "PROPOSED PLAN/IRA $ or %: Other *" at bounding box center [405, 438] width 639 height 14
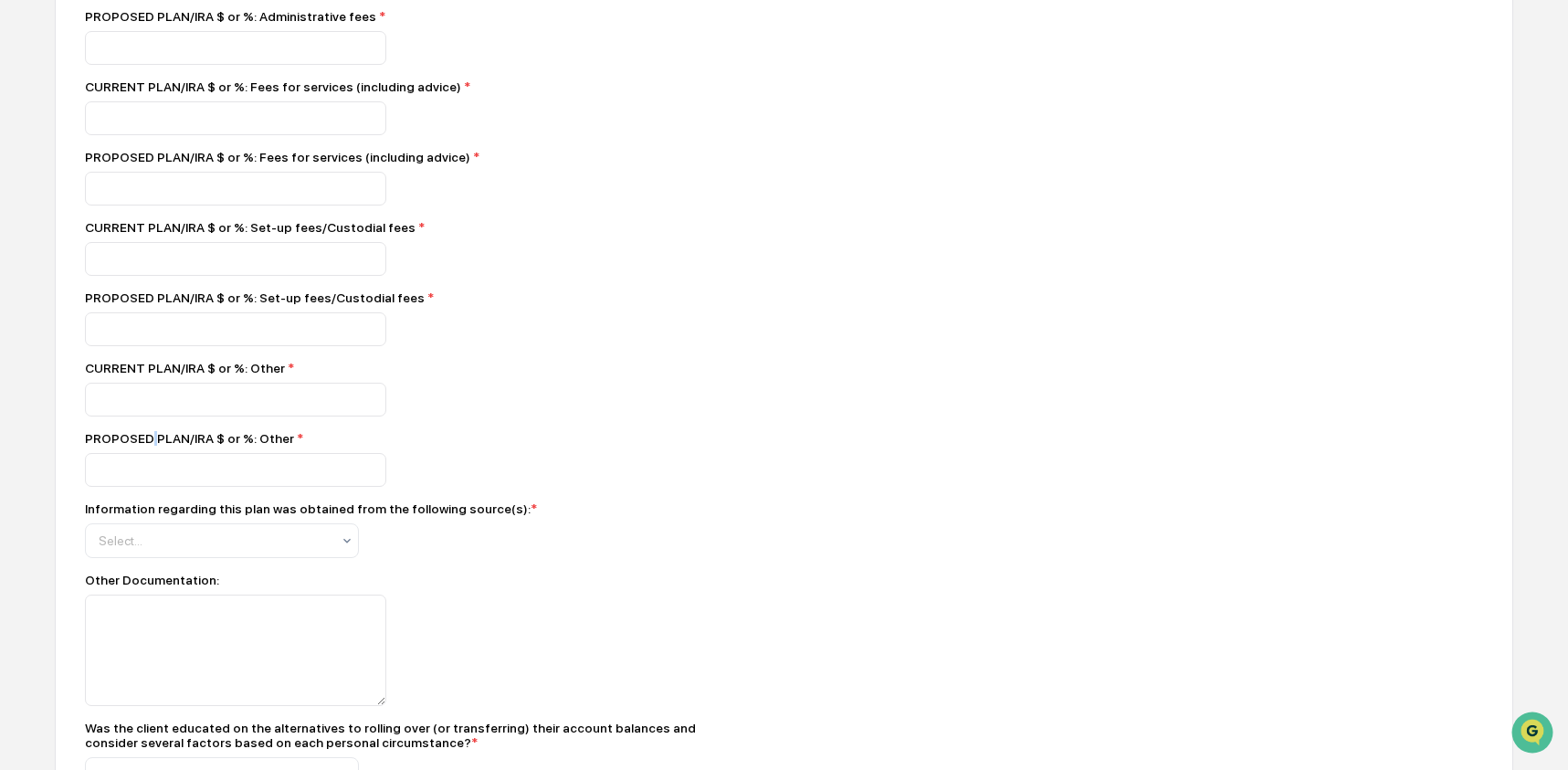
click at [154, 446] on div "PROPOSED PLAN/IRA $ or %: Other *" at bounding box center [405, 438] width 639 height 14
click at [139, 516] on div "Information regarding this plan was obtained from the following source(s): *" at bounding box center [311, 509] width 452 height 14
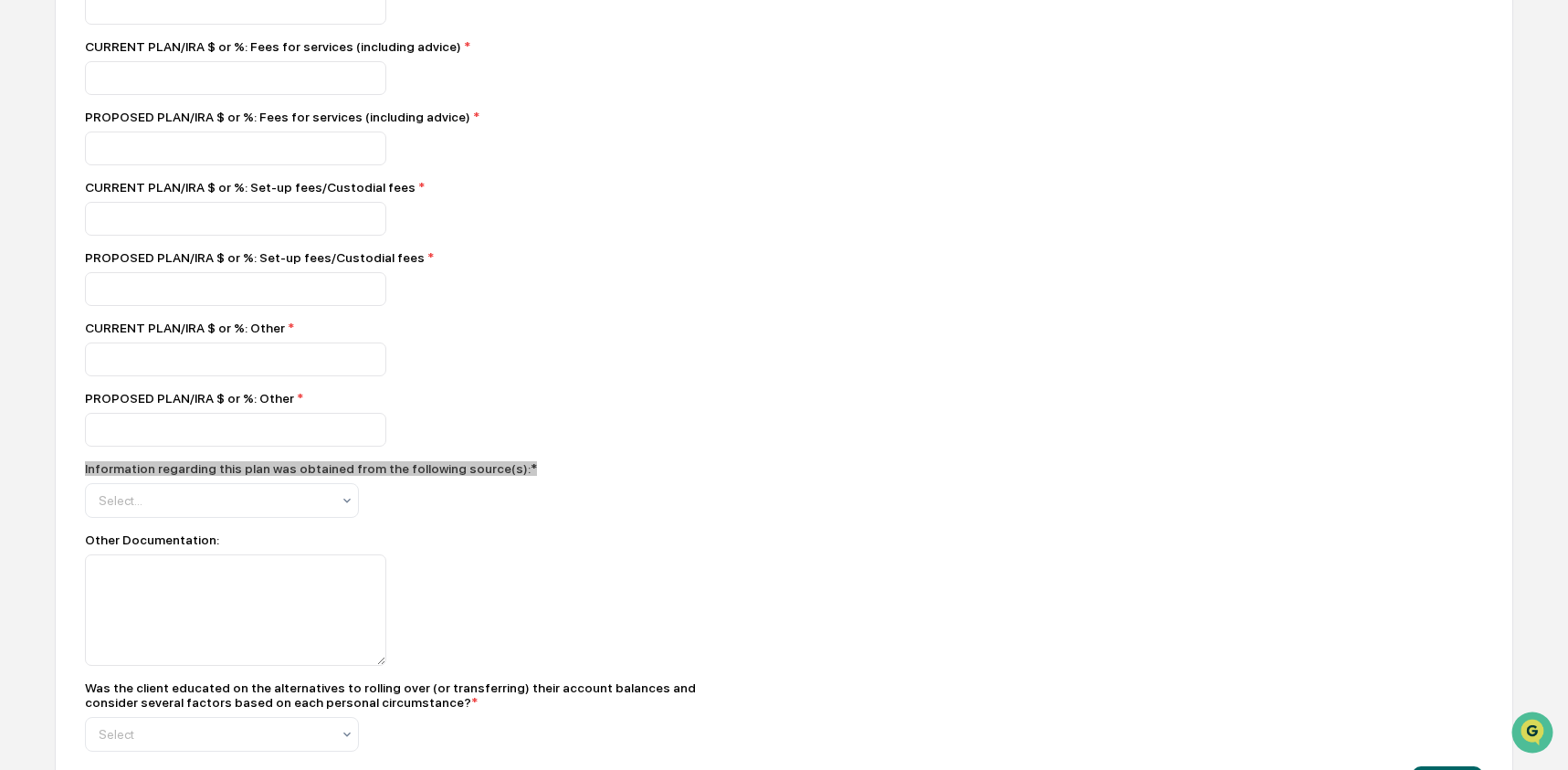
scroll to position [2410, 0]
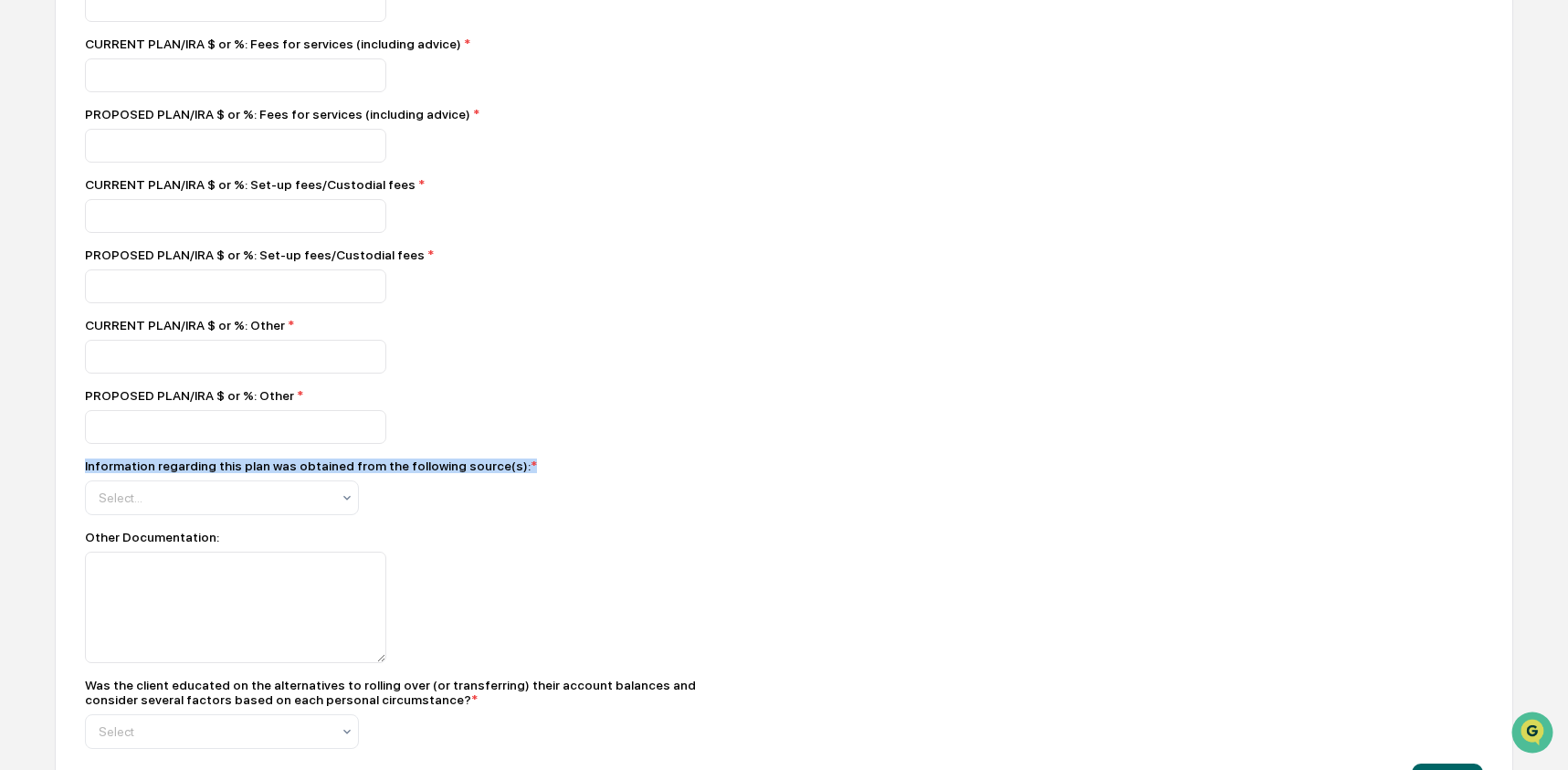
click at [161, 545] on div "Other Documentation:" at bounding box center [405, 536] width 639 height 14
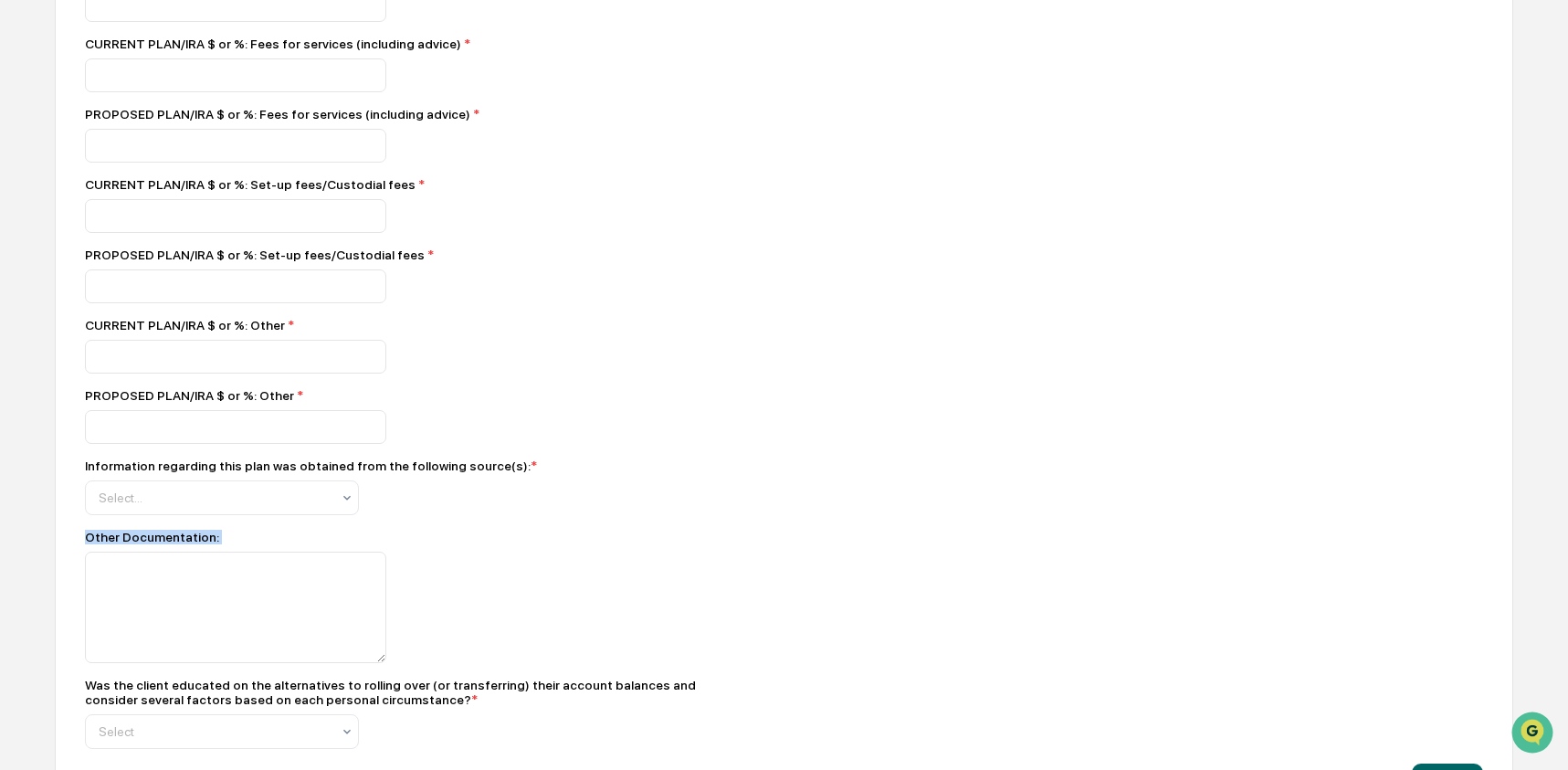
click at [161, 545] on div "Other Documentation:" at bounding box center [405, 536] width 639 height 14
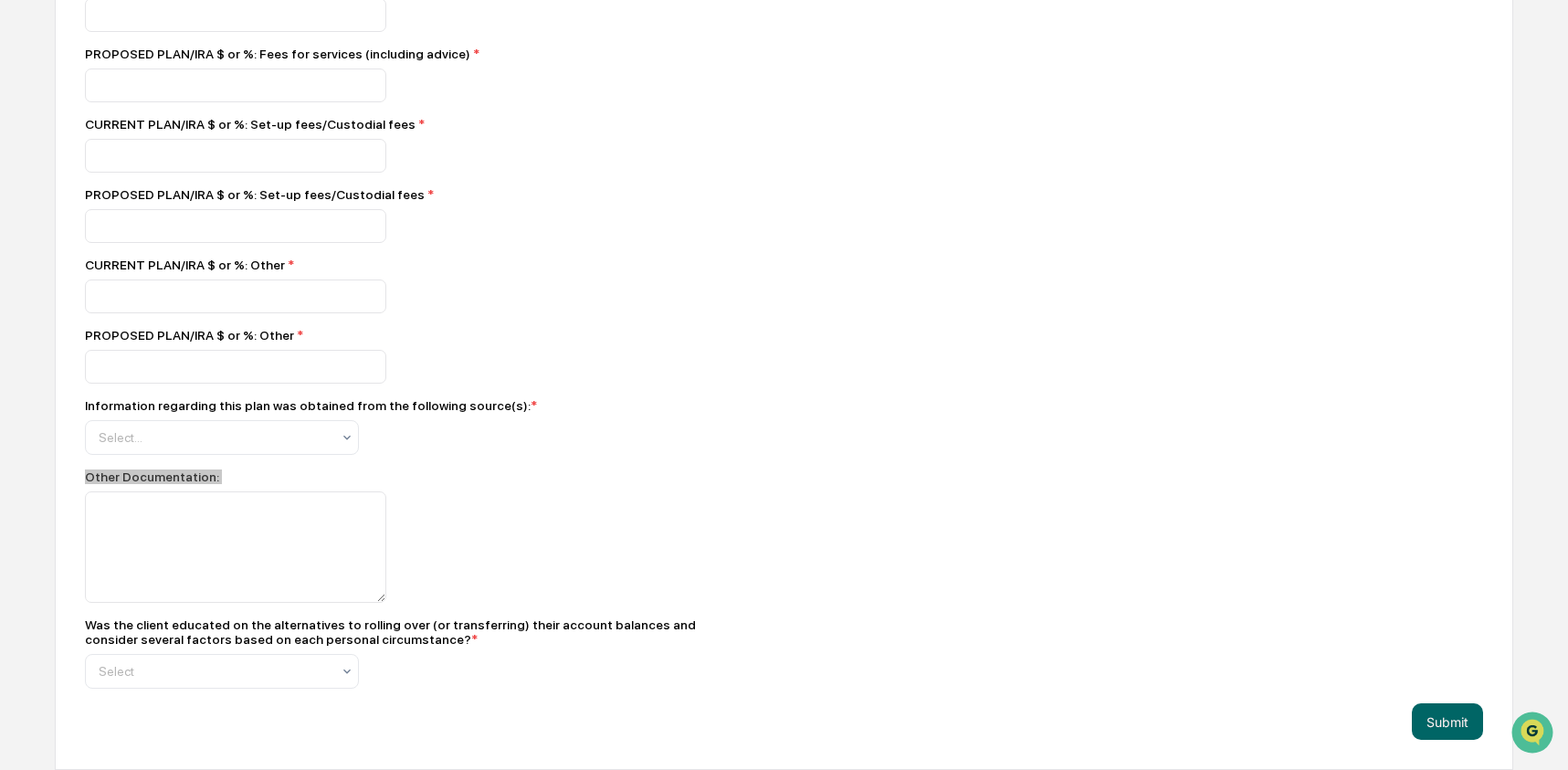
scroll to position [2524, 0]
click at [278, 623] on div "Was the client educated on the alternatives to rolling over (or transferring) t…" at bounding box center [405, 632] width 639 height 30
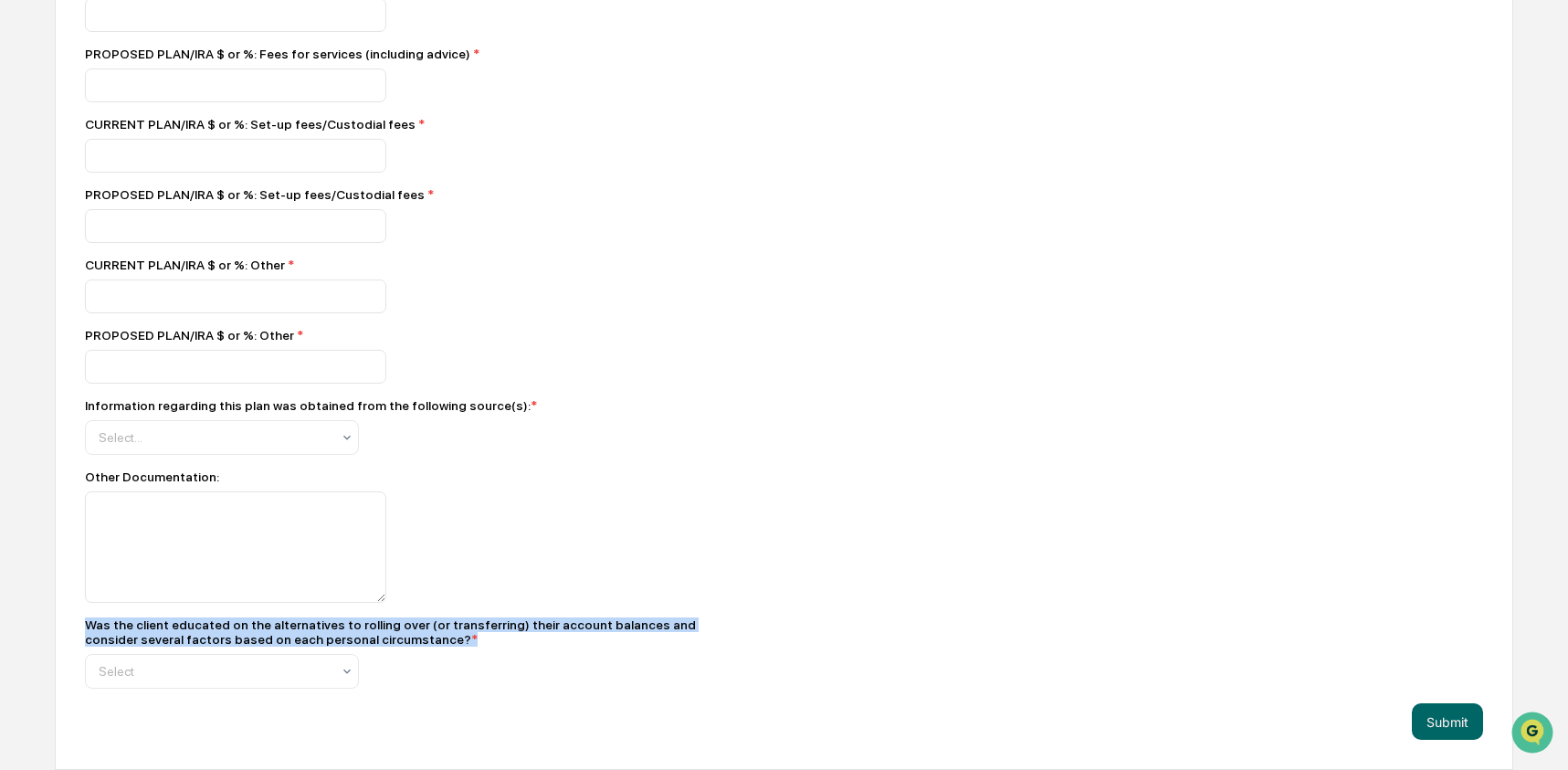
click at [278, 623] on div "Was the client educated on the alternatives to rolling over (or transferring) t…" at bounding box center [405, 632] width 639 height 30
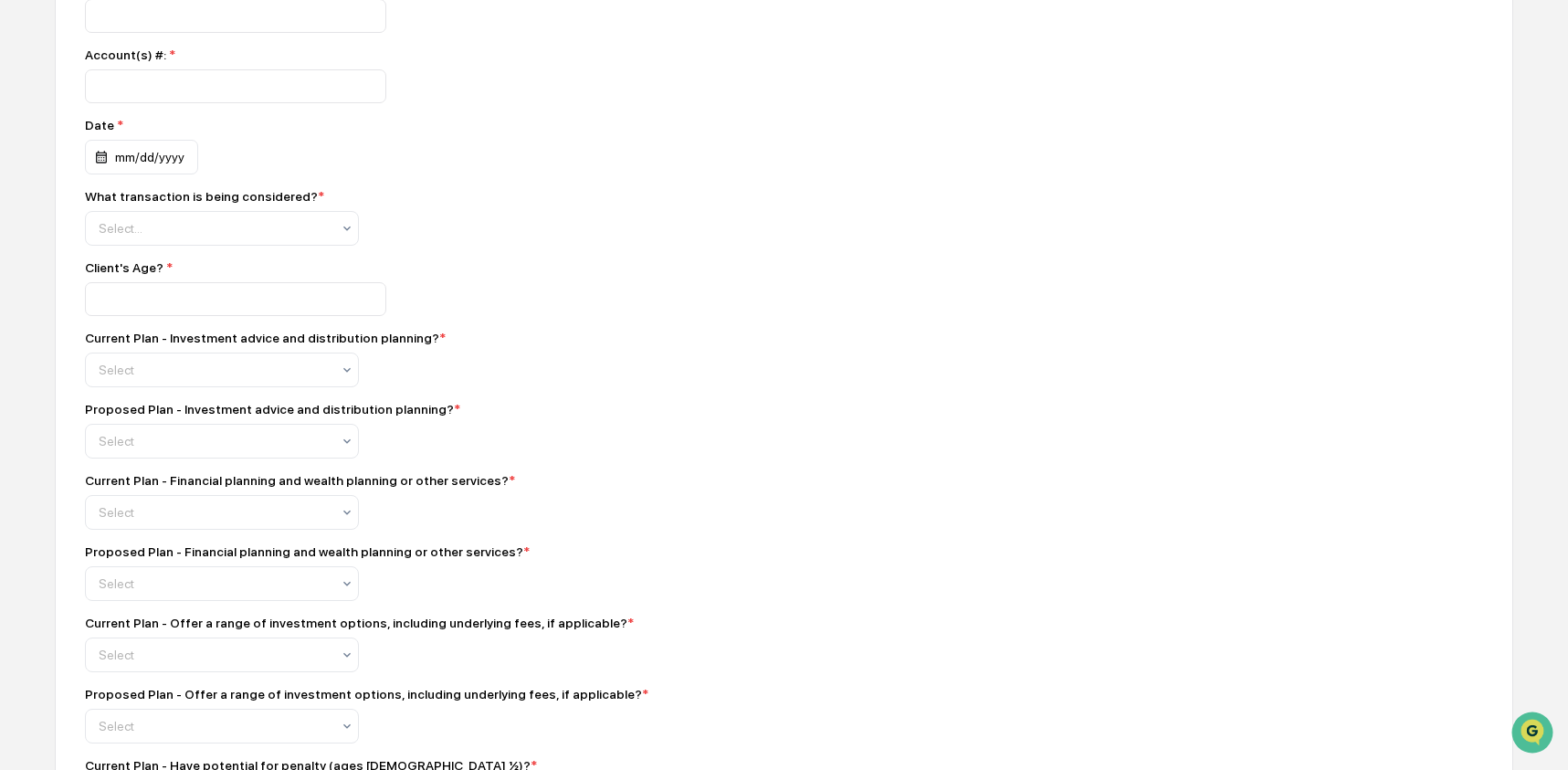
scroll to position [0, 0]
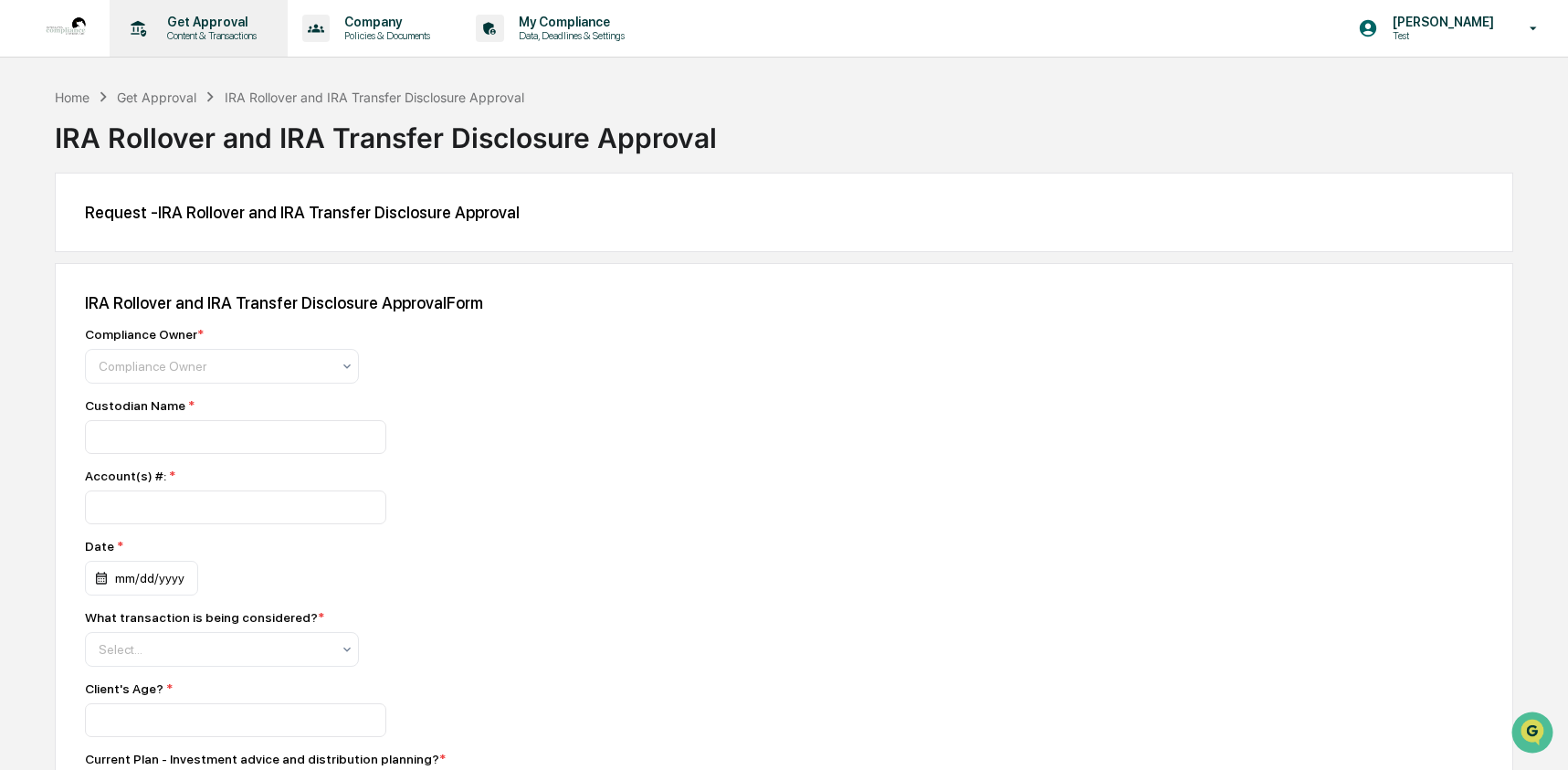
click at [215, 30] on p "Content & Transactions" at bounding box center [209, 35] width 113 height 12
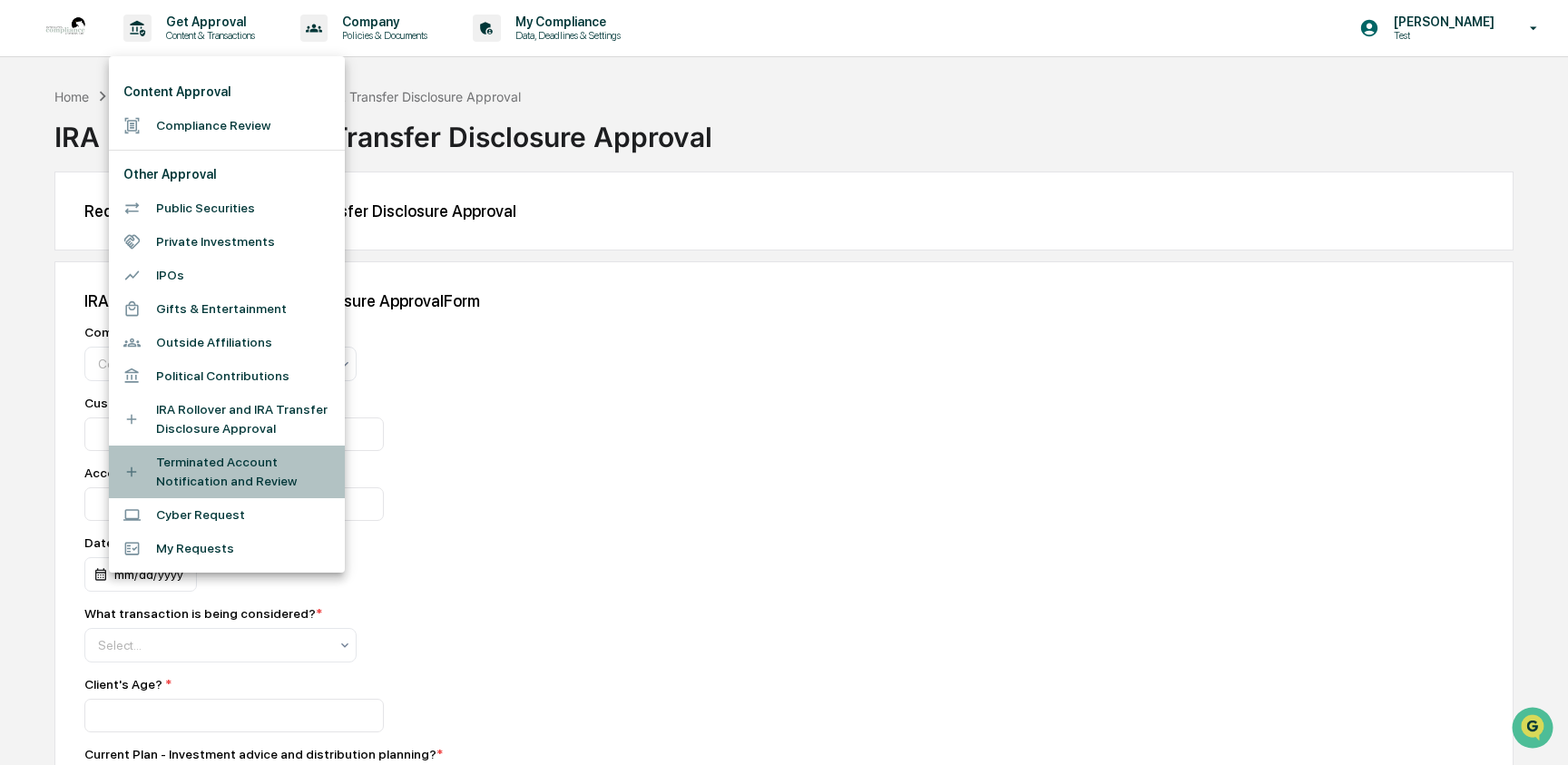
click at [194, 462] on li "Terminated Account Notification and Review" at bounding box center [226, 471] width 236 height 52
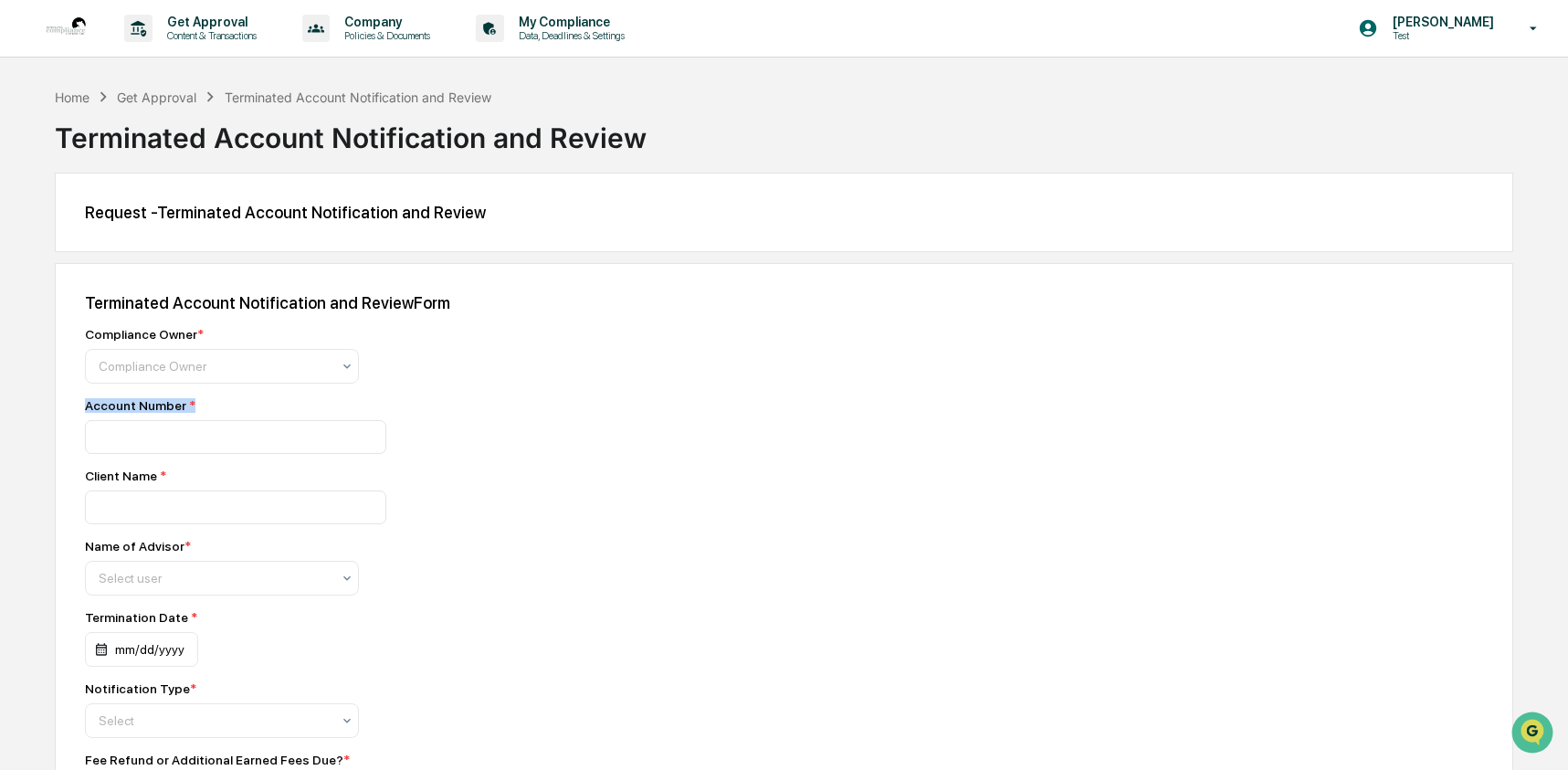
drag, startPoint x: 197, startPoint y: 411, endPoint x: 84, endPoint y: 414, distance: 113.0
click at [85, 413] on div "Account Number *" at bounding box center [405, 405] width 639 height 14
click at [138, 482] on div "Client Name *" at bounding box center [405, 475] width 639 height 14
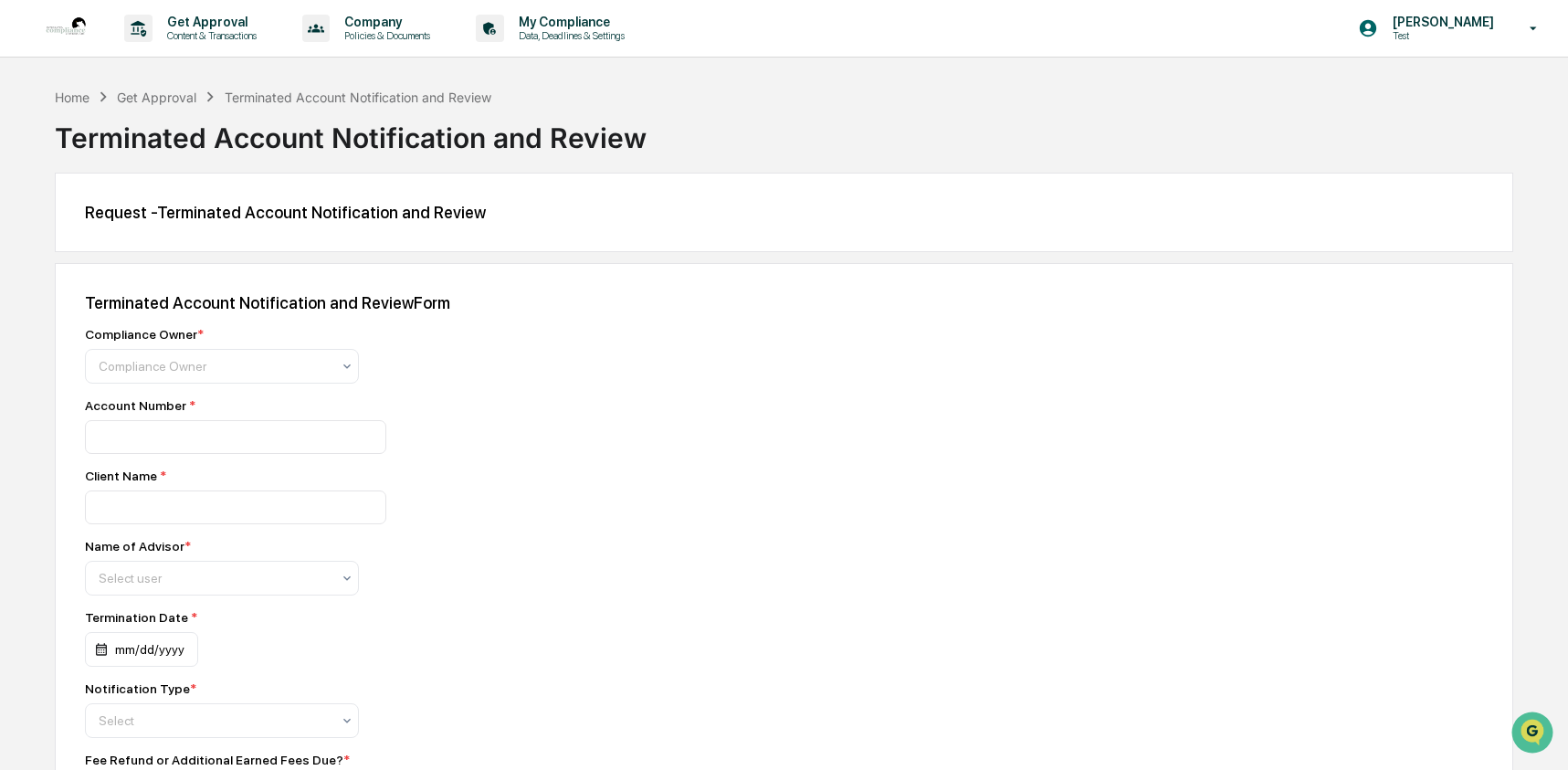
click at [115, 554] on div "Name of Advisor *" at bounding box center [138, 546] width 106 height 14
click at [115, 625] on div "Termination Date *" at bounding box center [222, 617] width 274 height 14
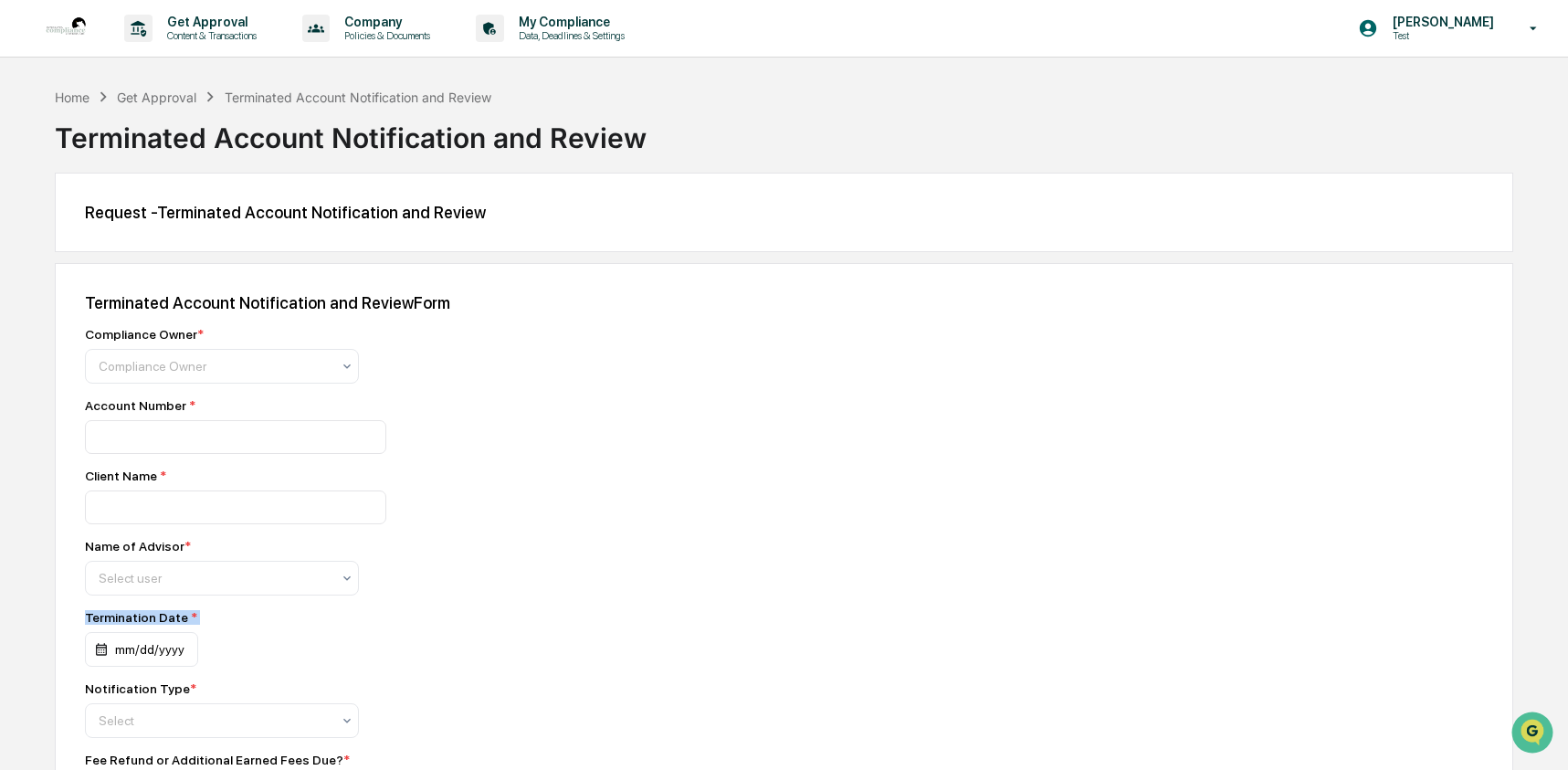
click at [115, 625] on div "Termination Date *" at bounding box center [222, 617] width 274 height 14
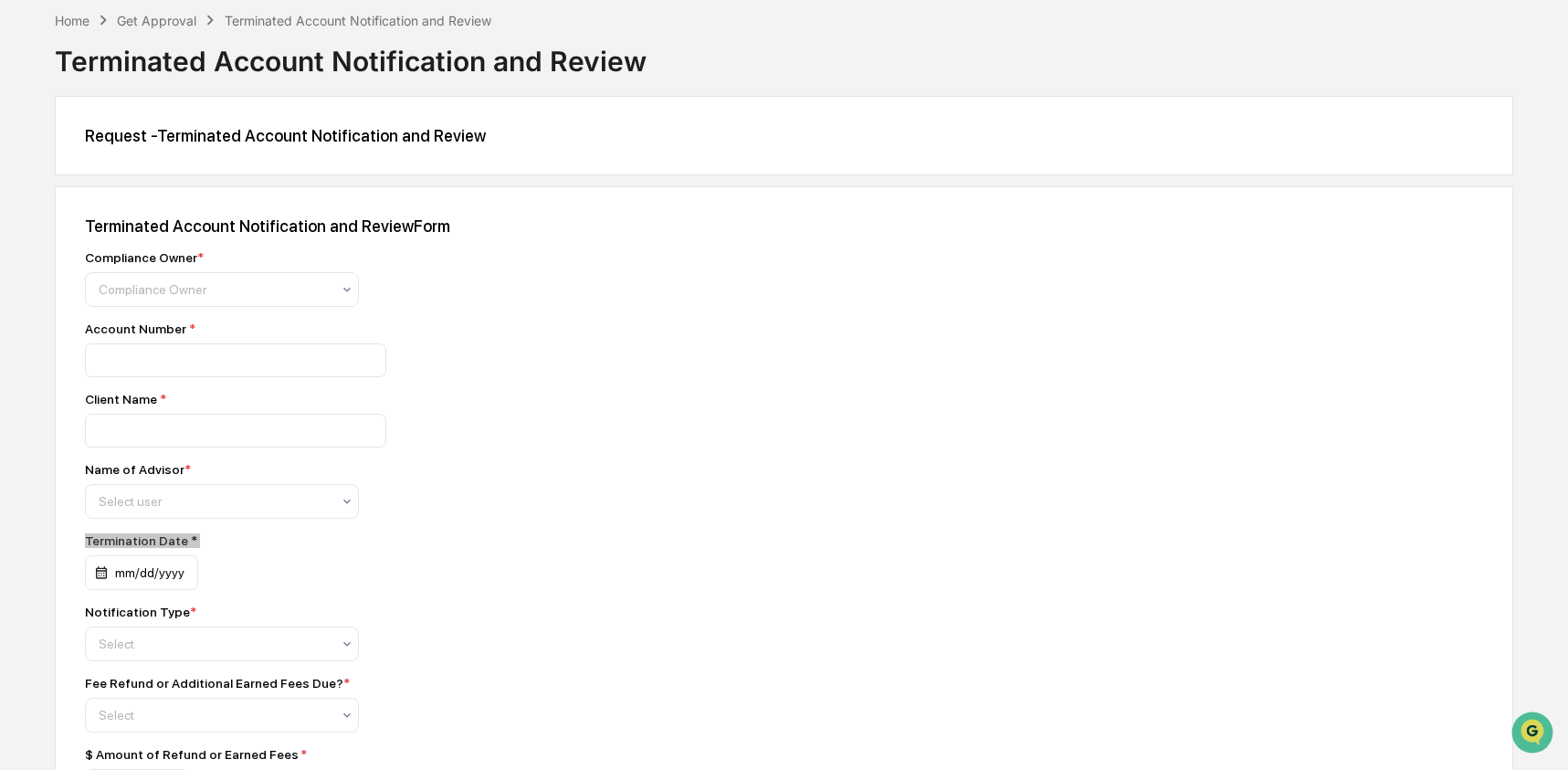
scroll to position [80, 0]
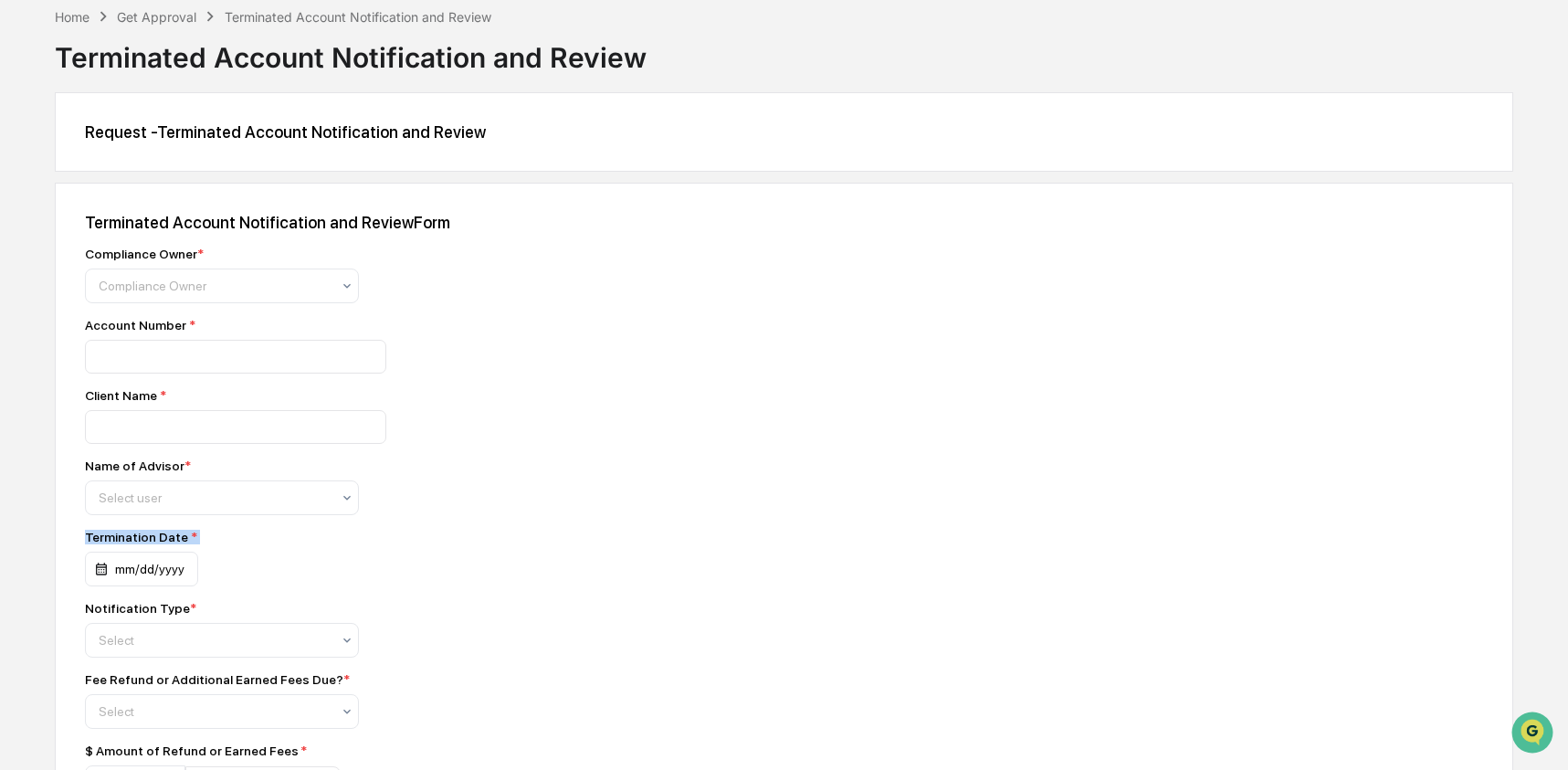
click at [129, 616] on div "Notification Type *" at bounding box center [141, 608] width 111 height 14
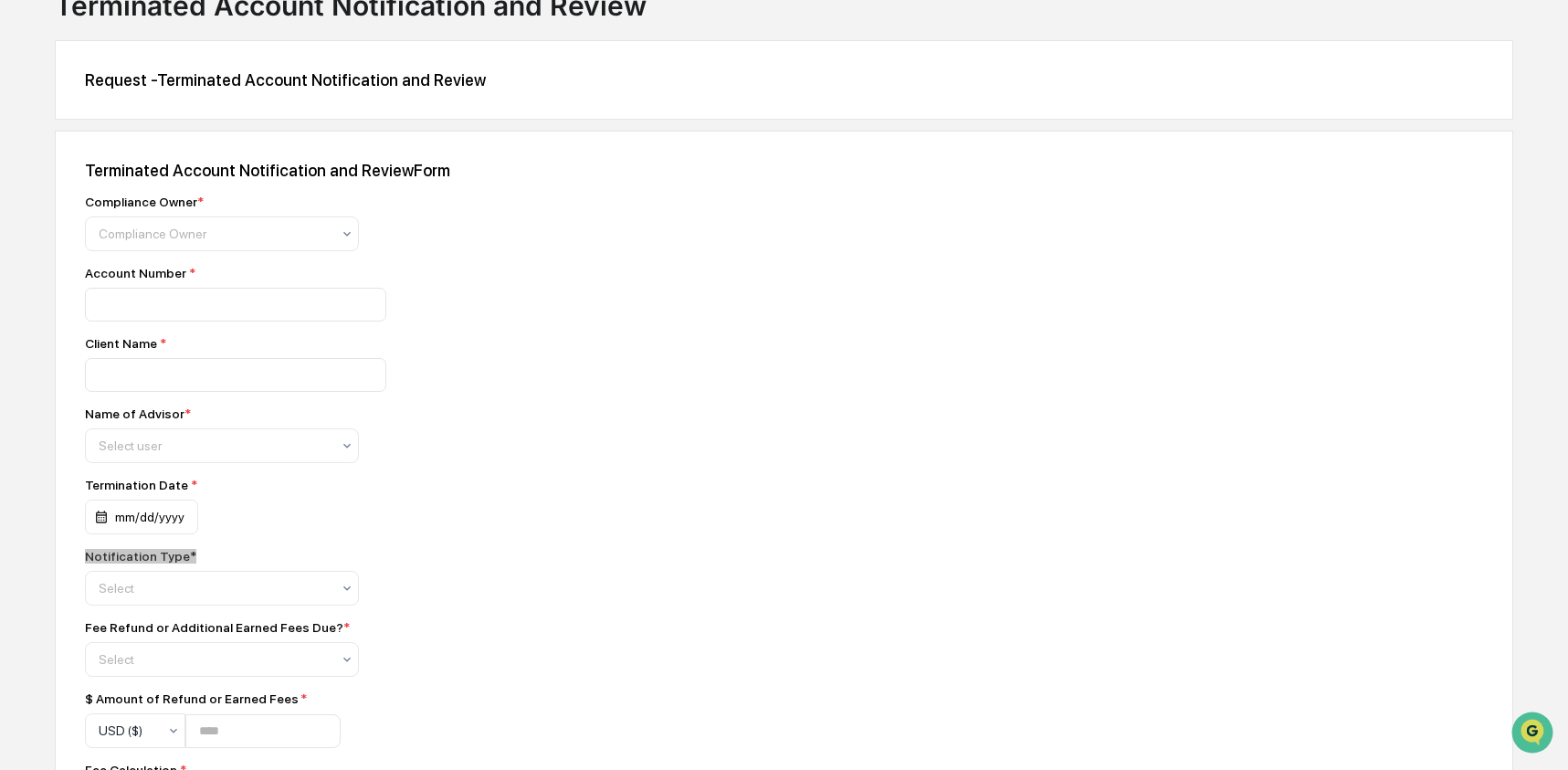
scroll to position [171, 0]
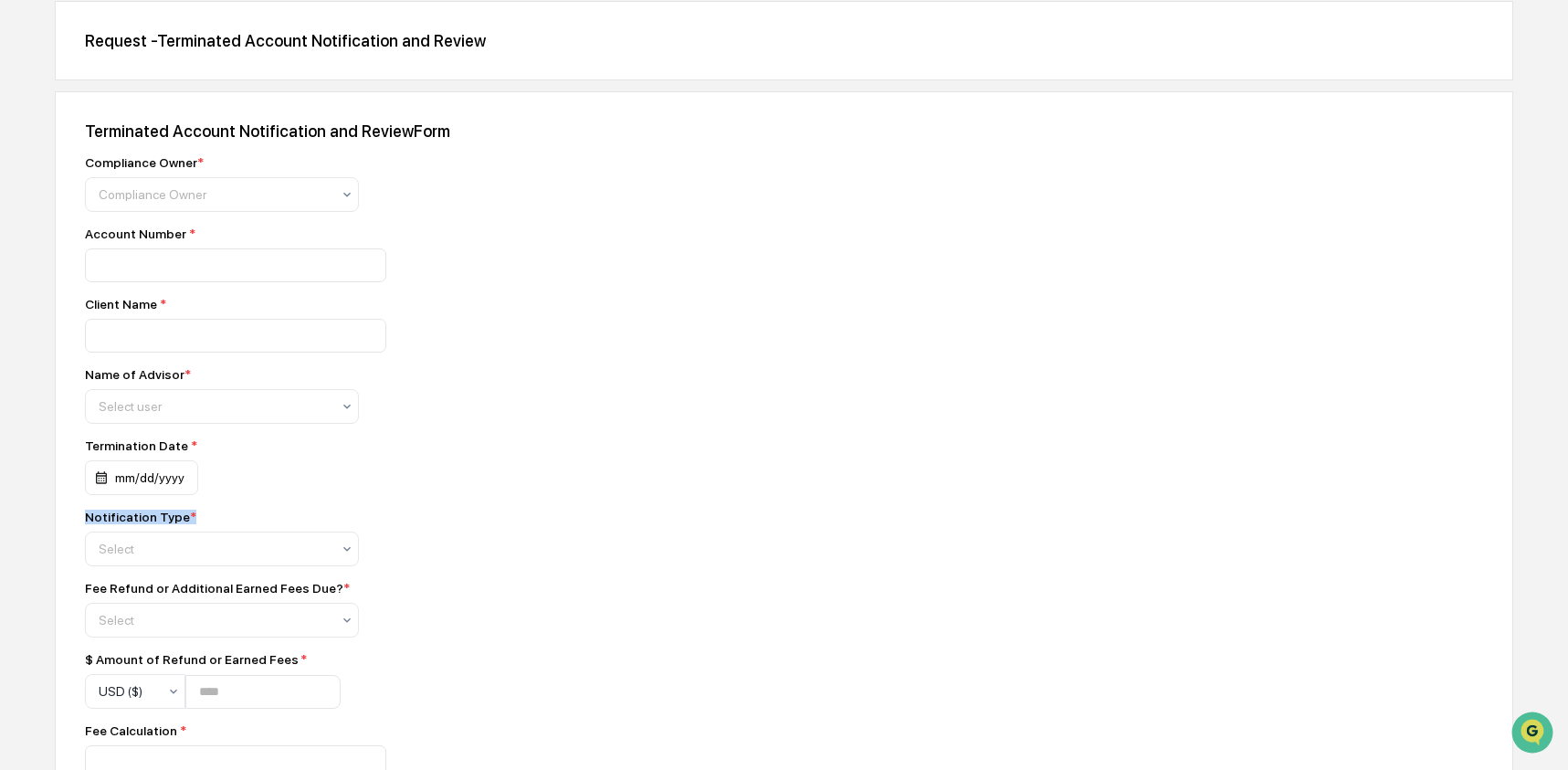
click at [193, 596] on div "Fee Refund or Additional Earned Fees Due? *" at bounding box center [217, 588] width 265 height 14
click at [184, 667] on div "$ Amount of Refund or Earned Fees *" at bounding box center [213, 659] width 256 height 14
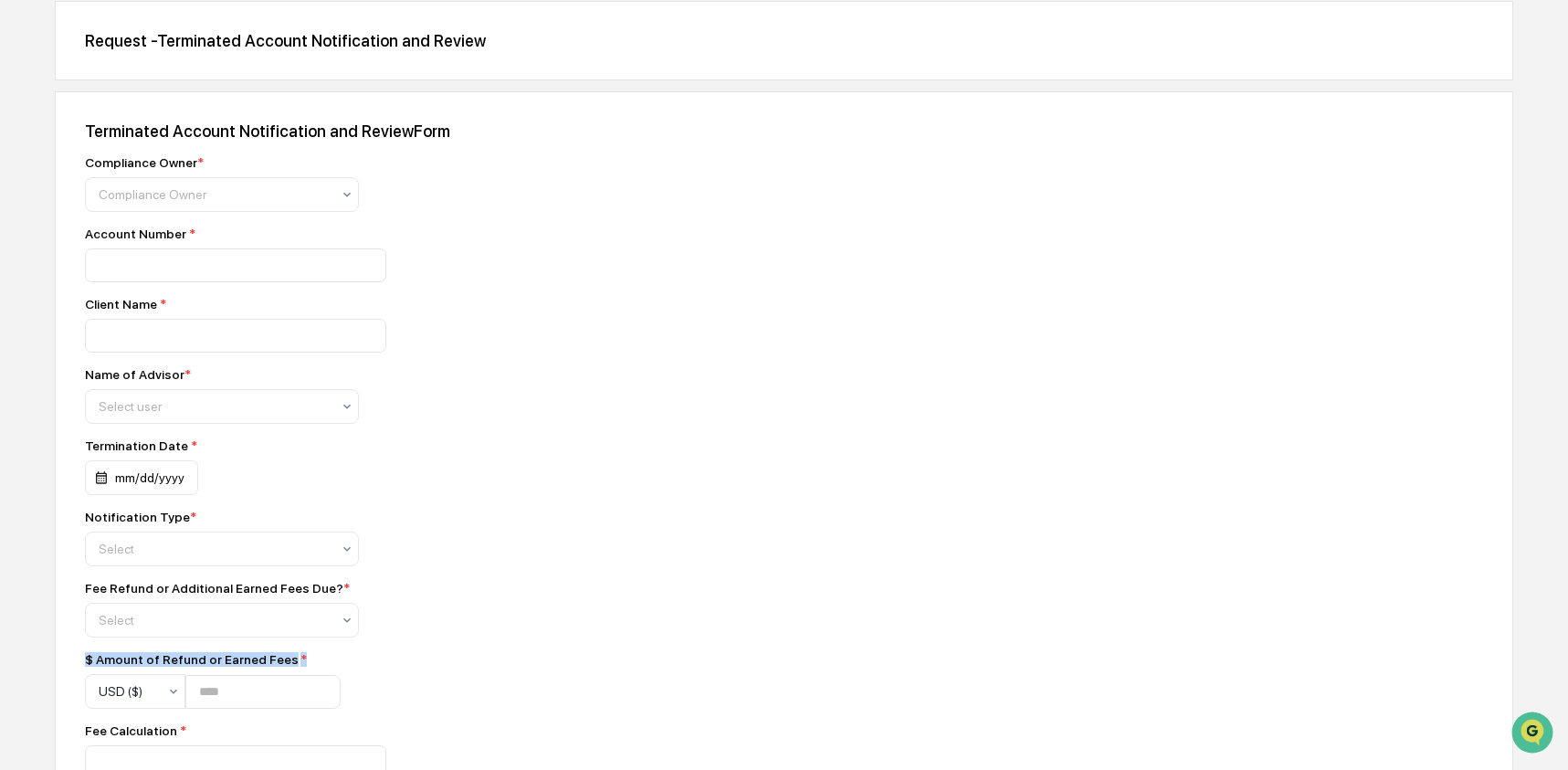
click at [184, 667] on div "$ Amount of Refund or Earned Fees *" at bounding box center [213, 659] width 256 height 14
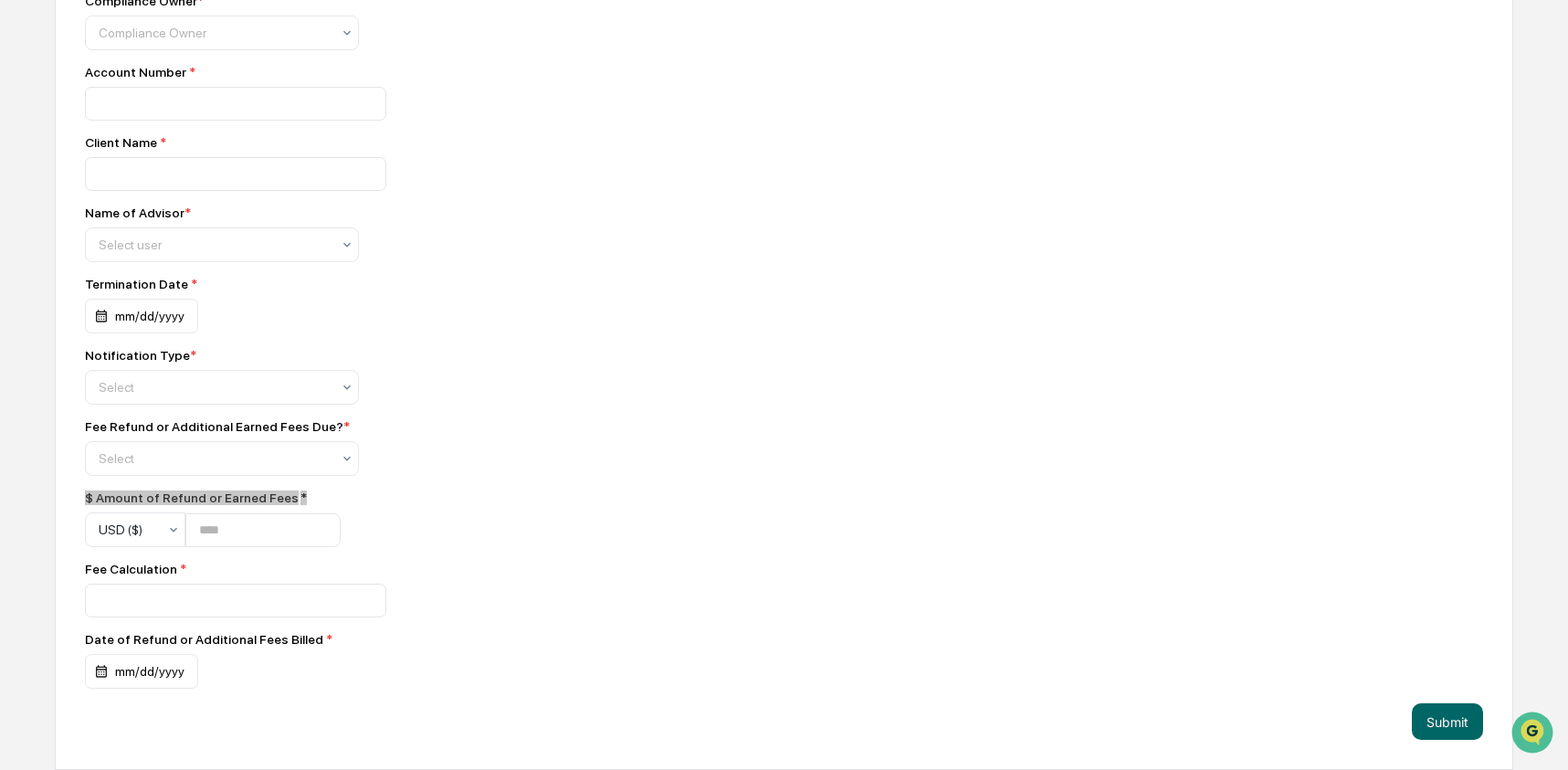
scroll to position [348, 0]
click at [110, 567] on div "Fee Calculation *" at bounding box center [405, 569] width 639 height 14
click at [166, 640] on div "Date of Refund or Additional Fees Billed *" at bounding box center [222, 639] width 274 height 14
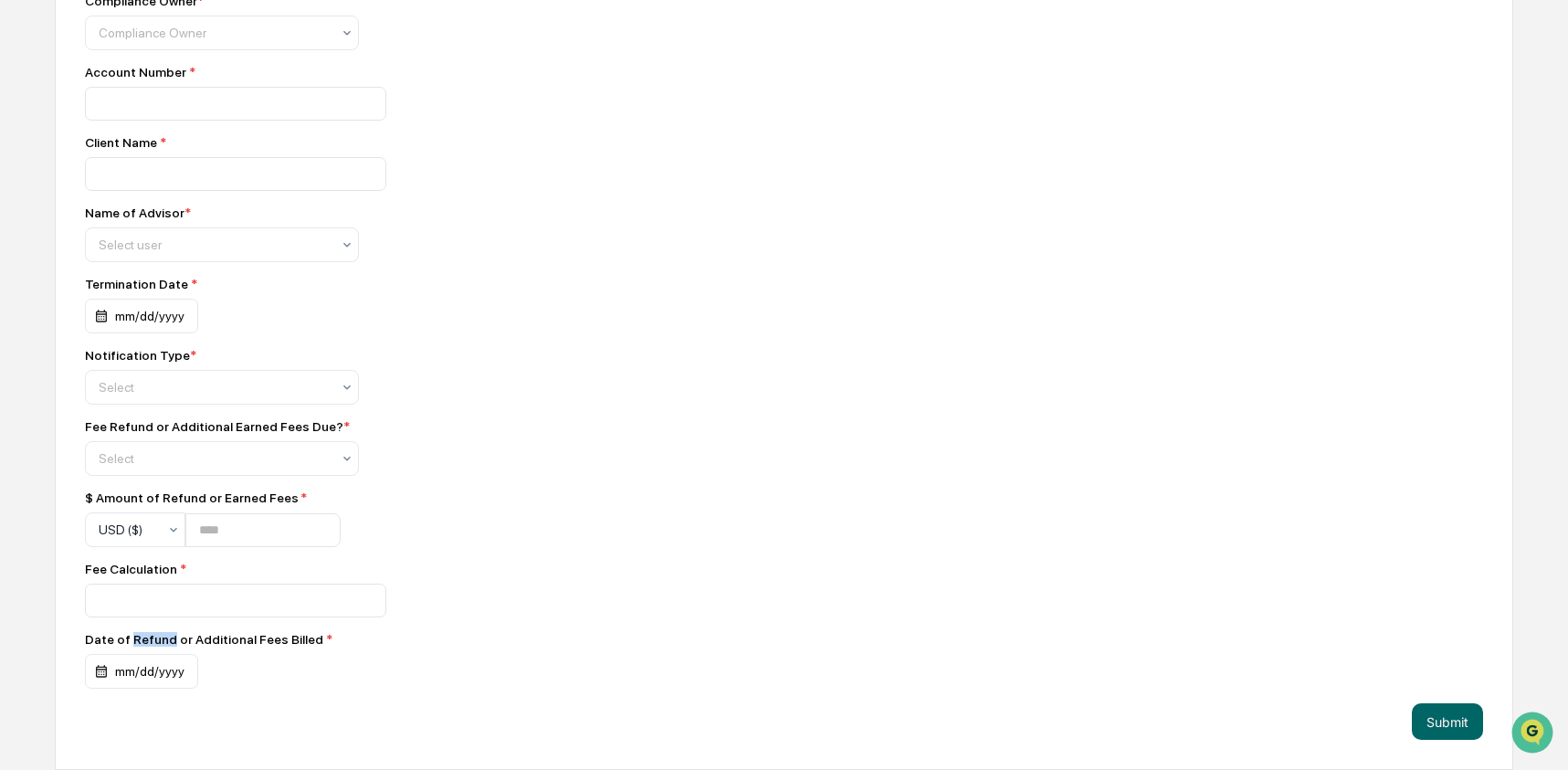
click at [166, 640] on div "Date of Refund or Additional Fees Billed *" at bounding box center [222, 639] width 274 height 14
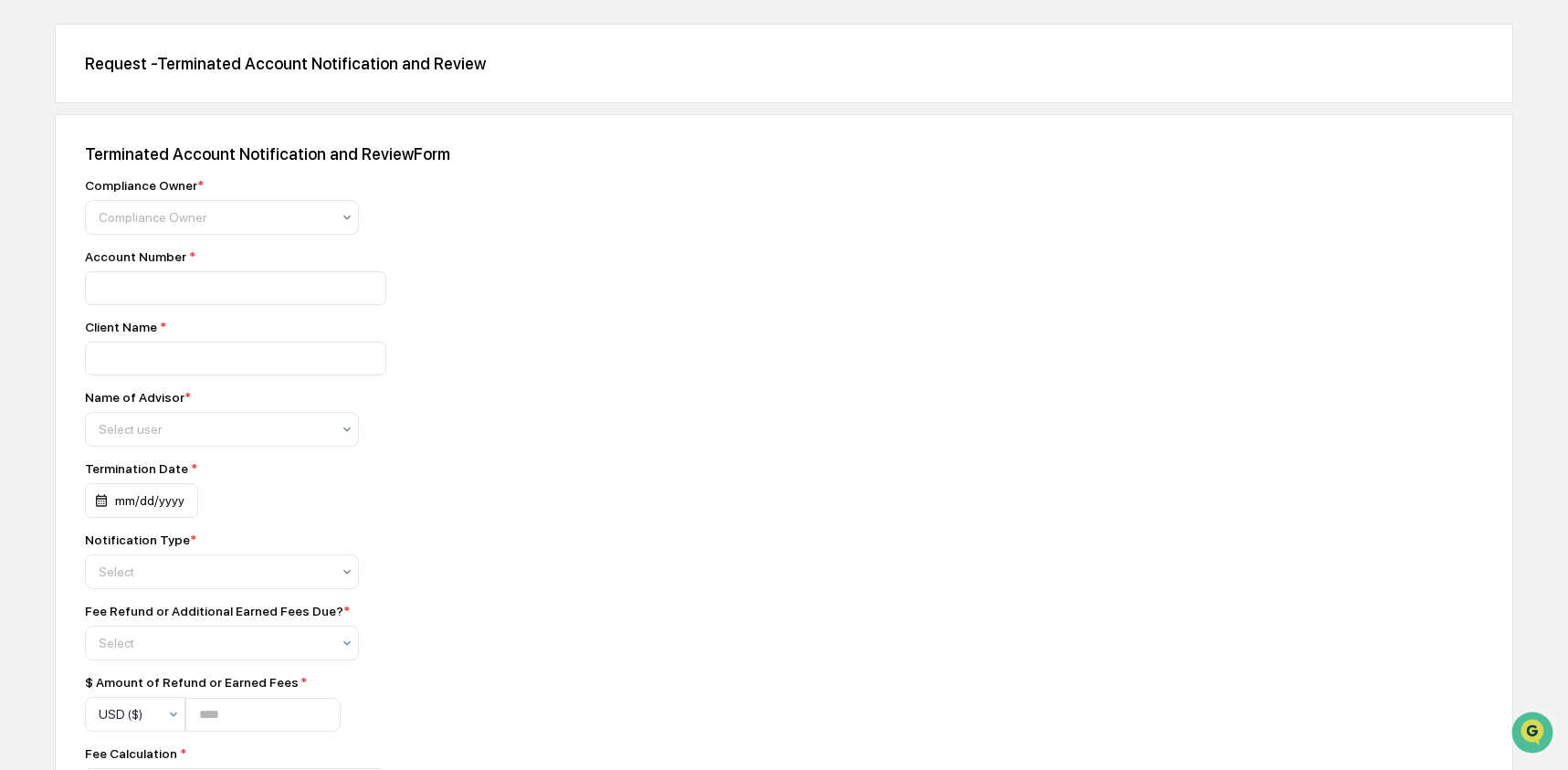
scroll to position [0, 0]
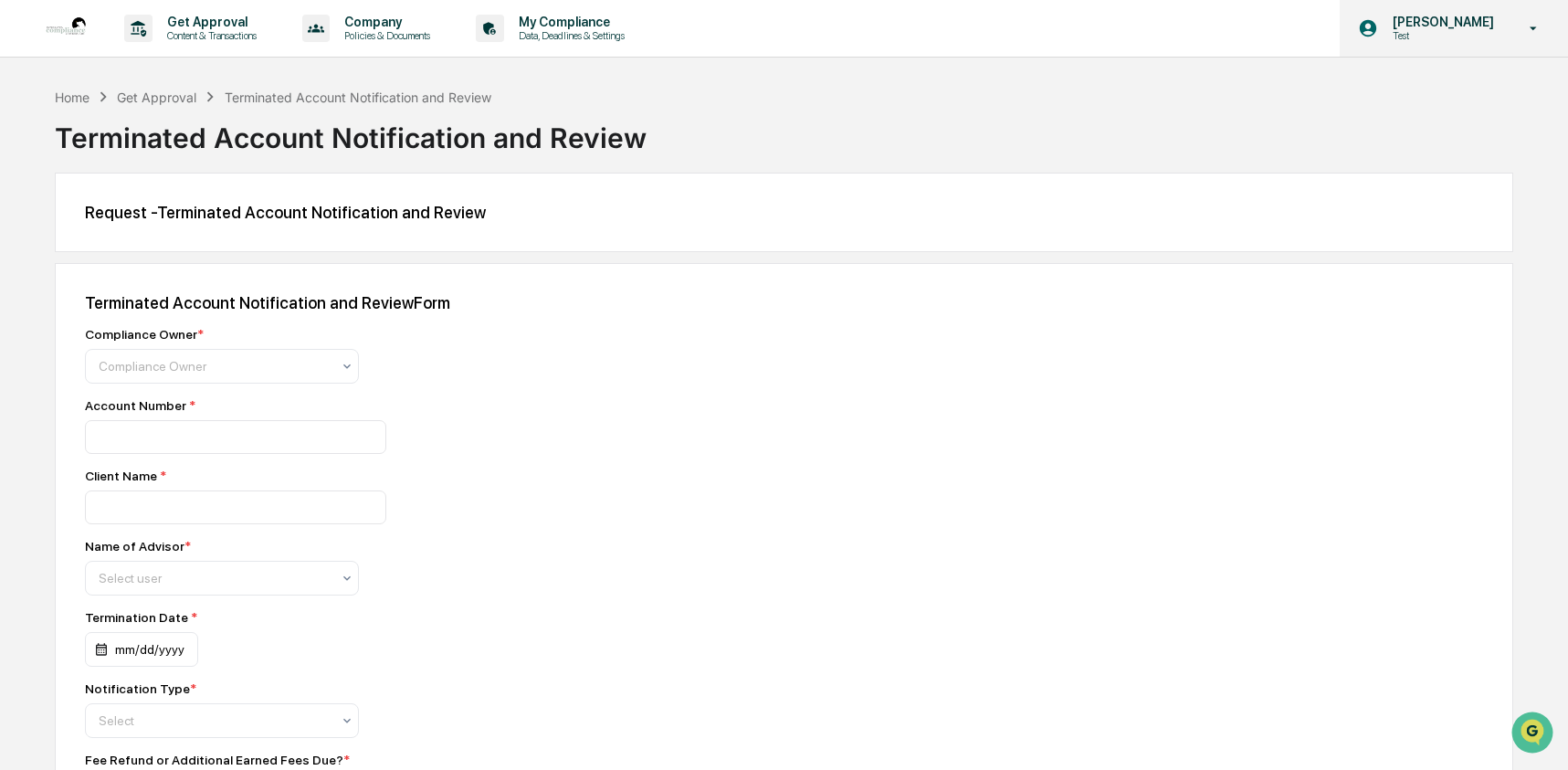
click at [1426, 55] on div "[PERSON_NAME] Test" at bounding box center [1454, 28] width 229 height 57
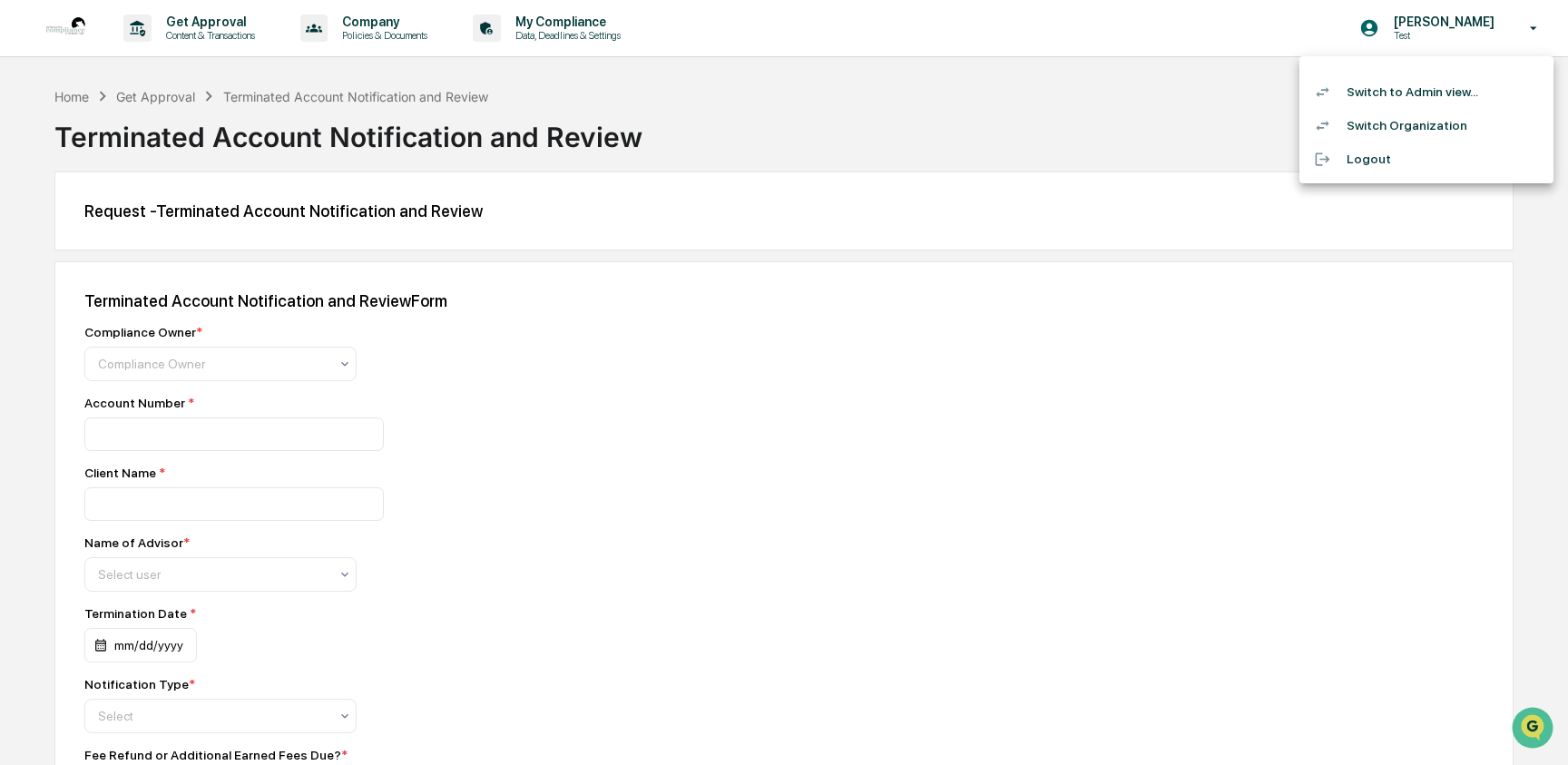
click at [1265, 102] on div at bounding box center [784, 382] width 1568 height 765
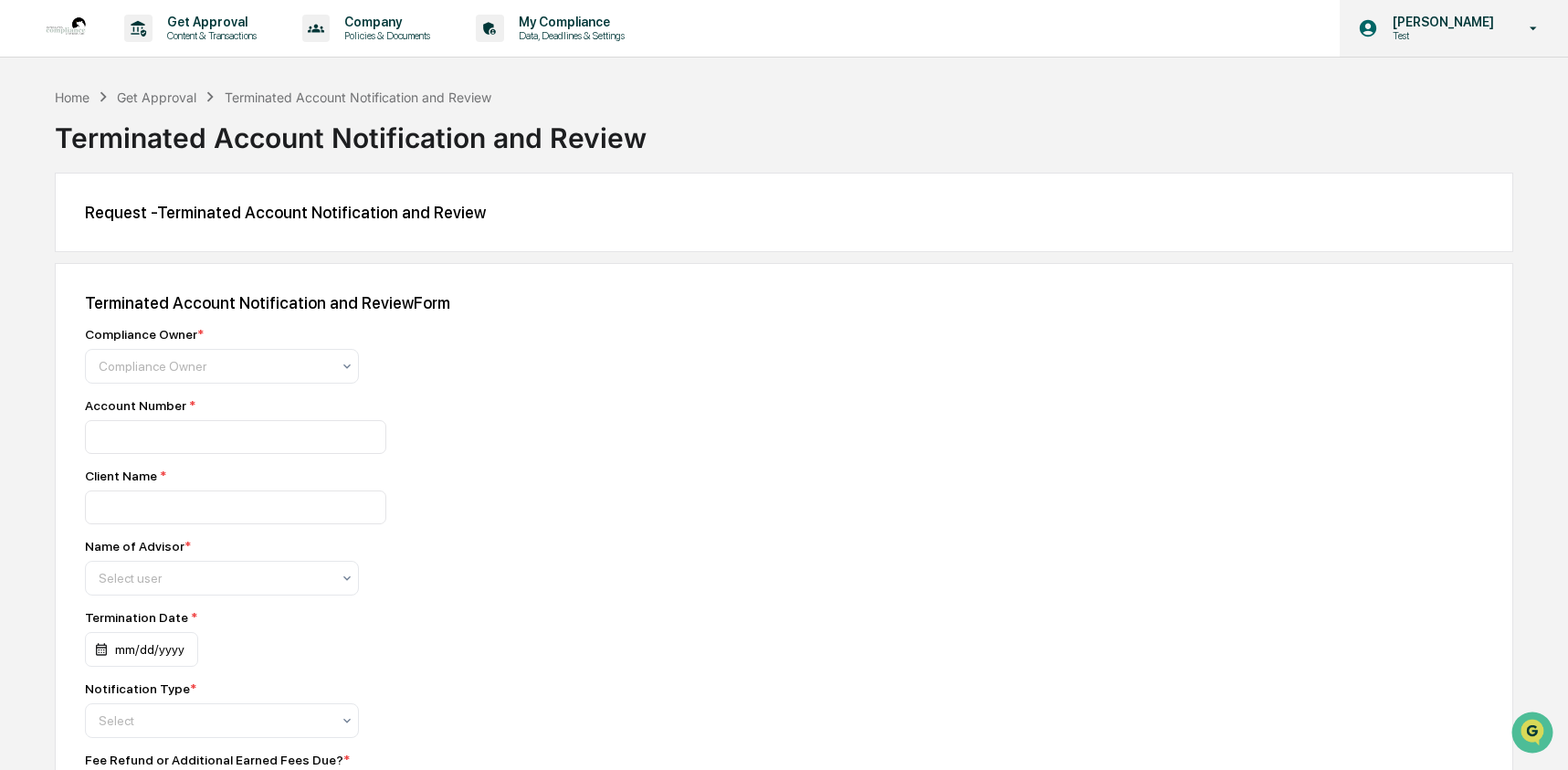
click at [1431, 38] on p "Test" at bounding box center [1441, 35] width 125 height 12
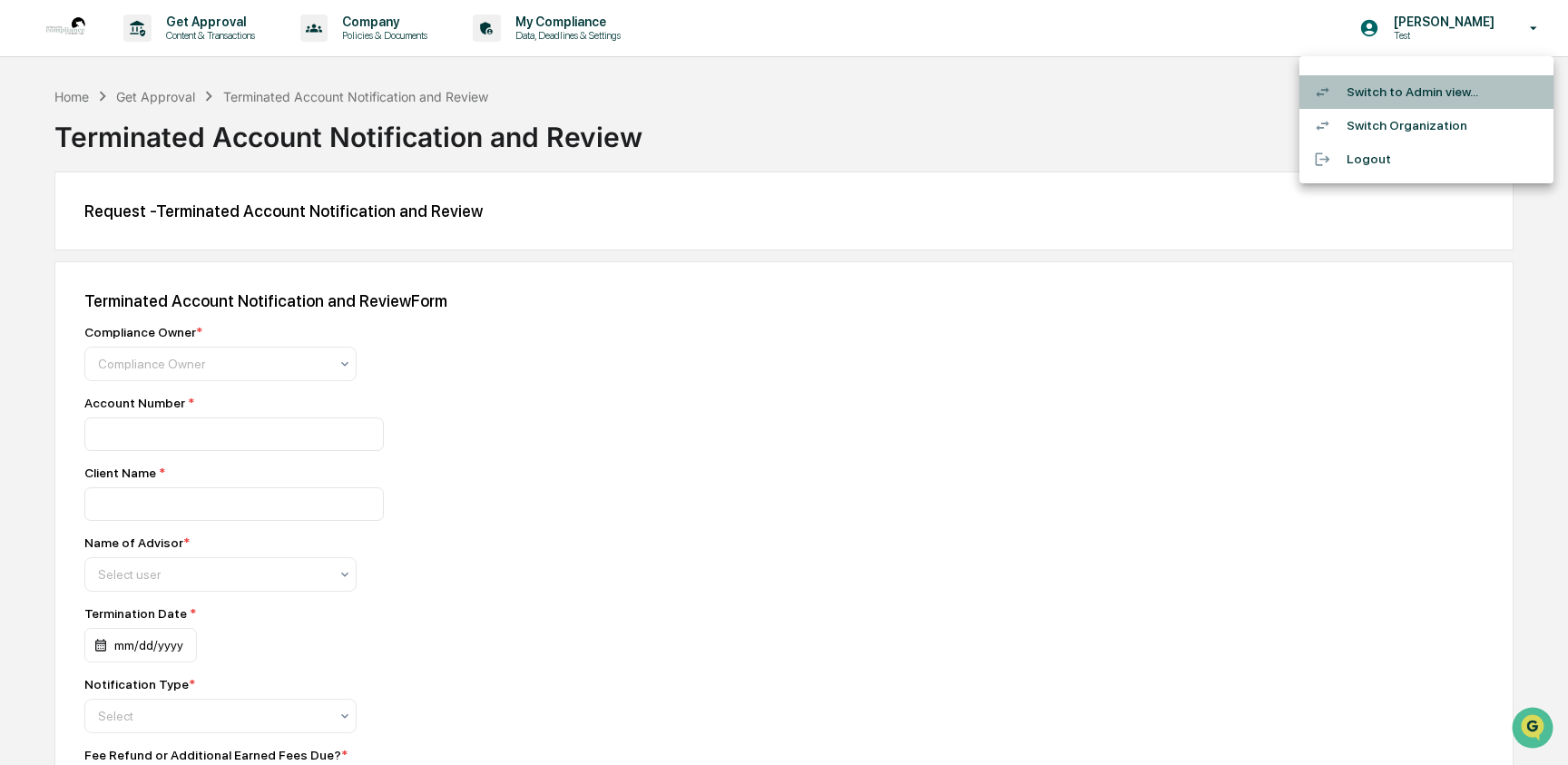
click at [1409, 95] on li "Switch to Admin view..." at bounding box center [1425, 91] width 254 height 33
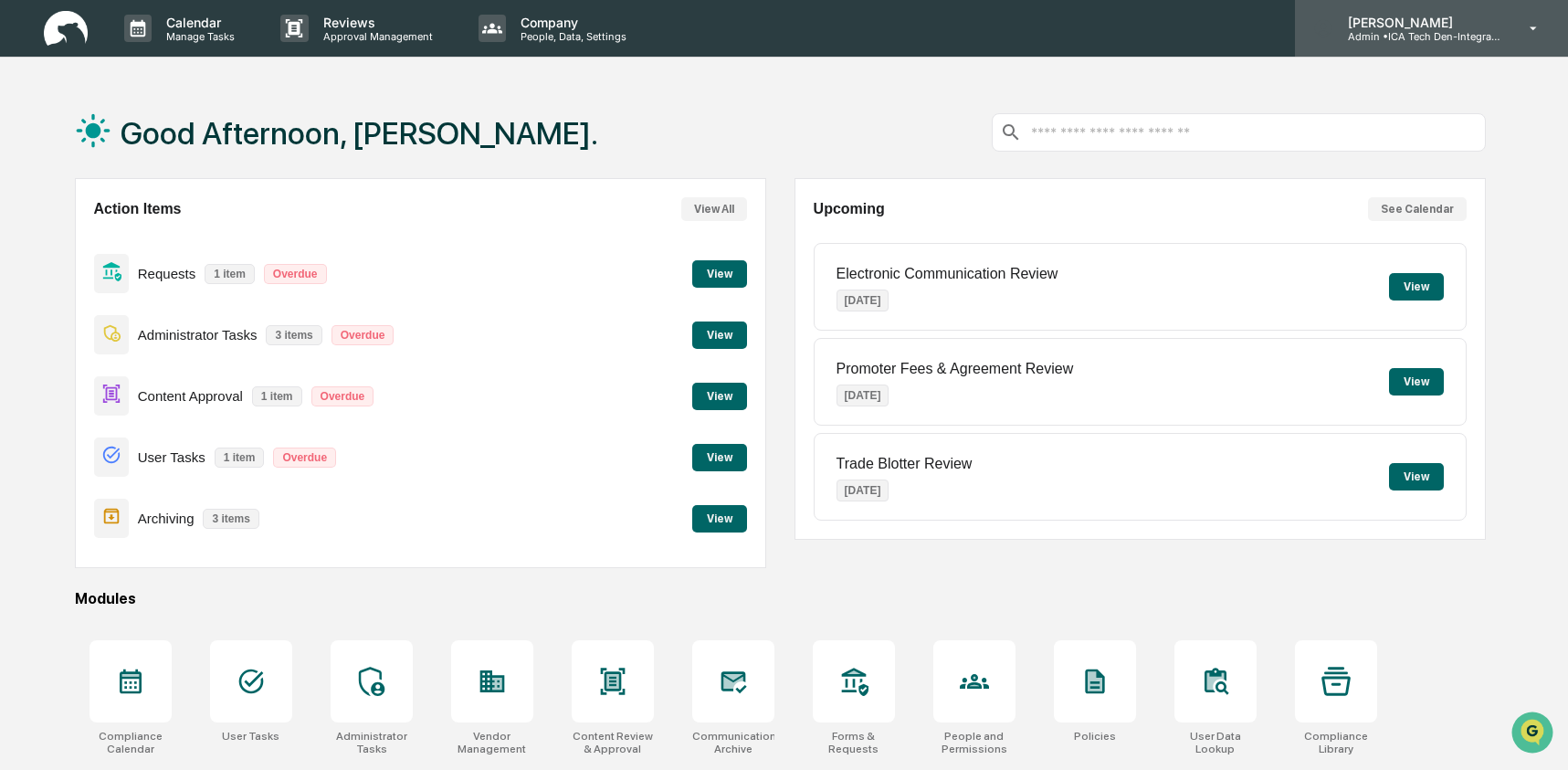
click at [1484, 36] on p "Admin • ICA Tech Den-Integrated Compliance Advisors" at bounding box center [1418, 35] width 169 height 12
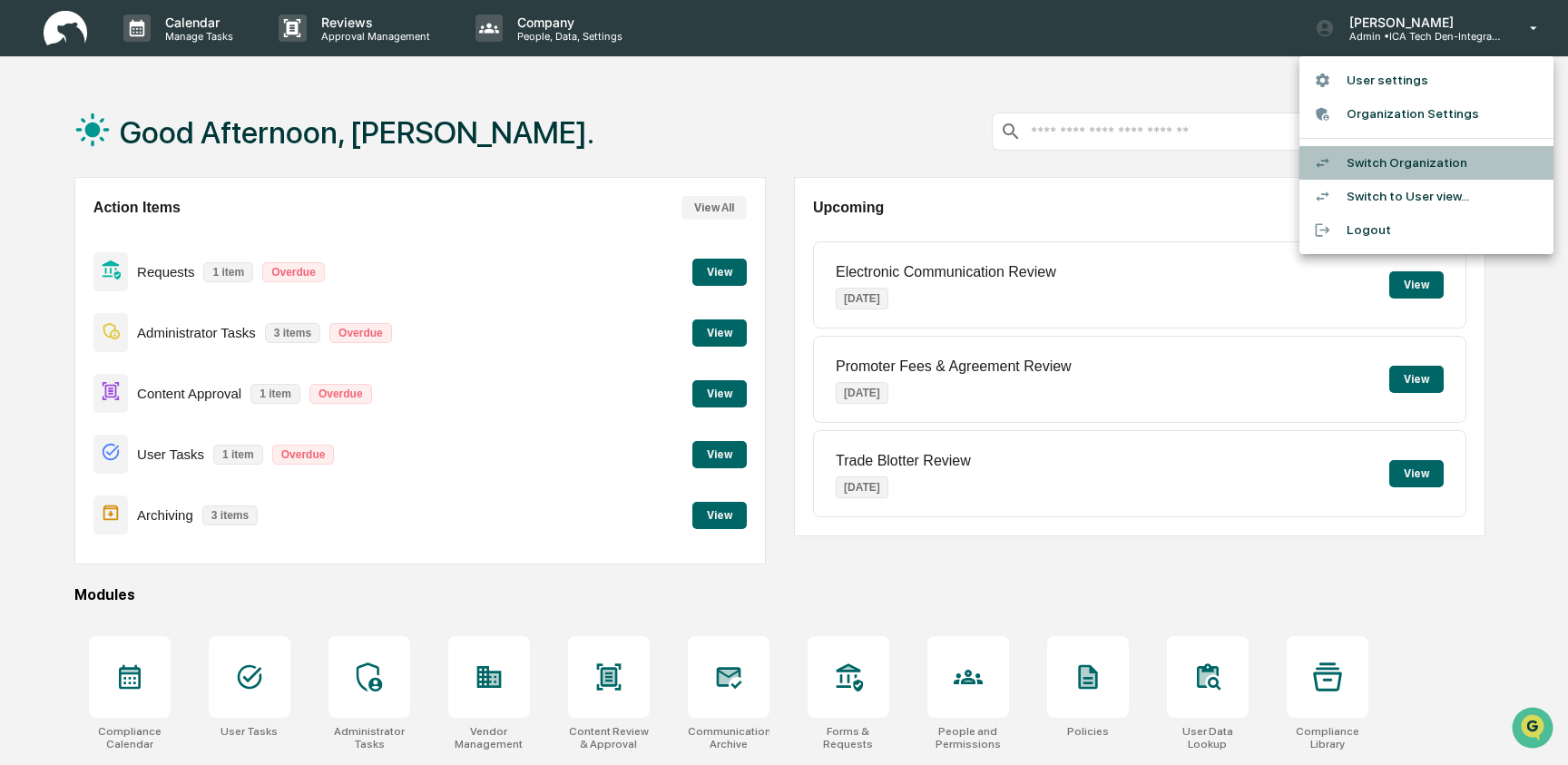
click at [1413, 165] on li "Switch Organization" at bounding box center [1425, 163] width 254 height 33
